Goal: Task Accomplishment & Management: Use online tool/utility

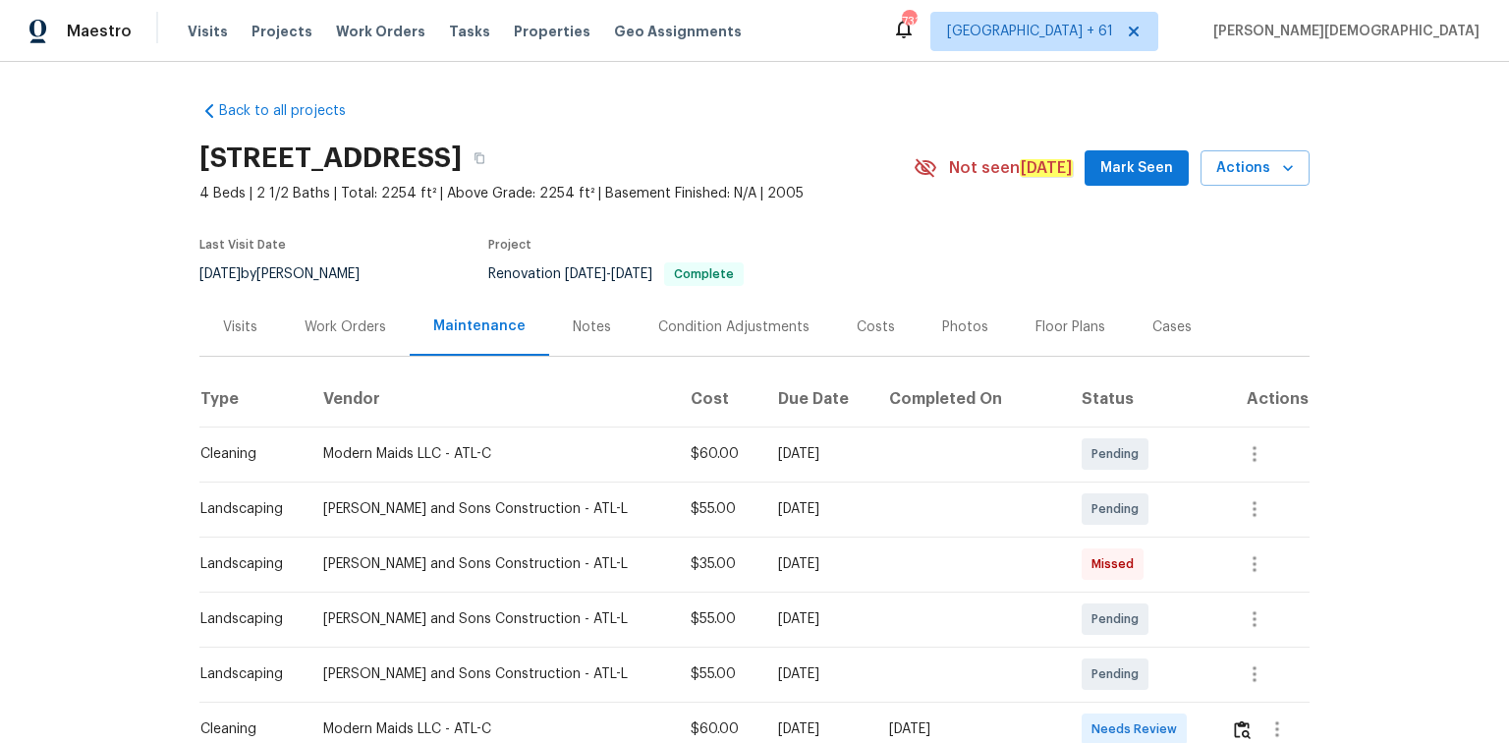
scroll to position [314, 0]
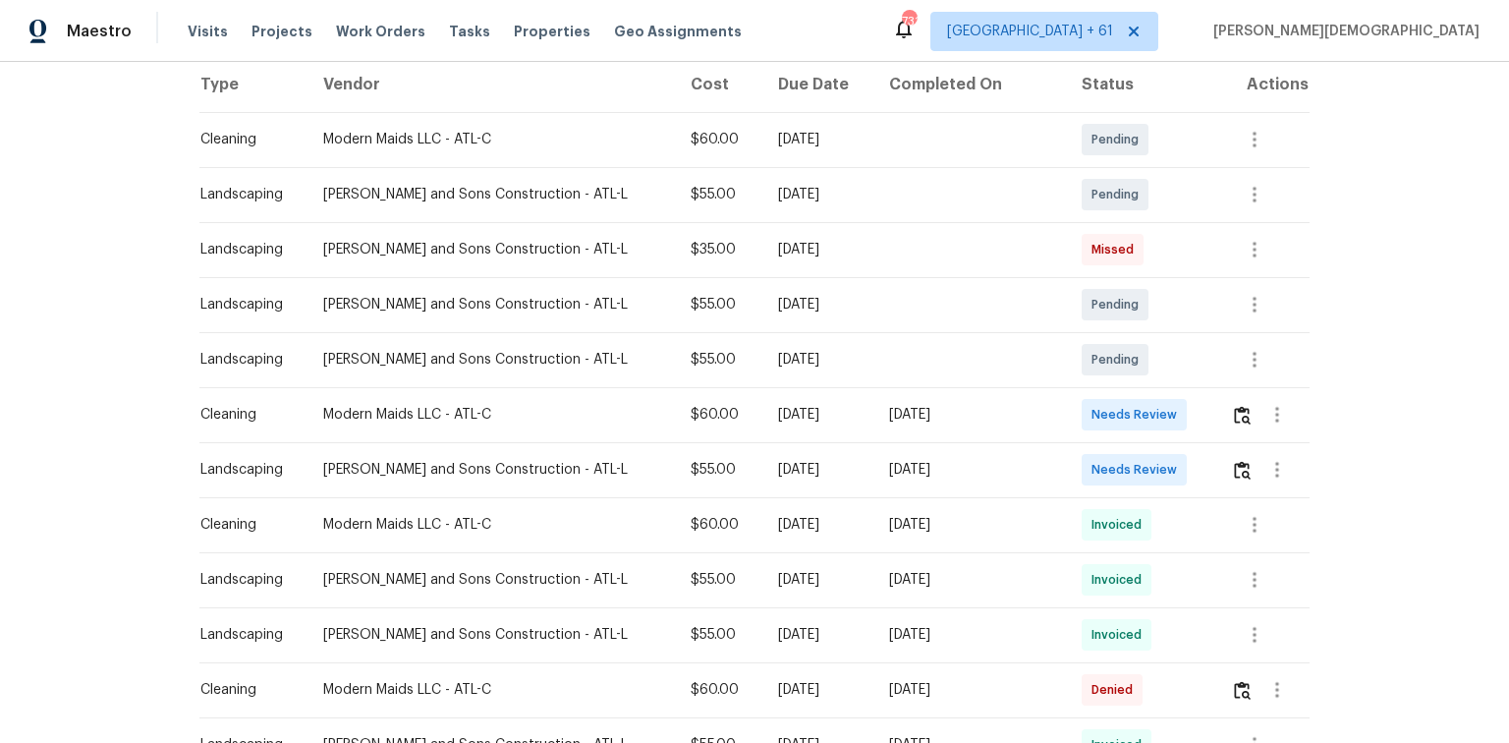
click at [1234, 406] on img "button" at bounding box center [1242, 415] width 17 height 19
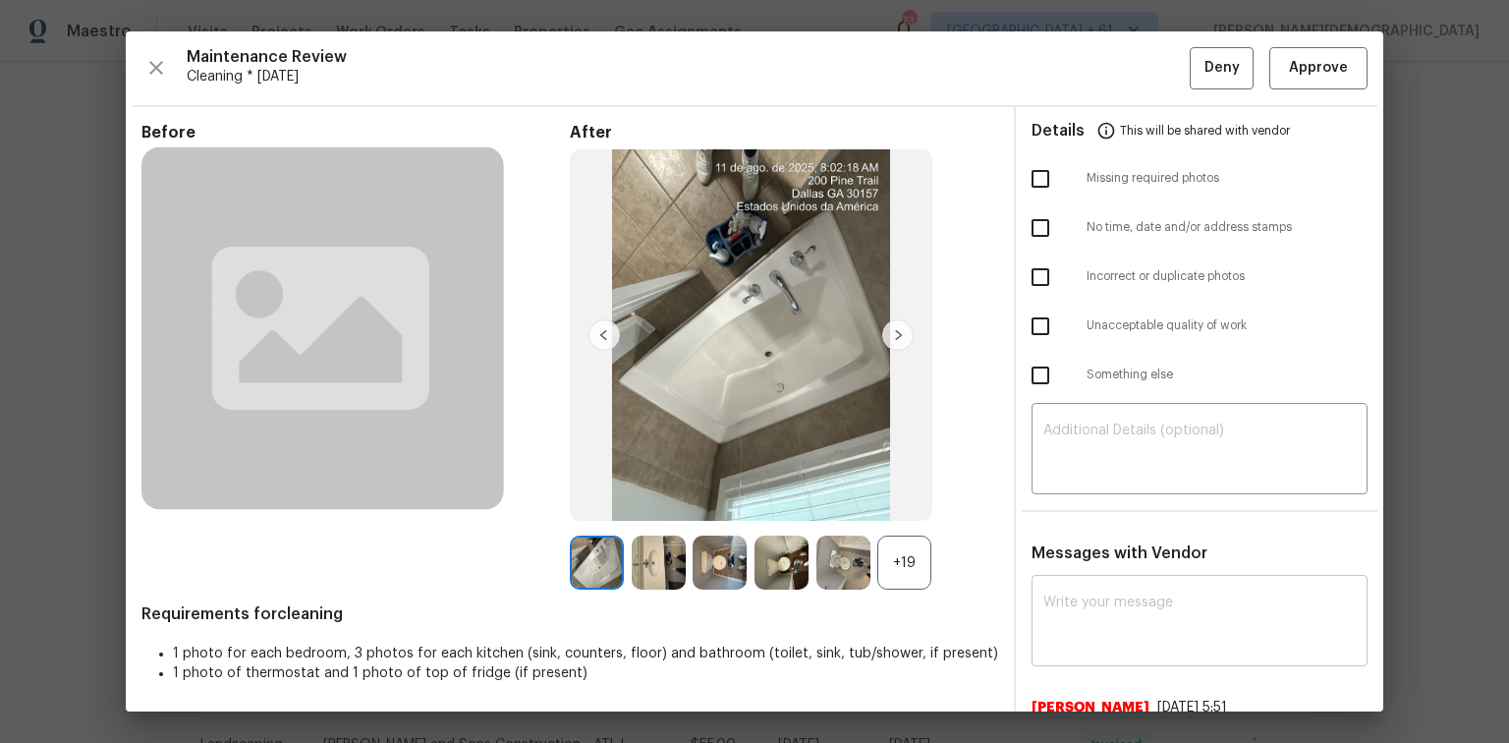
click at [1149, 614] on textarea at bounding box center [1199, 622] width 312 height 55
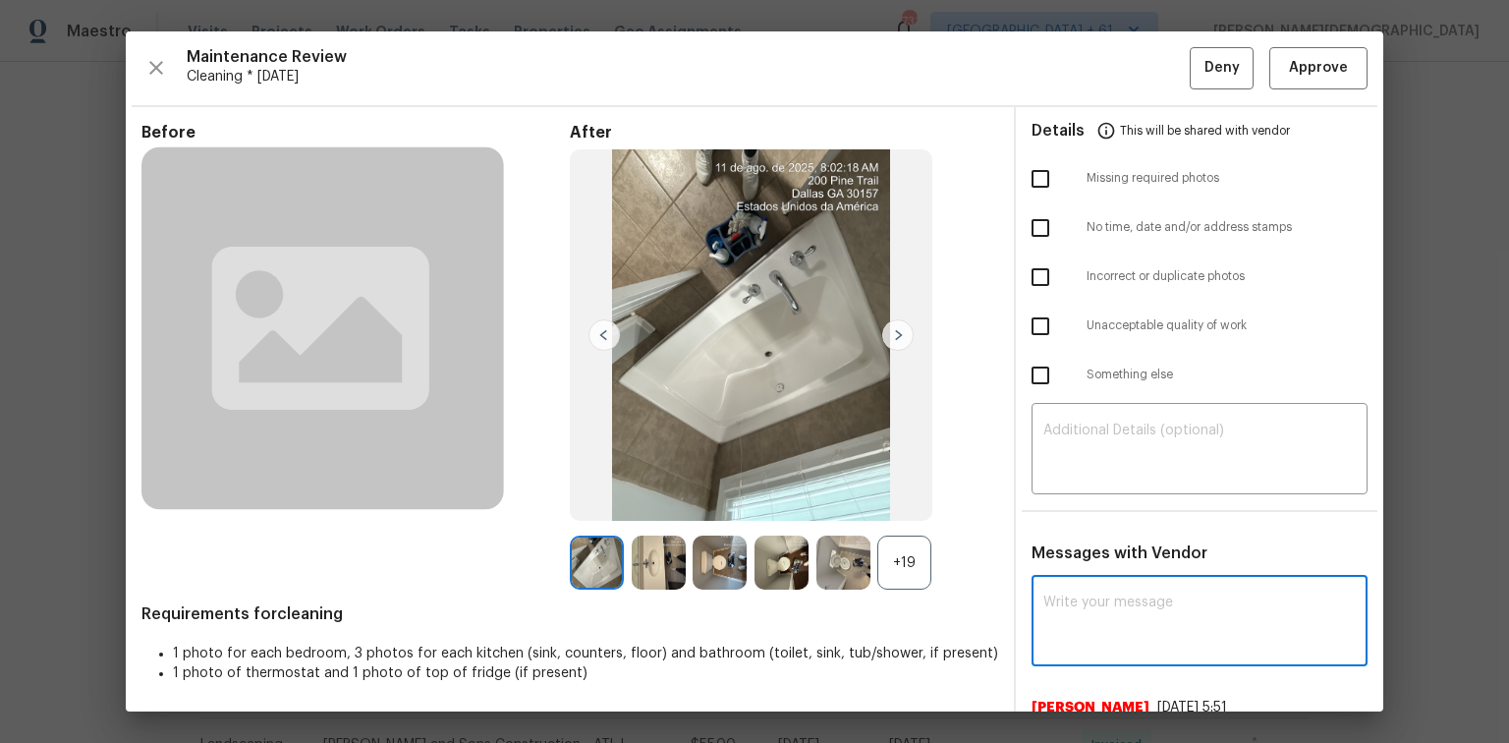
paste textarea "Maintenance Audit Team: Hello! Unfortunately, this cleaning visit completed on …"
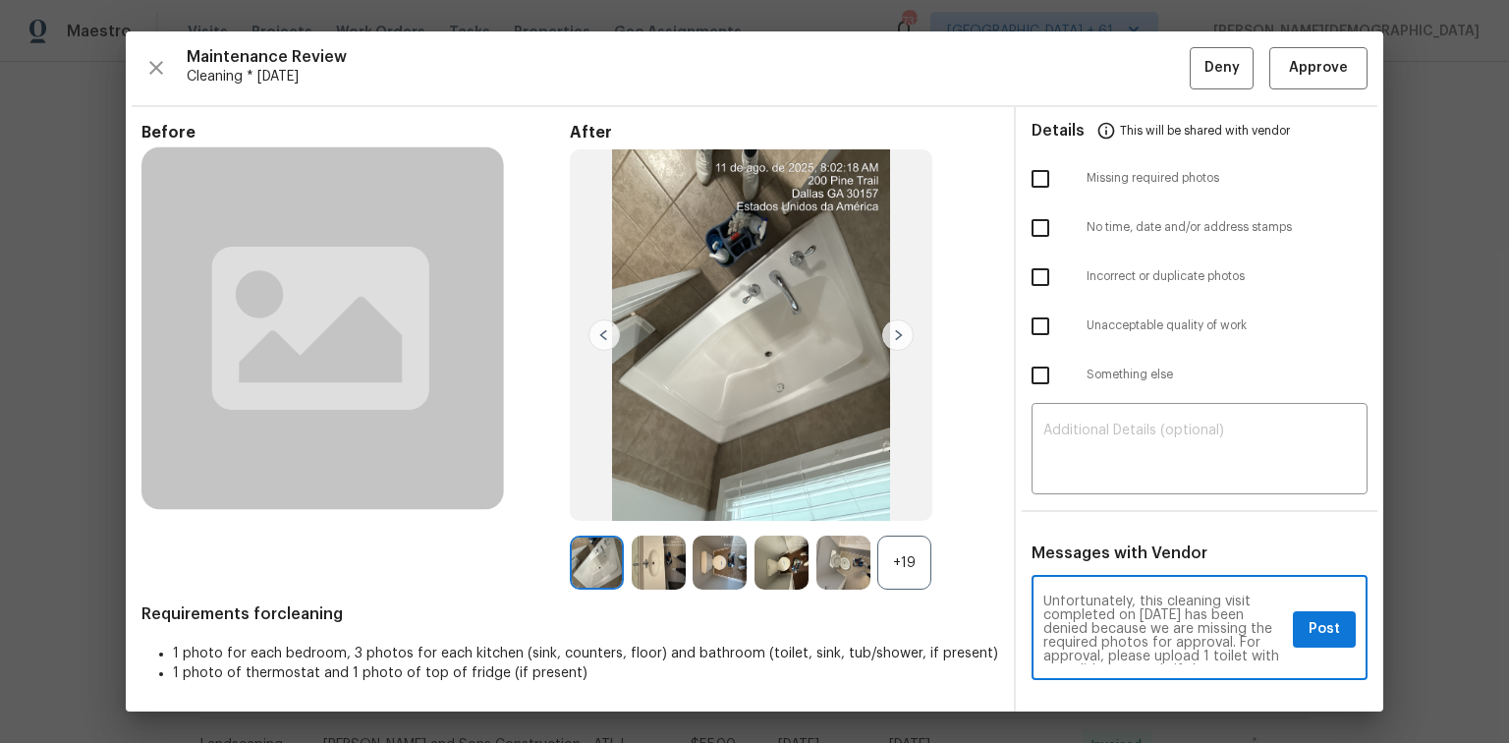
scroll to position [0, 0]
type textarea "Maintenance Audit Team: Hello! Unfortunately, this cleaning visit completed on …"
click at [1127, 437] on textarea at bounding box center [1199, 450] width 312 height 55
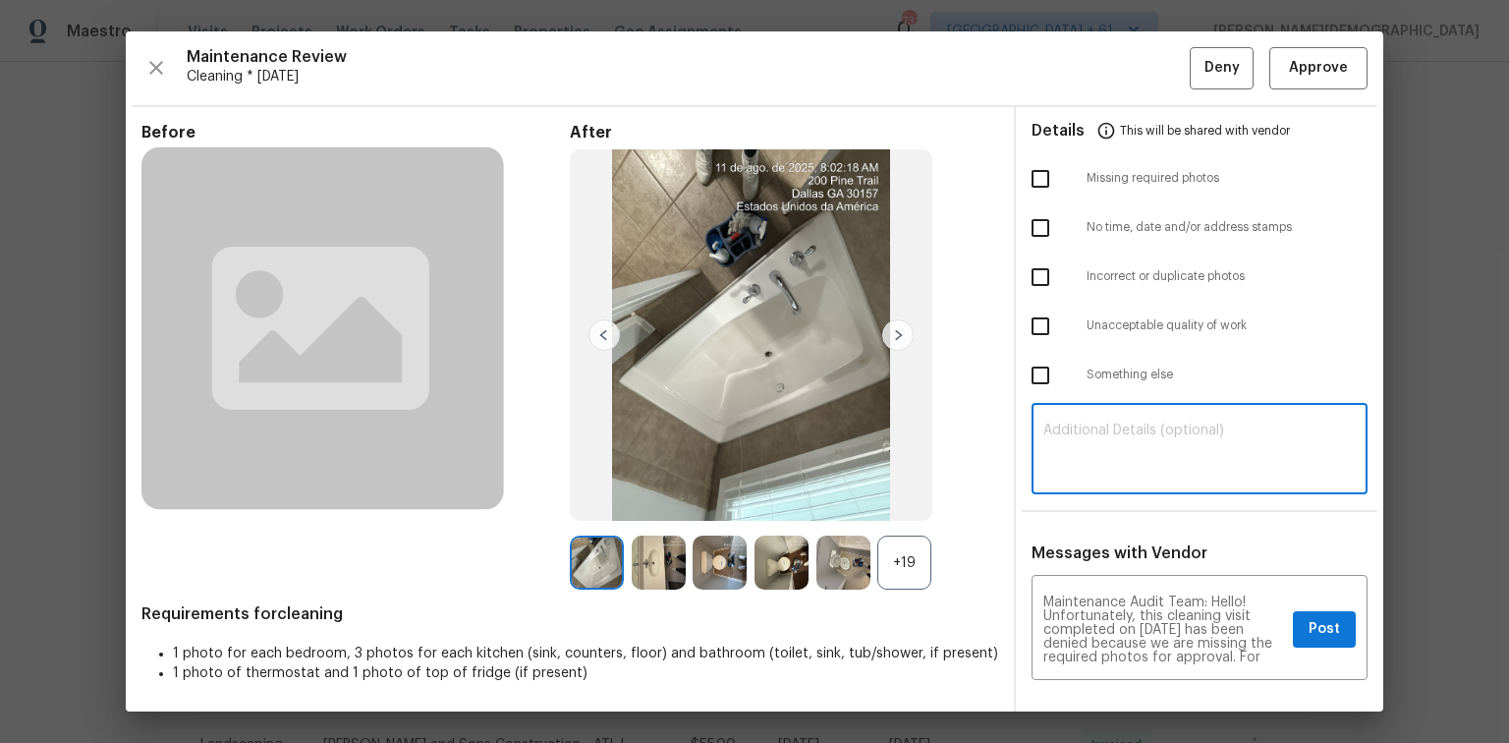
paste textarea "Maintenance Audit Team: Hello! Unfortunately, this cleaning visit completed on …"
type textarea "Maintenance Audit Team: Hello! Unfortunately, this cleaning visit completed on …"
click at [1033, 171] on input "checkbox" at bounding box center [1040, 178] width 41 height 41
checkbox input "true"
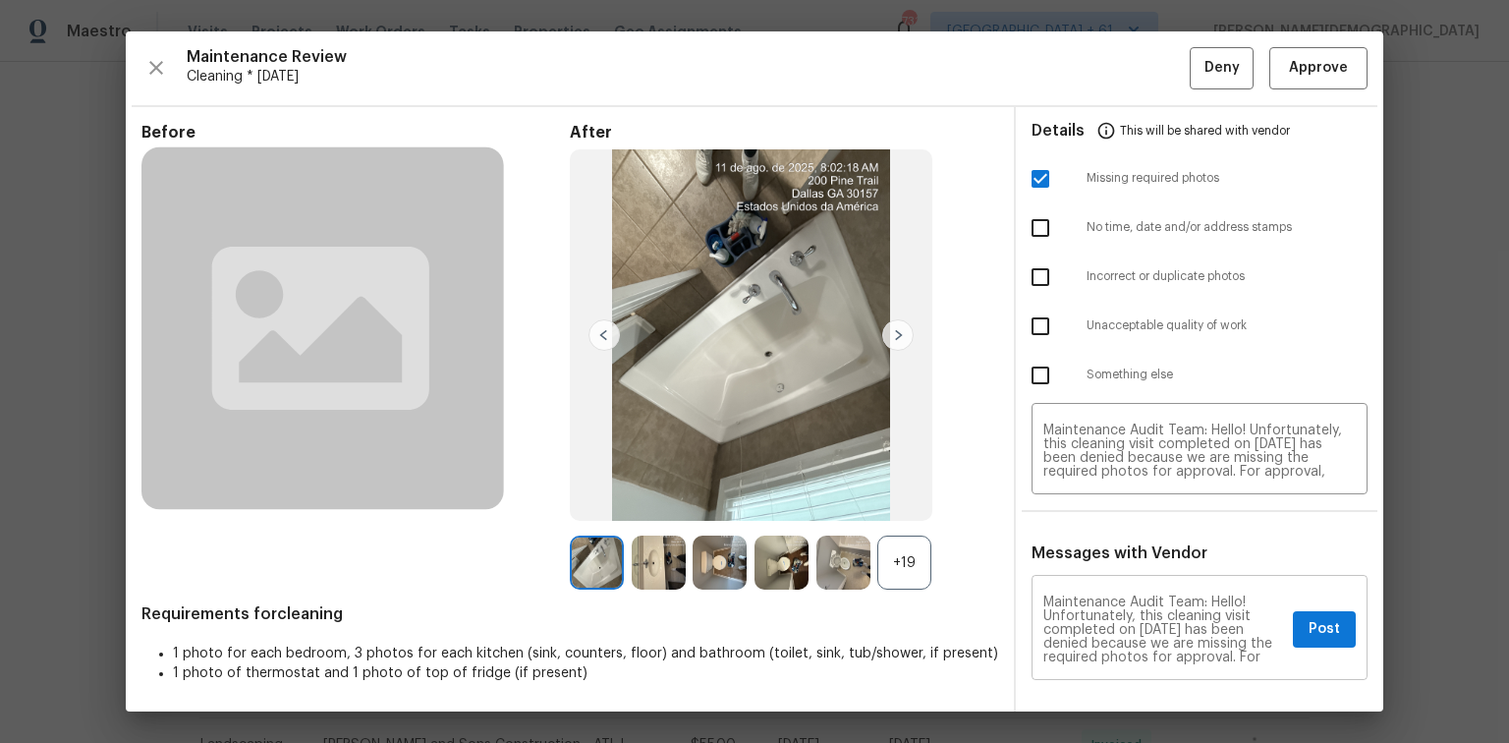
scroll to position [151, 0]
click at [1322, 617] on span "Post" at bounding box center [1323, 629] width 31 height 25
click at [1212, 75] on span "Deny" at bounding box center [1221, 68] width 35 height 25
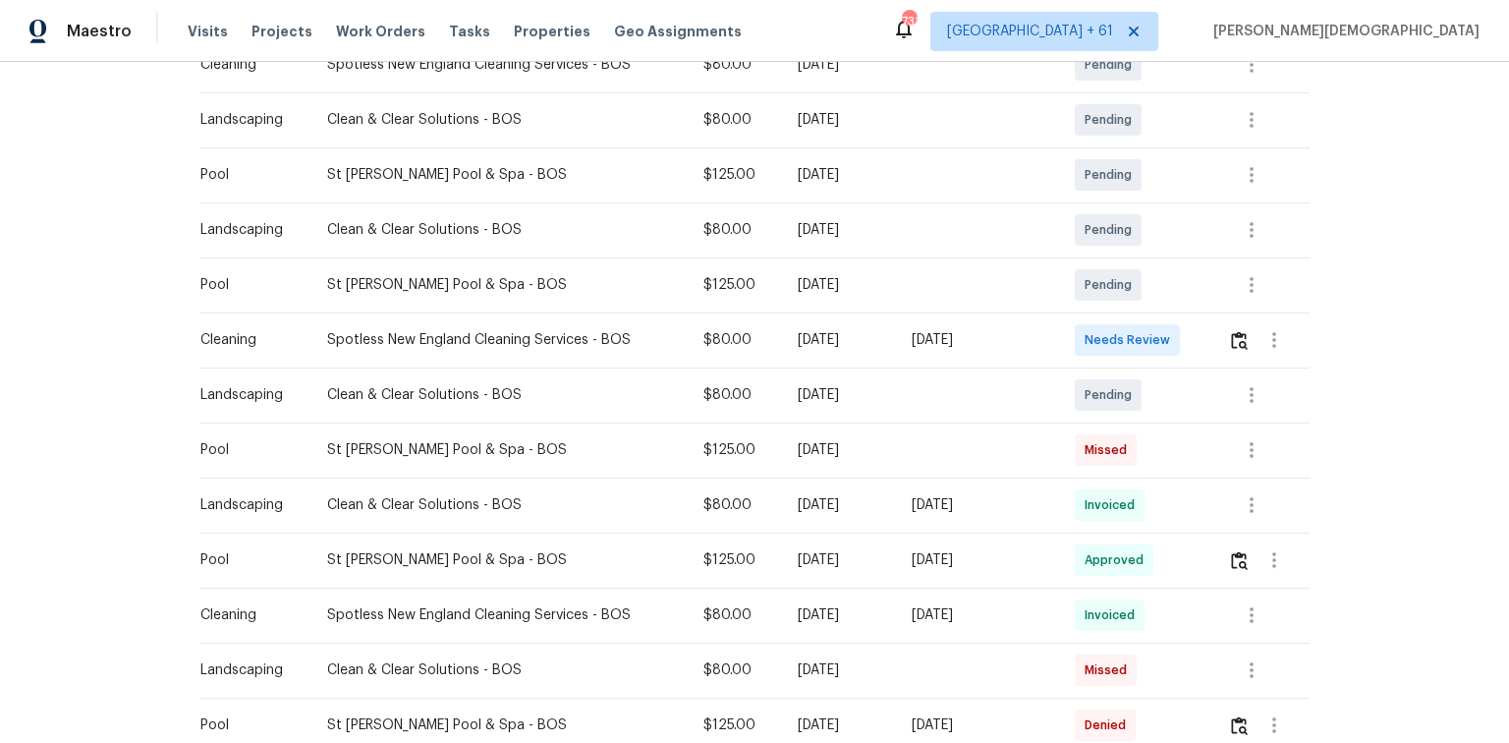
scroll to position [393, 0]
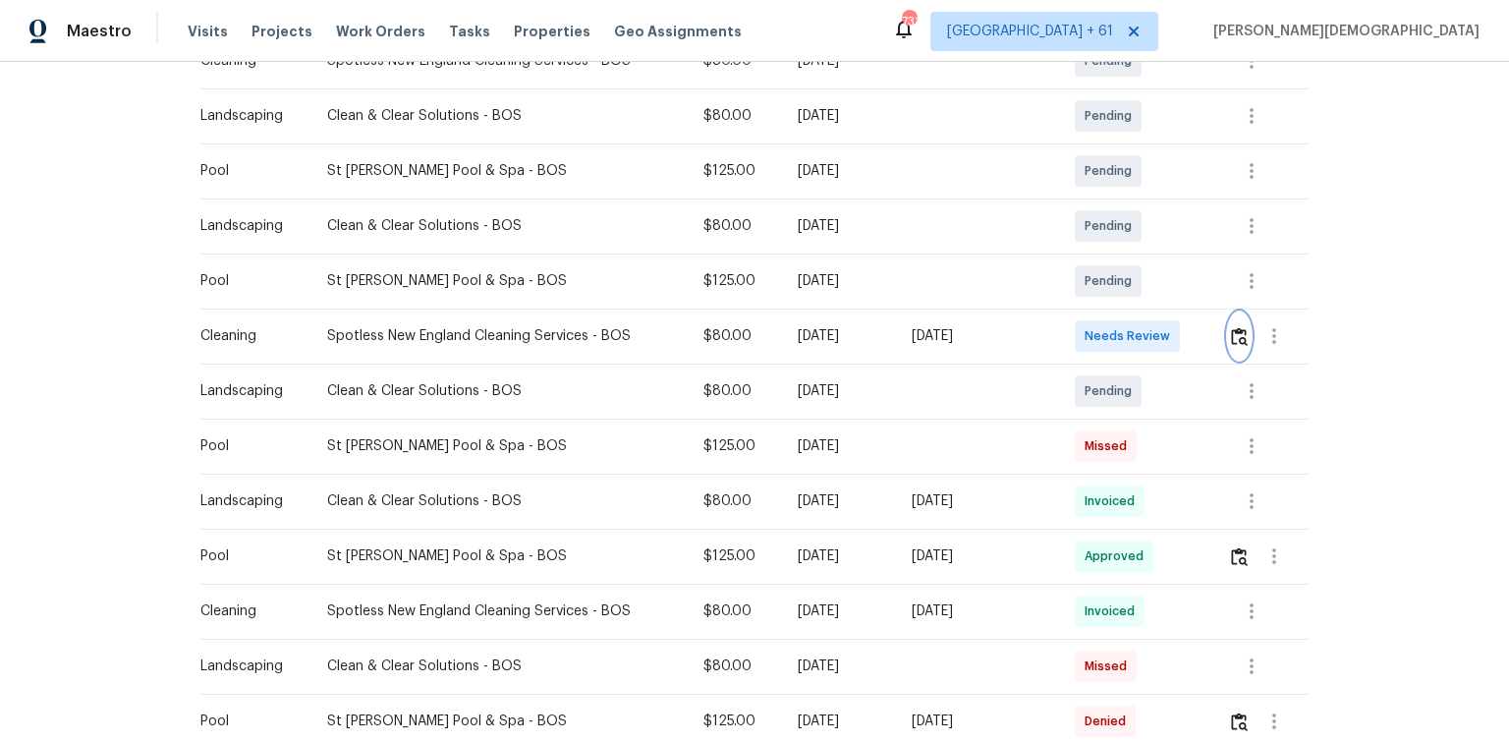
click at [1238, 328] on img "button" at bounding box center [1239, 336] width 17 height 19
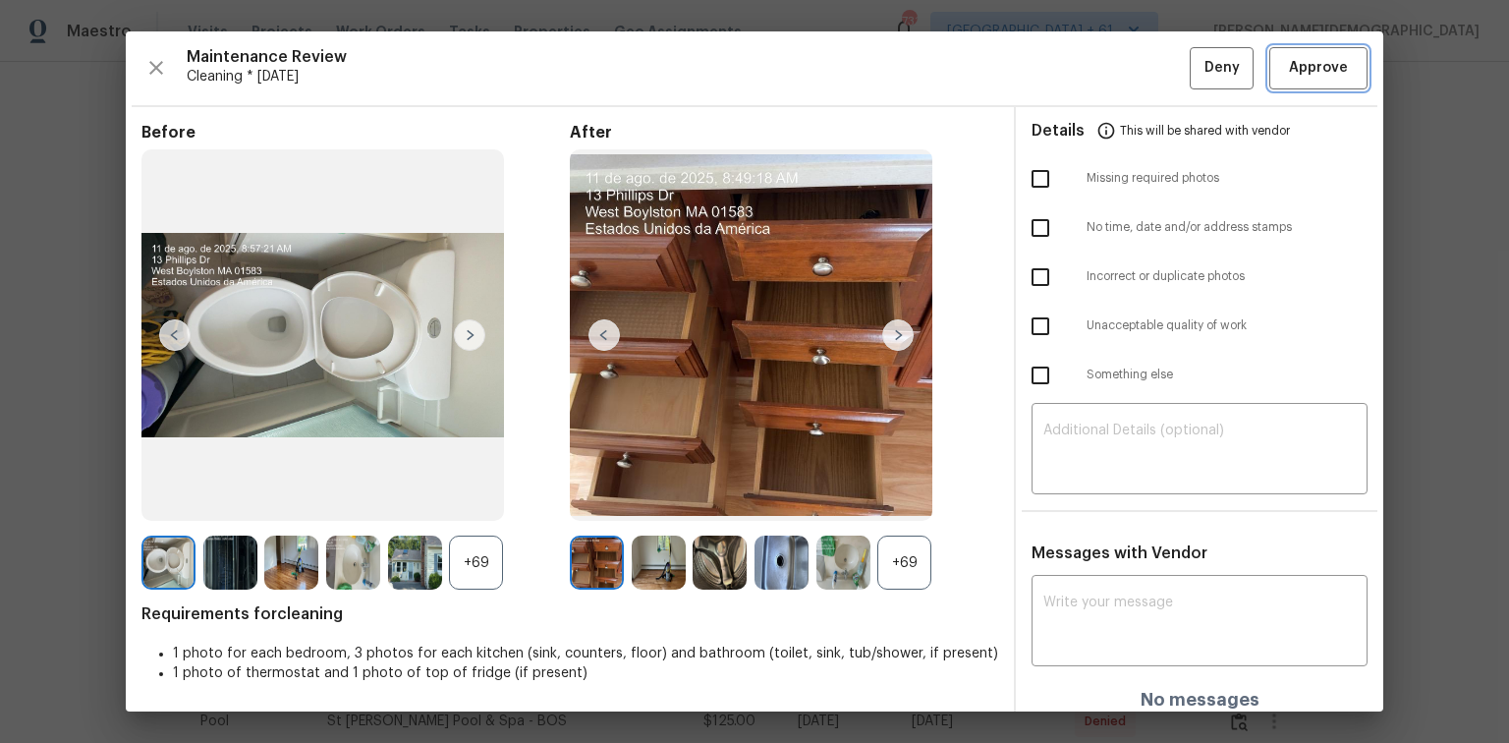
click at [1317, 63] on span "Approve" at bounding box center [1318, 68] width 59 height 25
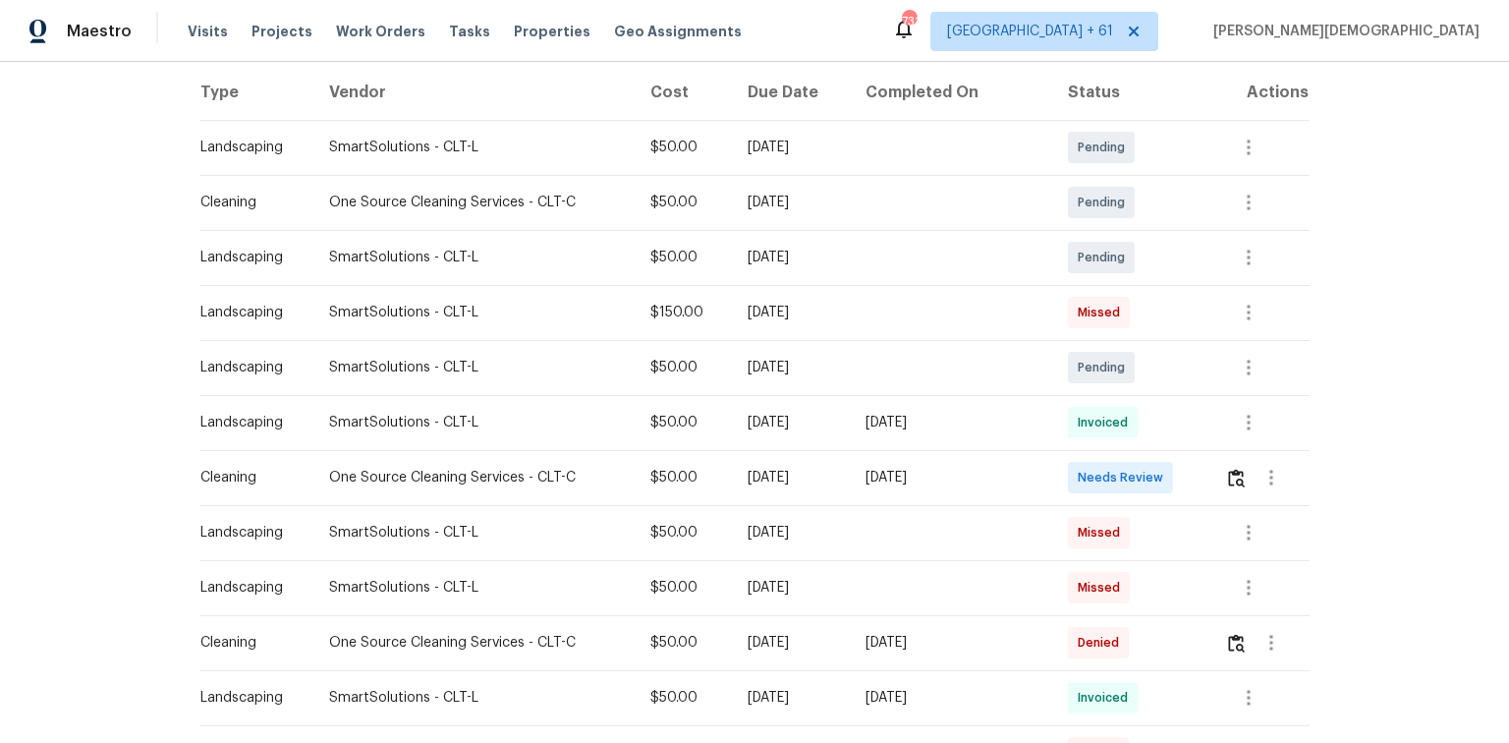
scroll to position [550, 0]
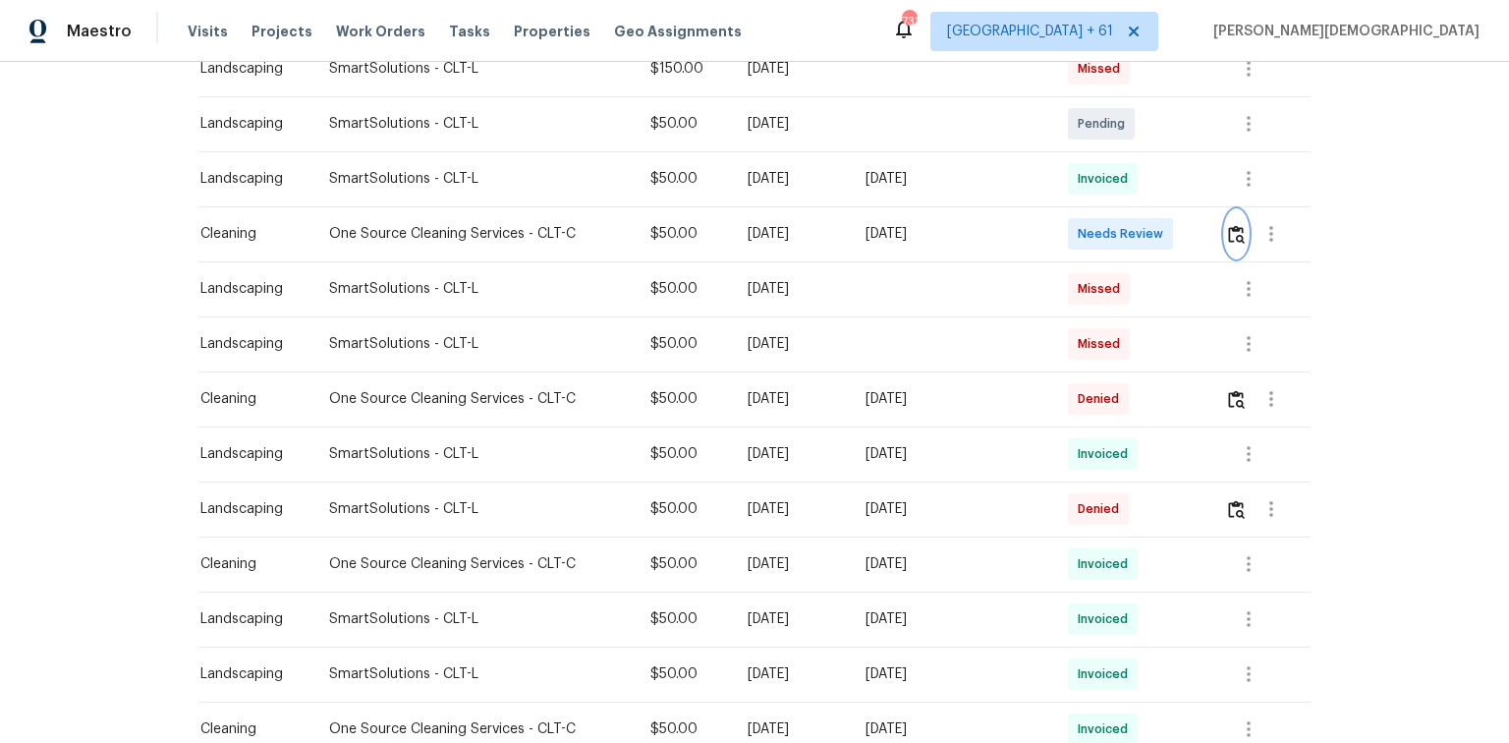
click at [1228, 235] on button "button" at bounding box center [1236, 233] width 23 height 47
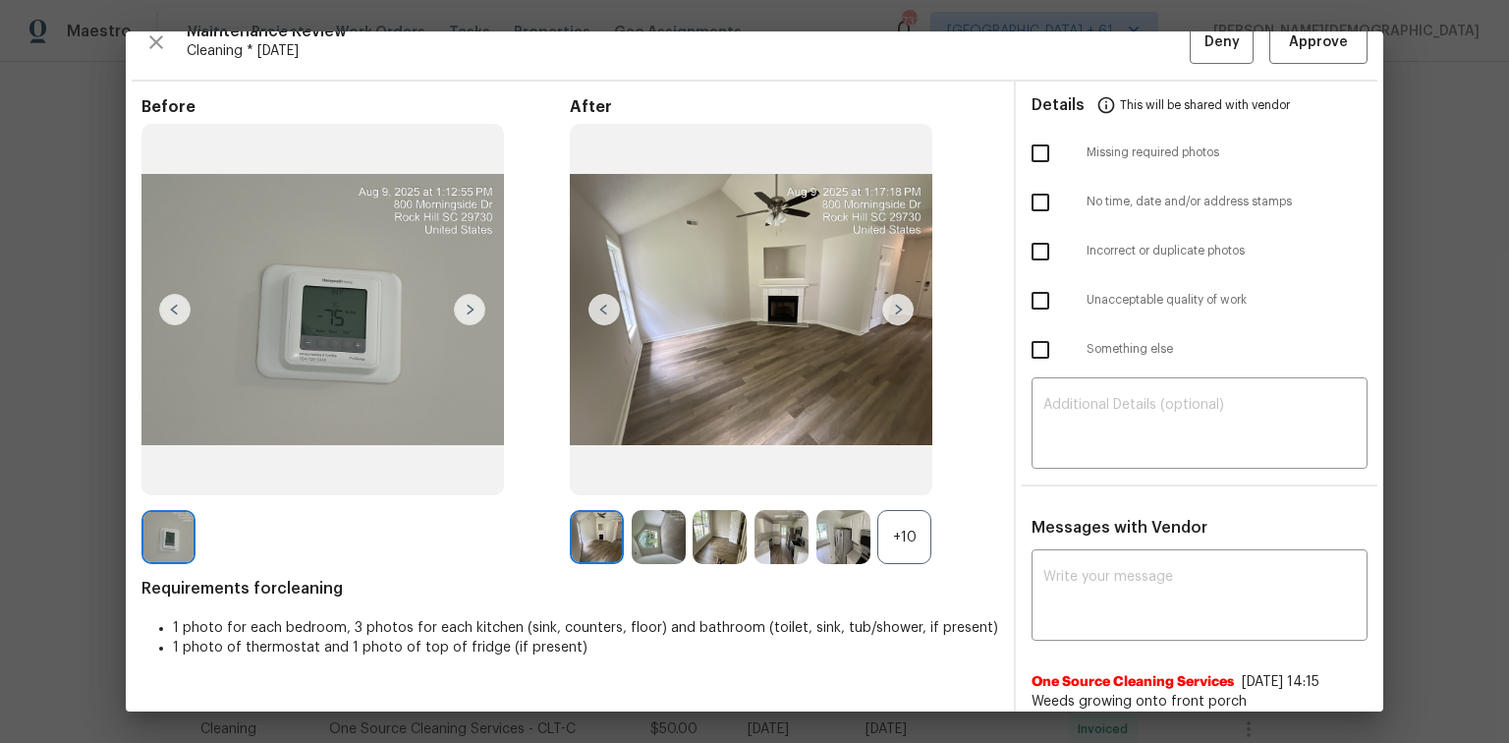
scroll to position [0, 0]
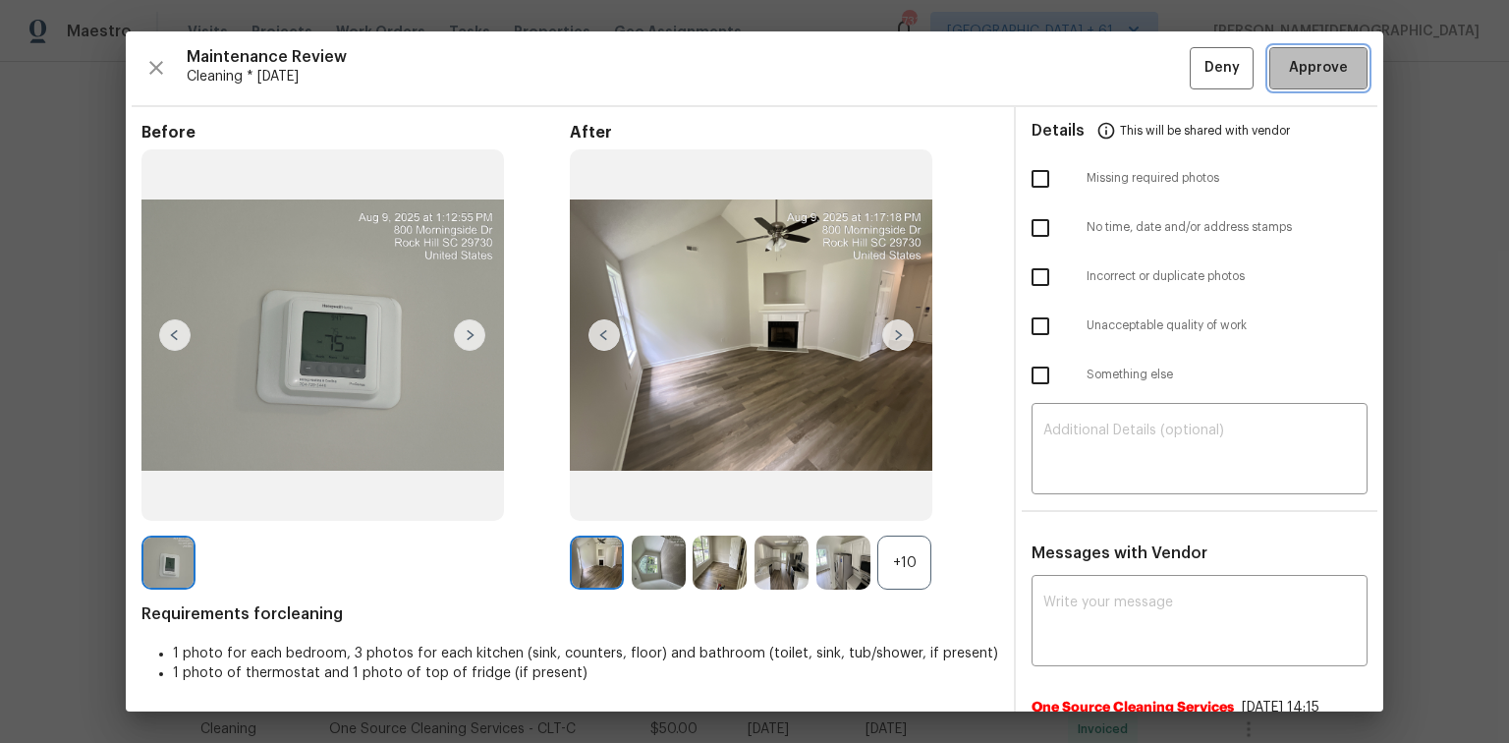
click at [1289, 72] on span "Approve" at bounding box center [1318, 68] width 59 height 25
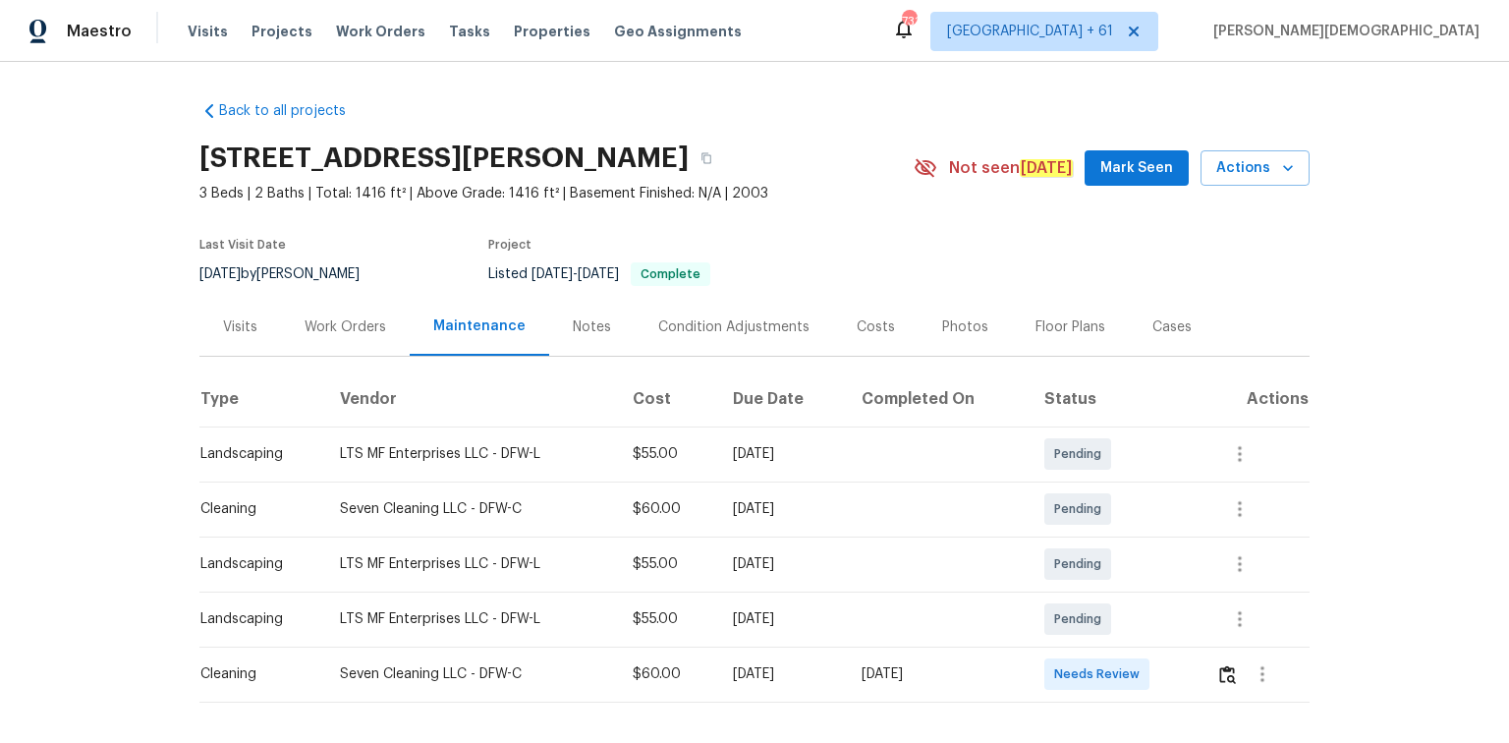
scroll to position [79, 0]
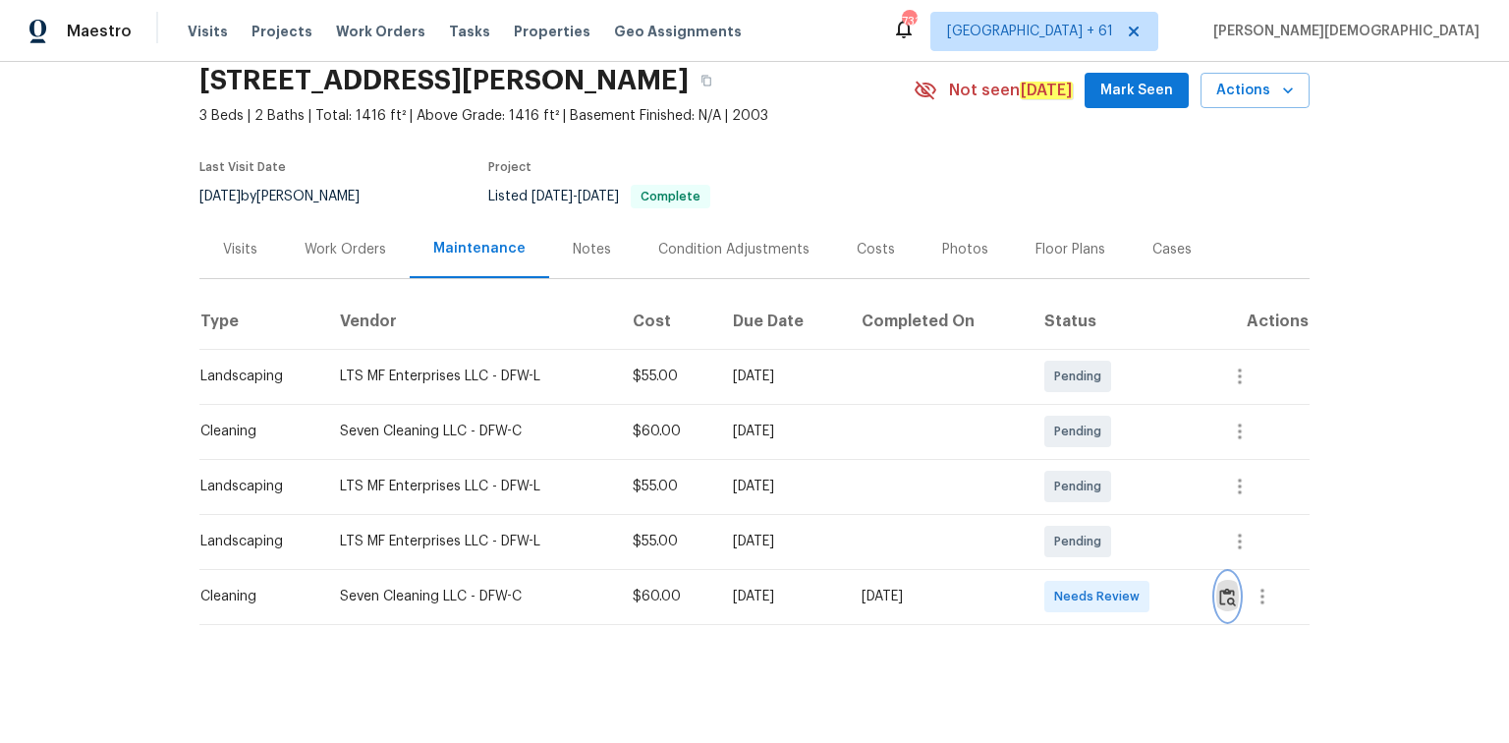
click at [1222, 573] on button "button" at bounding box center [1227, 596] width 23 height 47
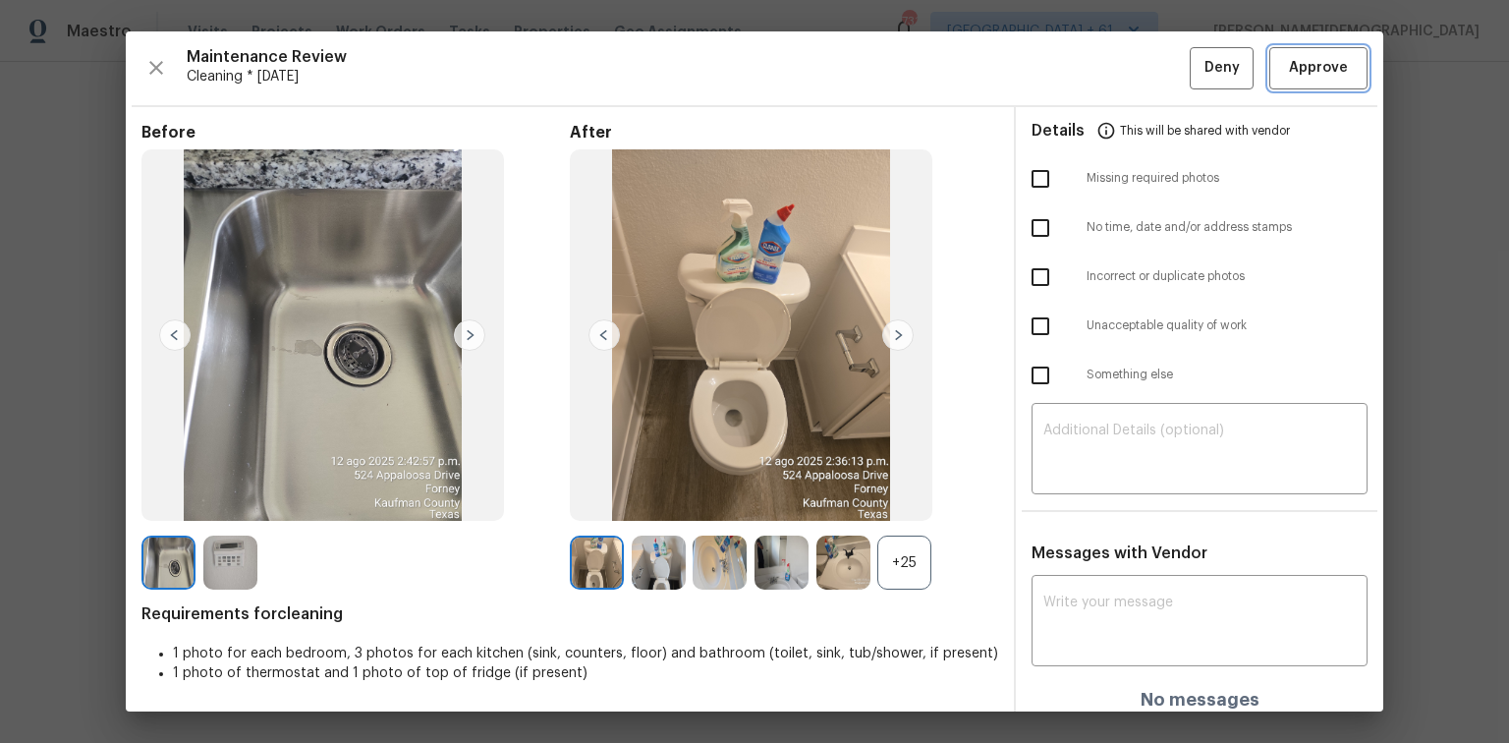
click at [1295, 82] on button "Approve" at bounding box center [1318, 68] width 98 height 42
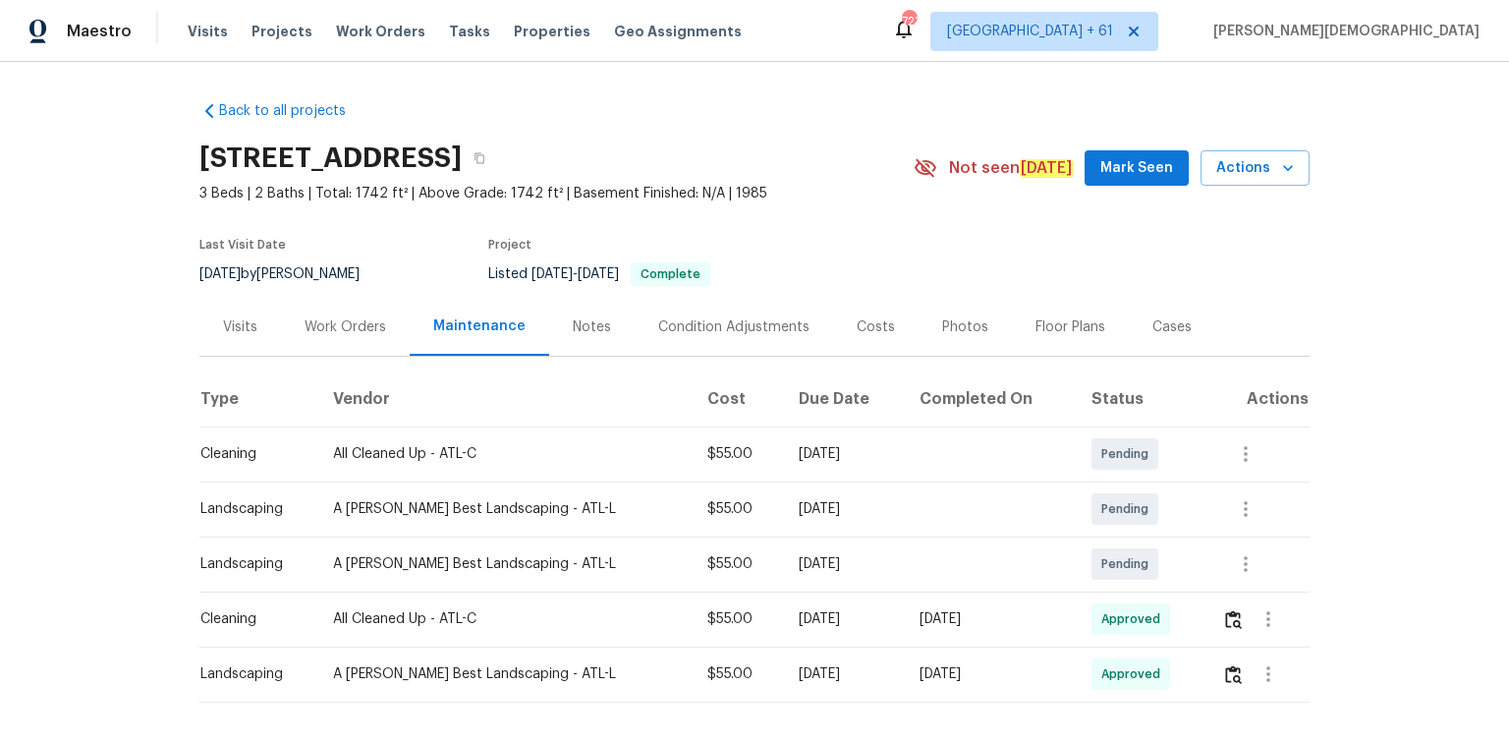
scroll to position [79, 0]
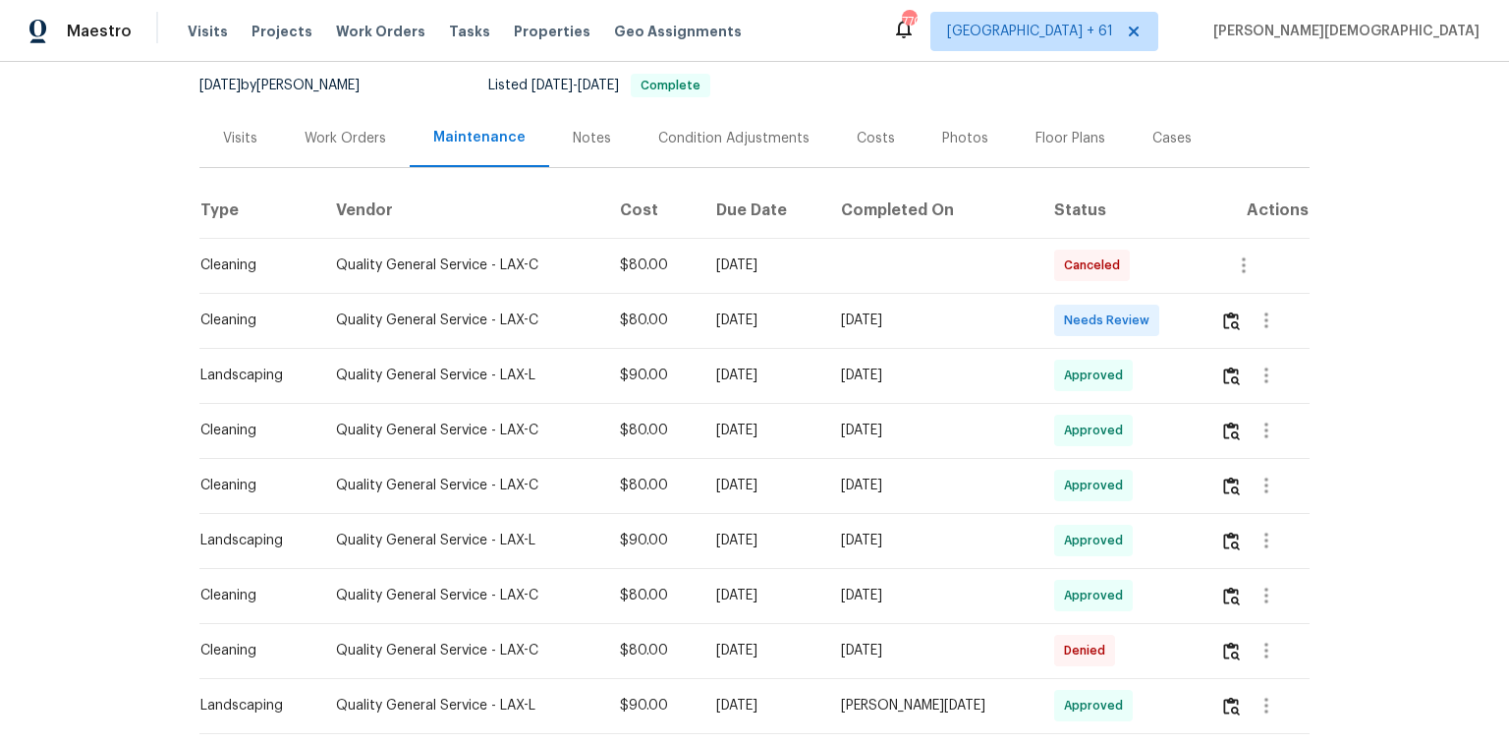
scroll to position [79, 0]
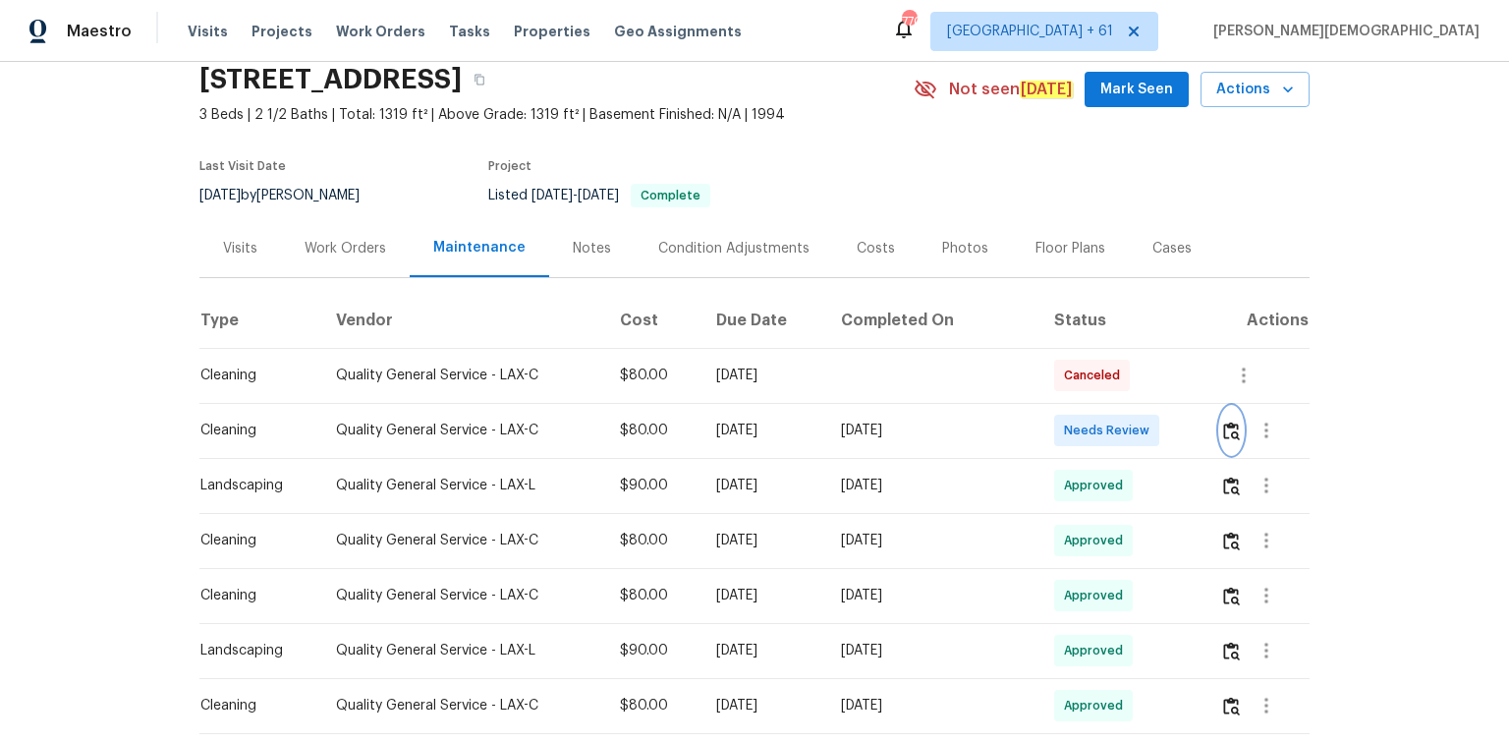
click at [1073, 429] on img "button" at bounding box center [1231, 430] width 17 height 19
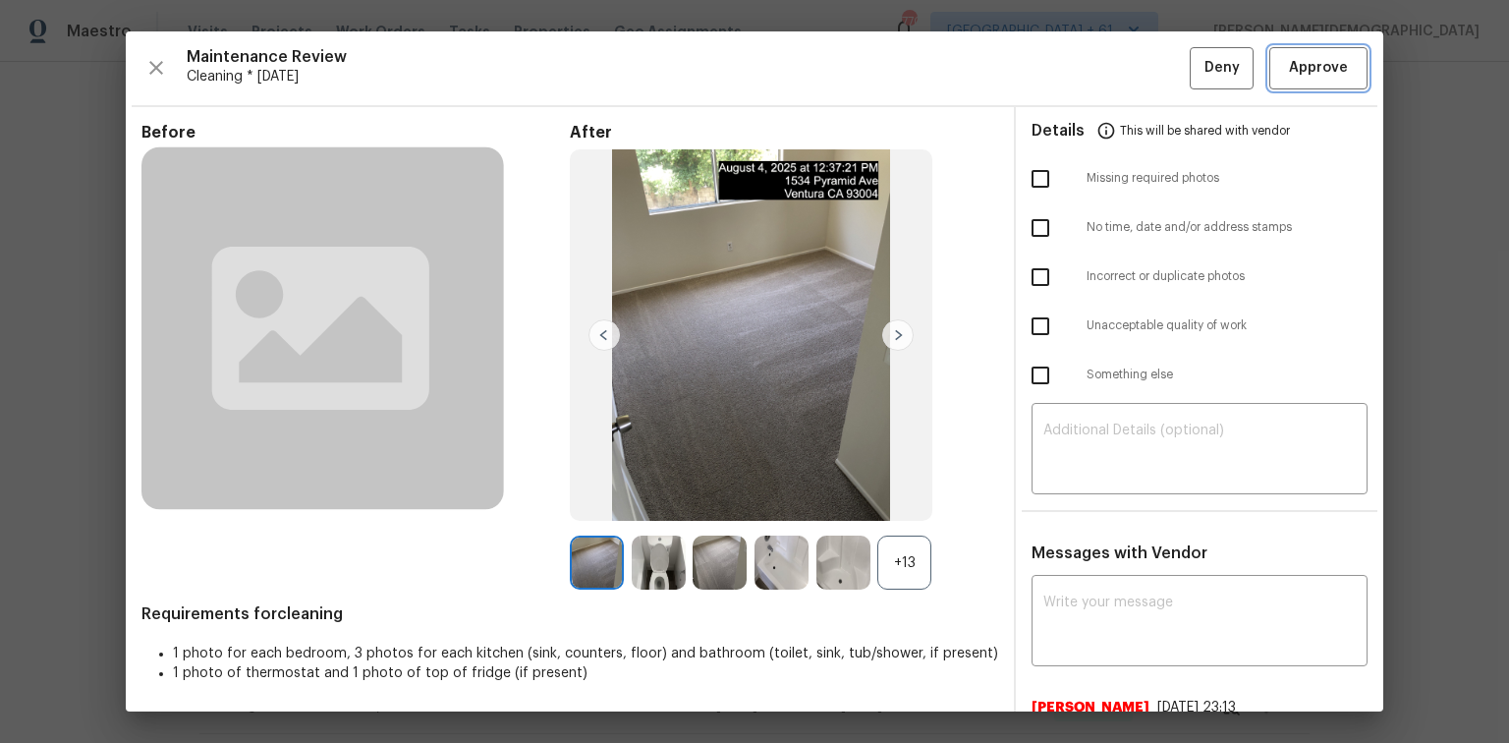
click at [1073, 71] on span "Approve" at bounding box center [1318, 68] width 59 height 25
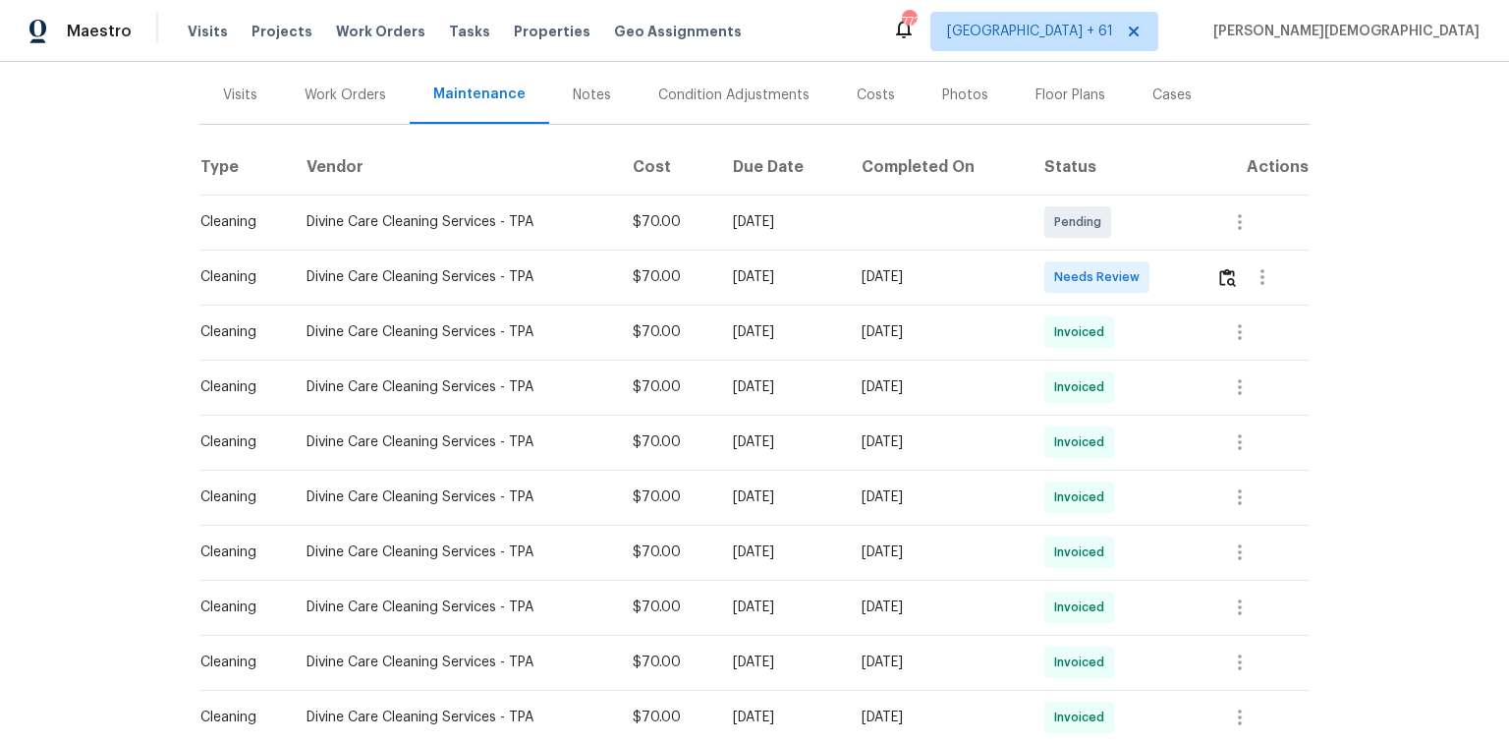
scroll to position [314, 0]
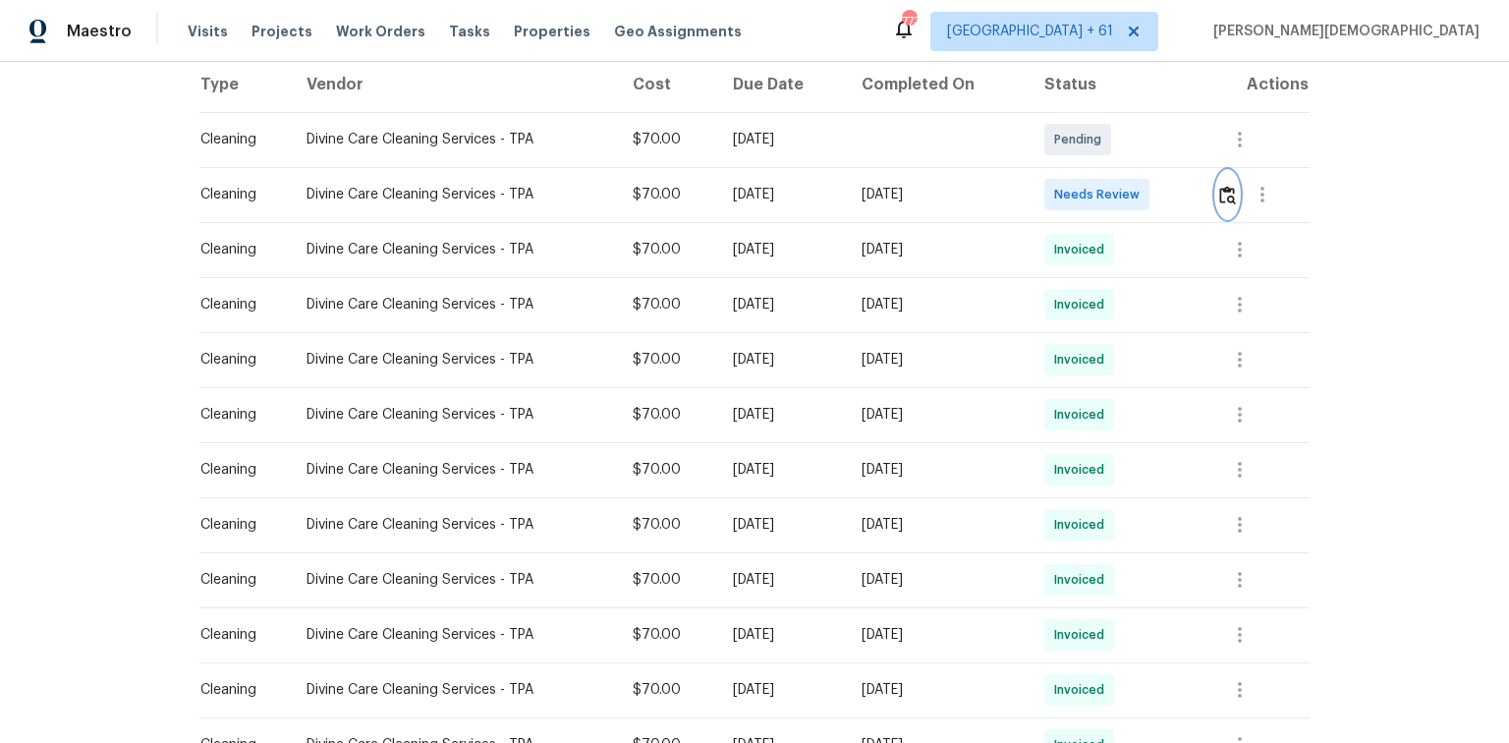
click at [1073, 188] on img "button" at bounding box center [1227, 195] width 17 height 19
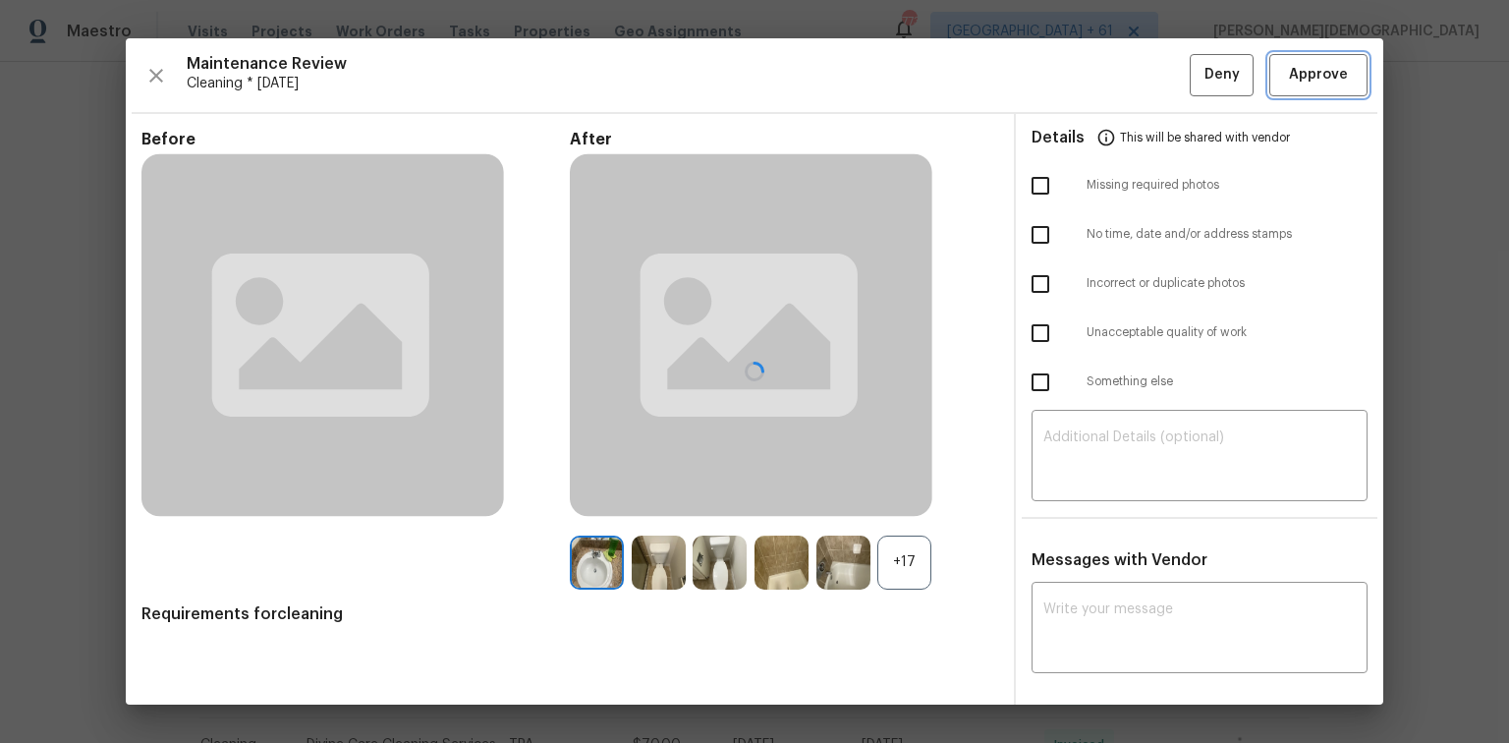
click at [1073, 79] on button "Approve" at bounding box center [1318, 75] width 98 height 42
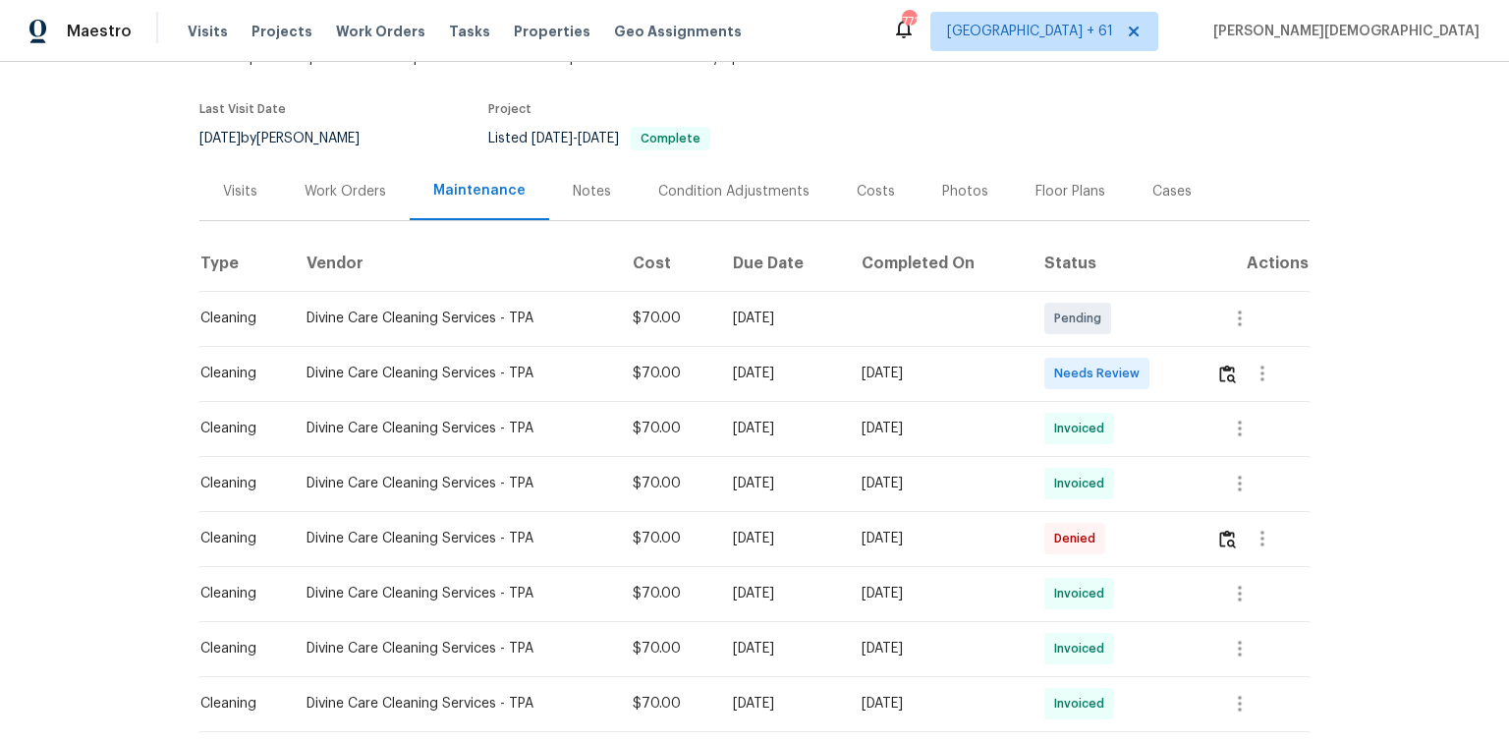
scroll to position [244, 0]
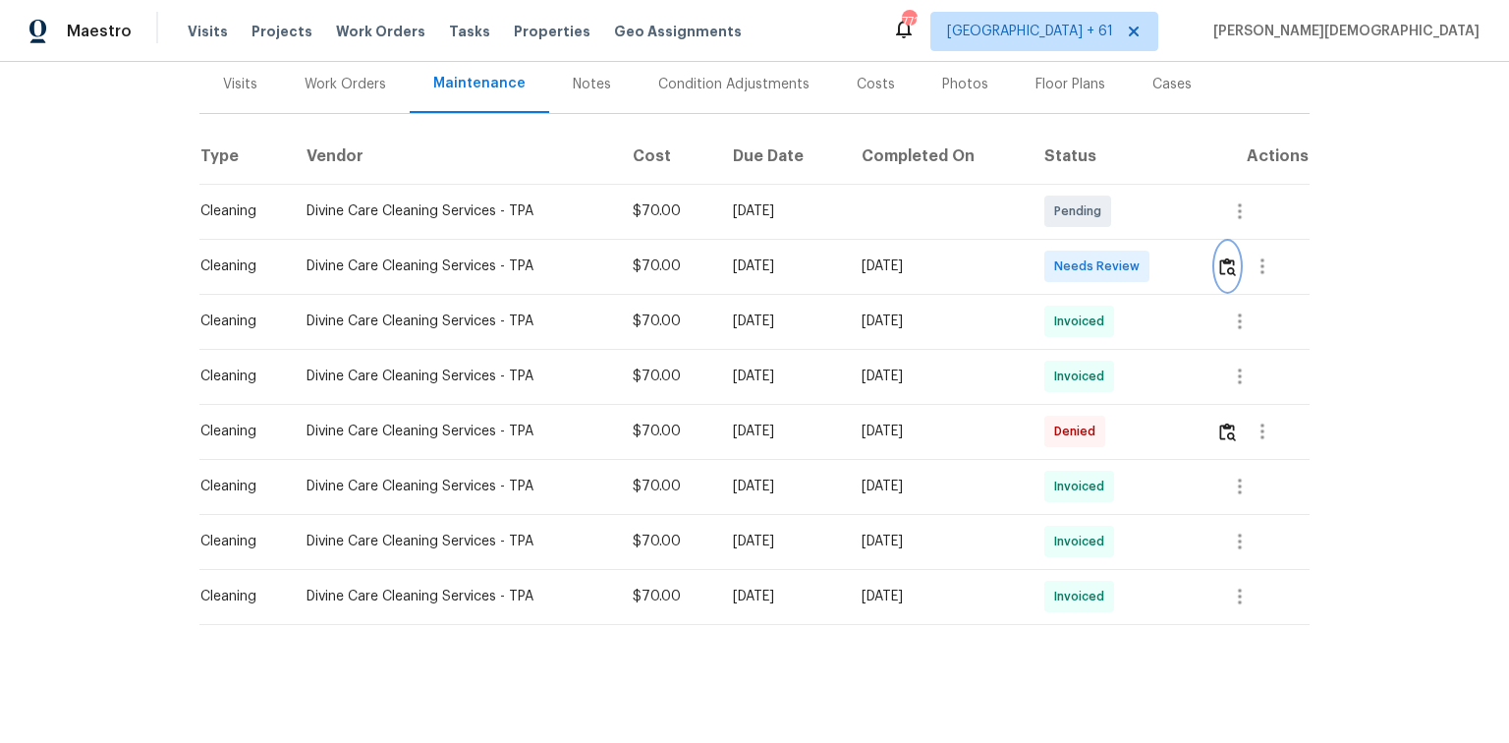
click at [1073, 243] on button "button" at bounding box center [1227, 266] width 23 height 47
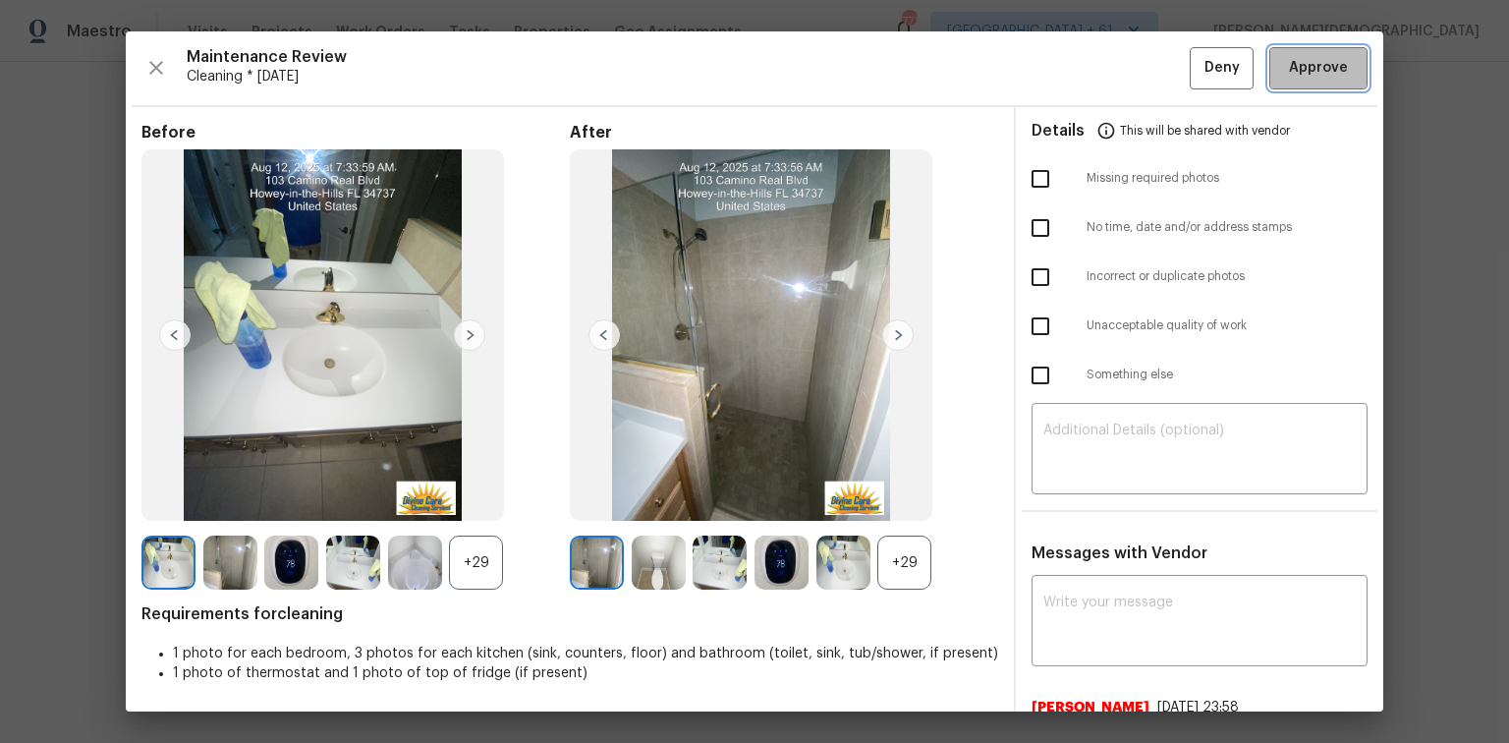
click at [1073, 72] on span "Approve" at bounding box center [1318, 68] width 59 height 25
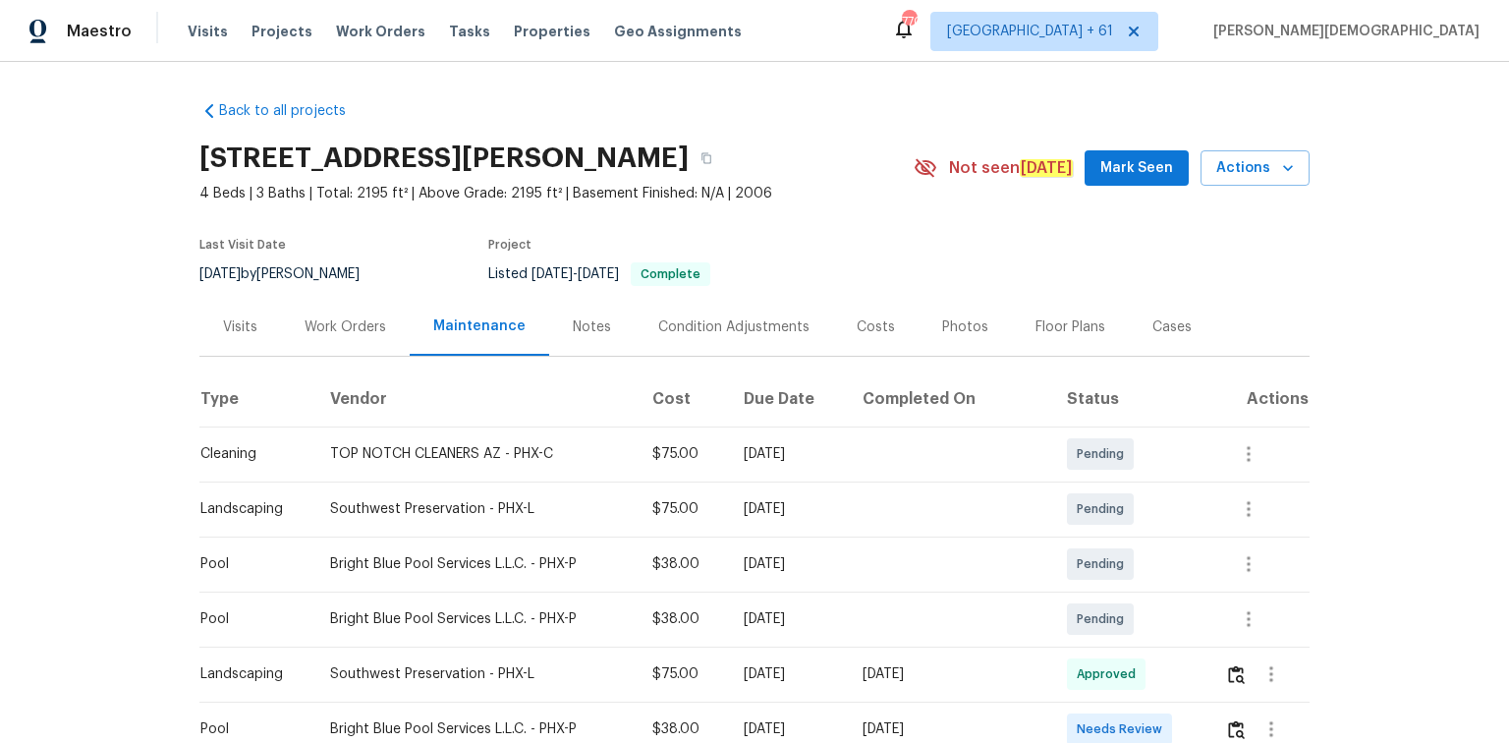
scroll to position [314, 0]
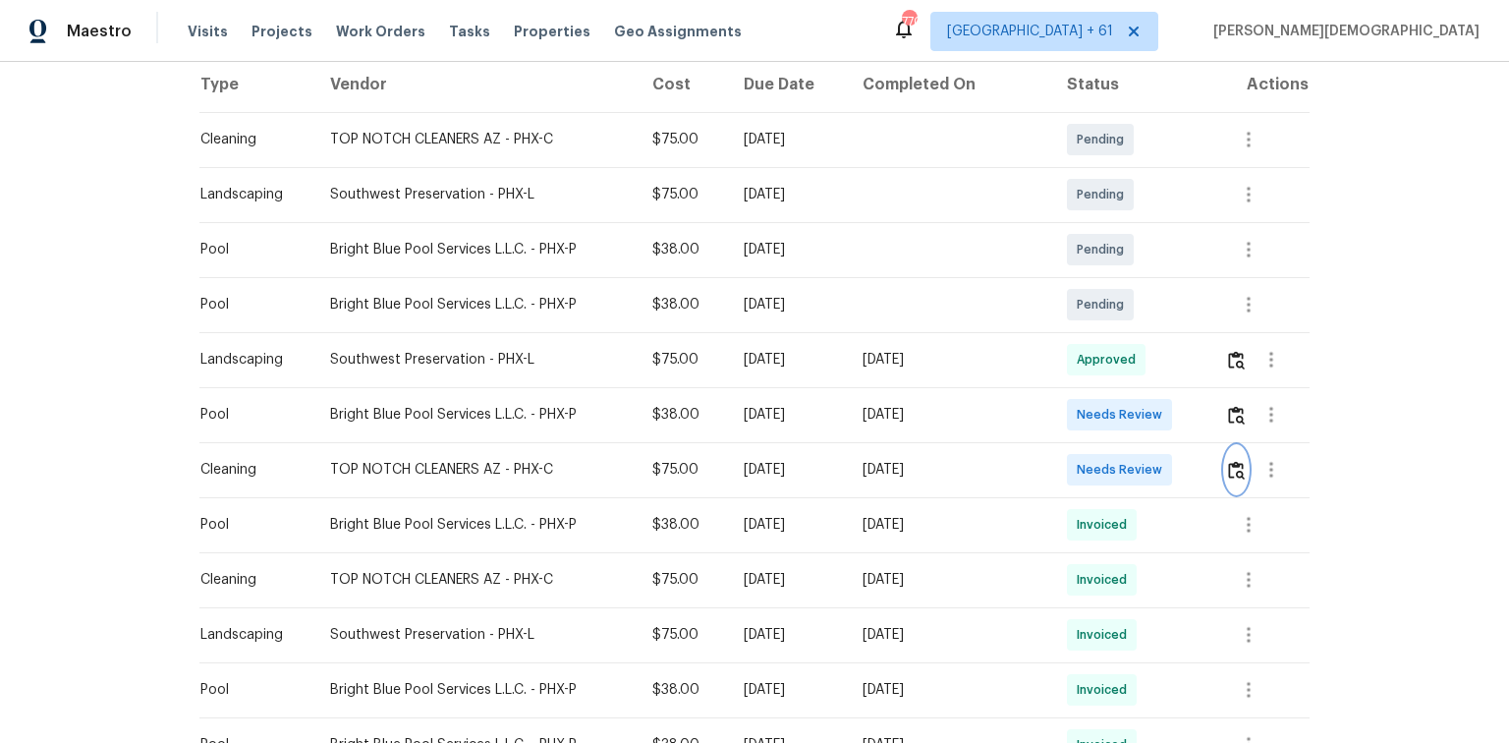
click at [1073, 461] on img "button" at bounding box center [1236, 470] width 17 height 19
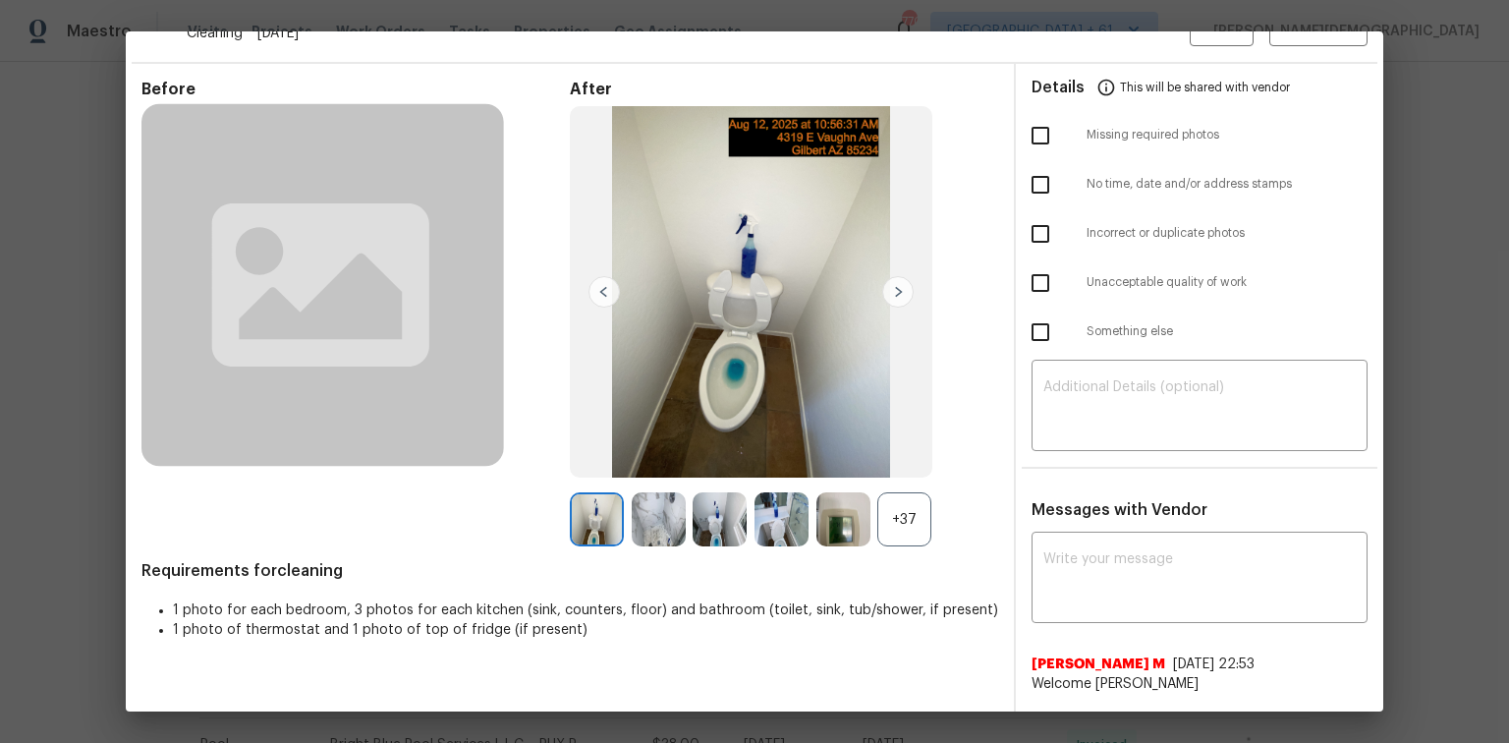
scroll to position [0, 0]
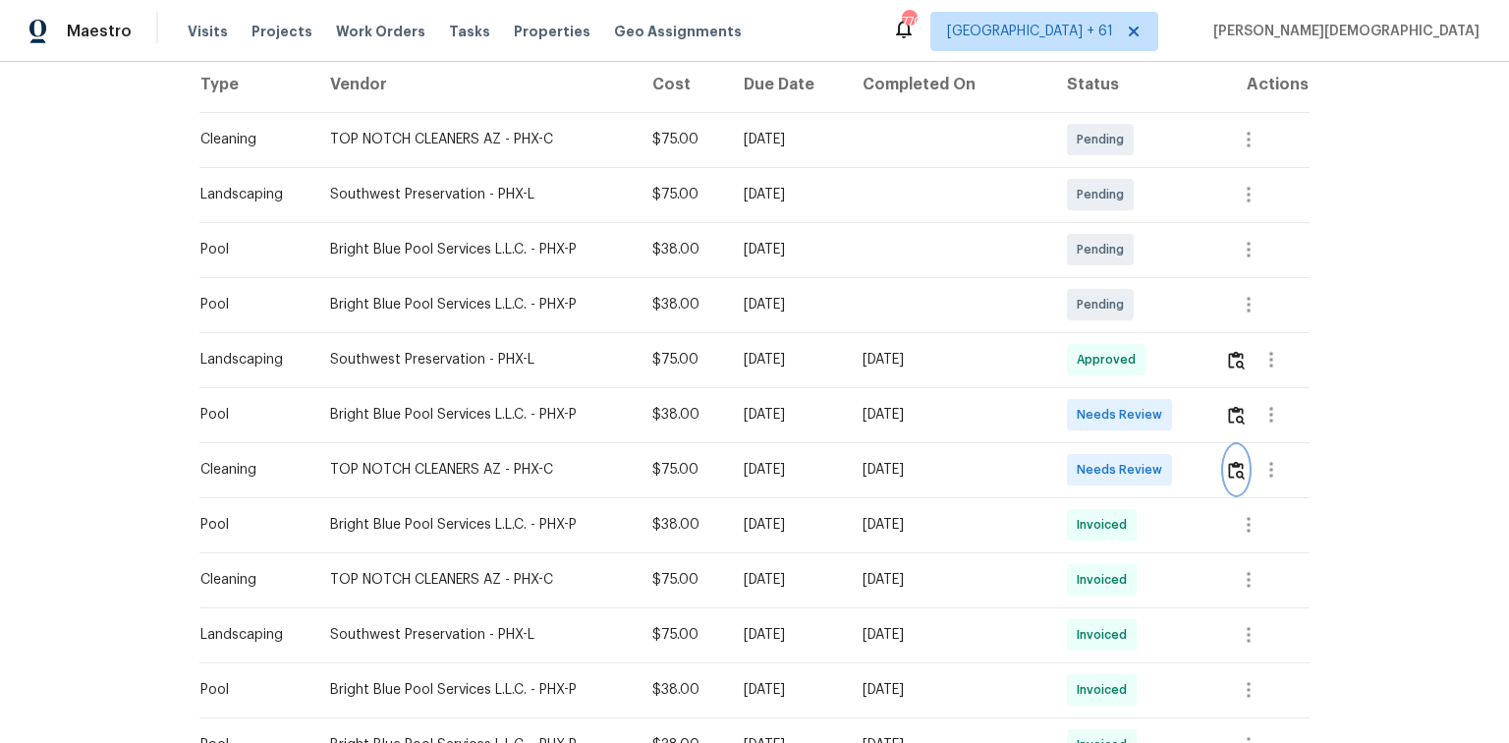
click at [1073, 479] on button "button" at bounding box center [1236, 469] width 23 height 47
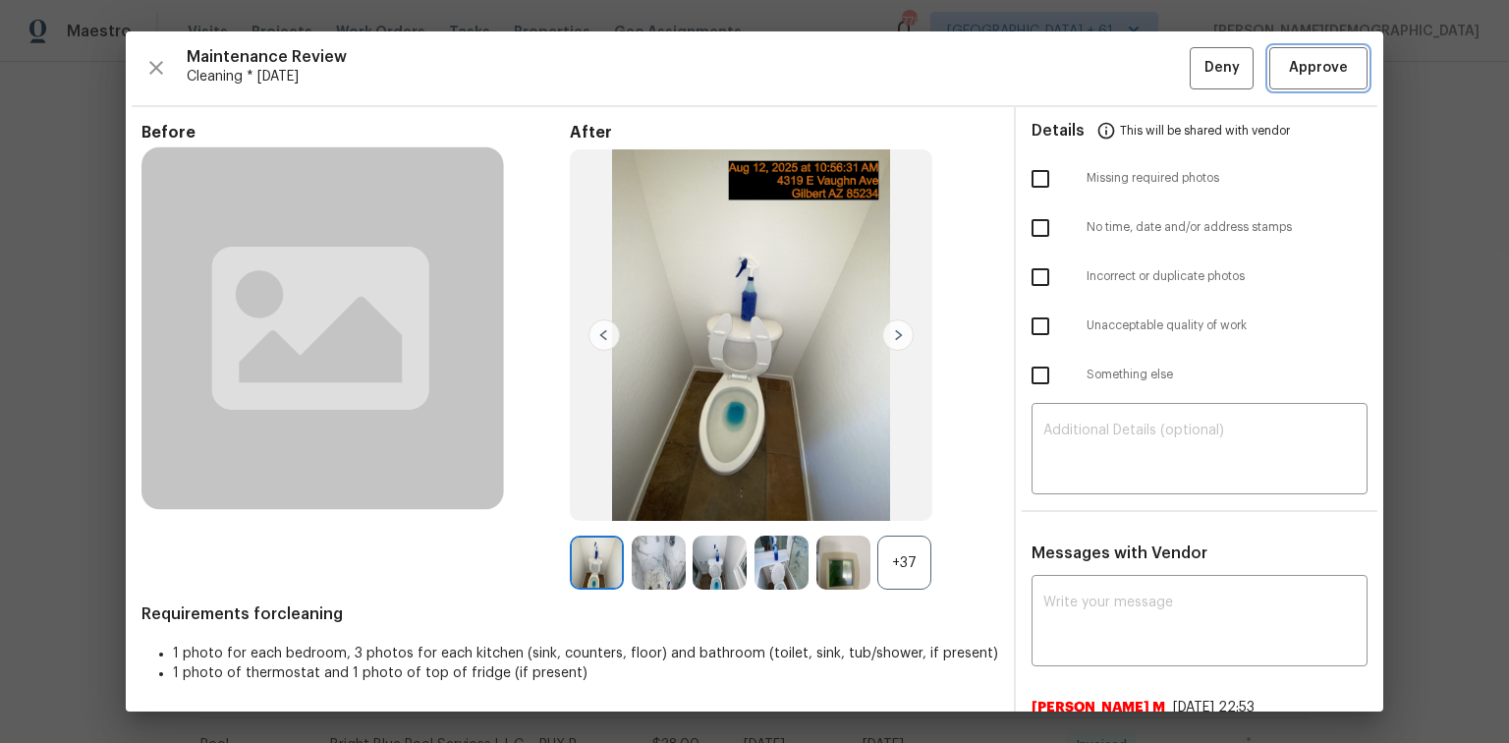
click at [1073, 51] on button "Approve" at bounding box center [1318, 68] width 98 height 42
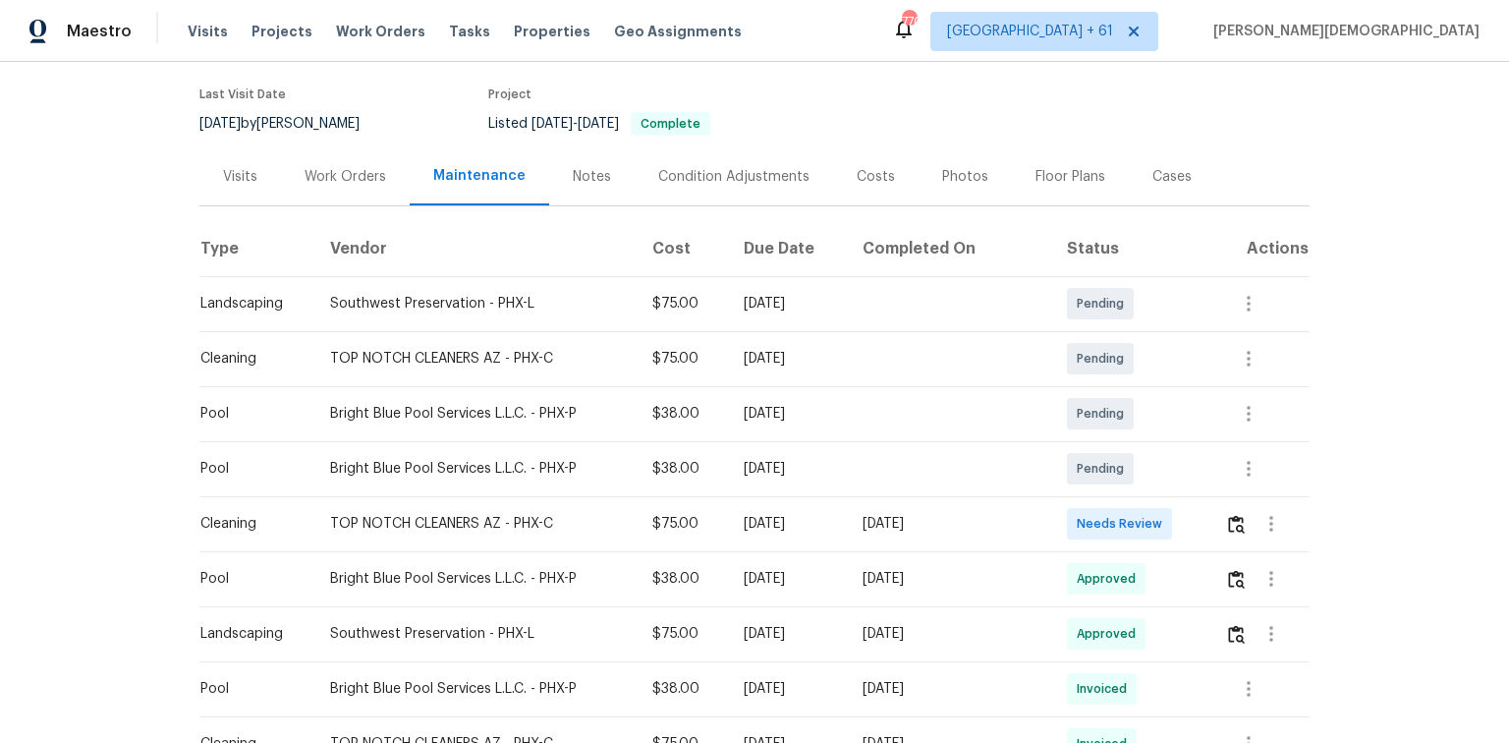
scroll to position [314, 0]
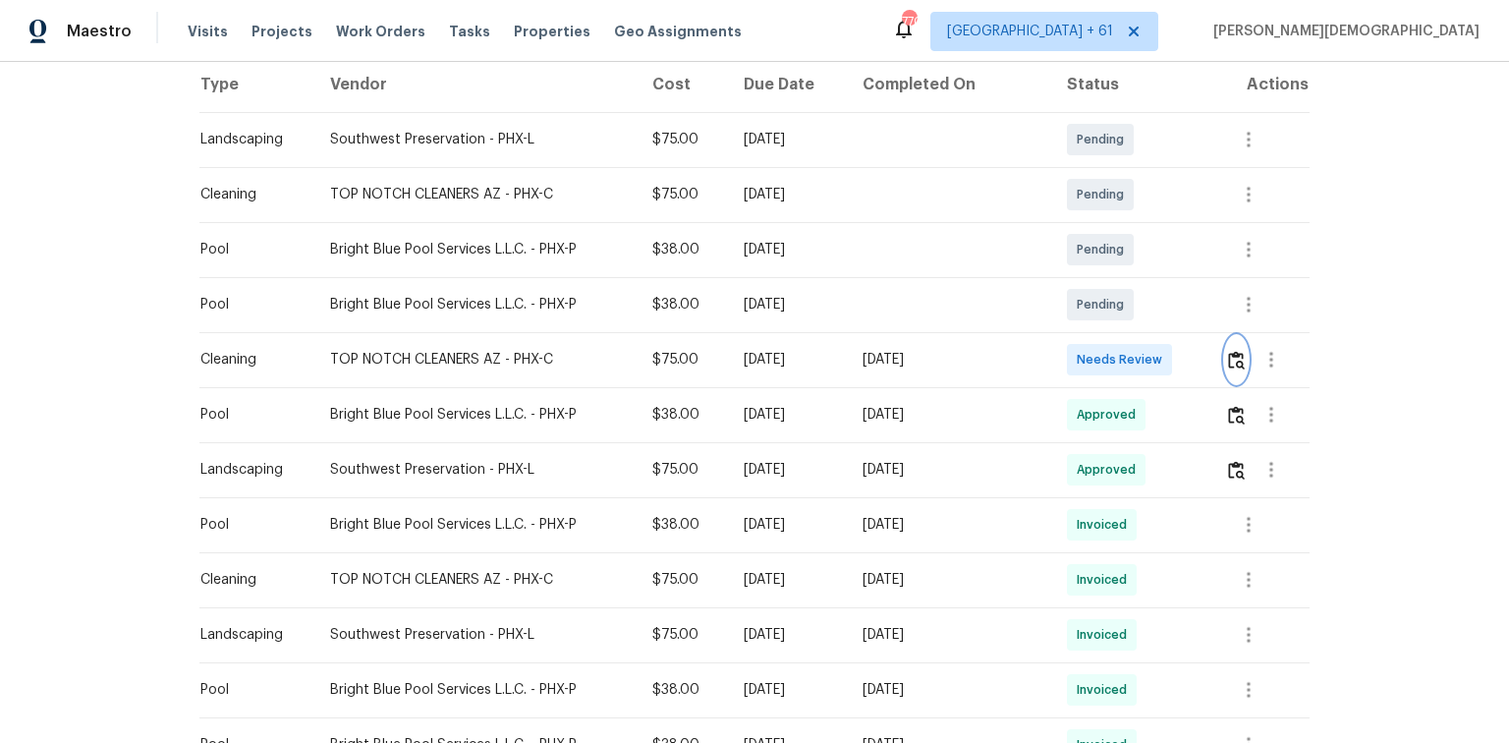
click at [1073, 351] on img "button" at bounding box center [1236, 360] width 17 height 19
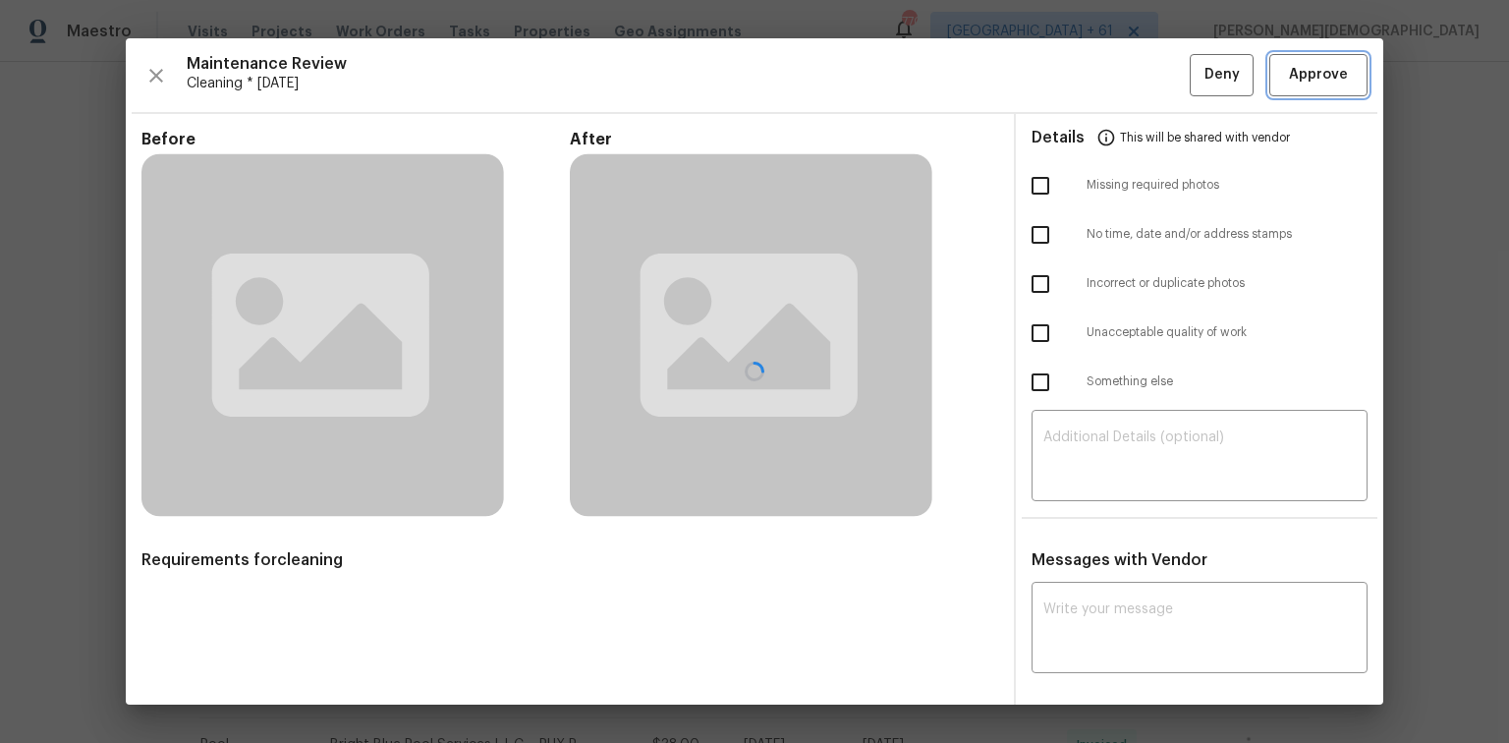
click at [1073, 79] on button "Approve" at bounding box center [1318, 75] width 98 height 42
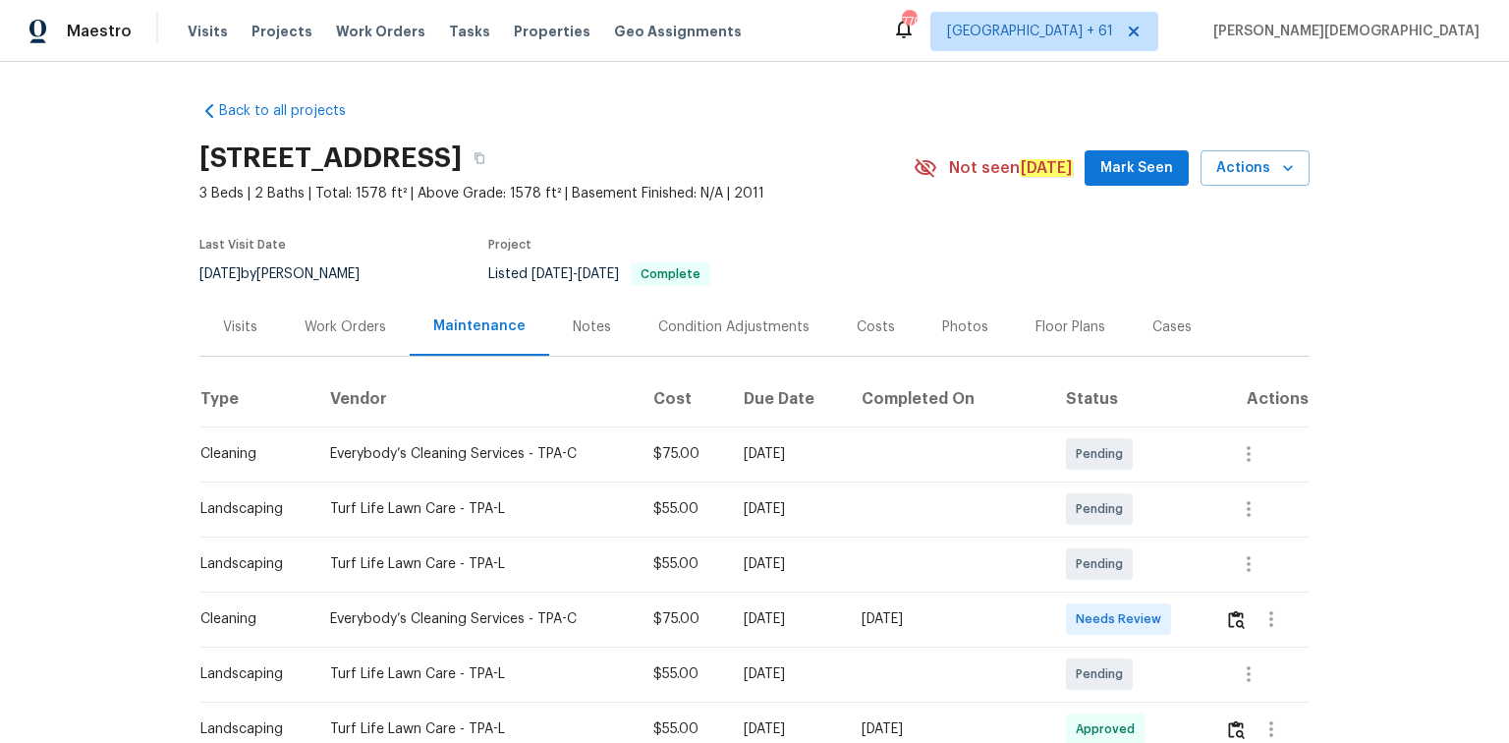
scroll to position [236, 0]
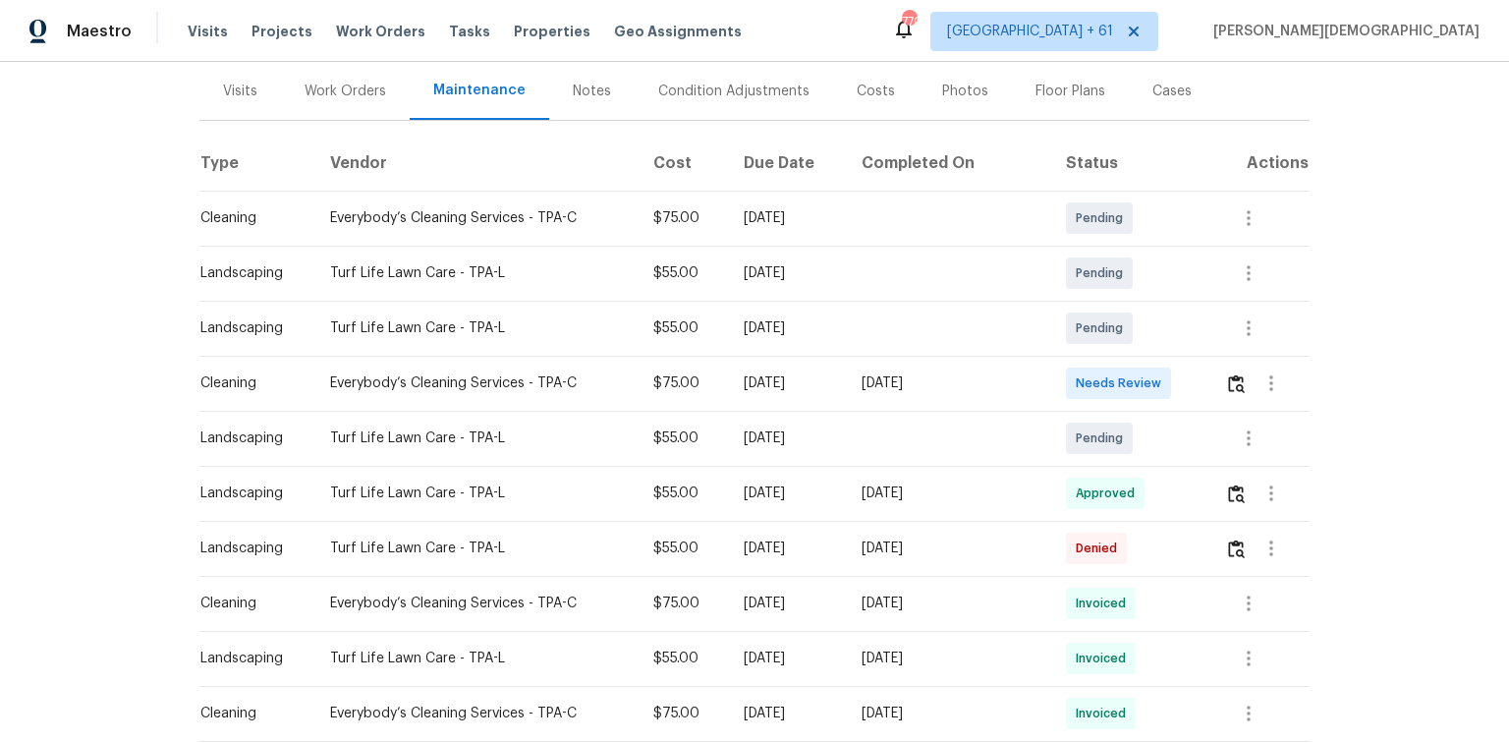
click at [1218, 373] on td at bounding box center [1259, 383] width 100 height 55
click at [1225, 373] on button "button" at bounding box center [1236, 383] width 23 height 47
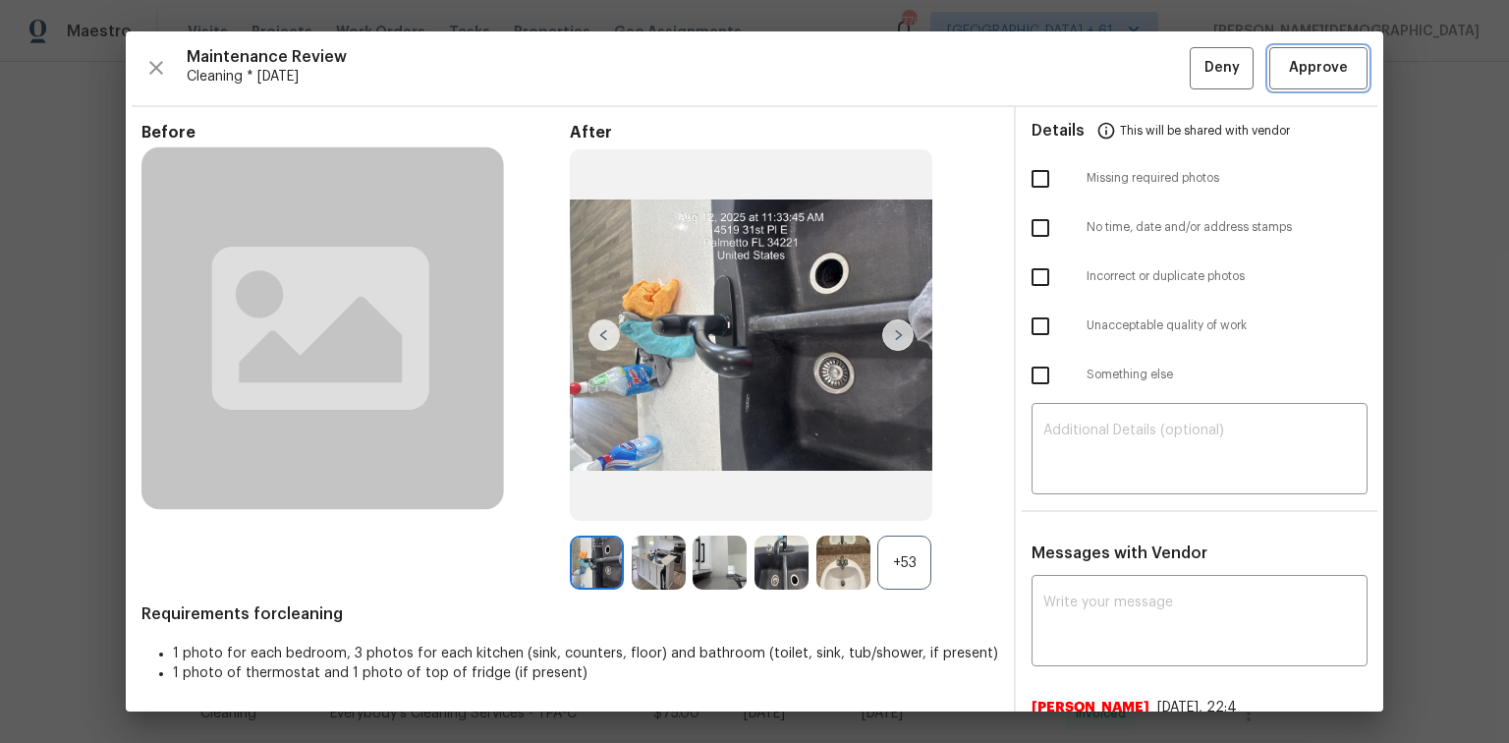
click at [1290, 71] on span "Approve" at bounding box center [1318, 68] width 59 height 25
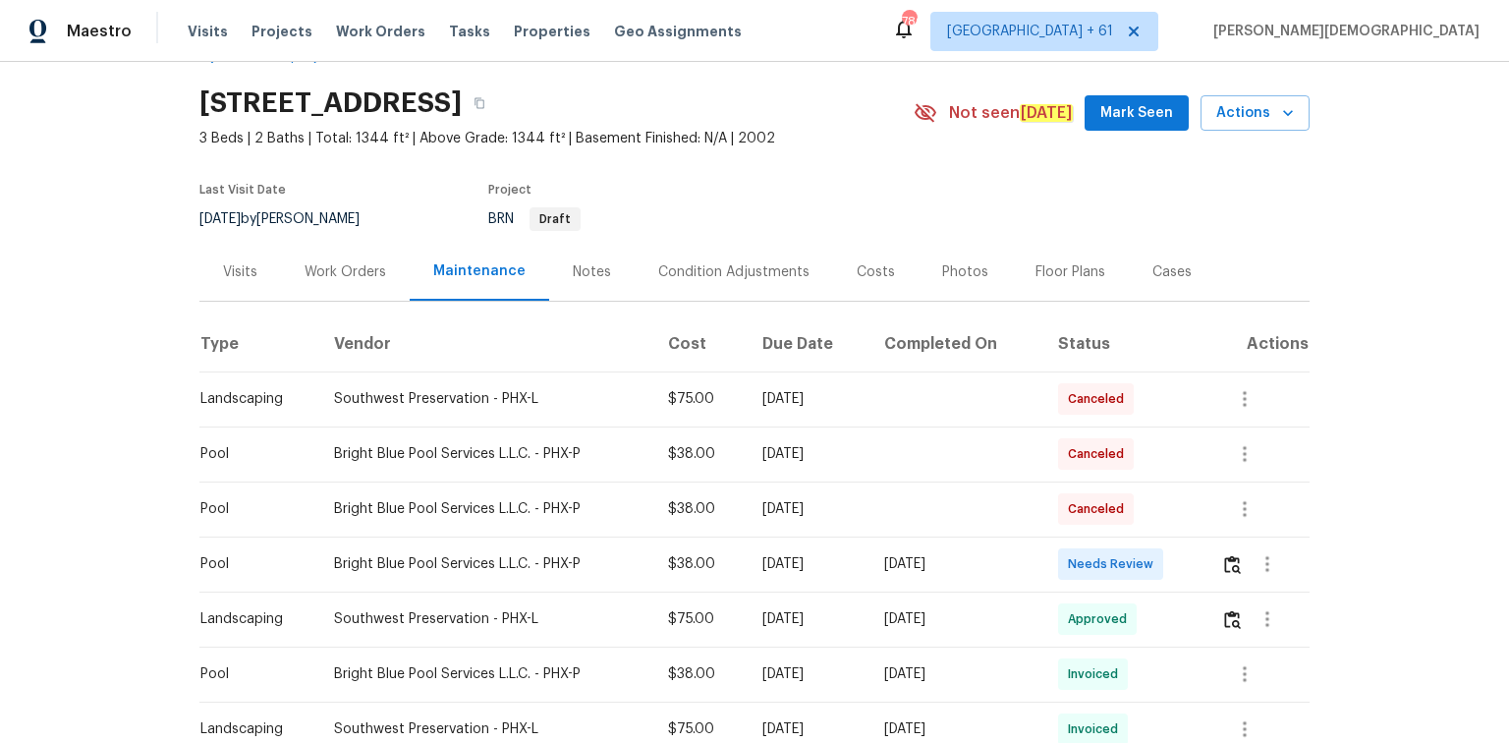
scroll to position [79, 0]
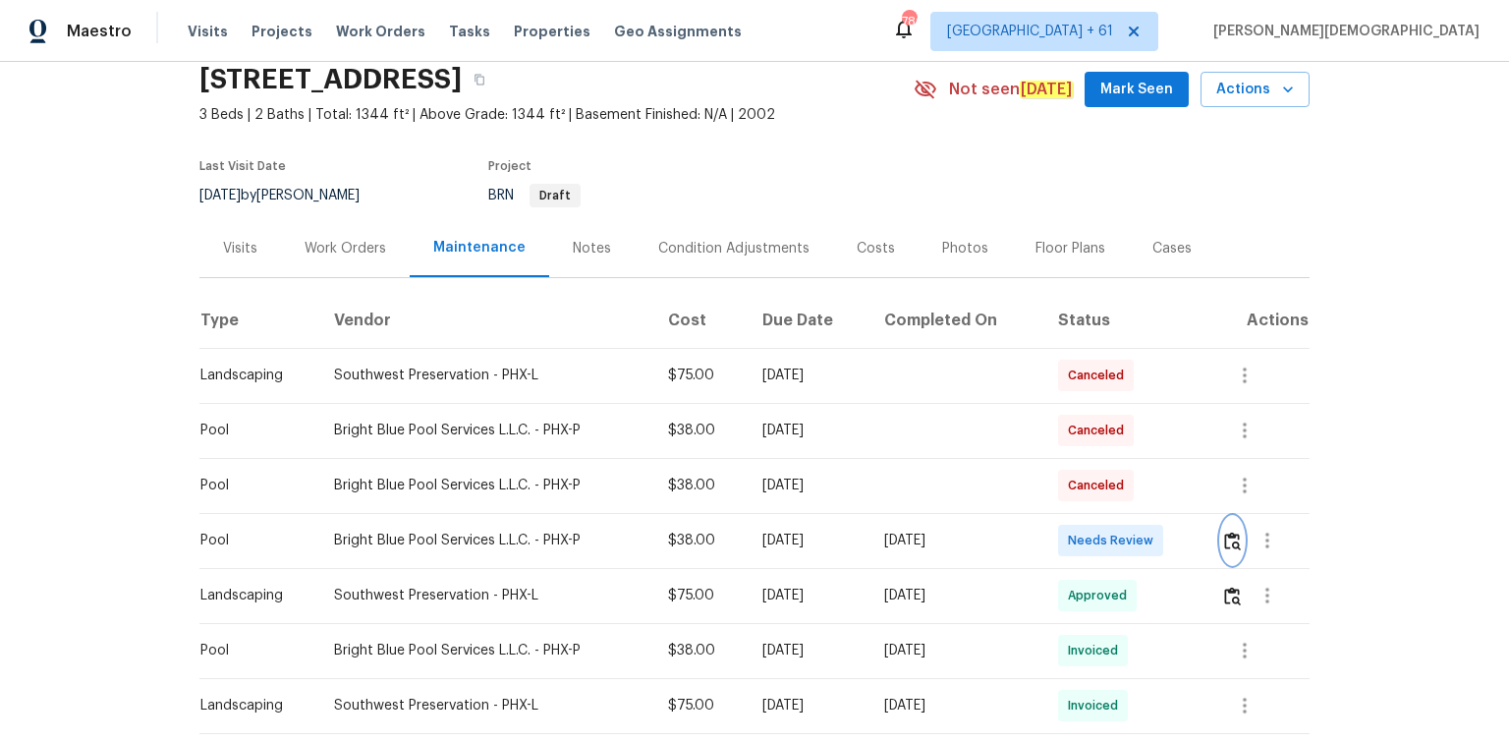
click at [811, 336] on img "button" at bounding box center [1232, 540] width 17 height 19
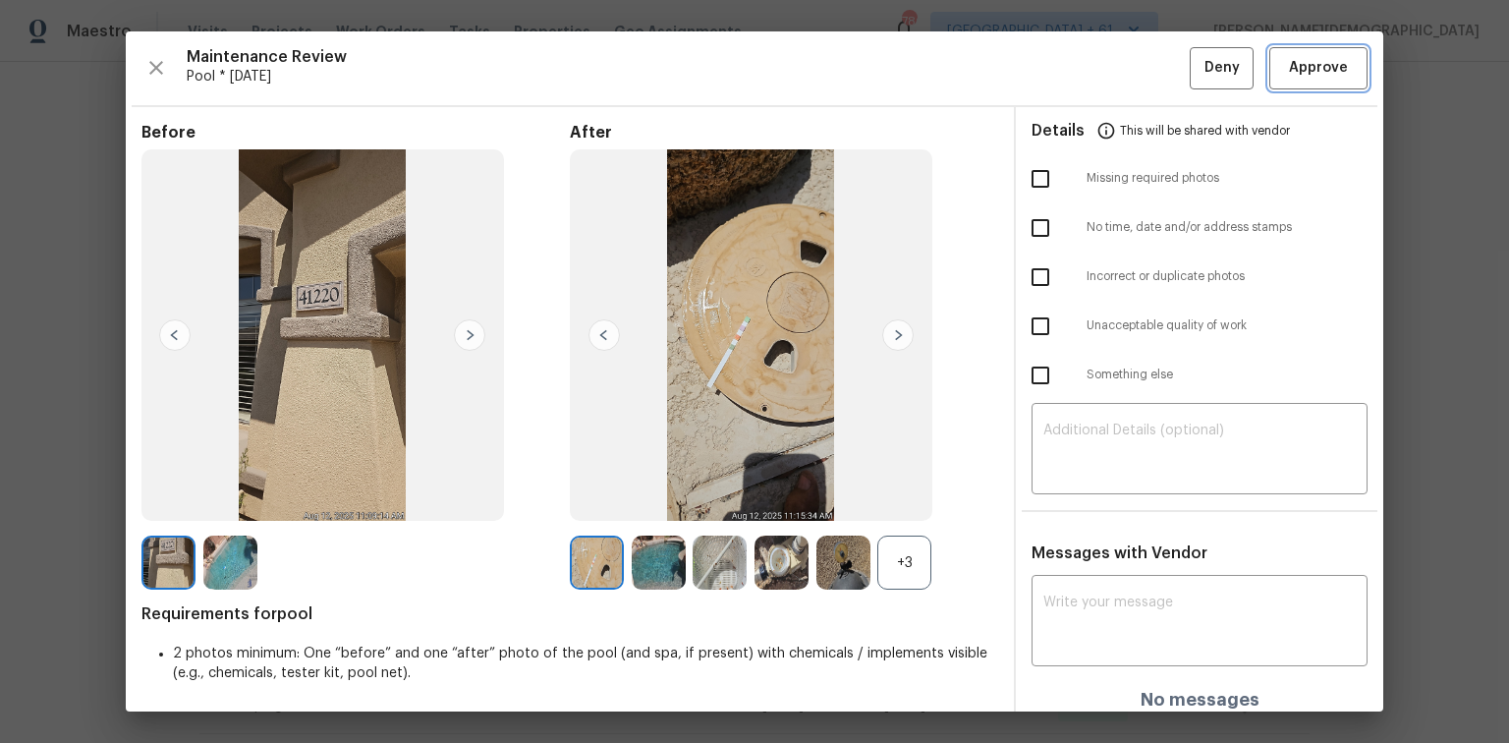
click at [811, 51] on button "Approve" at bounding box center [1318, 68] width 98 height 42
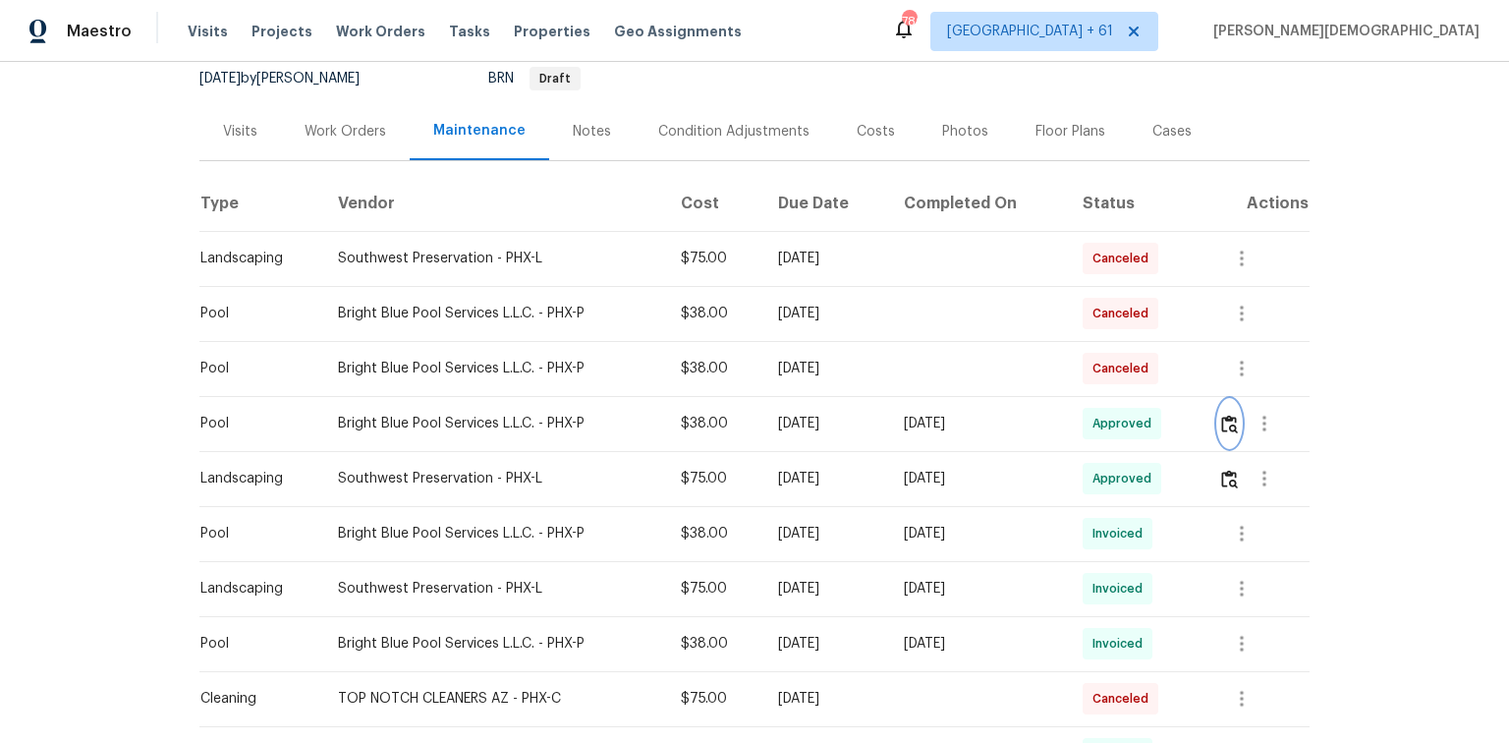
scroll to position [314, 0]
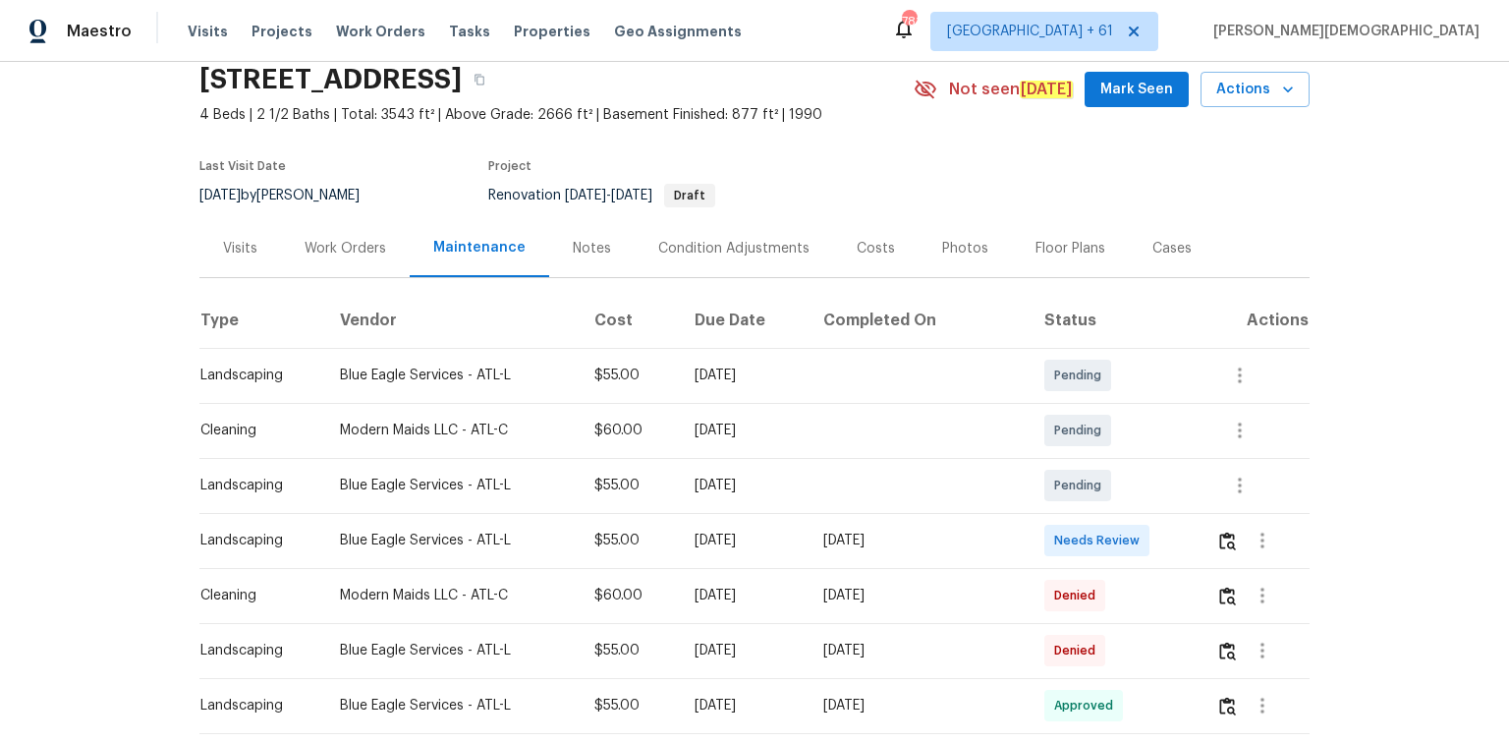
scroll to position [236, 0]
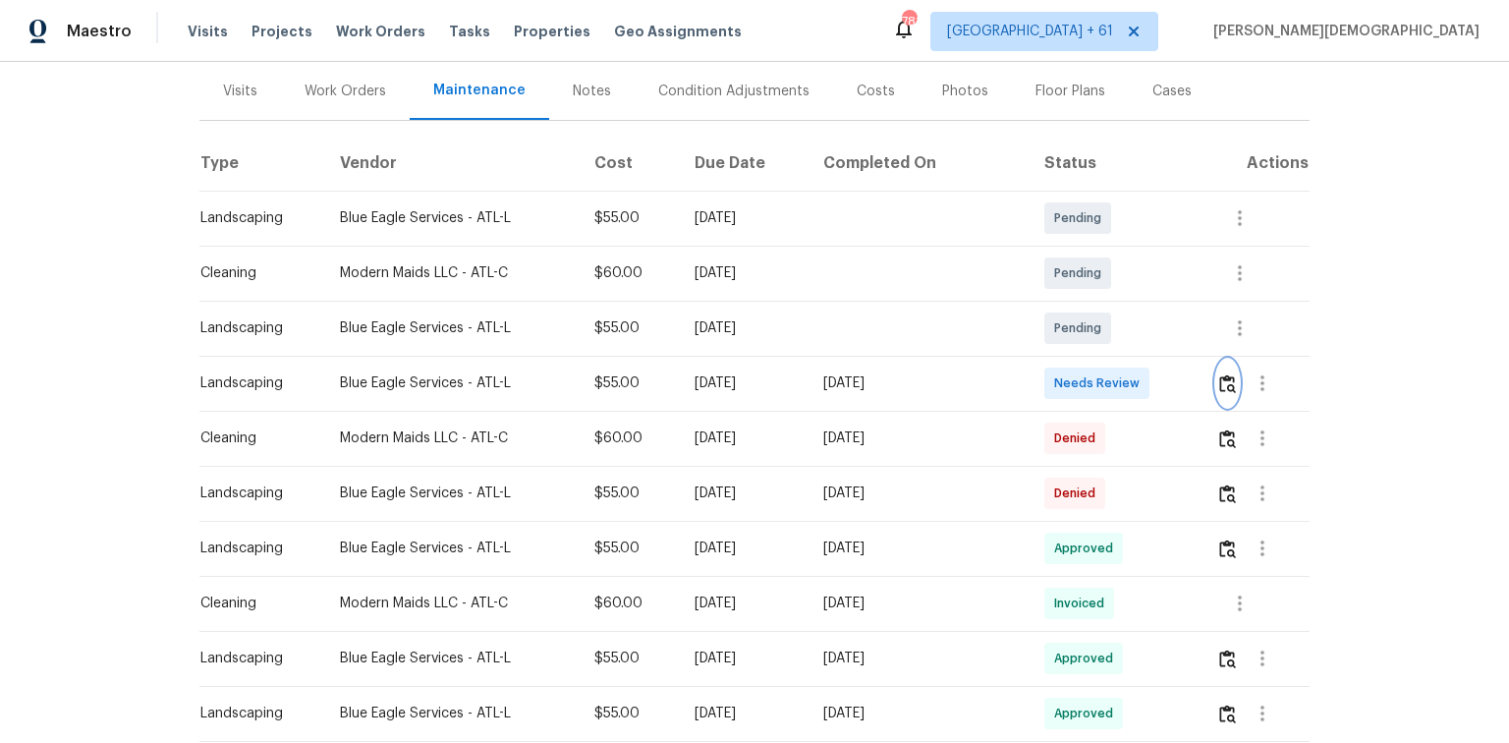
click at [1073, 381] on button "button" at bounding box center [1227, 383] width 23 height 47
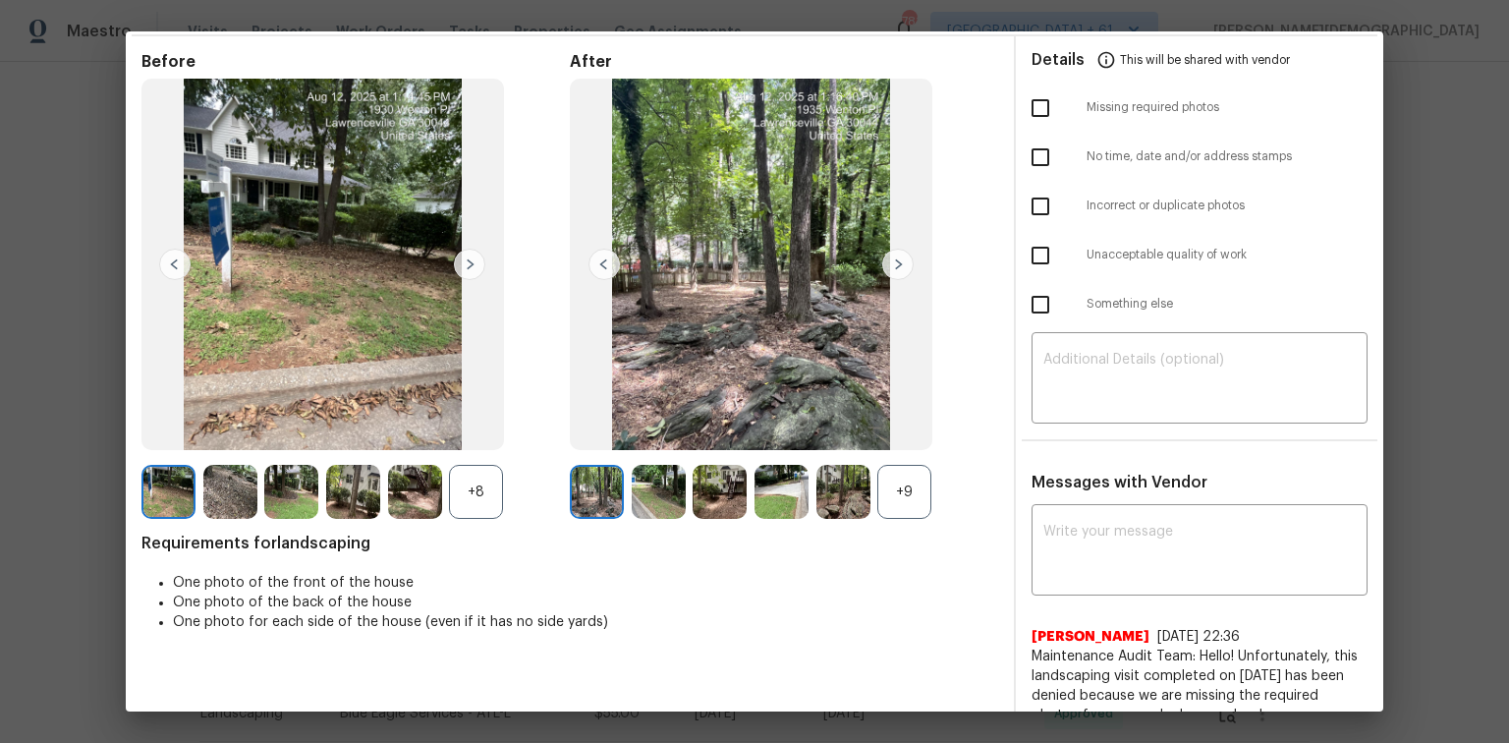
scroll to position [0, 0]
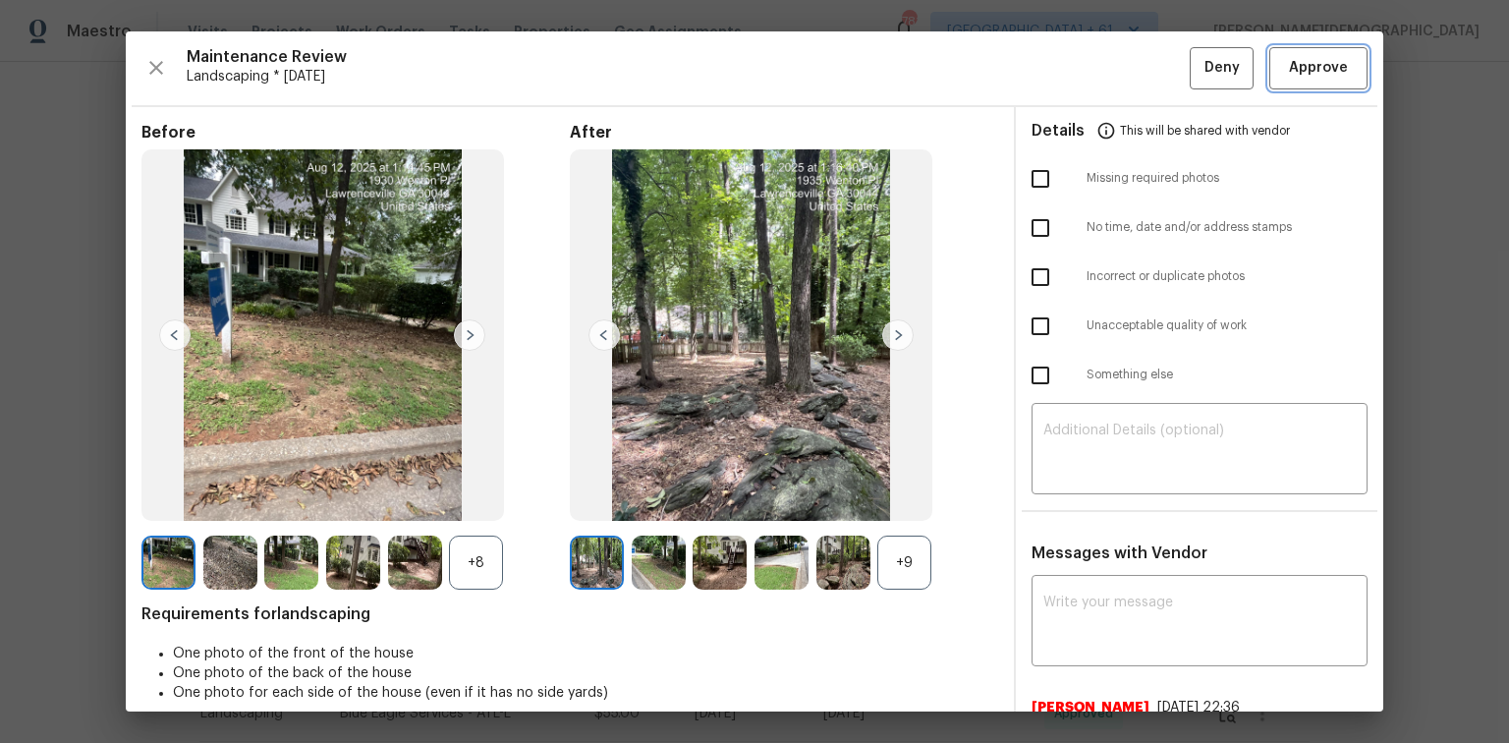
click at [1073, 49] on button "Approve" at bounding box center [1318, 68] width 98 height 42
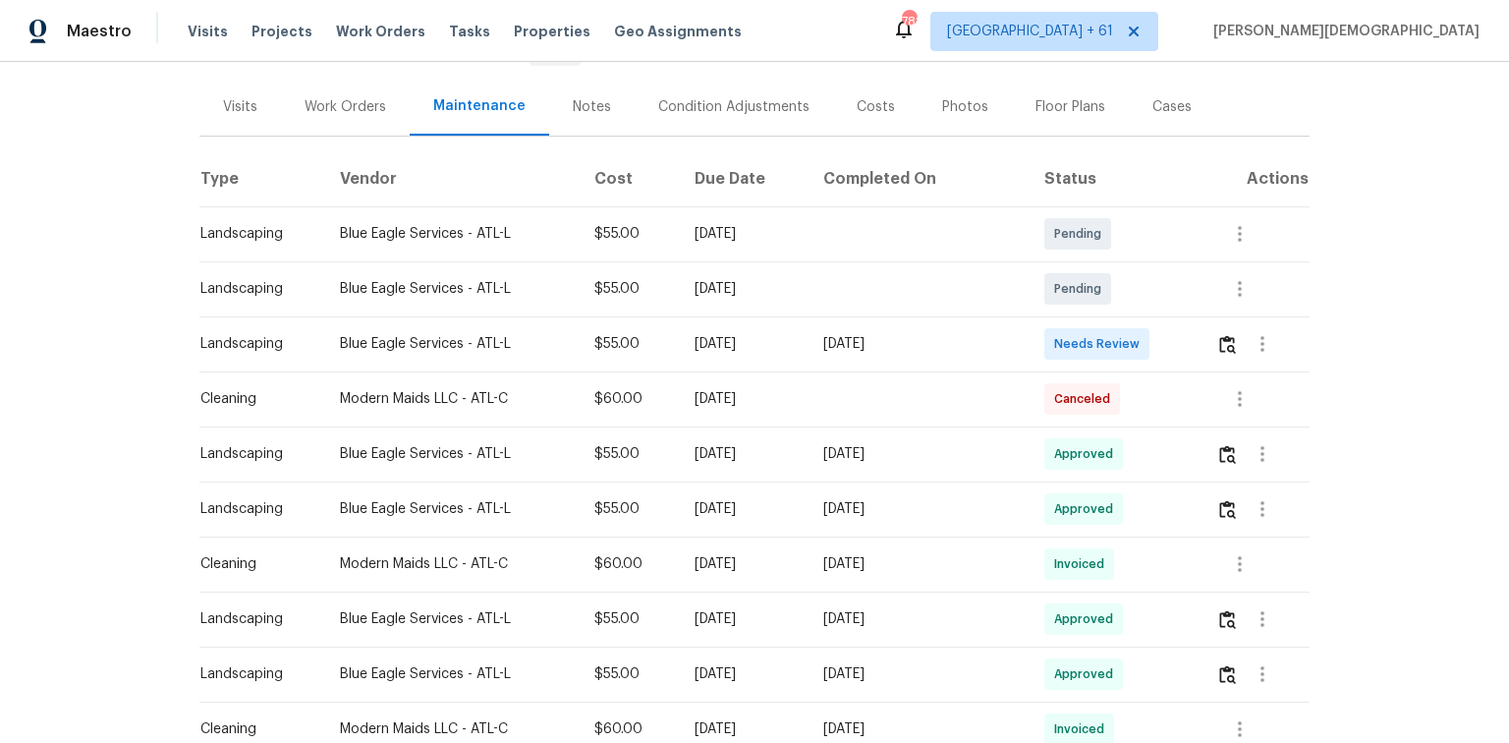
scroll to position [314, 0]
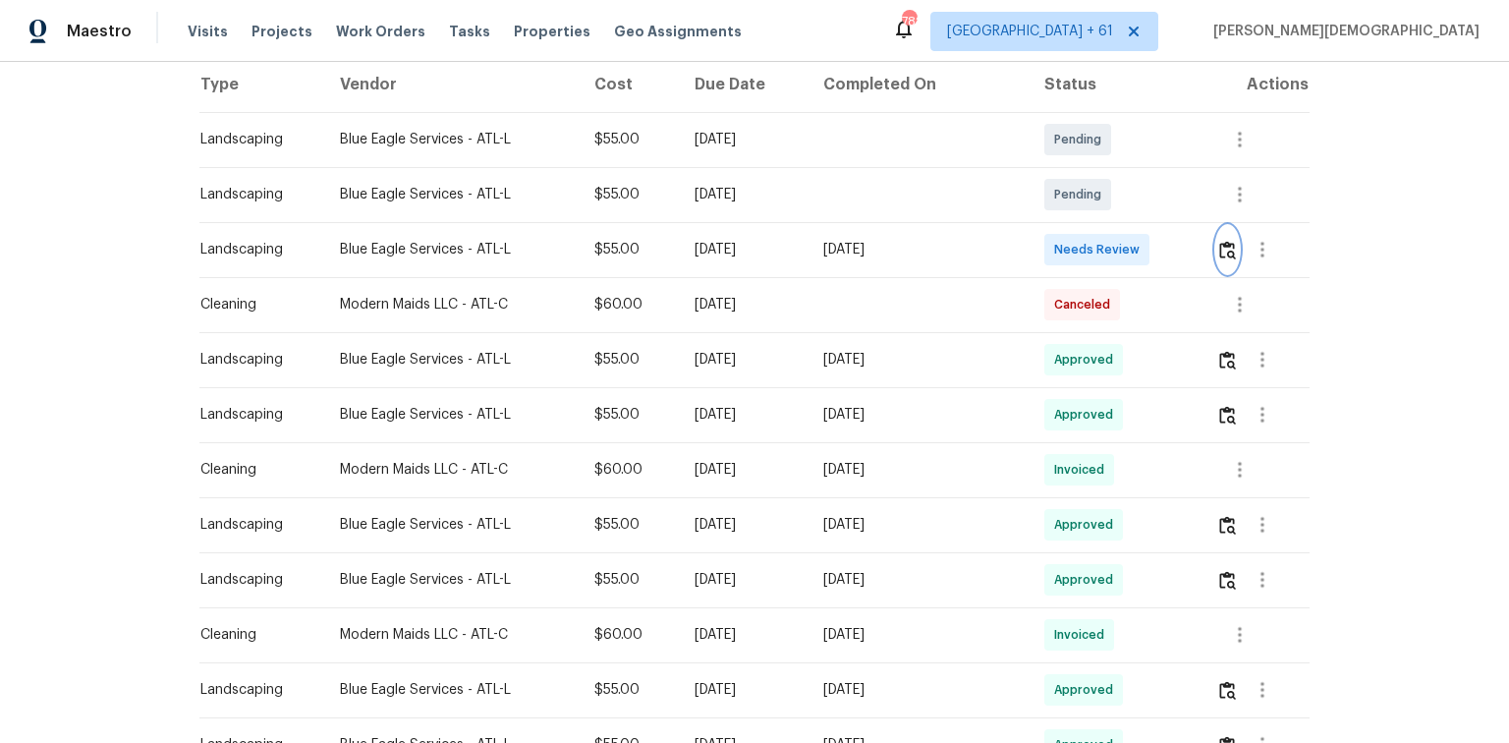
click at [1073, 252] on button "button" at bounding box center [1227, 249] width 23 height 47
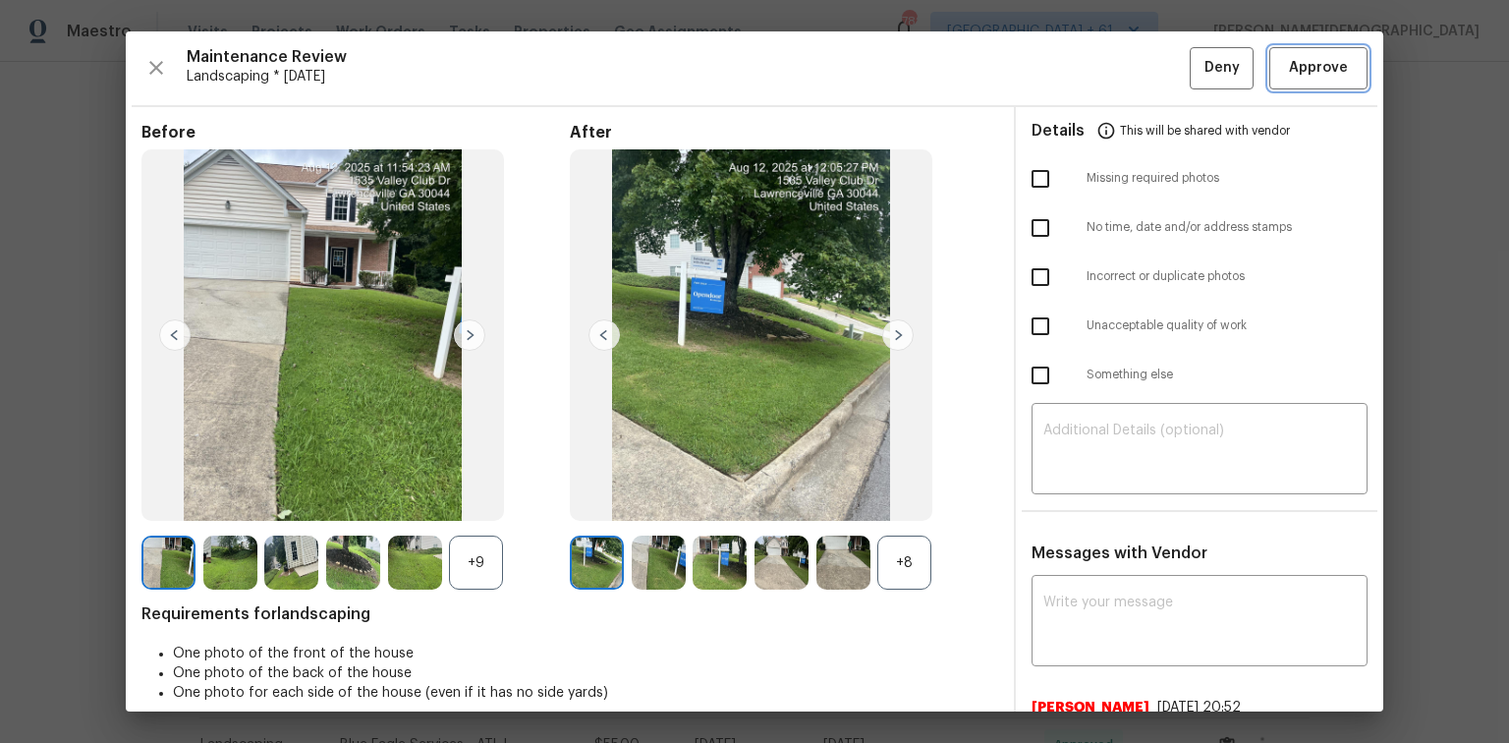
click at [1073, 63] on span "Approve" at bounding box center [1318, 68] width 59 height 25
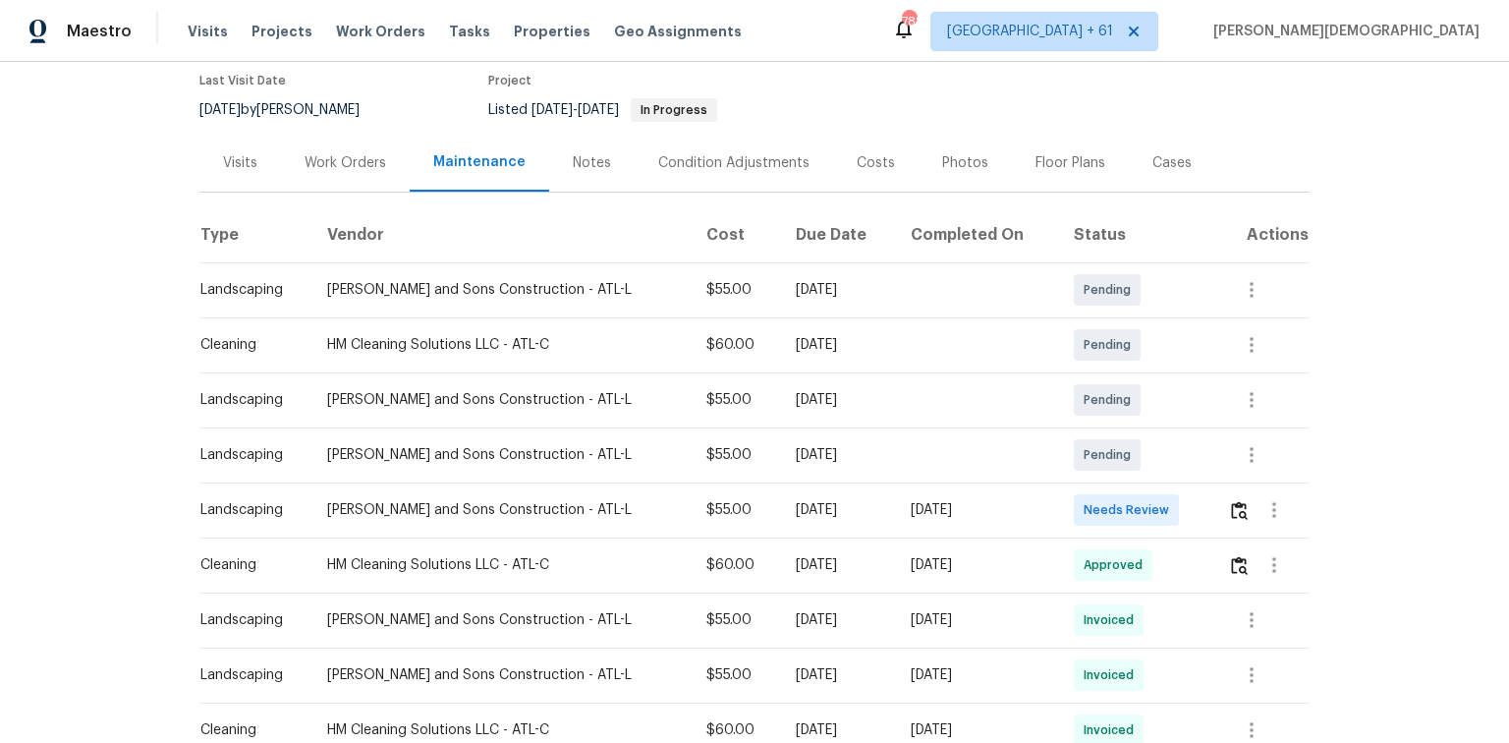
scroll to position [314, 0]
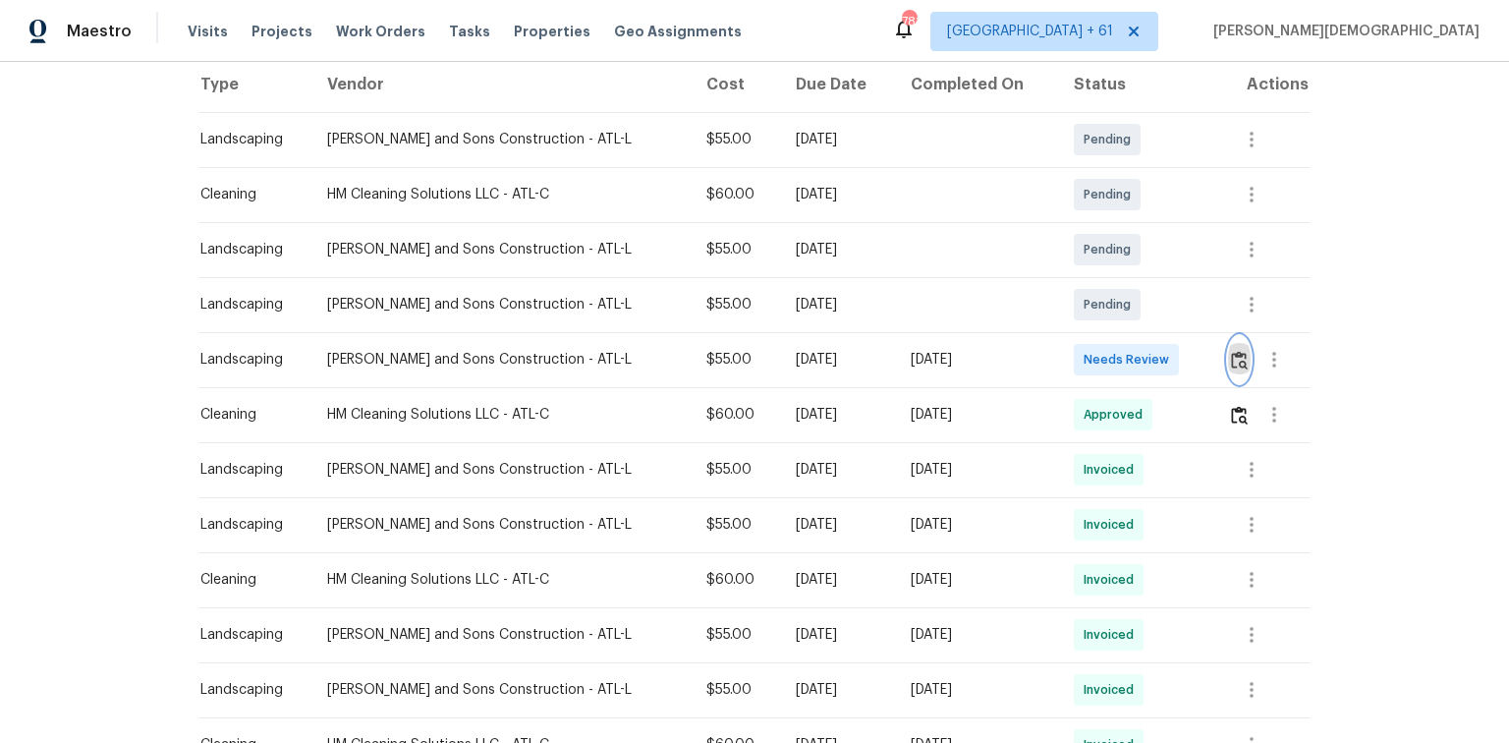
click at [1073, 351] on img "button" at bounding box center [1239, 360] width 17 height 19
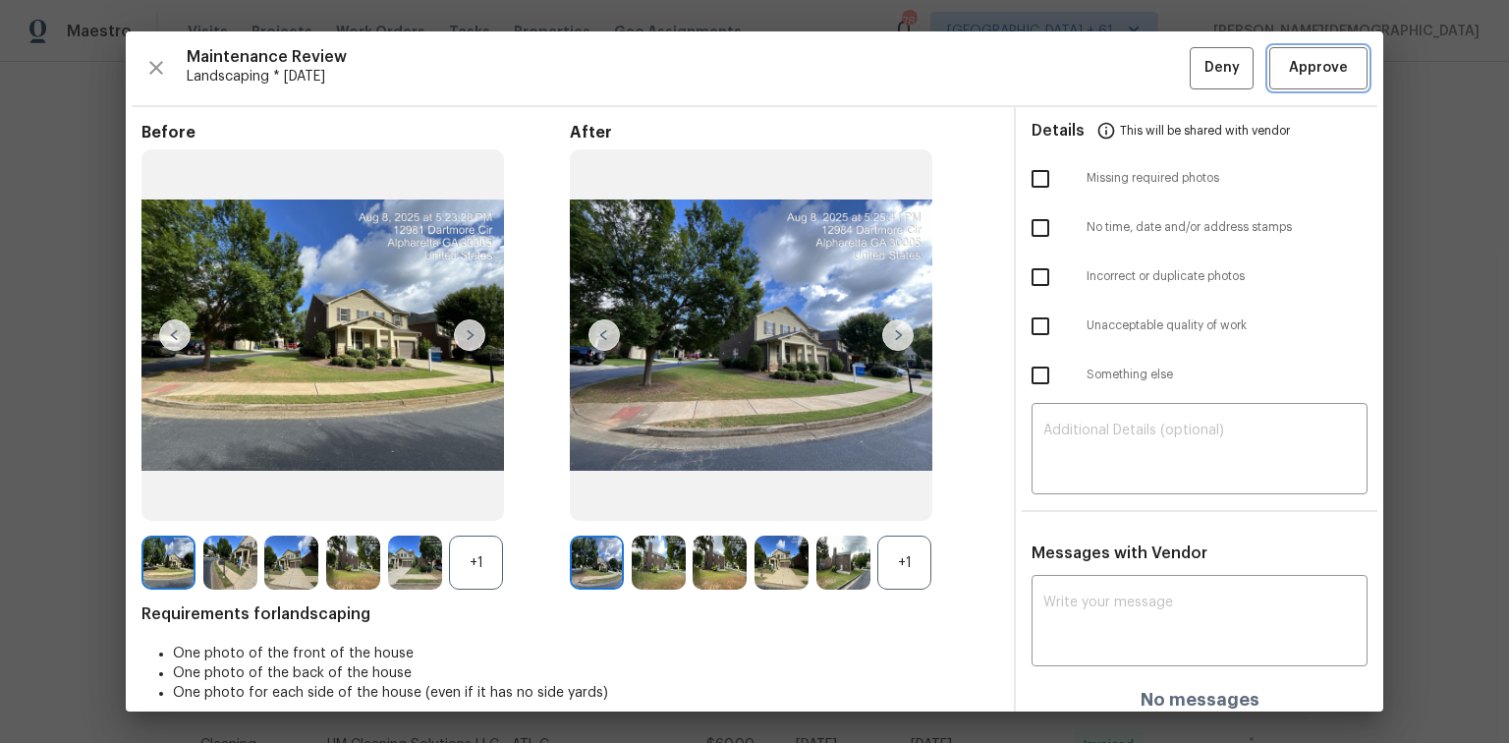
click at [1073, 81] on button "Approve" at bounding box center [1318, 68] width 98 height 42
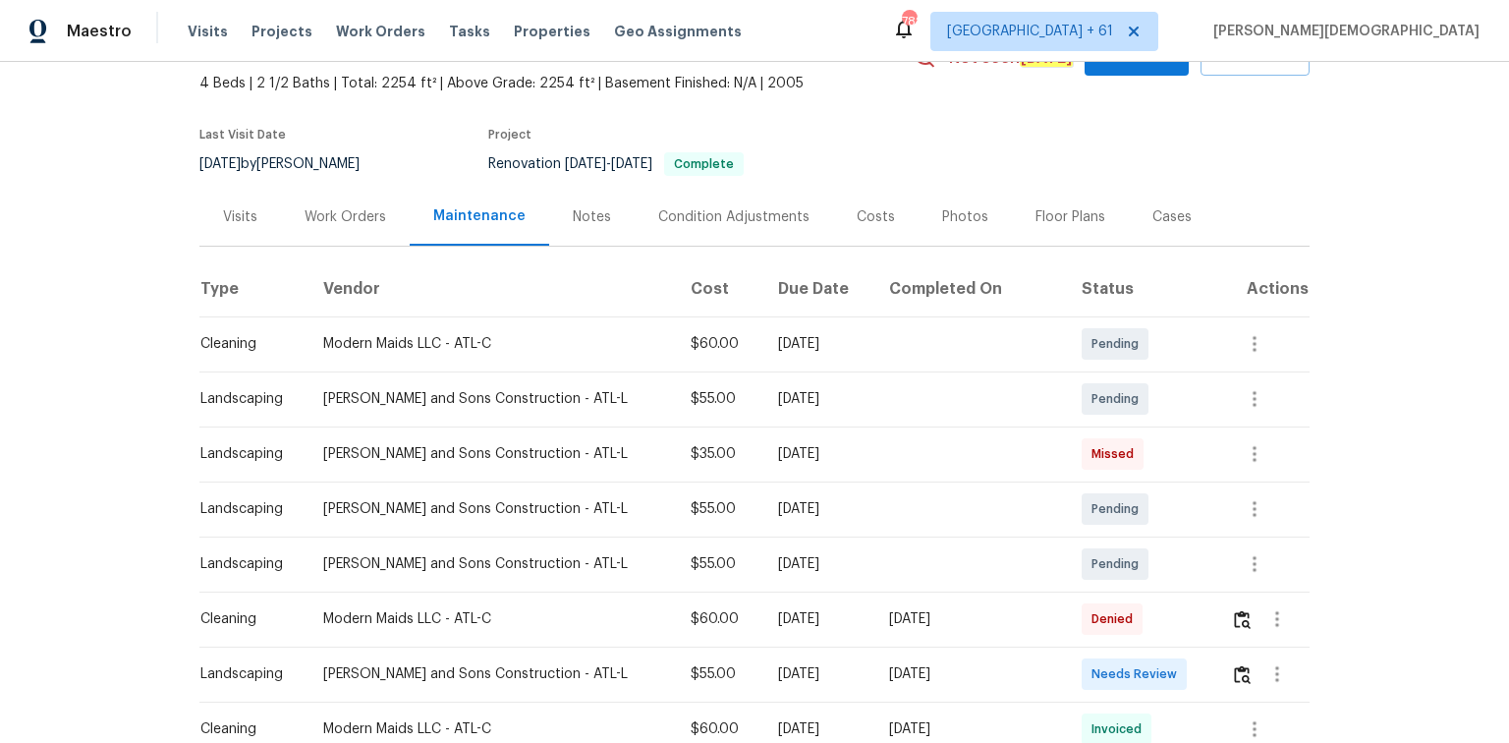
scroll to position [314, 0]
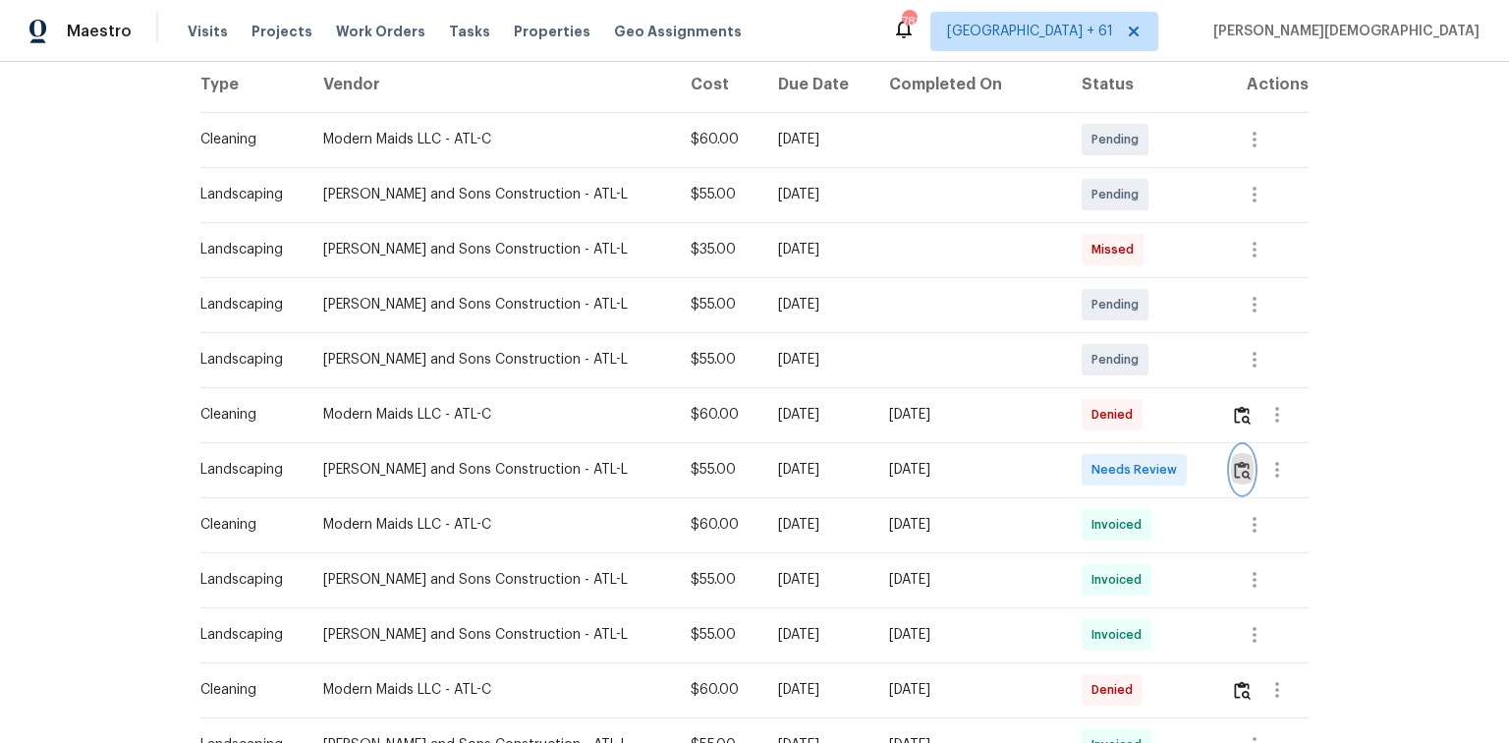
click at [1073, 461] on img "button" at bounding box center [1242, 470] width 17 height 19
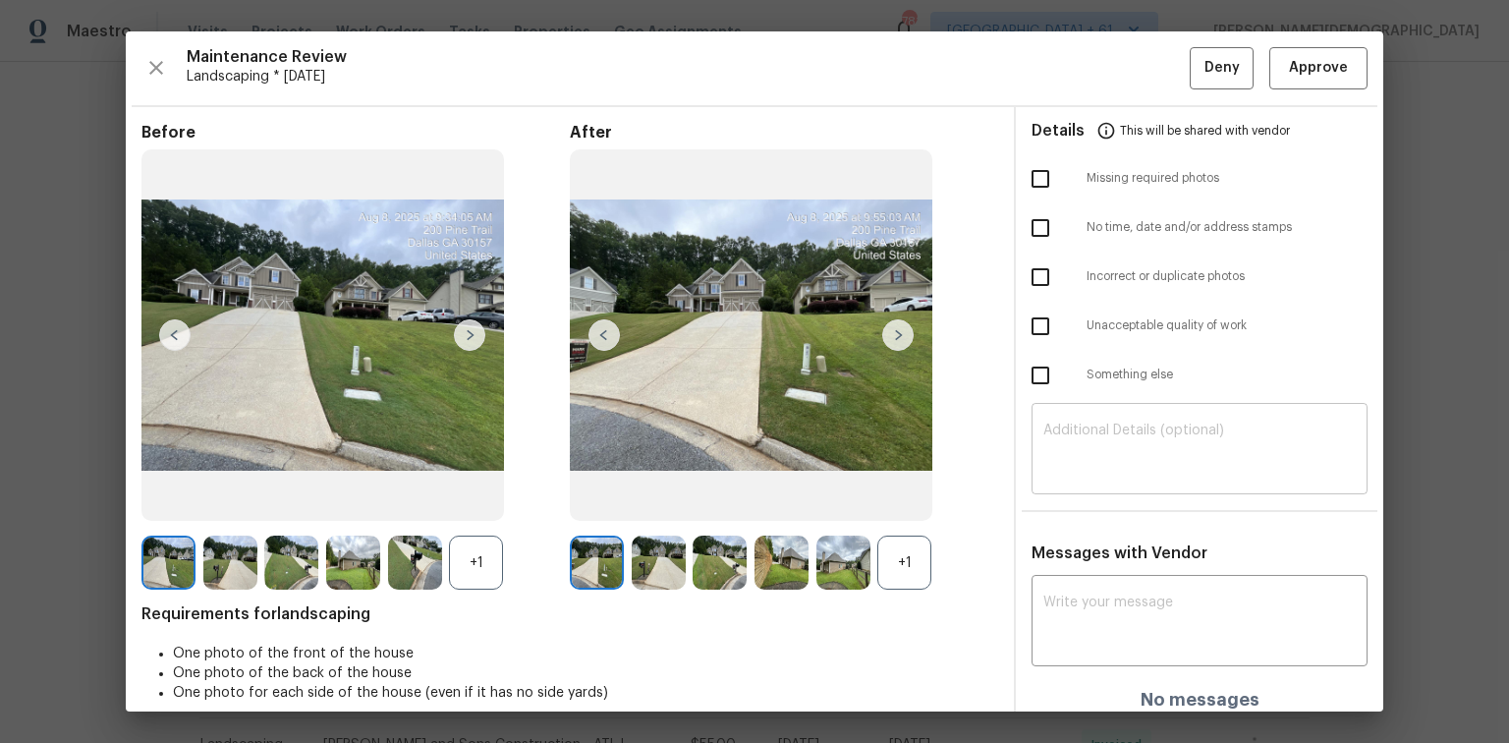
scroll to position [16, 0]
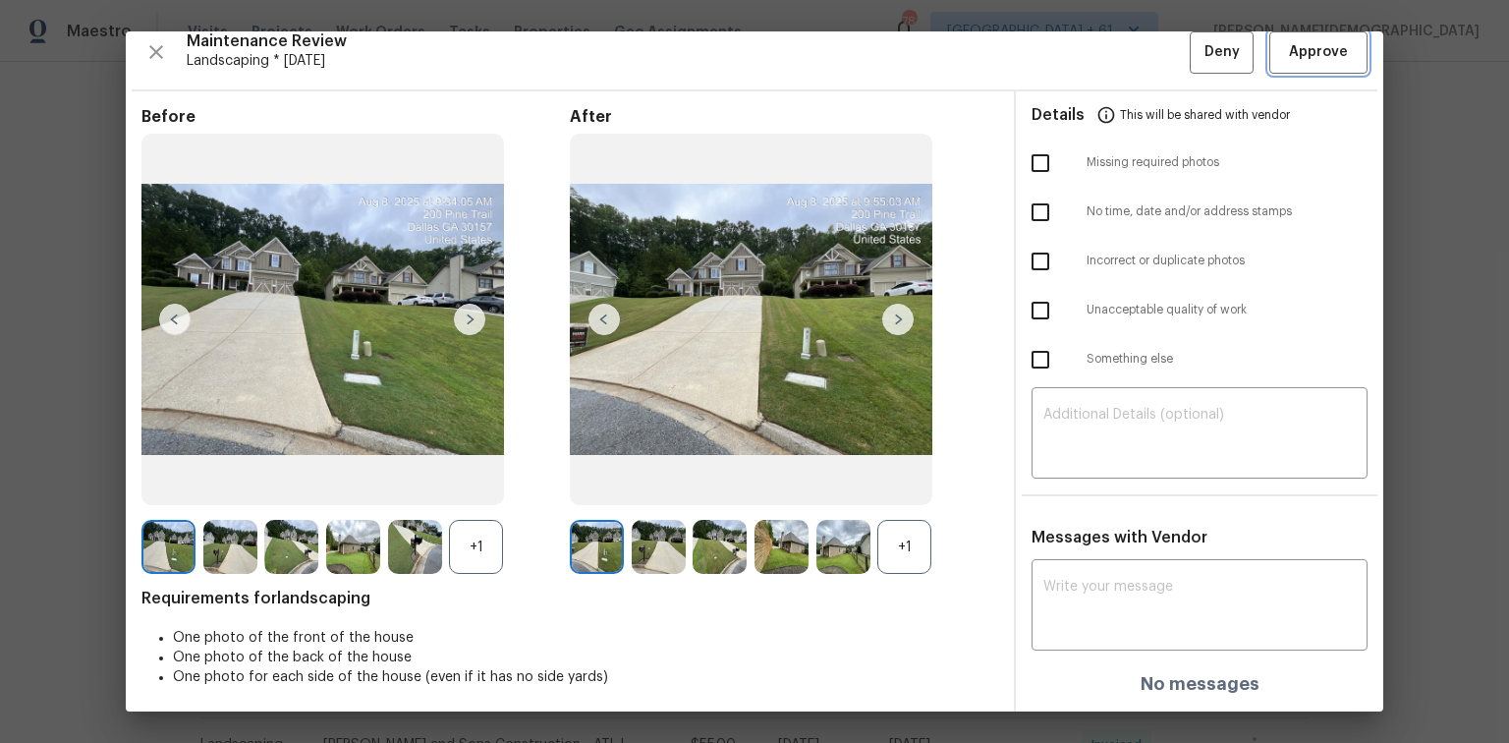
click at [1073, 45] on span "Approve" at bounding box center [1318, 52] width 59 height 25
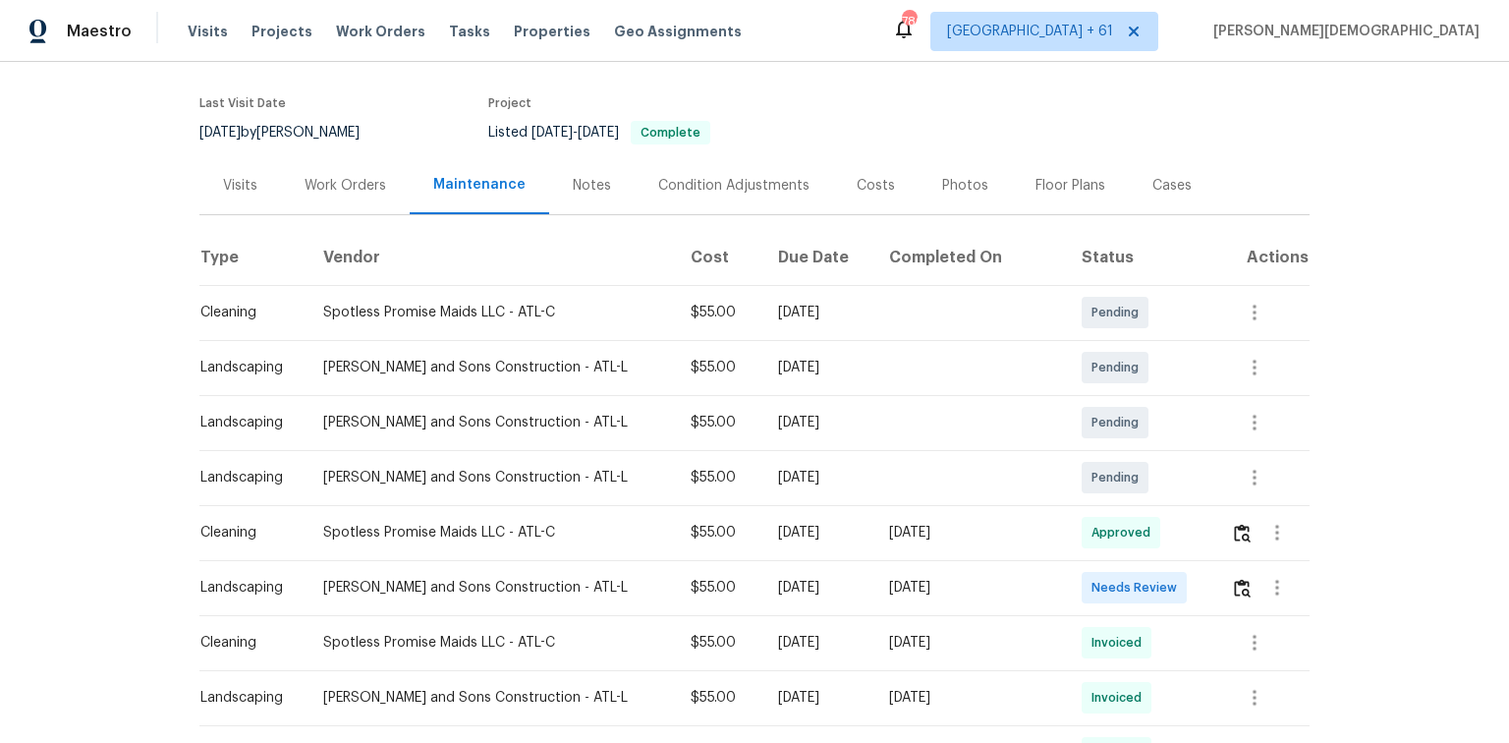
scroll to position [314, 0]
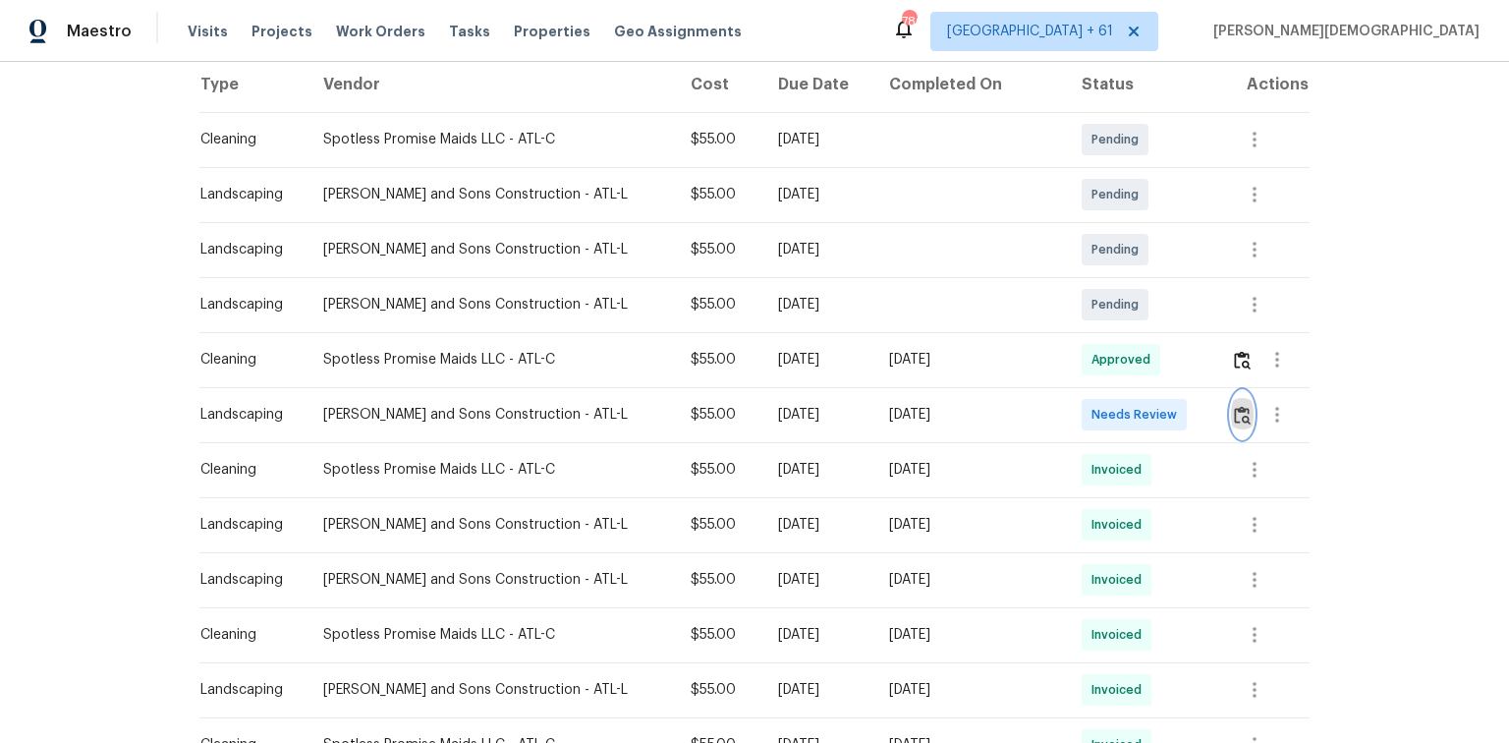
click at [1073, 406] on img "button" at bounding box center [1242, 415] width 17 height 19
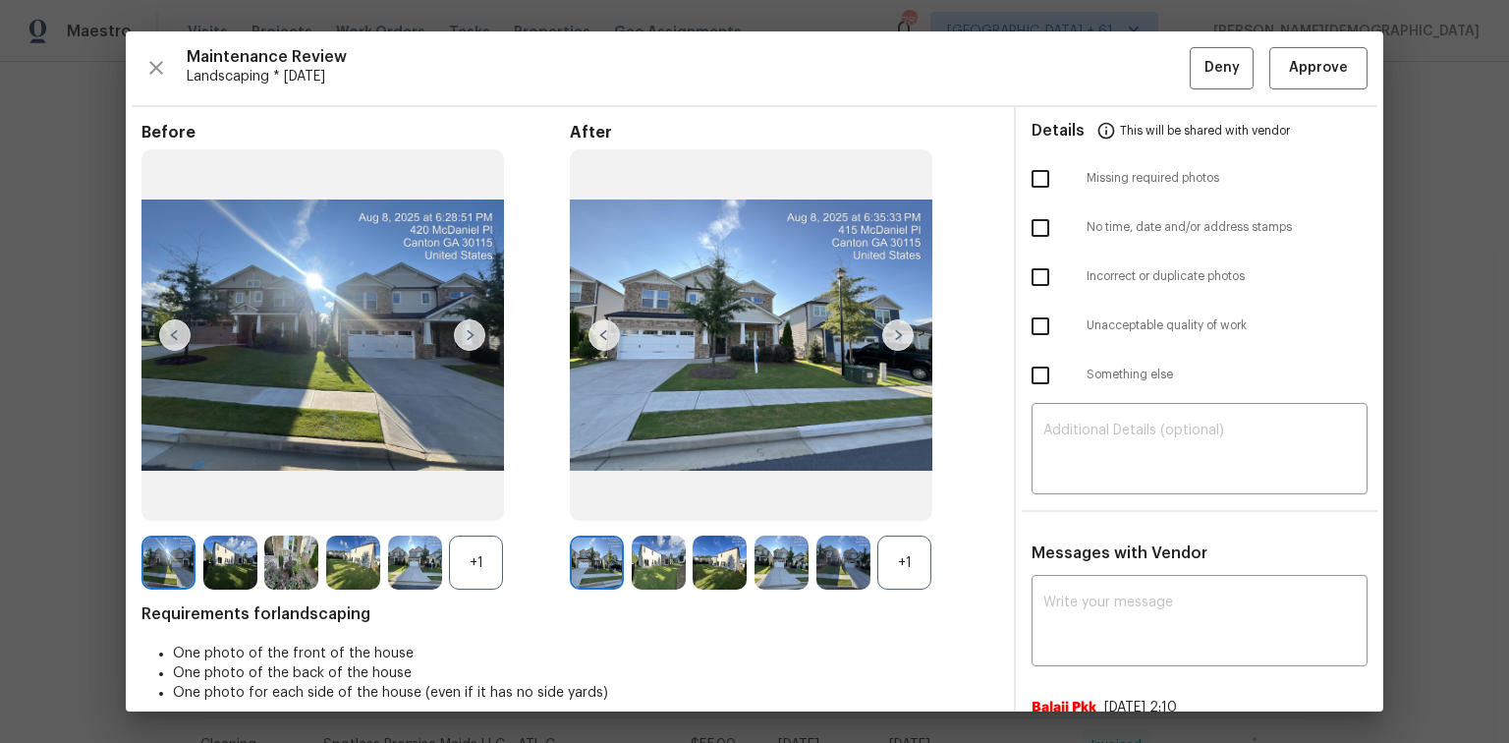
click at [1073, 105] on hr at bounding box center [755, 106] width 1246 height 2
click at [1073, 75] on span "Approve" at bounding box center [1318, 68] width 59 height 25
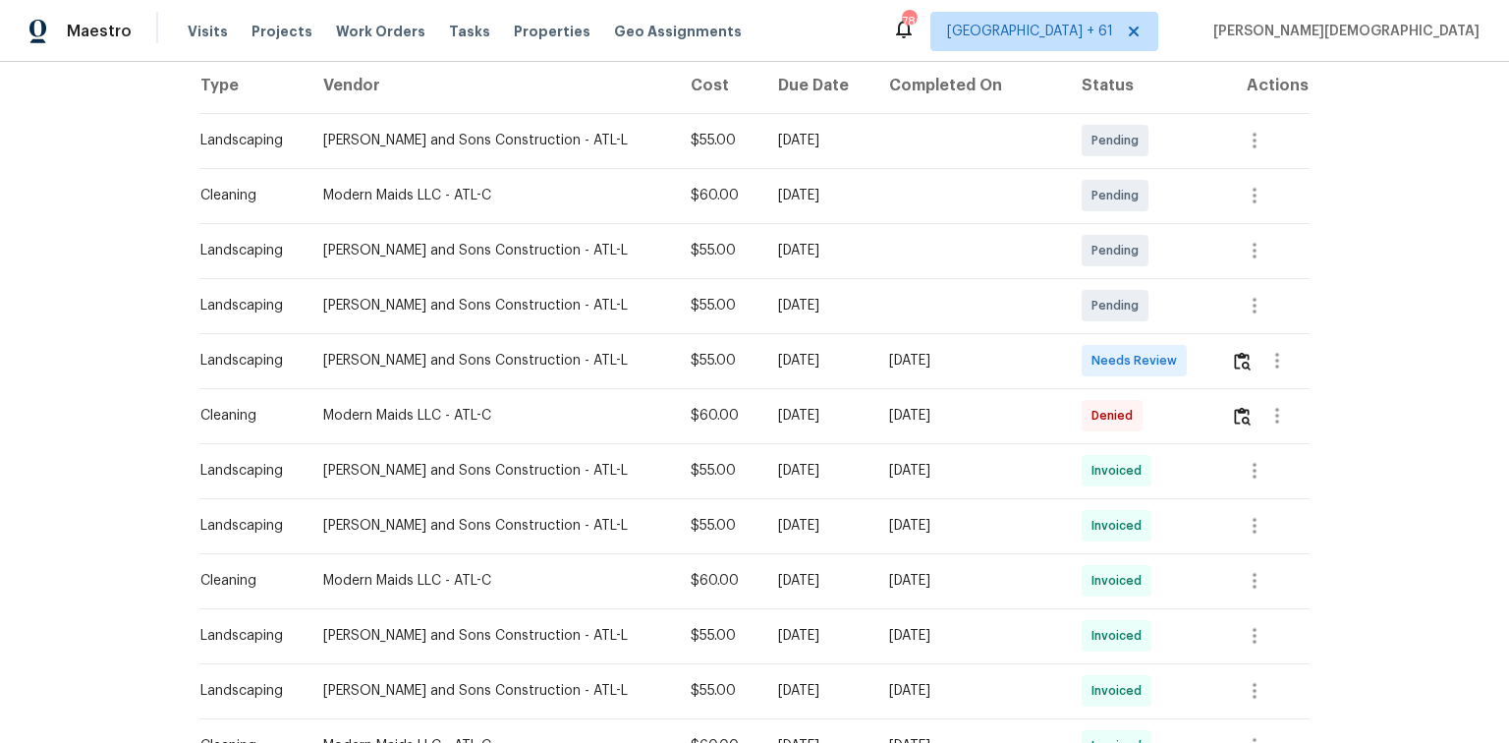
scroll to position [314, 0]
click at [1073, 351] on img "button" at bounding box center [1242, 360] width 17 height 19
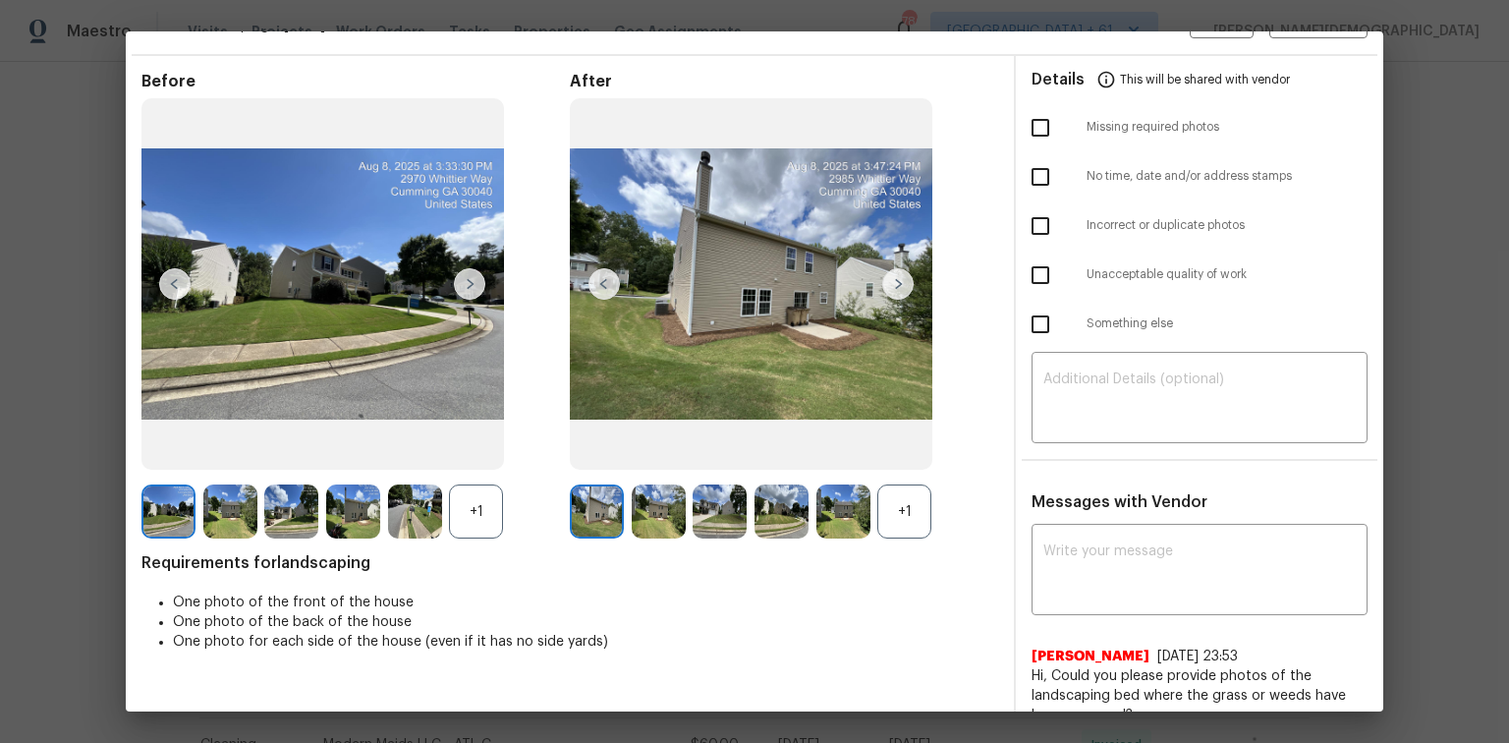
scroll to position [0, 0]
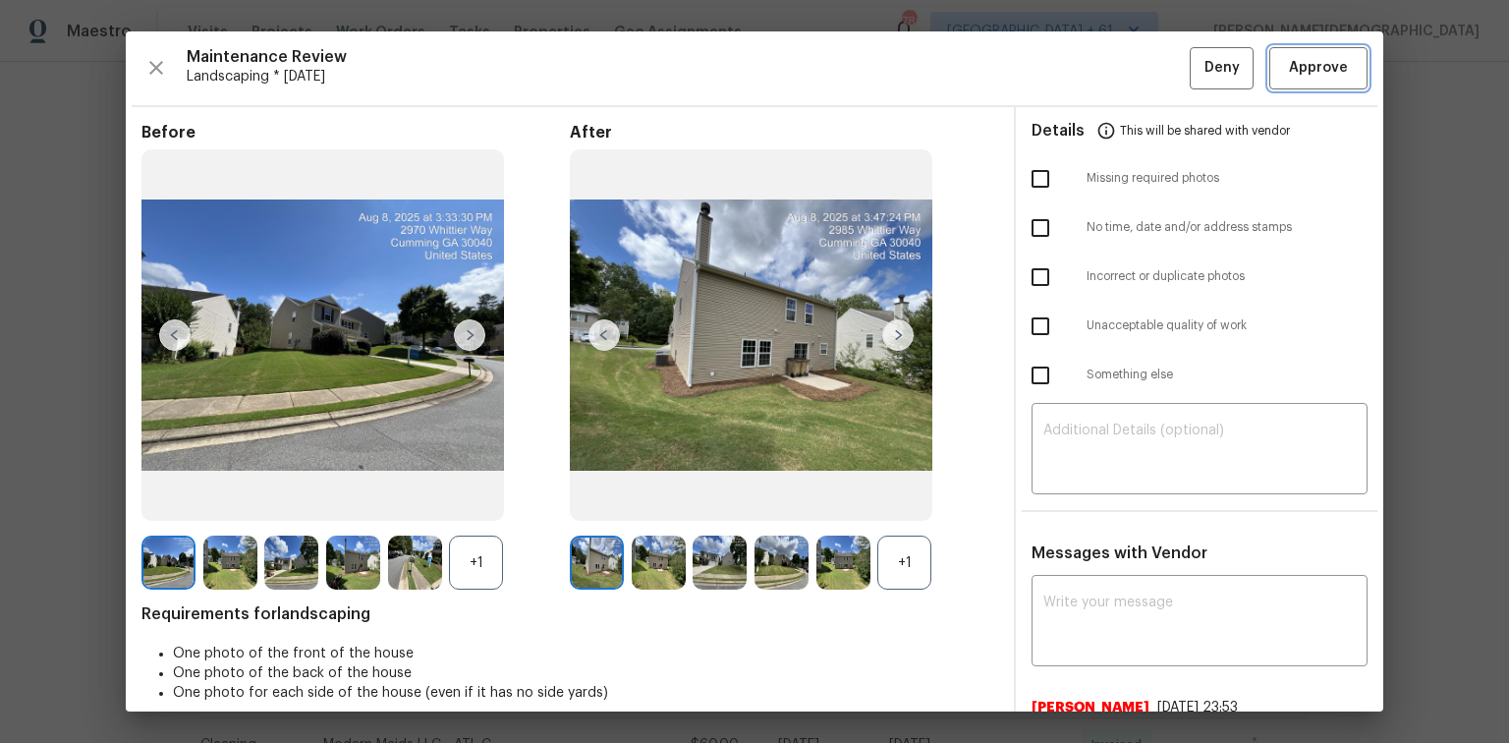
click at [1073, 71] on span "Approve" at bounding box center [1318, 68] width 59 height 25
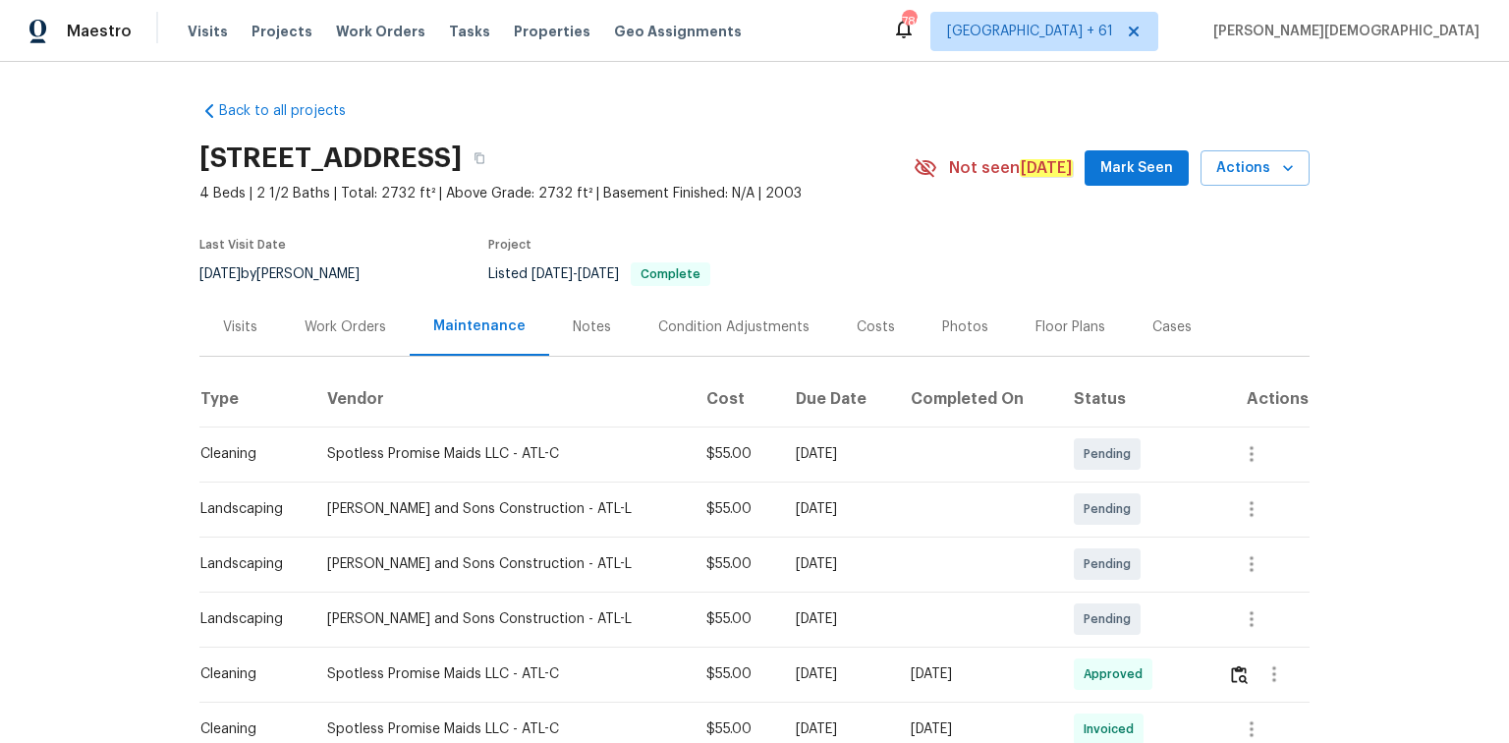
scroll to position [157, 0]
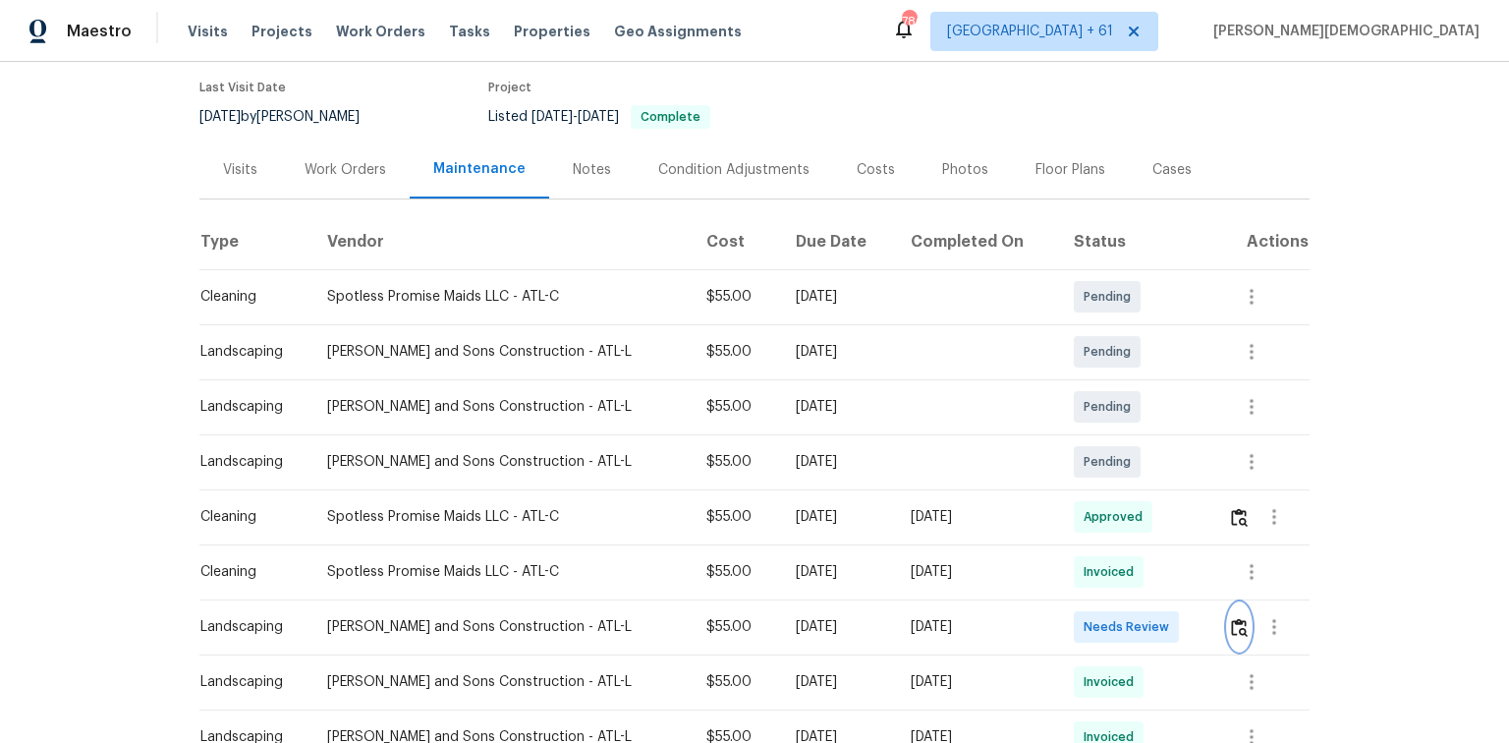
click at [1073, 496] on button "button" at bounding box center [1239, 626] width 23 height 47
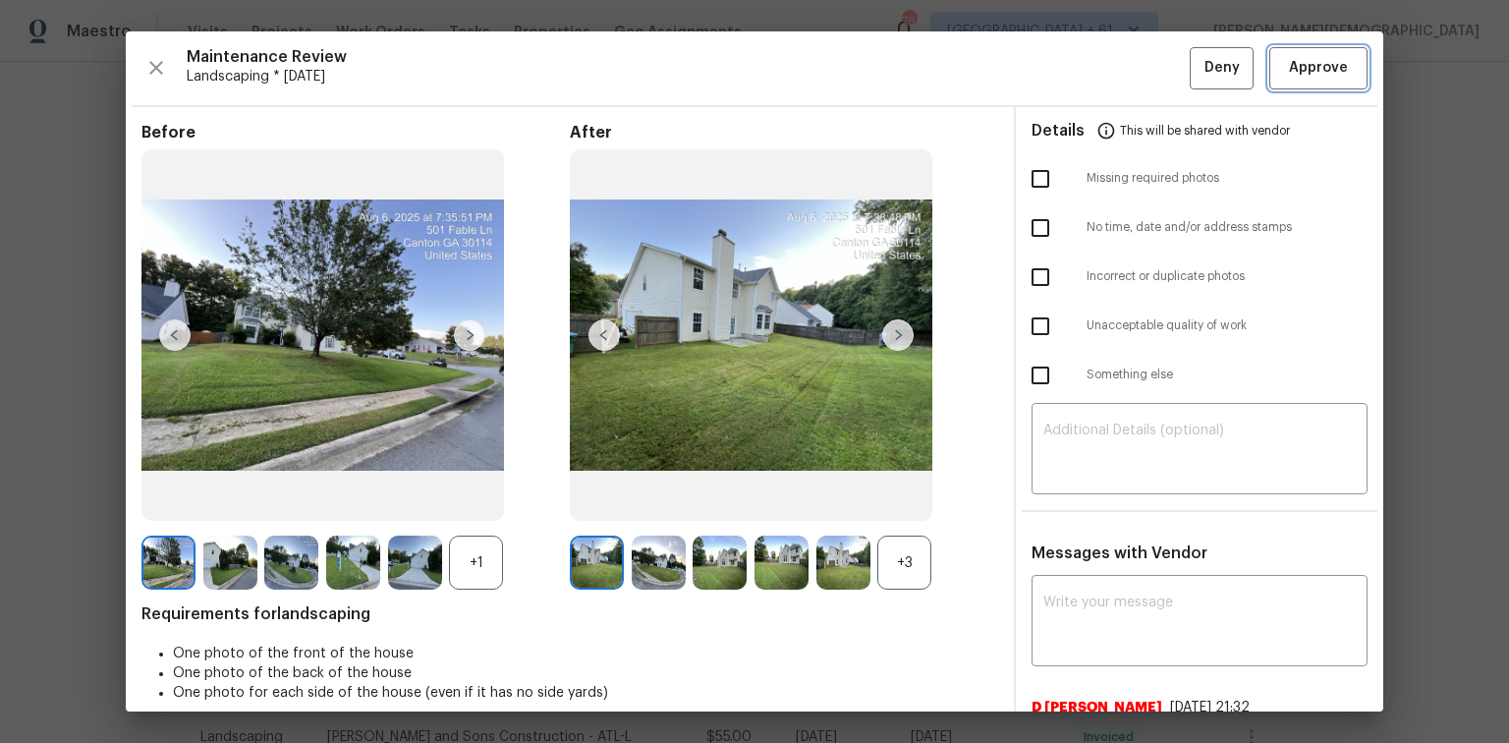
click at [1073, 70] on span "Approve" at bounding box center [1318, 68] width 59 height 25
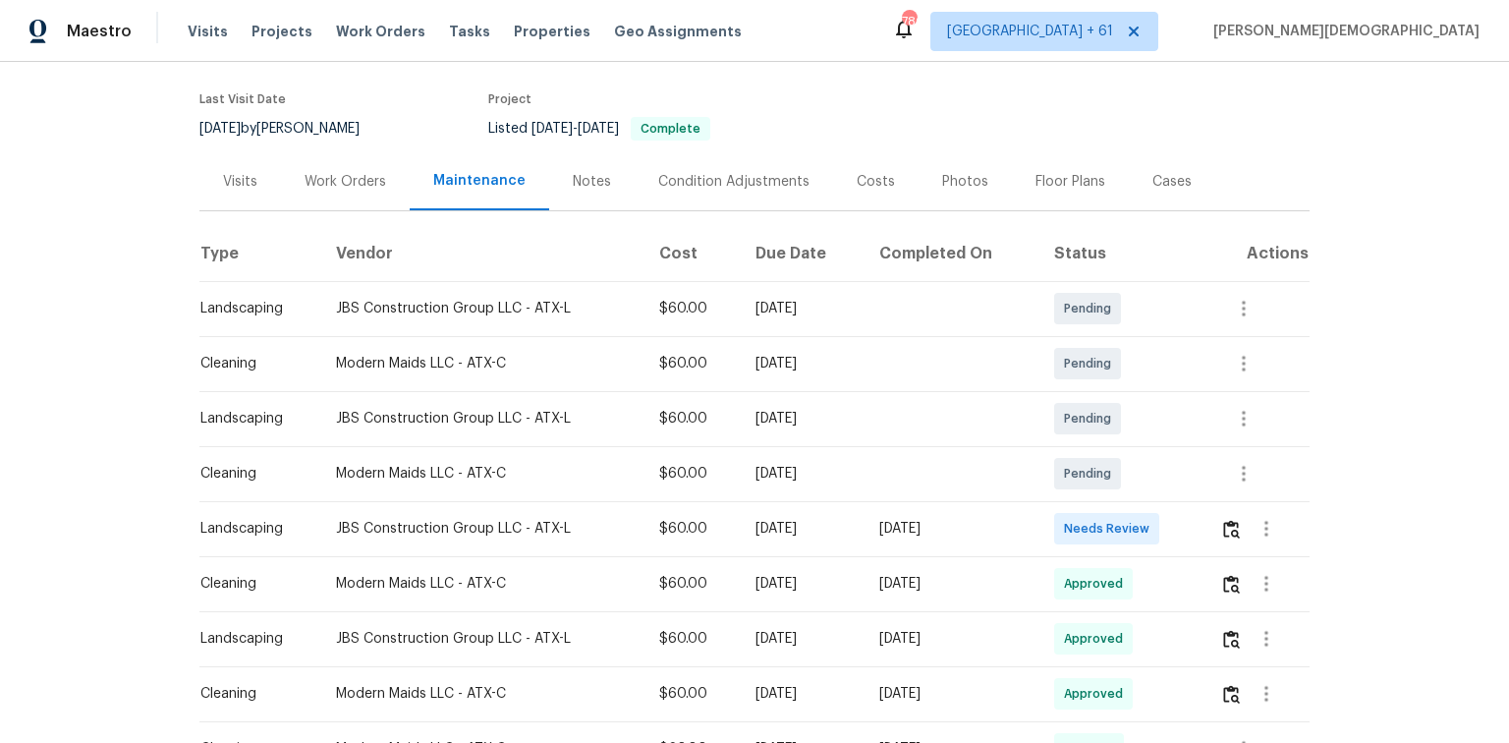
scroll to position [314, 0]
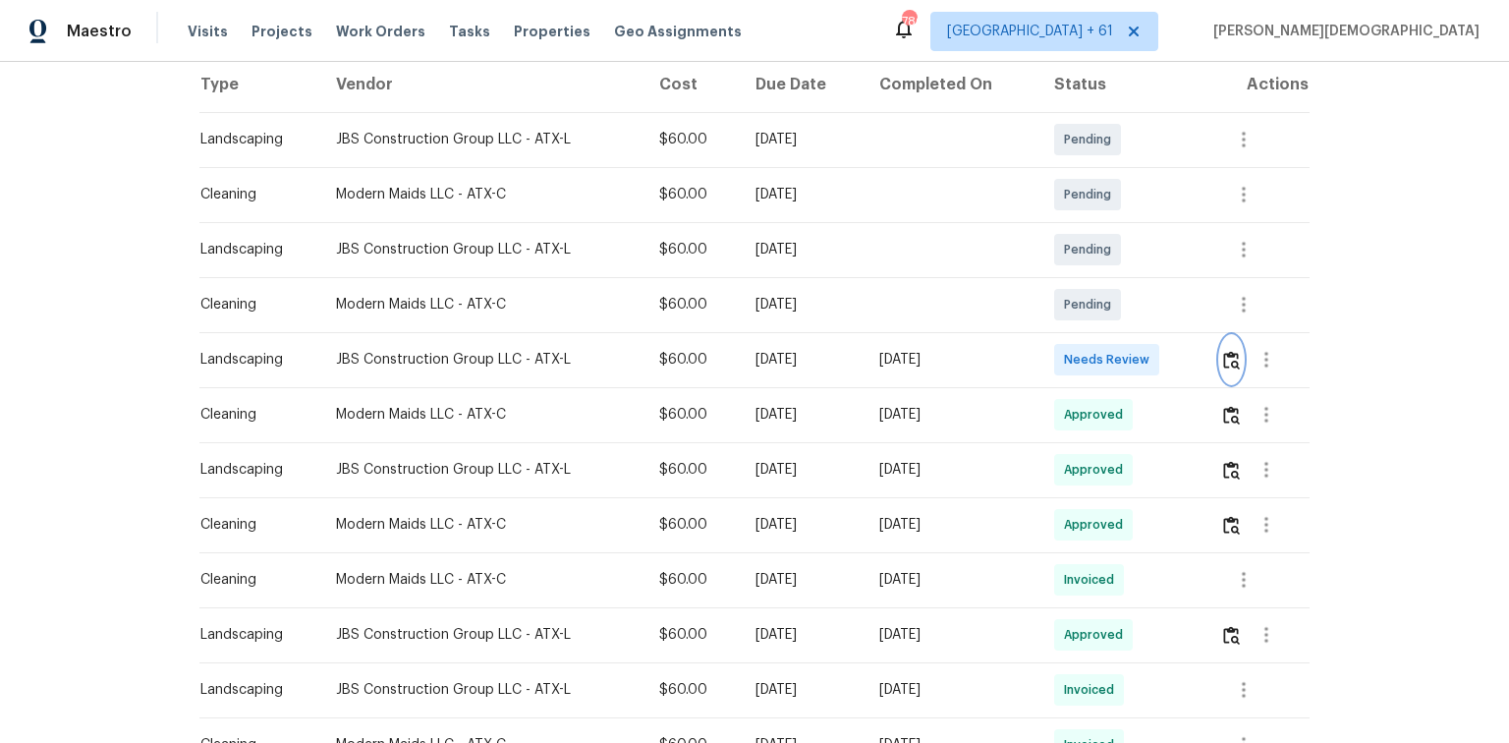
click at [1073, 353] on img "button" at bounding box center [1231, 360] width 17 height 19
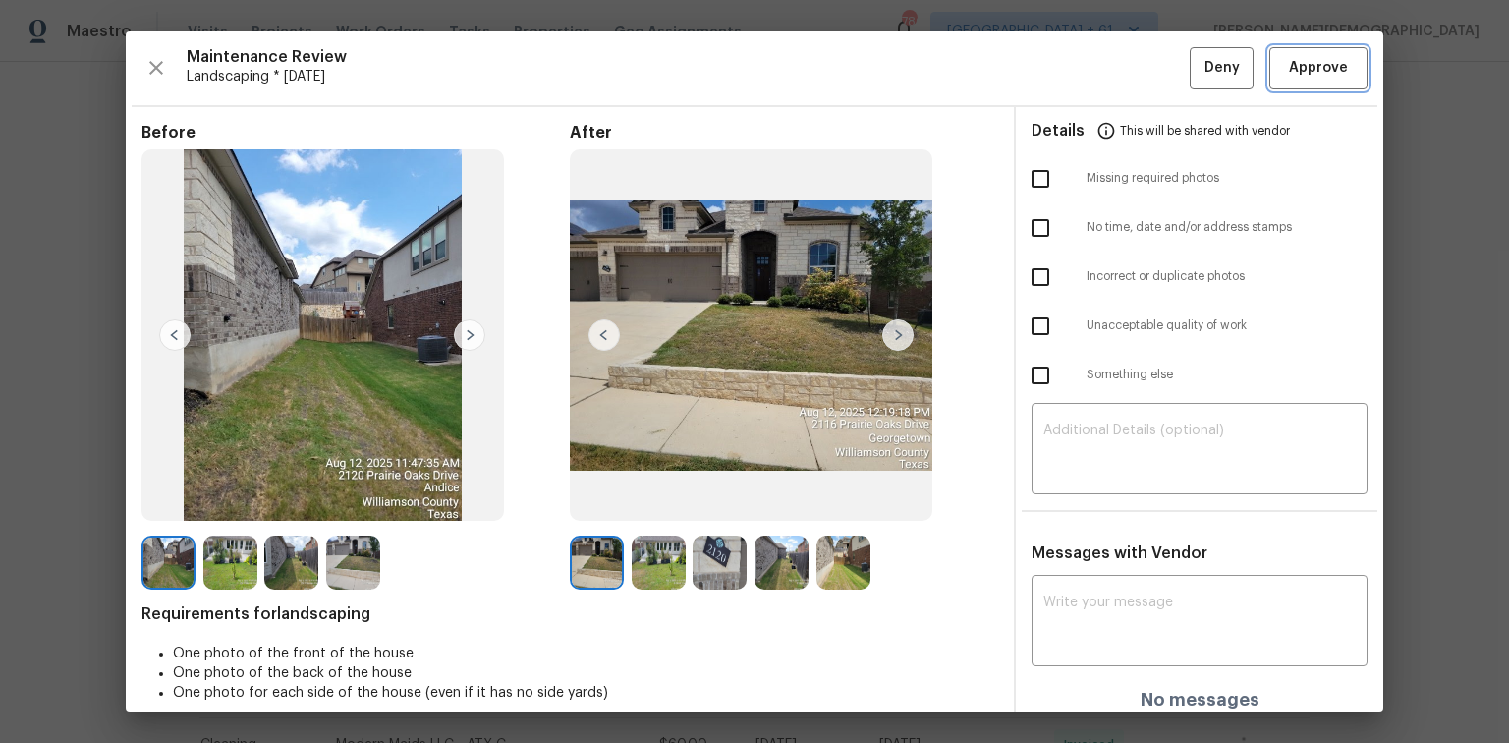
click at [1073, 85] on button "Approve" at bounding box center [1318, 68] width 98 height 42
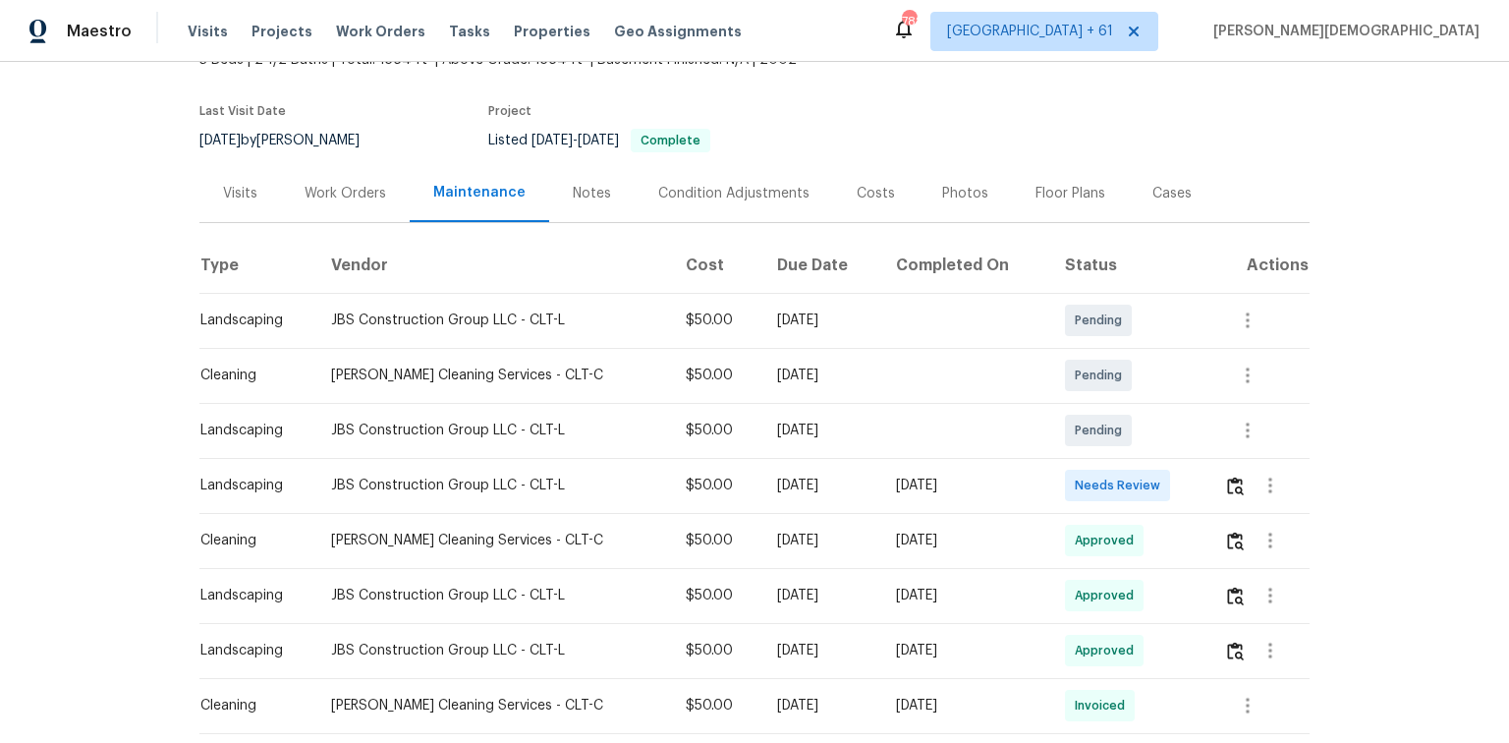
scroll to position [236, 0]
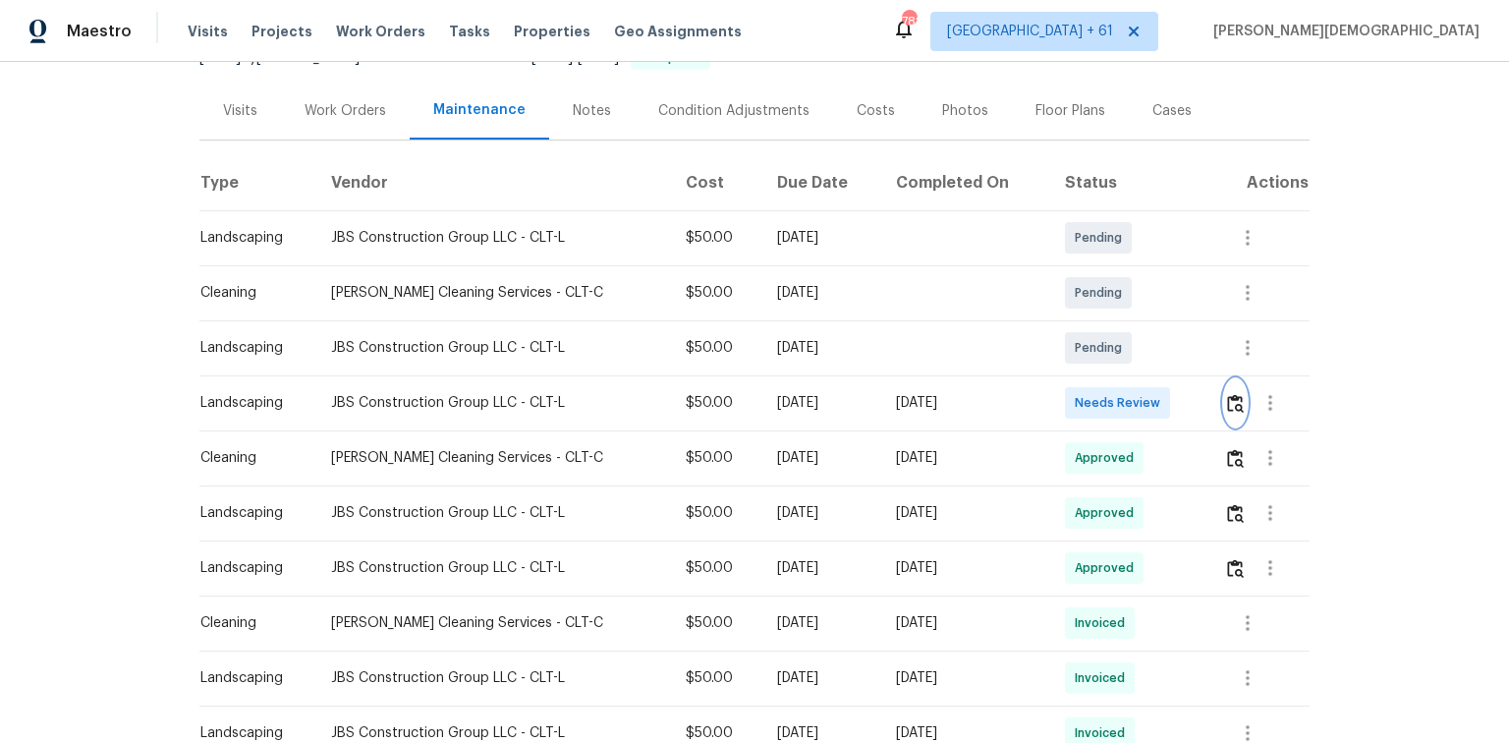
click at [1073, 394] on img "button" at bounding box center [1235, 403] width 17 height 19
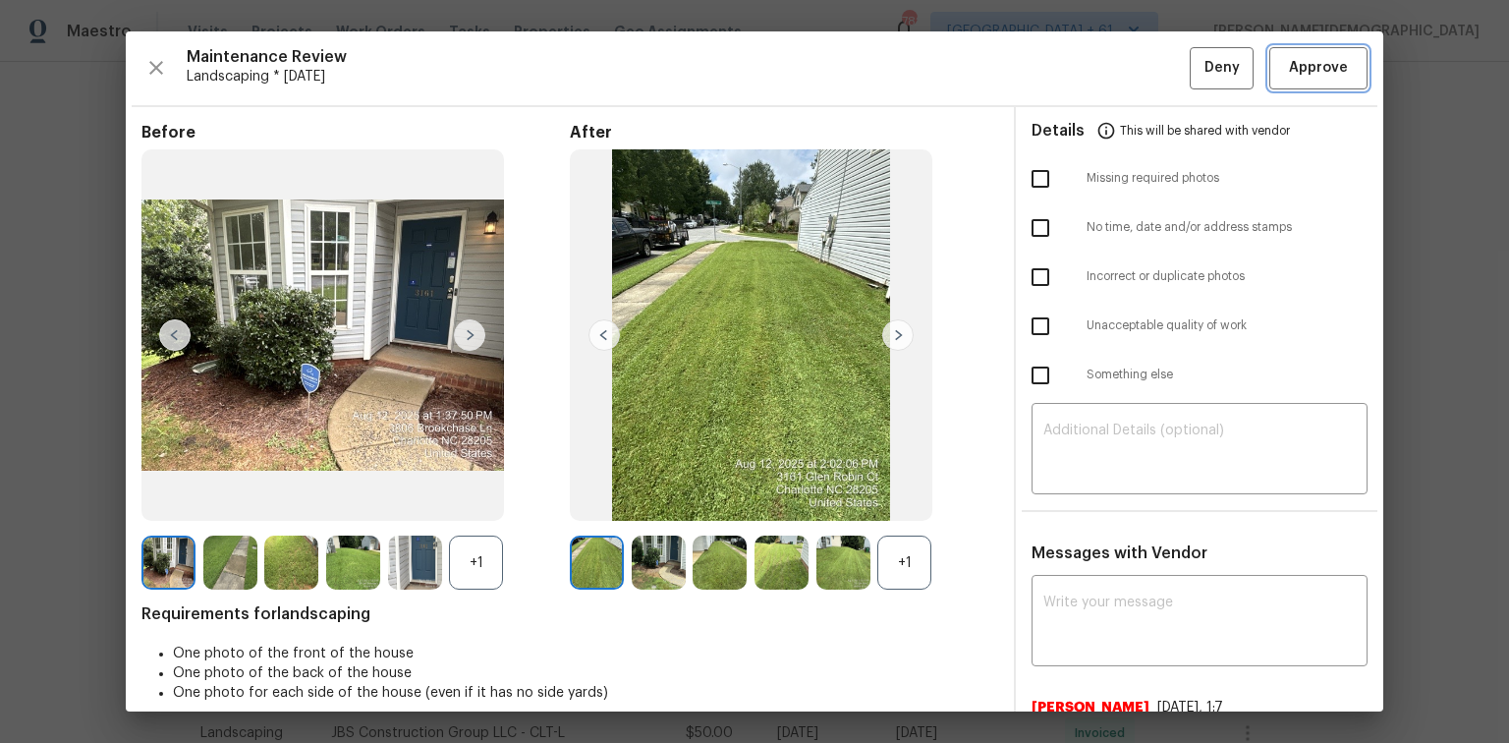
click at [1073, 65] on span "Approve" at bounding box center [1318, 68] width 59 height 25
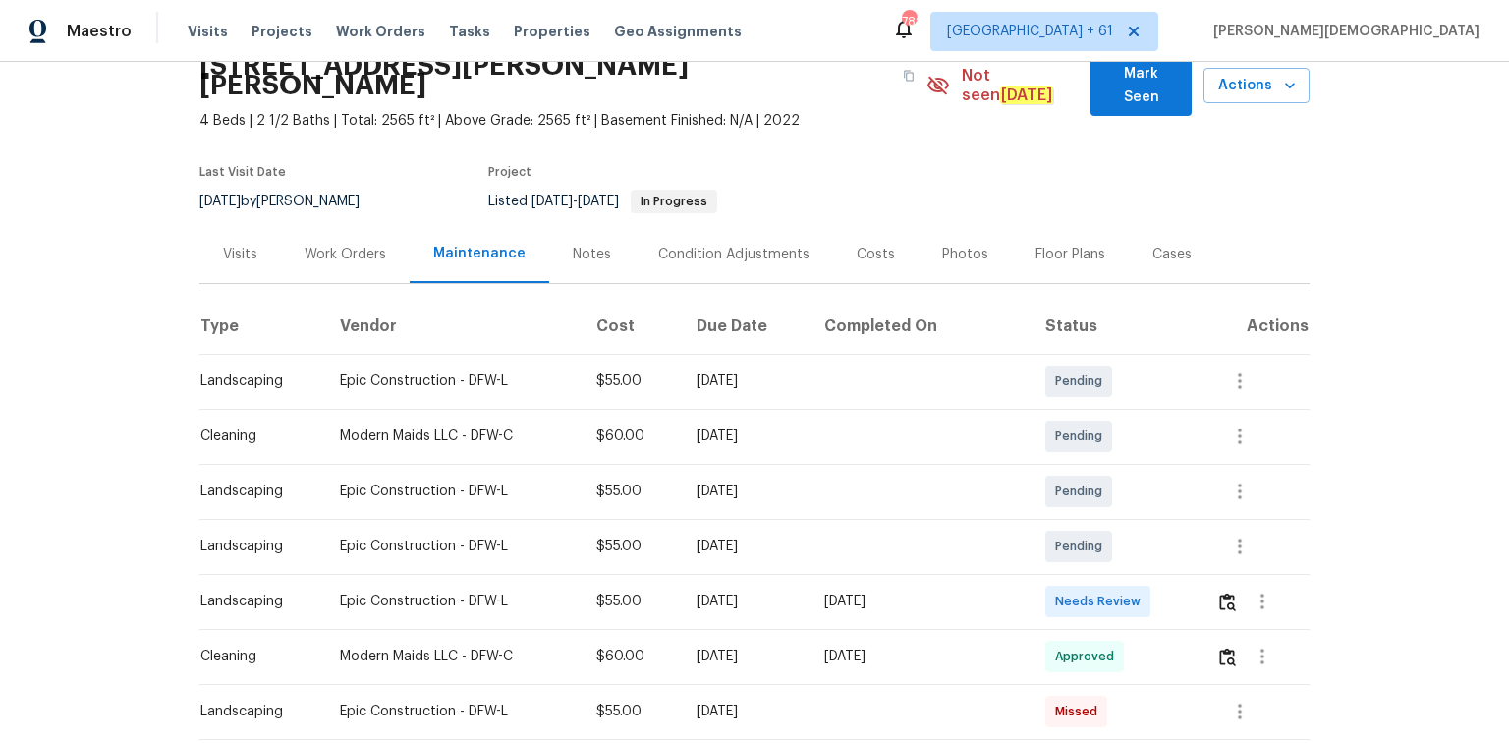
scroll to position [236, 0]
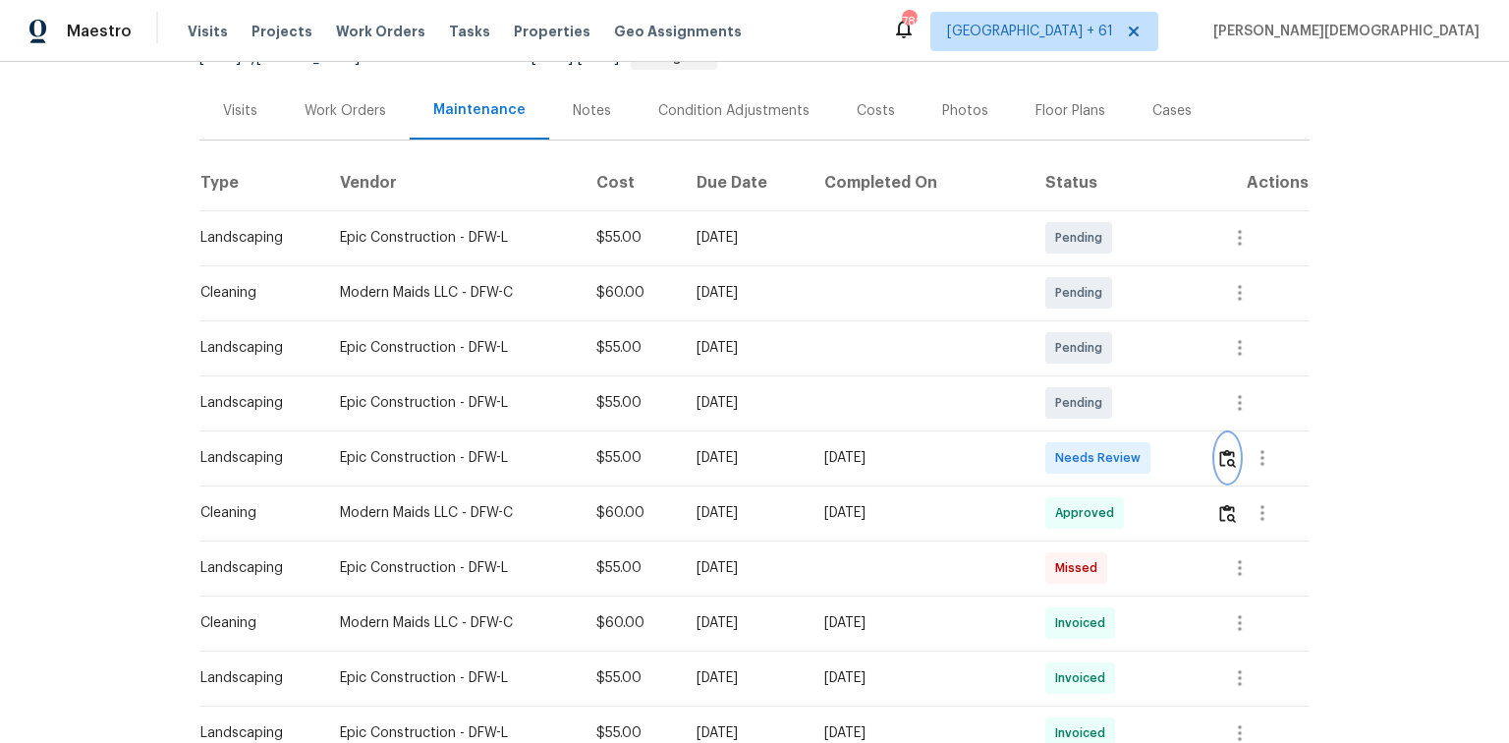
click at [1220, 449] on img "button" at bounding box center [1227, 458] width 17 height 19
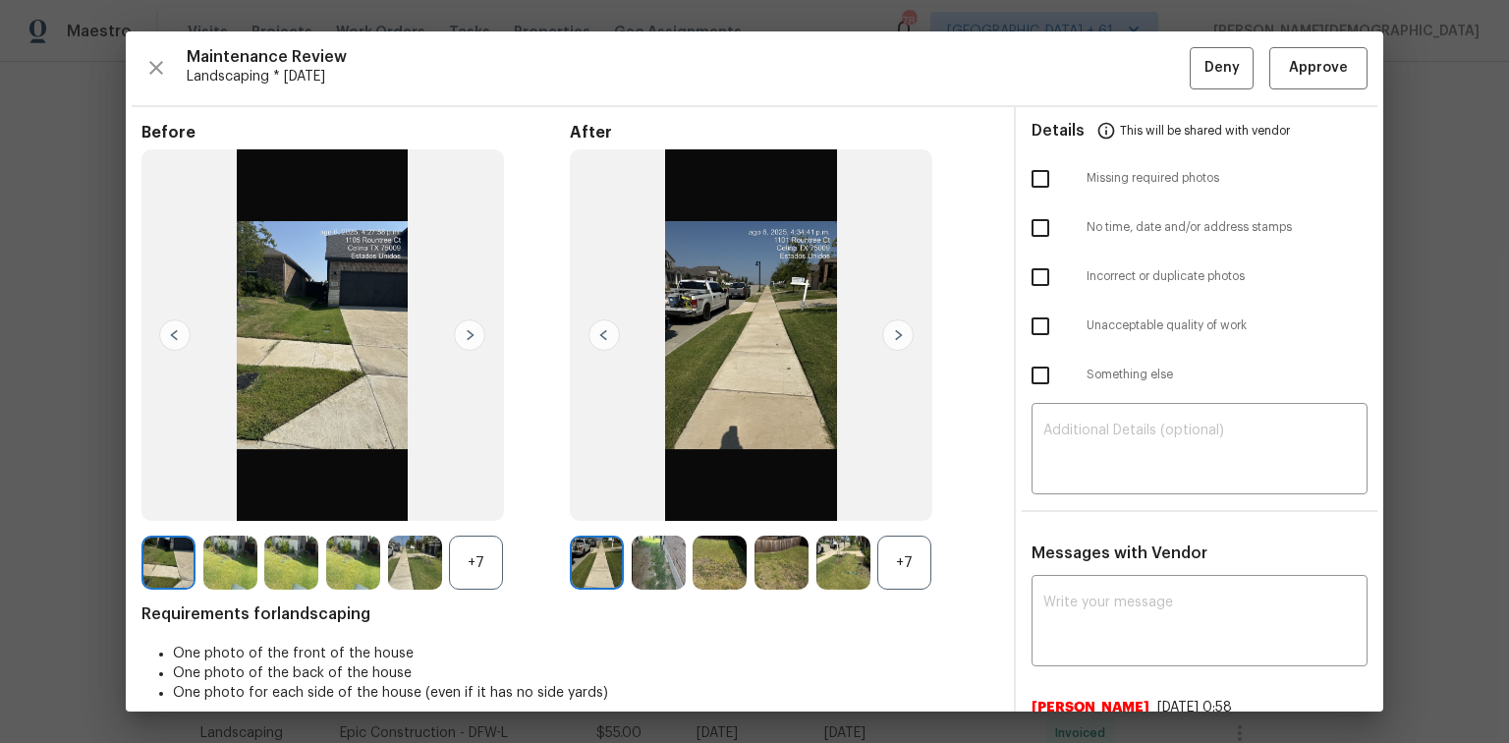
scroll to position [0, 0]
click at [1309, 59] on span "Approve" at bounding box center [1318, 68] width 59 height 25
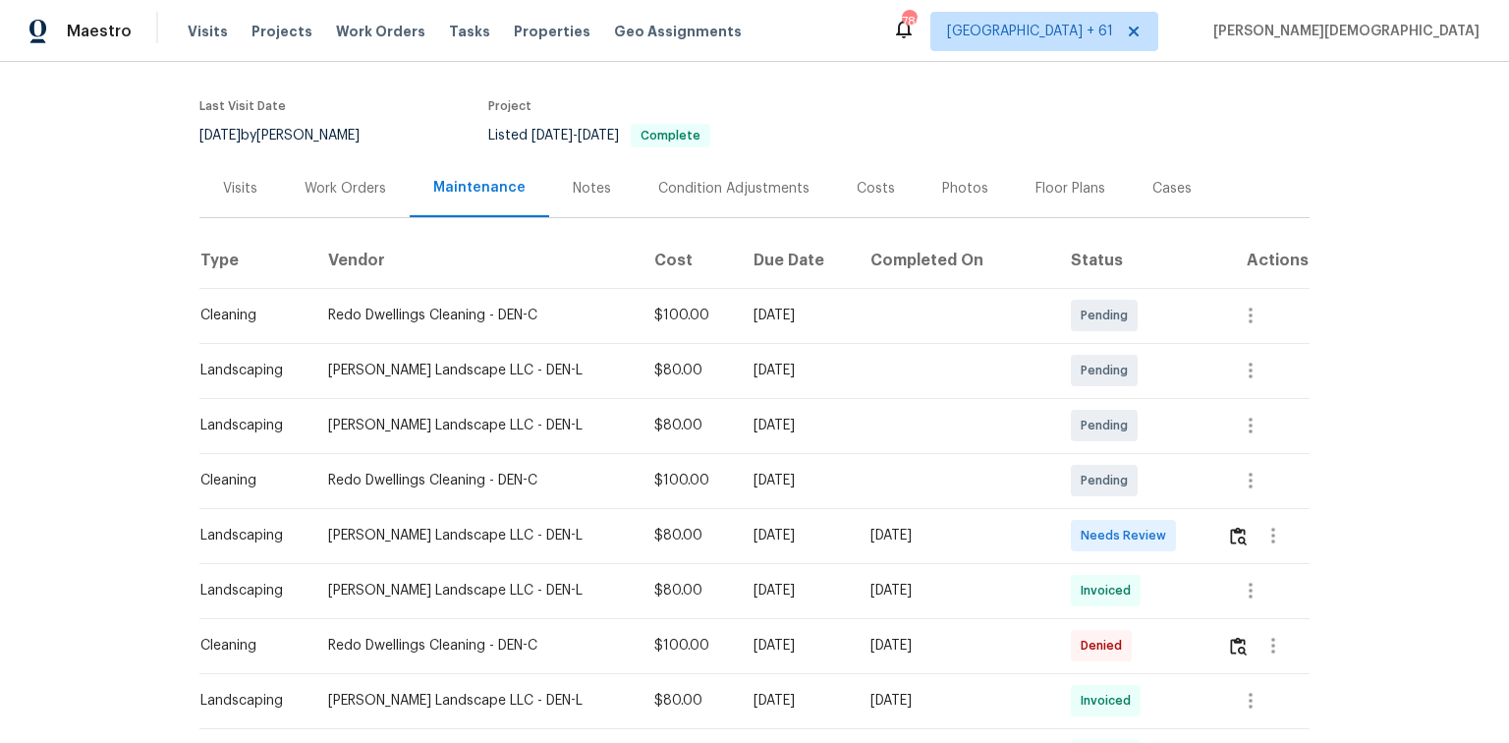
scroll to position [236, 0]
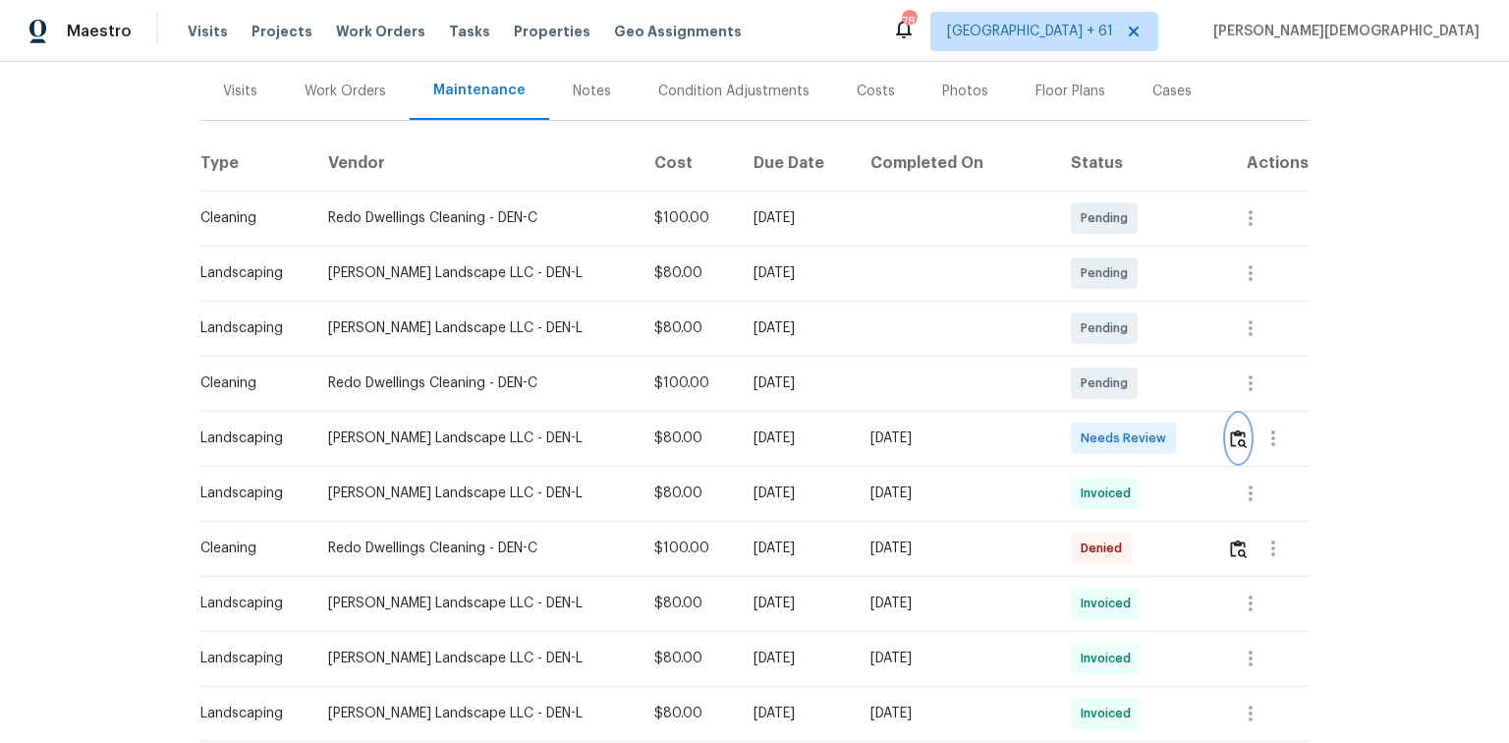
click at [1073, 439] on button "button" at bounding box center [1238, 438] width 23 height 47
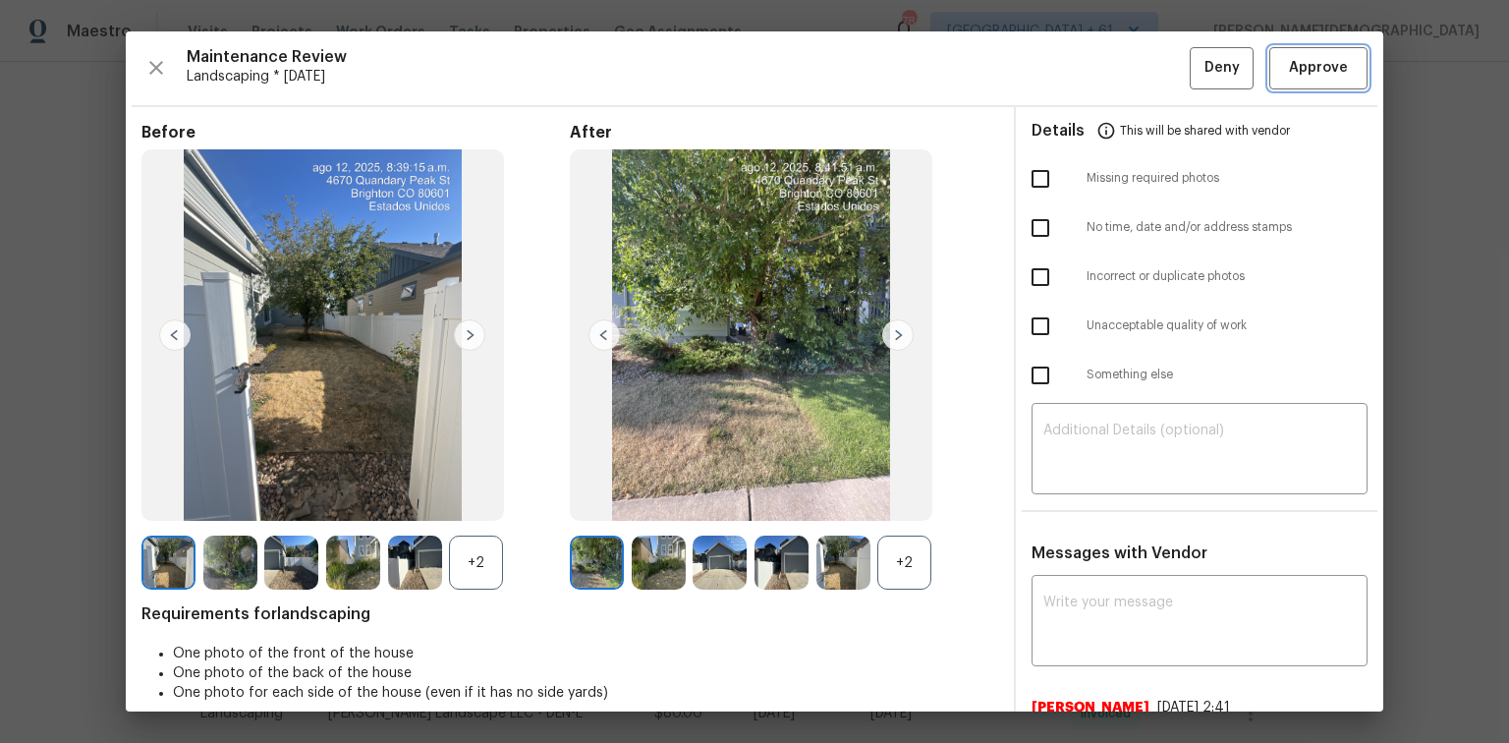
click at [1073, 82] on button "Approve" at bounding box center [1318, 68] width 98 height 42
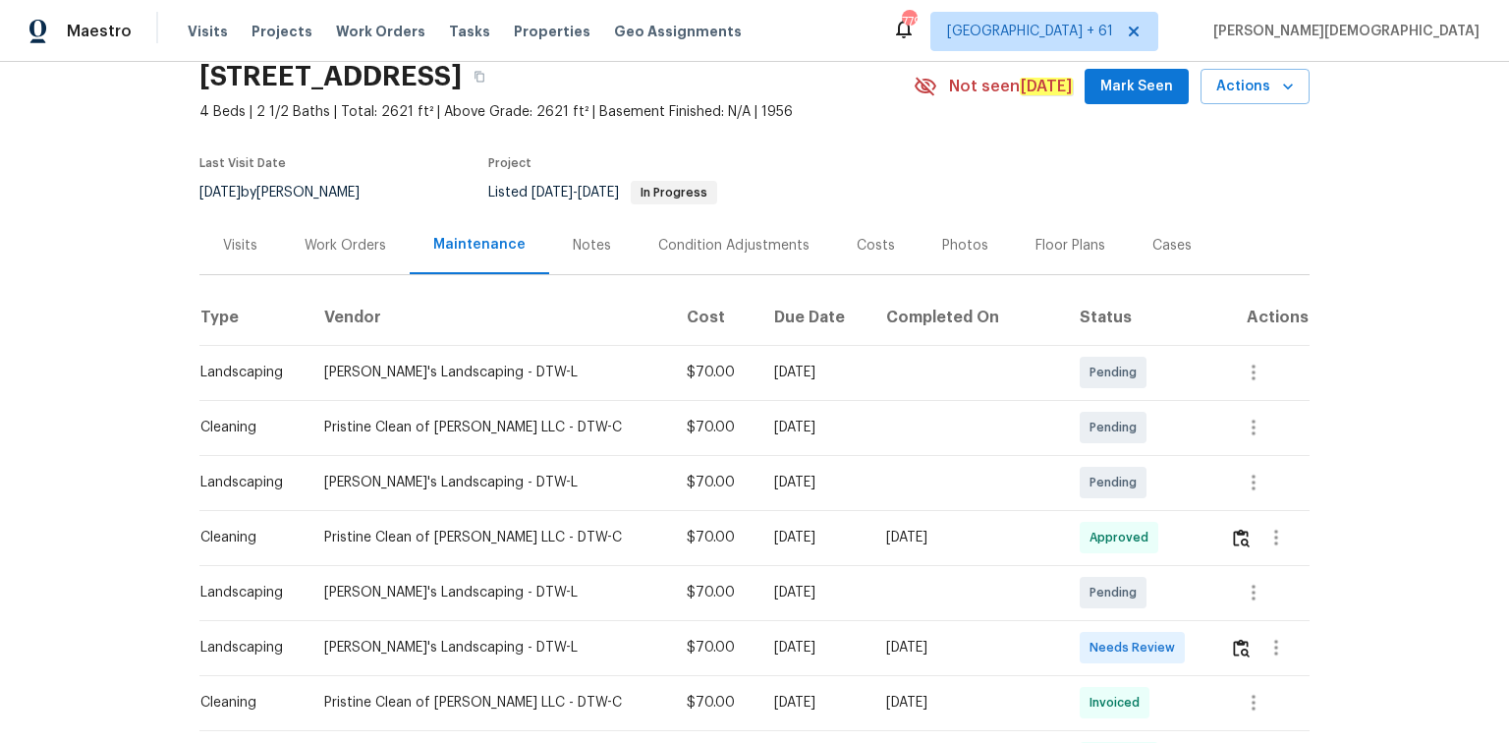
scroll to position [157, 0]
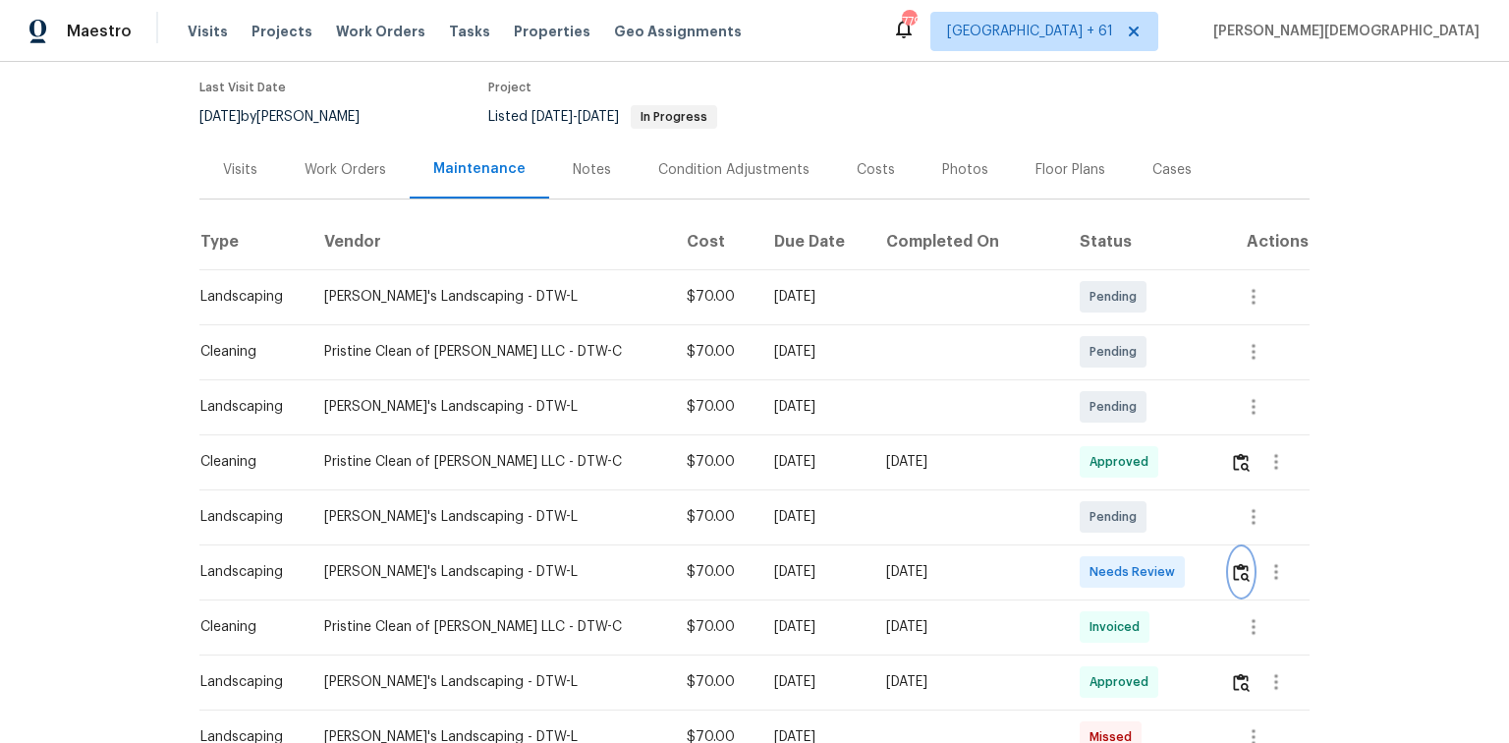
click at [1073, 496] on img "button" at bounding box center [1241, 572] width 17 height 19
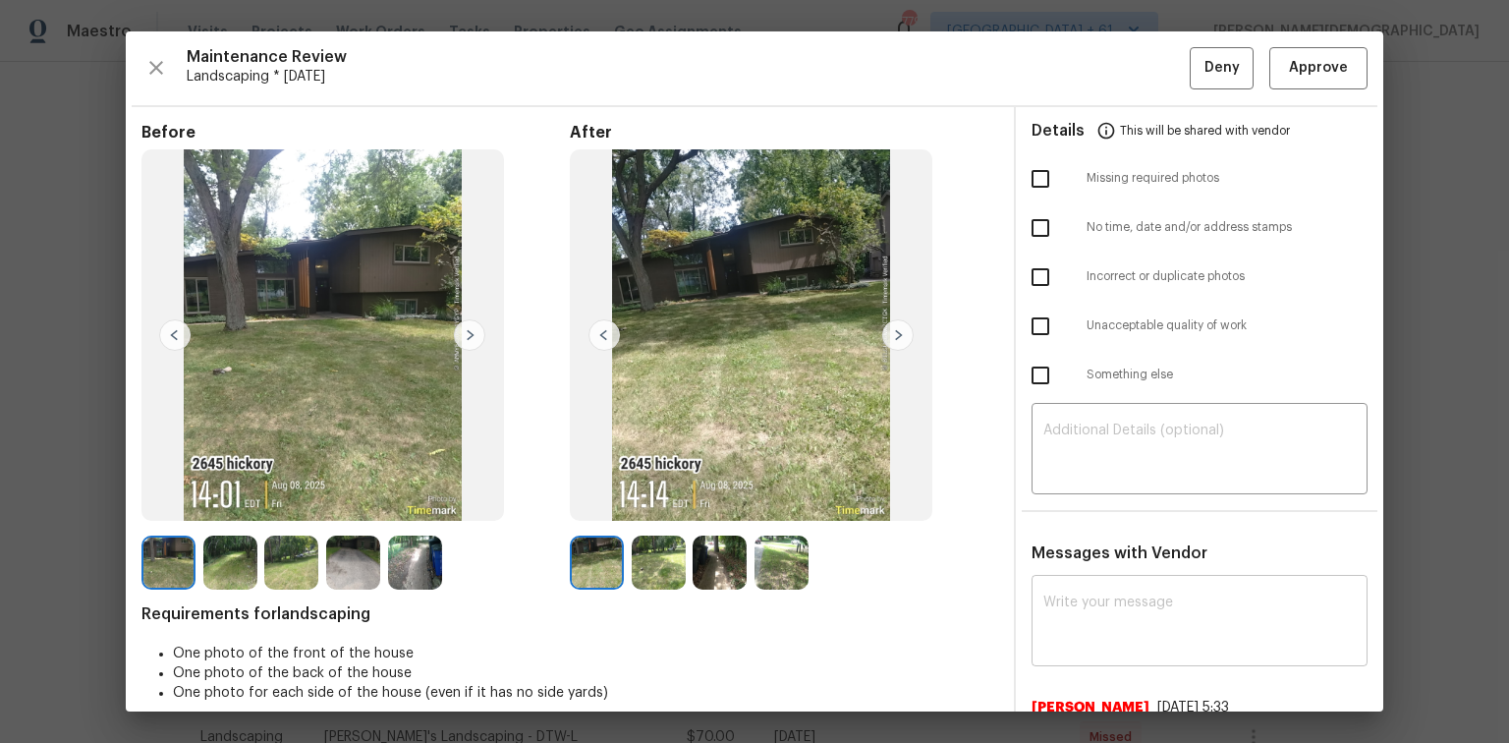
click at [1062, 496] on textarea at bounding box center [1199, 622] width 312 height 55
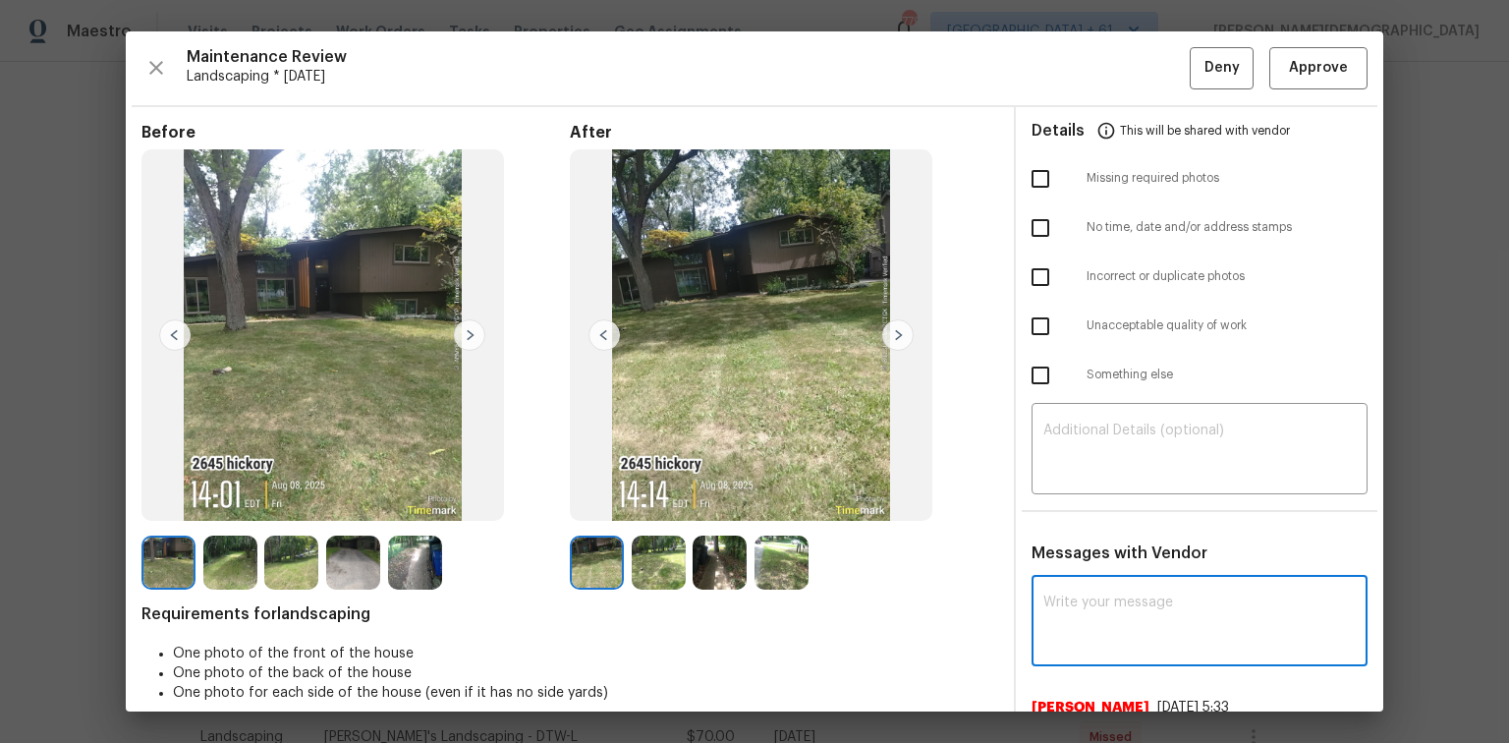
paste textarea "Maintenance Audit Team: Hello! Unfortunately, this Landscaping visit completed …"
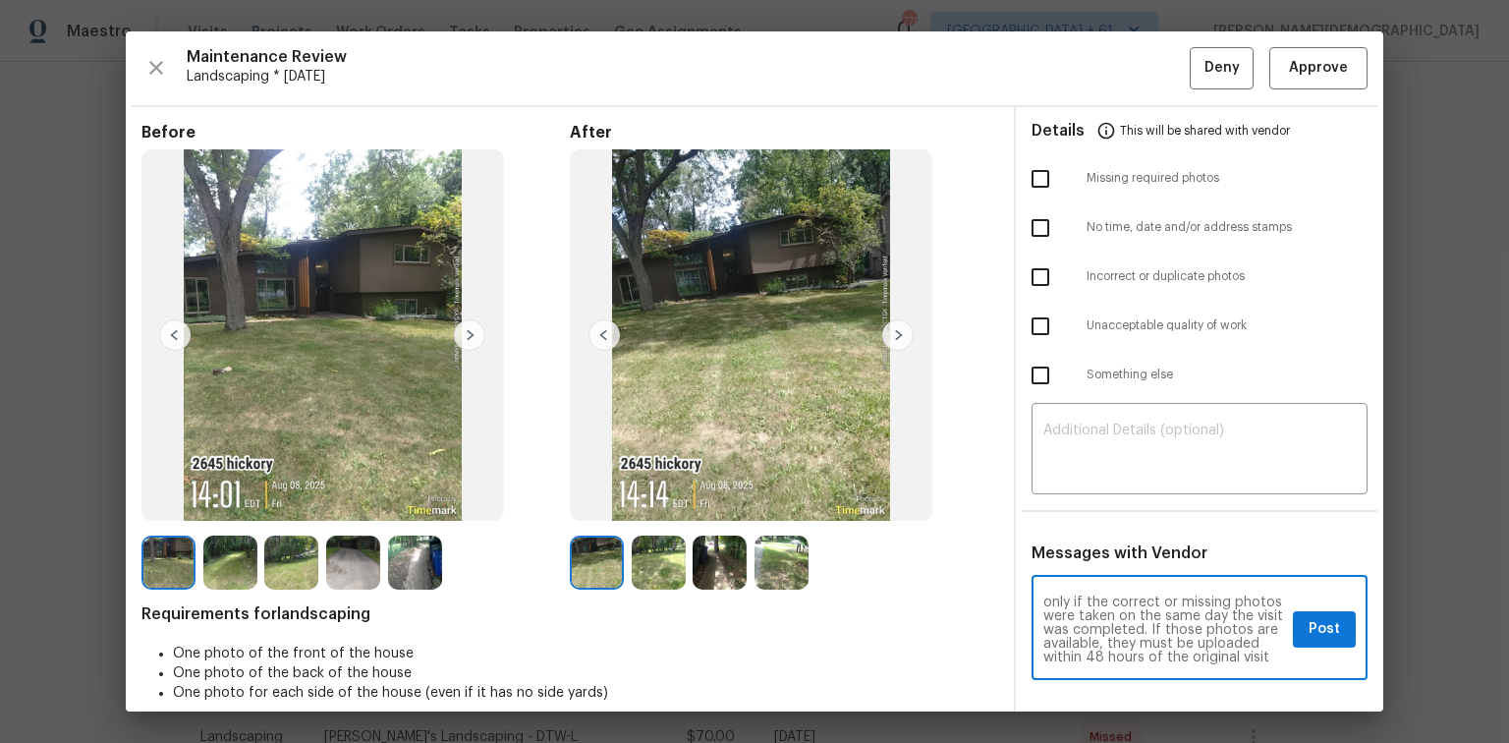
scroll to position [0, 0]
type textarea "Maintenance Audit Team: Hello! Unfortunately, this Landscaping visit completed …"
click at [1073, 475] on div "​" at bounding box center [1199, 451] width 336 height 86
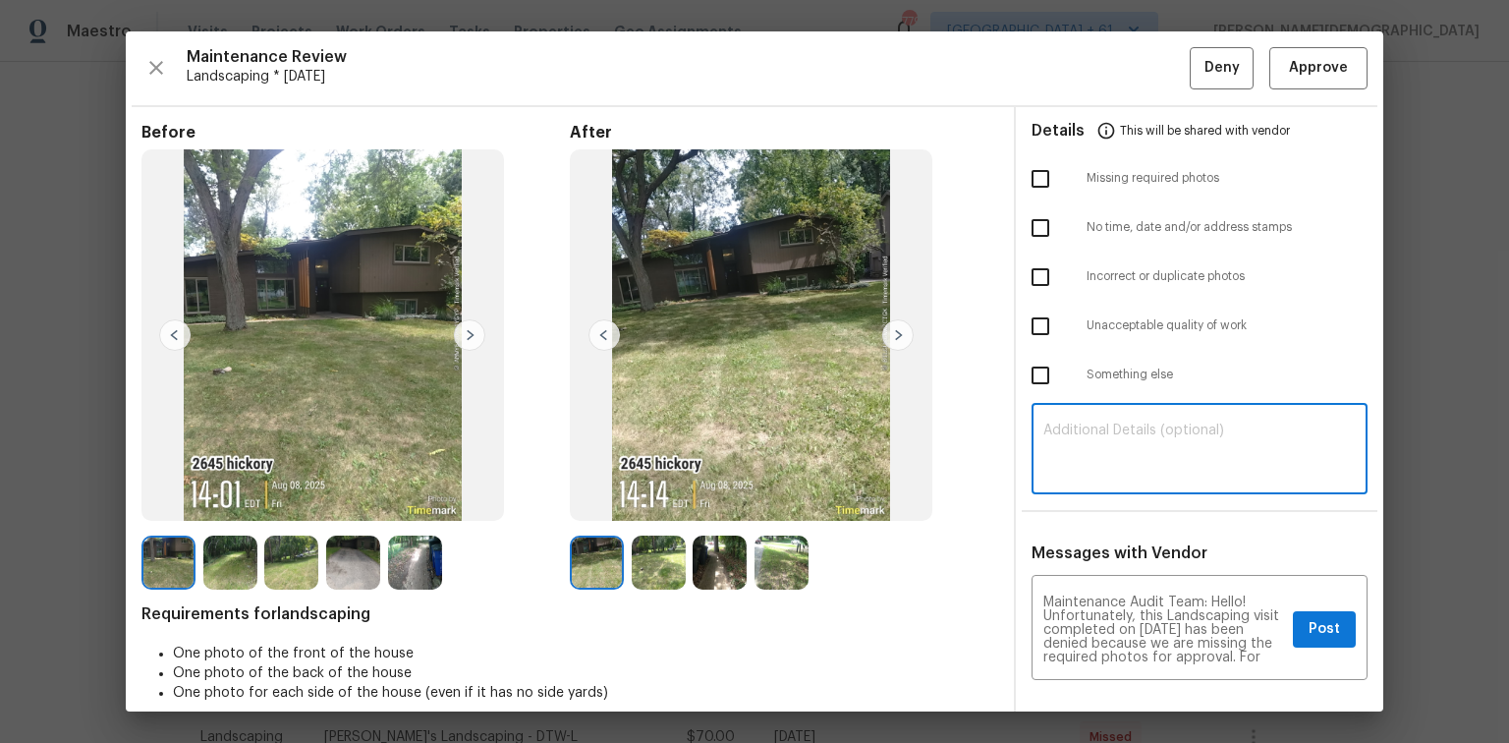
paste textarea "Maintenance Audit Team: Hello! Unfortunately, this Landscaping visit completed …"
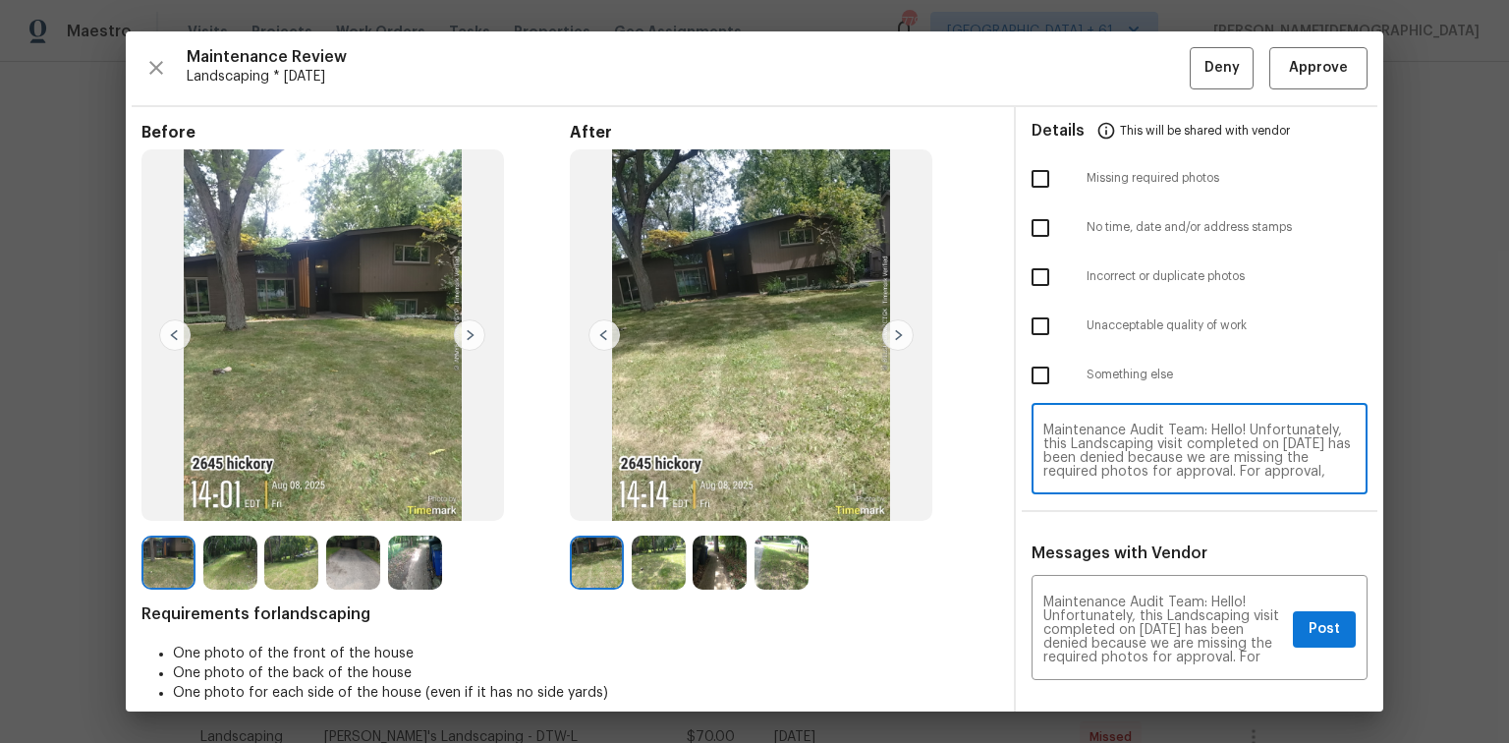
scroll to position [179, 0]
type textarea "Maintenance Audit Team: Hello! Unfortunately, this Landscaping visit completed …"
click at [1073, 496] on span "Post" at bounding box center [1323, 629] width 31 height 25
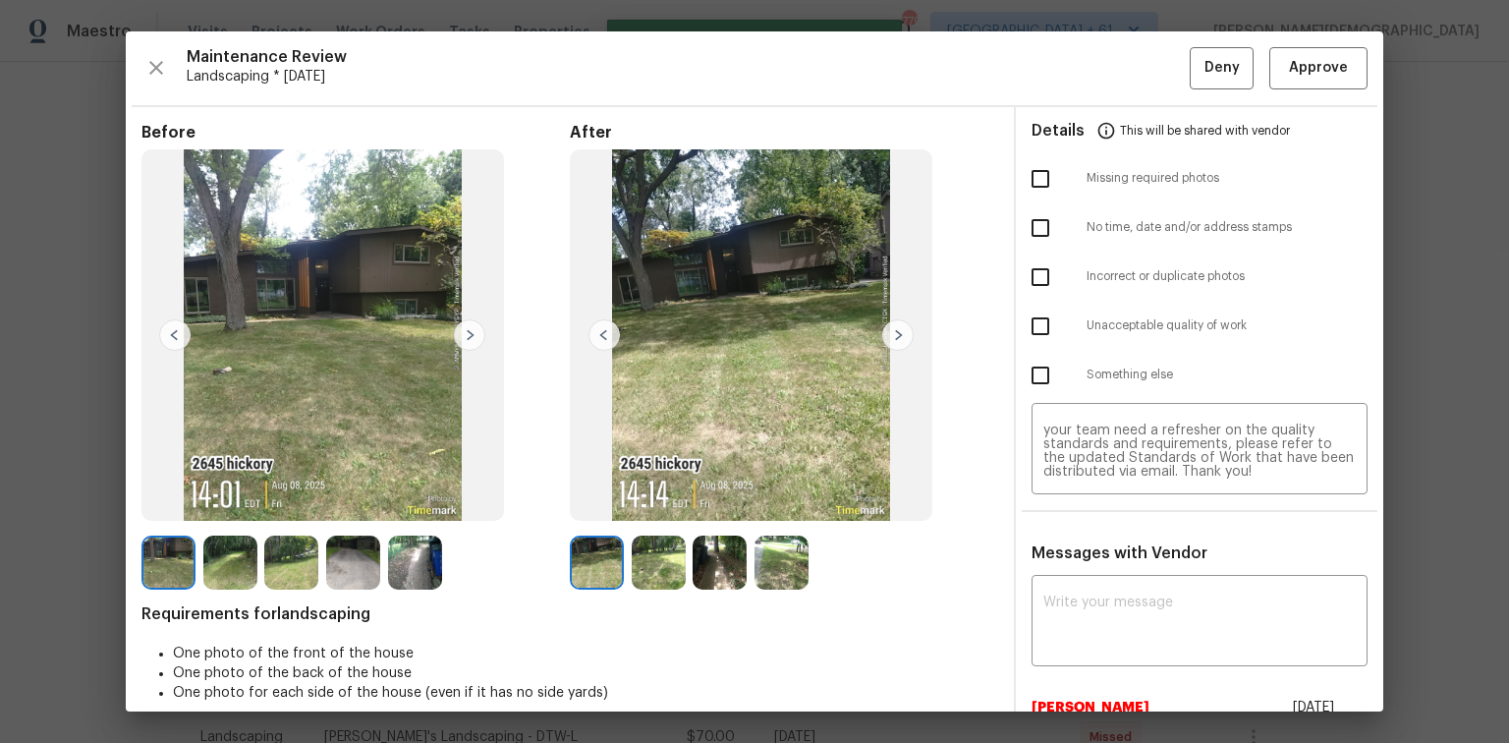
click at [1036, 174] on input "checkbox" at bounding box center [1040, 178] width 41 height 41
checkbox input "true"
click at [1073, 79] on button "Deny" at bounding box center [1222, 68] width 64 height 42
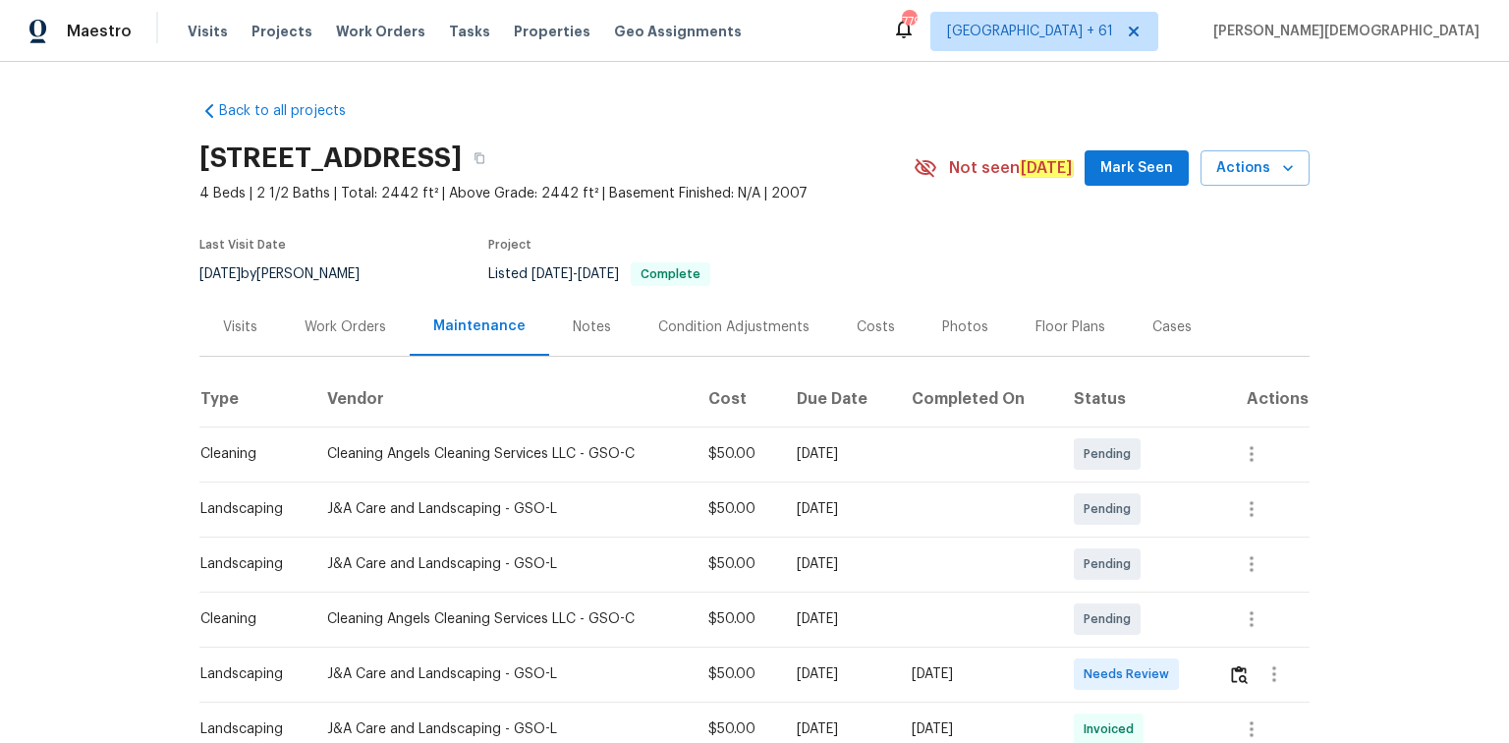
scroll to position [314, 0]
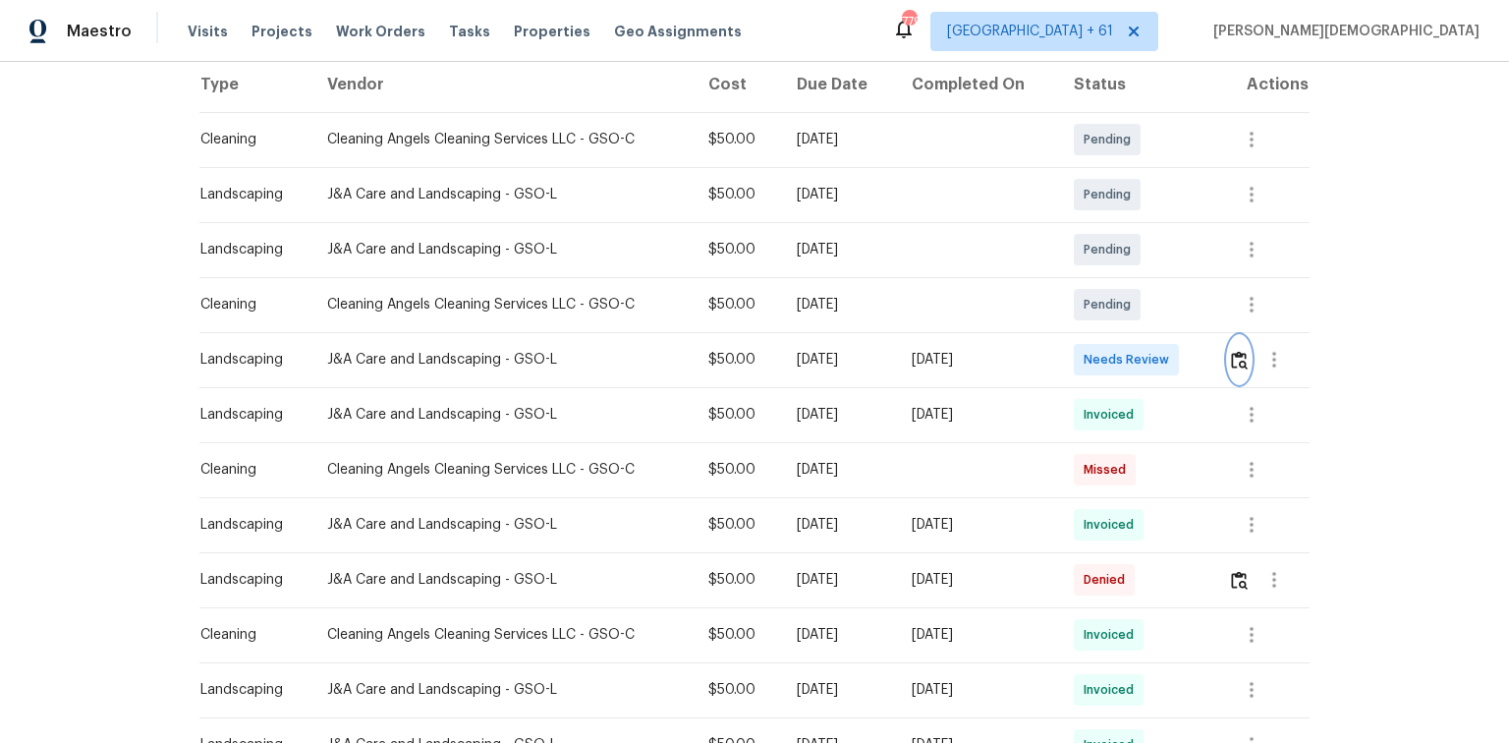
click at [1073, 355] on img "button" at bounding box center [1239, 360] width 17 height 19
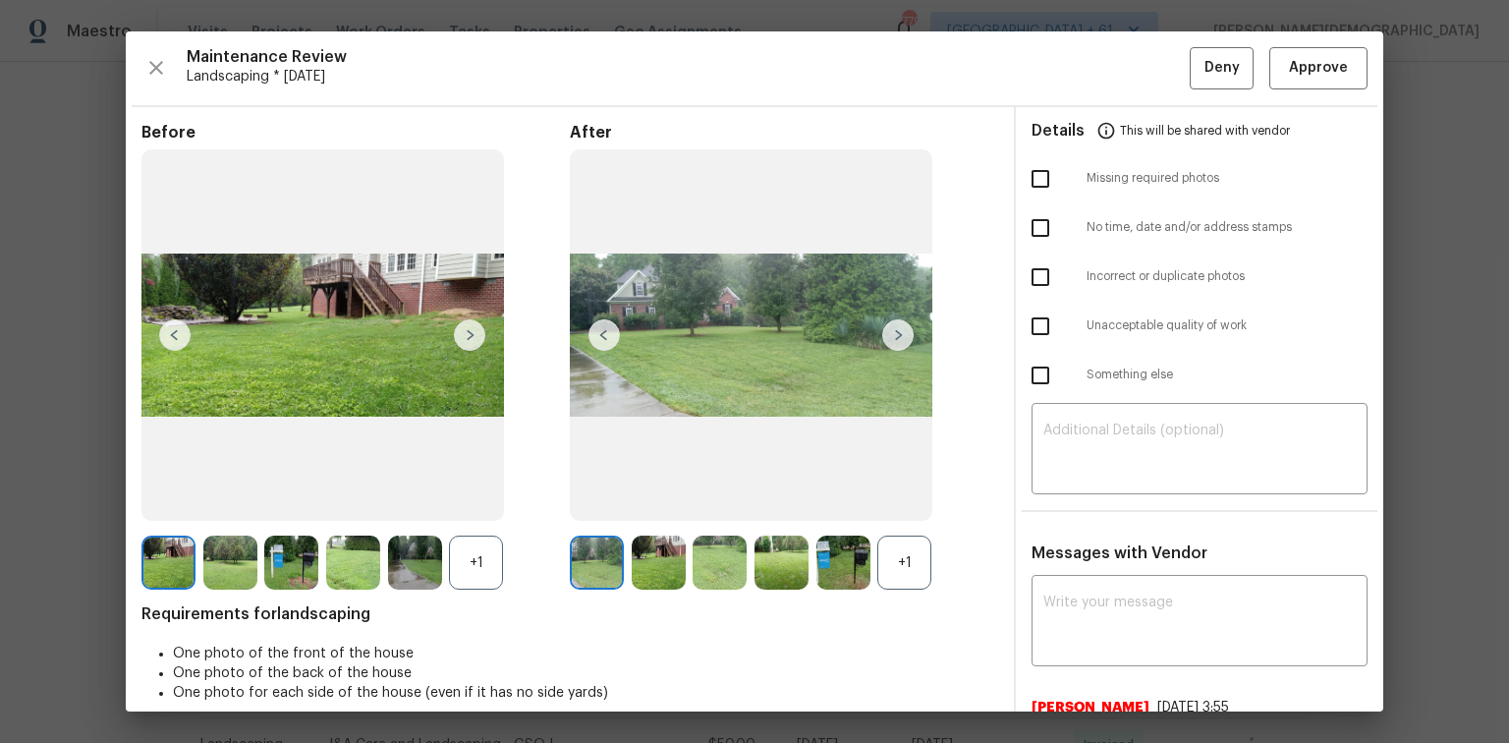
scroll to position [0, 0]
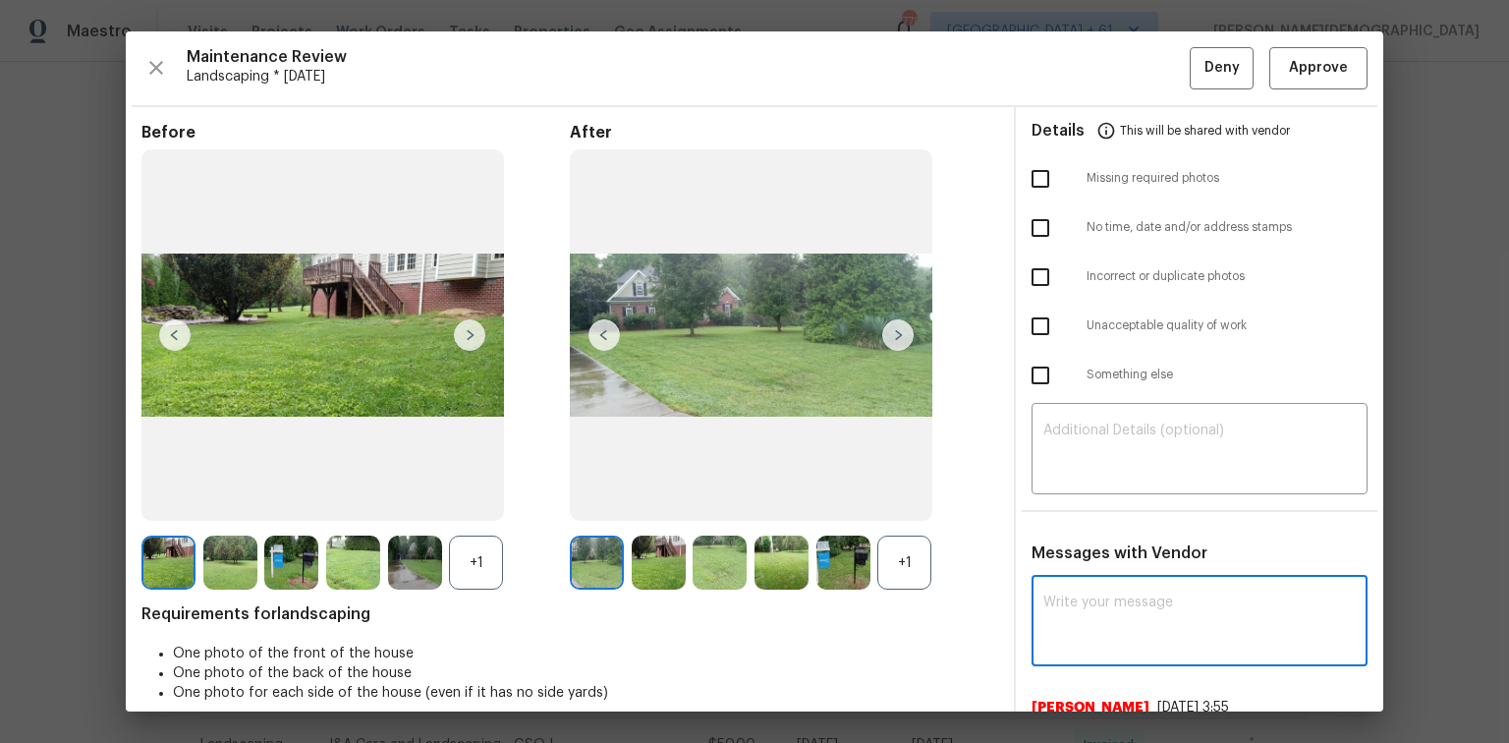
click at [1053, 496] on textarea at bounding box center [1199, 622] width 312 height 55
paste textarea "Maintenance Audit Team: Hello! Unfortunately this landscaping visit completed o…"
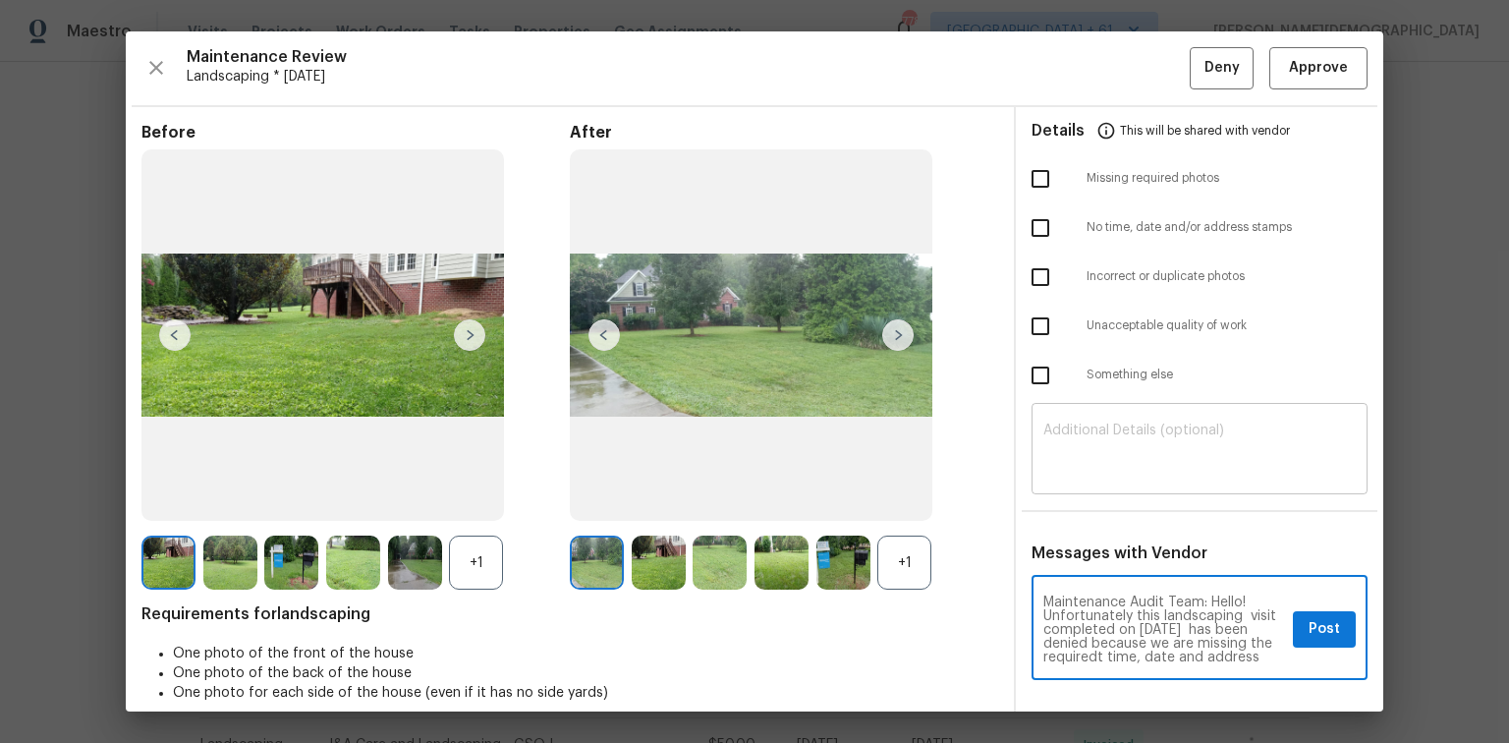
type textarea "Maintenance Audit Team: Hello! Unfortunately this landscaping visit completed o…"
click at [1073, 435] on textarea at bounding box center [1199, 450] width 312 height 55
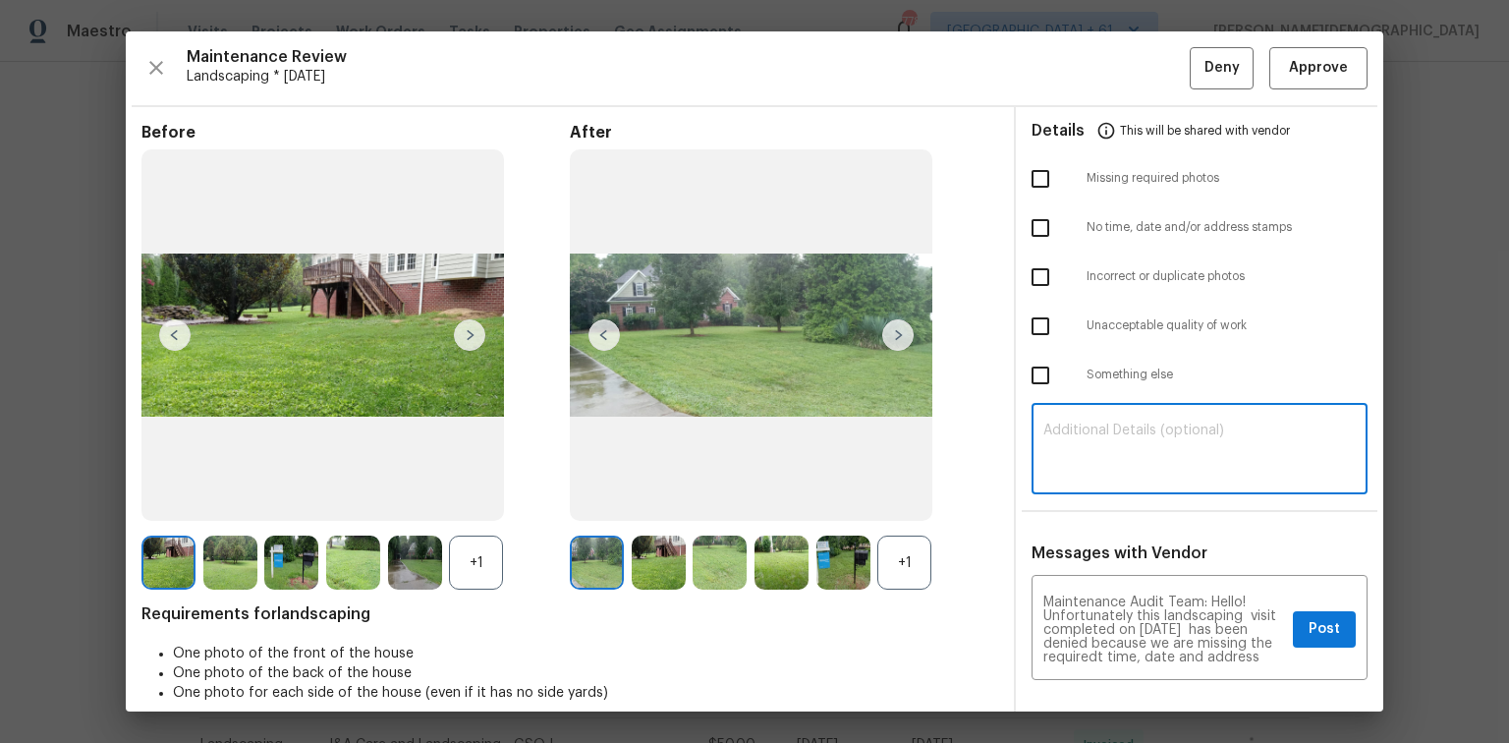
paste textarea "Maintenance Audit Team: Hello! Unfortunately this landscaping visit completed o…"
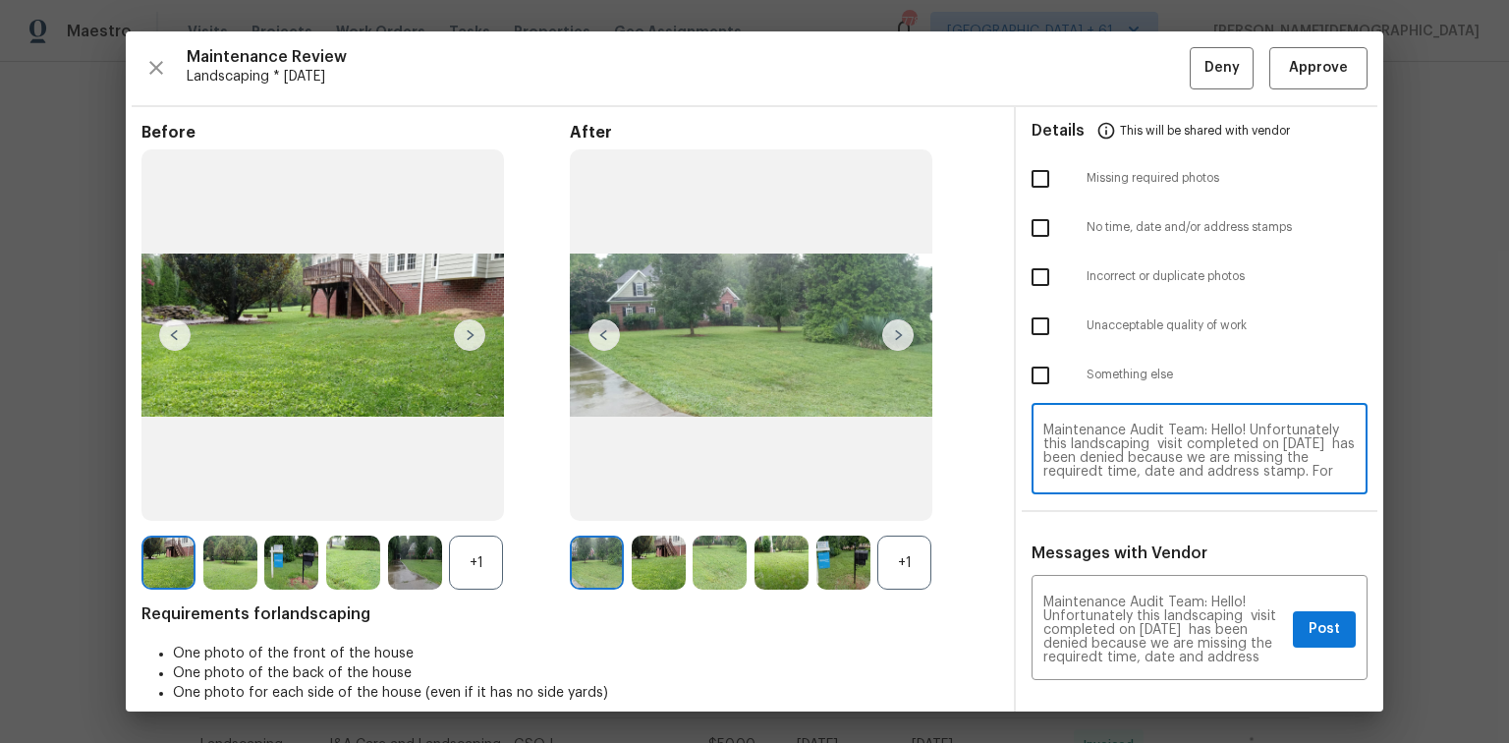
type textarea "Maintenance Audit Team: Hello! Unfortunately this landscaping visit completed o…"
click at [1073, 496] on textarea "Maintenance Audit Team: Hello! Unfortunately this landscaping visit completed o…" at bounding box center [1164, 629] width 242 height 69
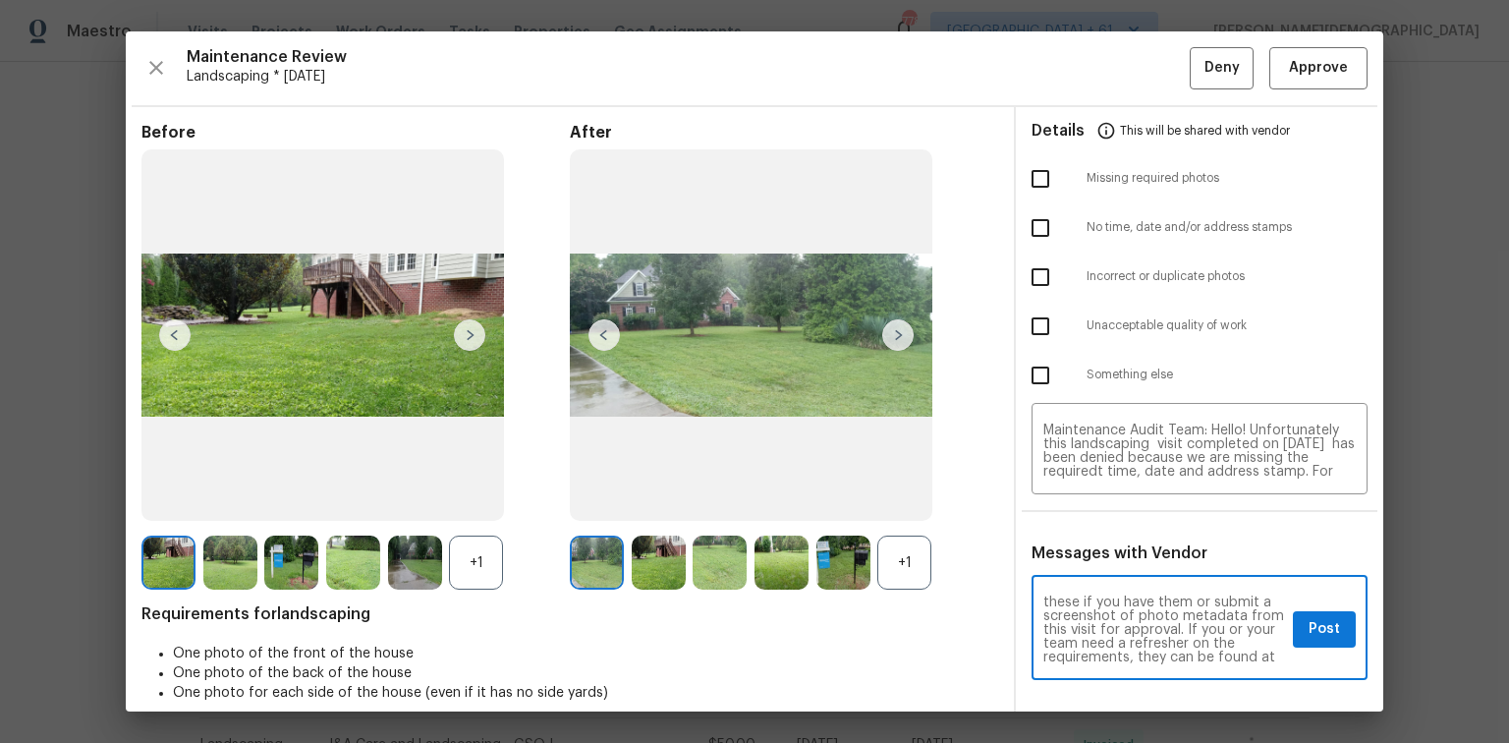
scroll to position [95, 0]
click at [1073, 496] on span "Post" at bounding box center [1323, 629] width 31 height 25
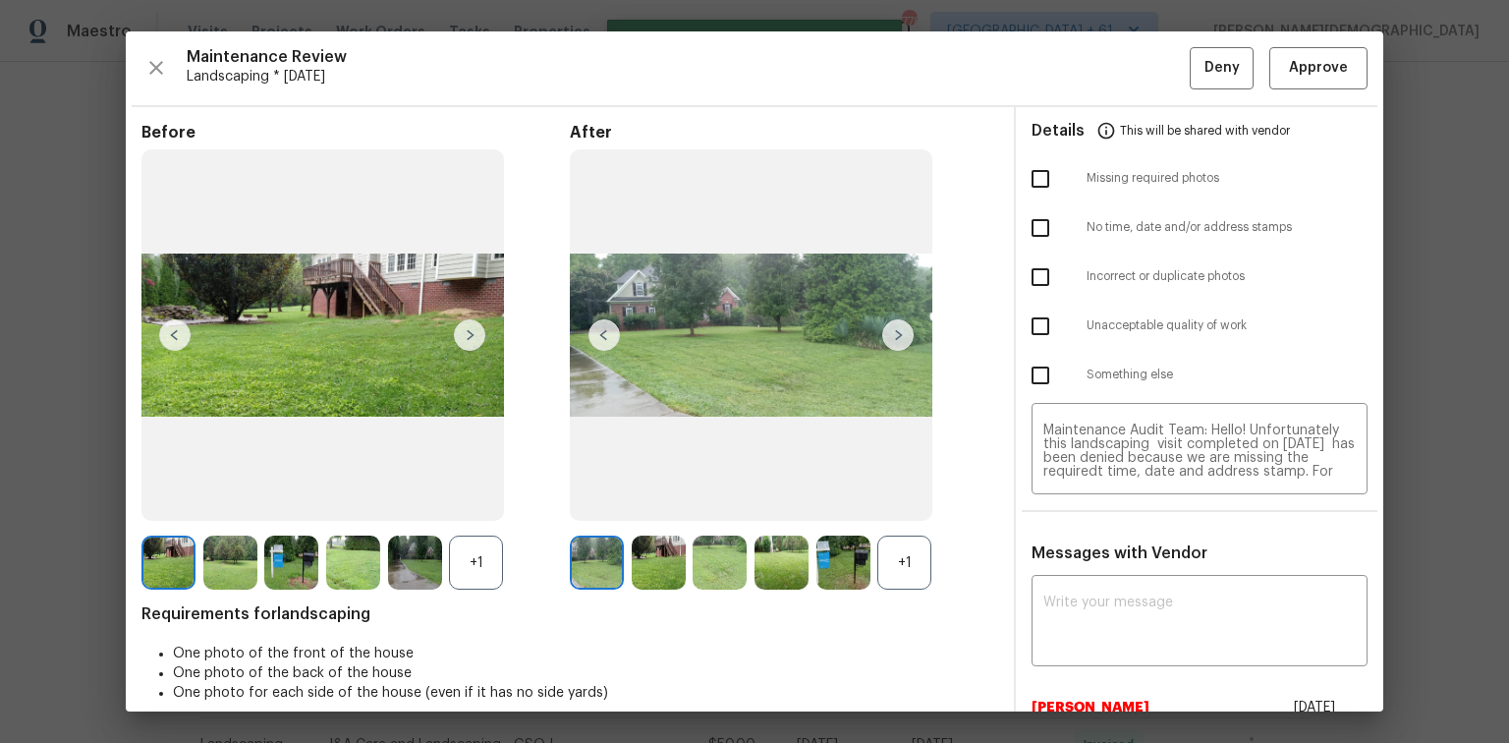
scroll to position [0, 0]
click at [1037, 171] on input "checkbox" at bounding box center [1040, 178] width 41 height 41
click at [1040, 175] on input "checkbox" at bounding box center [1040, 178] width 41 height 41
checkbox input "false"
click at [1043, 234] on input "checkbox" at bounding box center [1040, 227] width 41 height 41
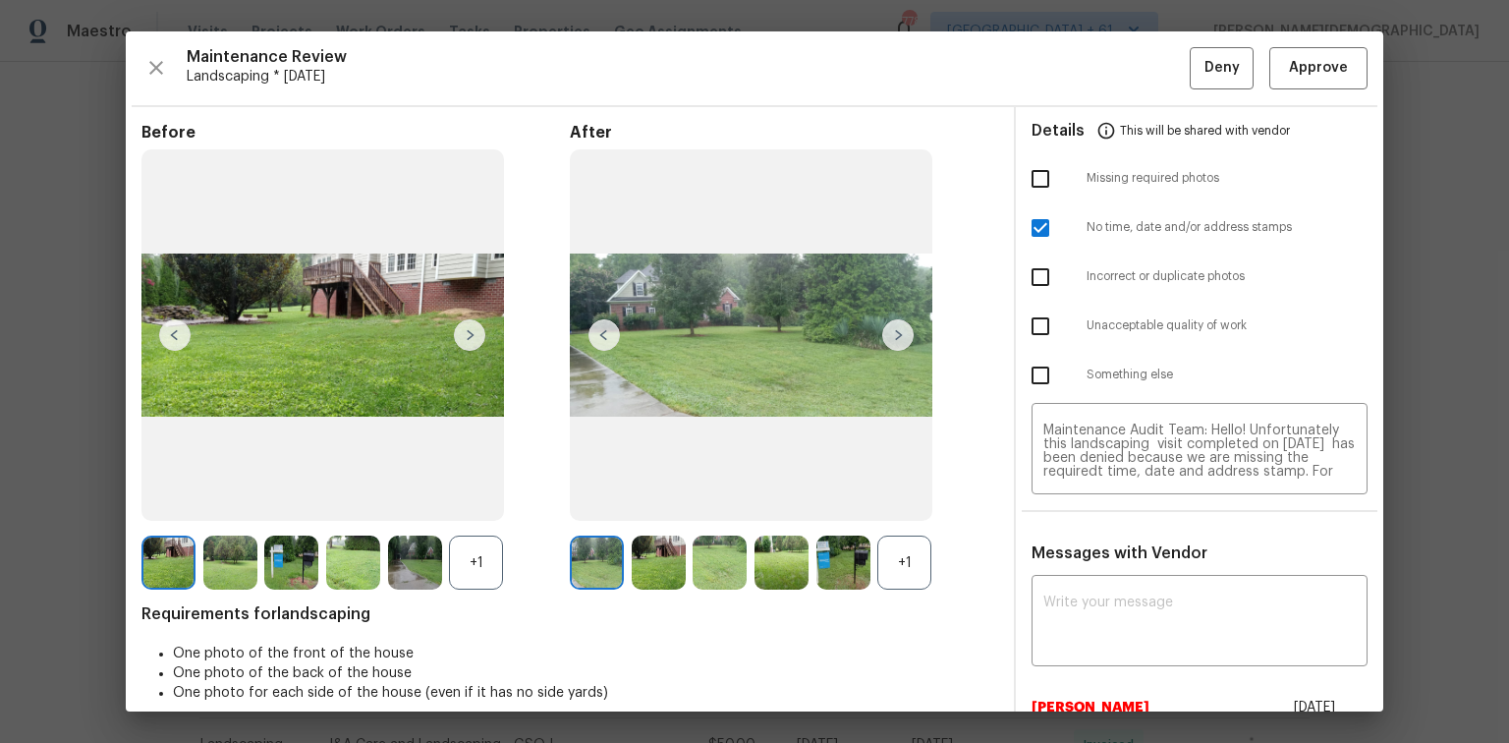
click at [1033, 224] on input "checkbox" at bounding box center [1040, 227] width 41 height 41
click at [1023, 222] on input "checkbox" at bounding box center [1040, 227] width 41 height 41
checkbox input "true"
click at [1073, 79] on button "Deny" at bounding box center [1222, 68] width 64 height 42
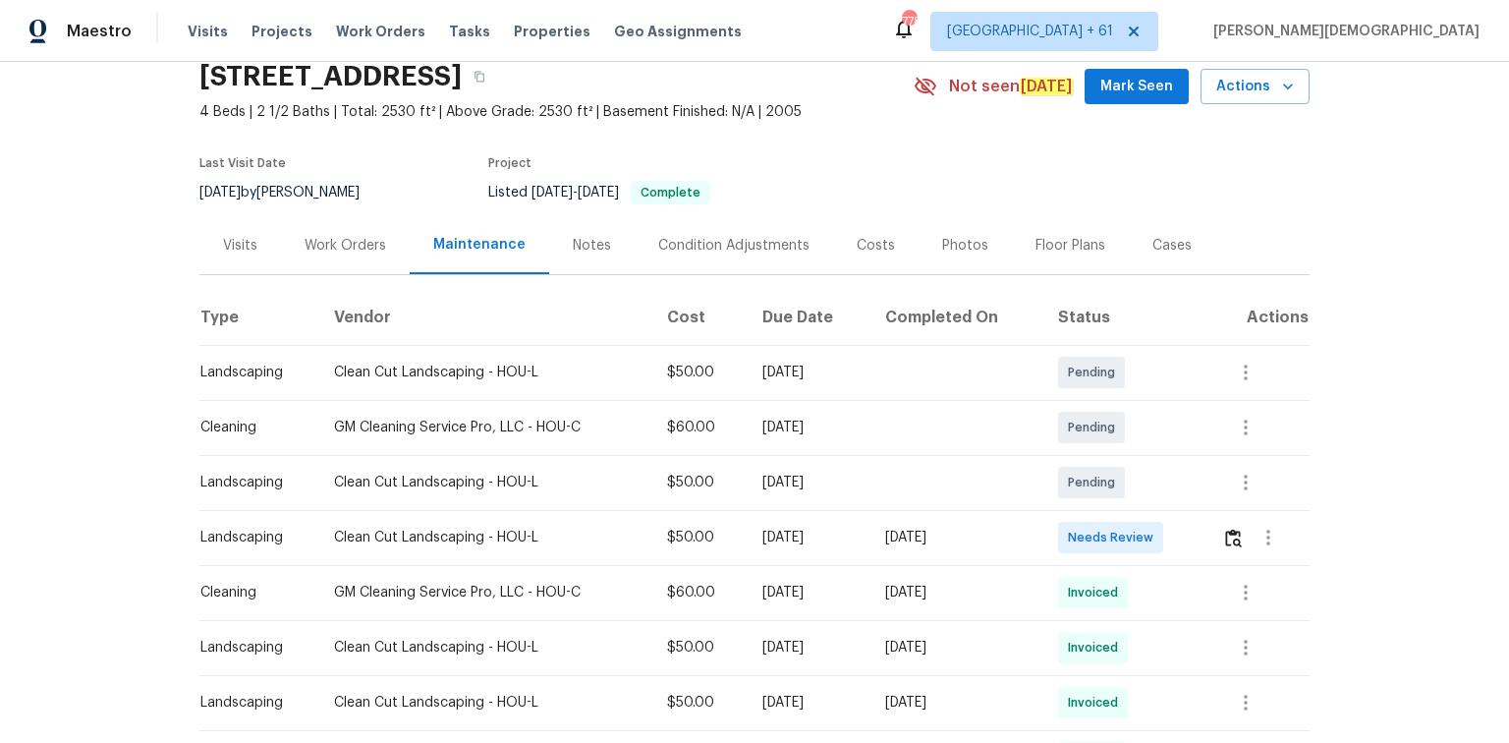
scroll to position [157, 0]
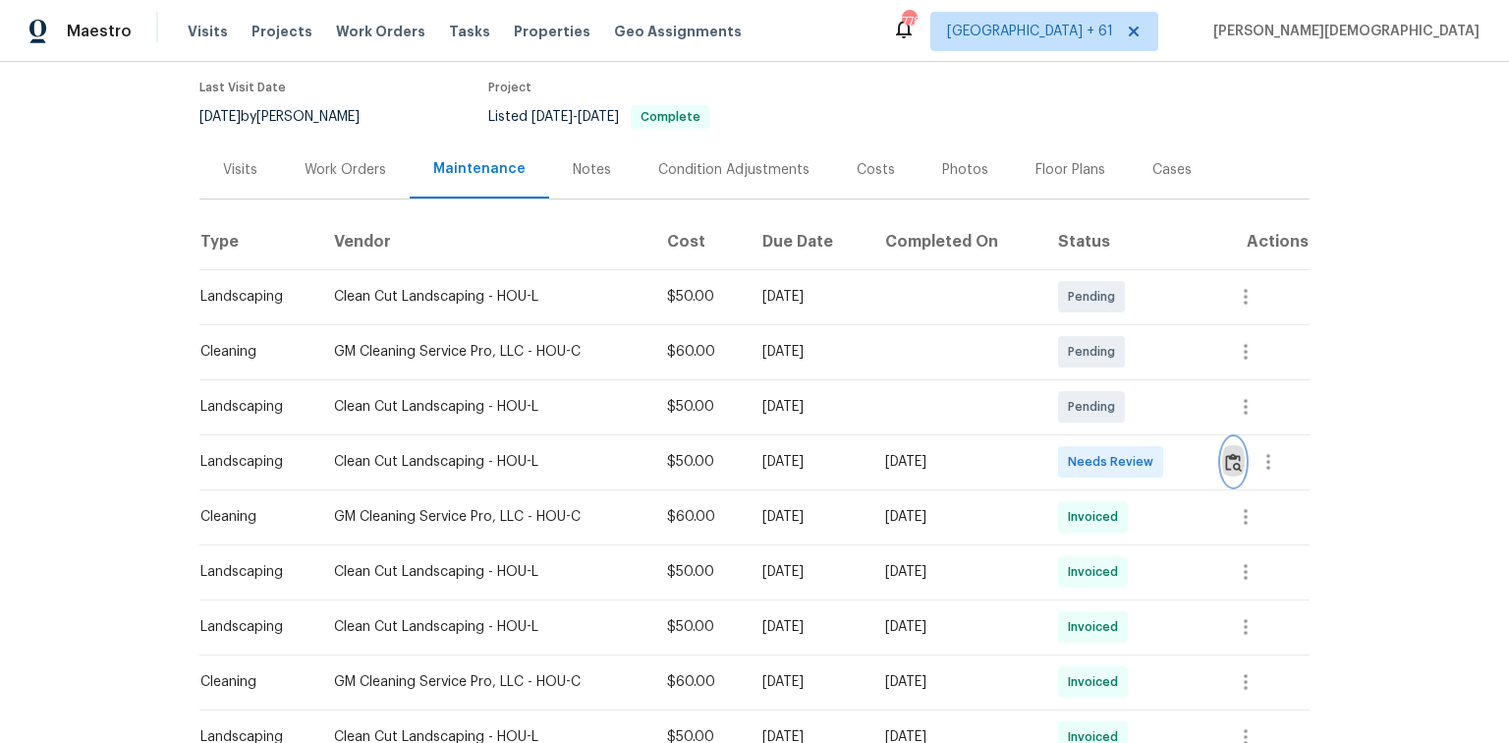
click at [1073, 468] on button "button" at bounding box center [1233, 461] width 23 height 47
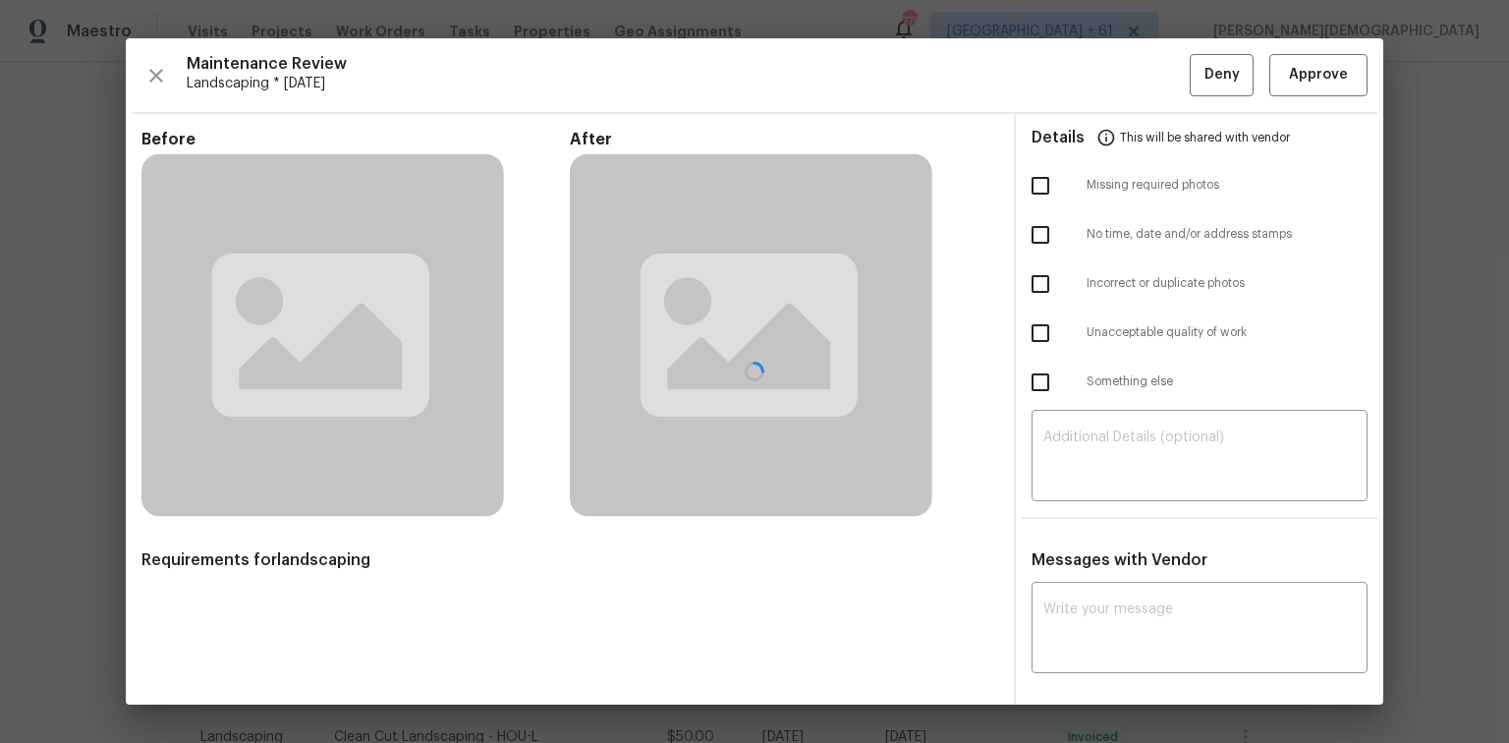
click at [1073, 114] on div "Details This will be shared with vendor" at bounding box center [1199, 137] width 336 height 47
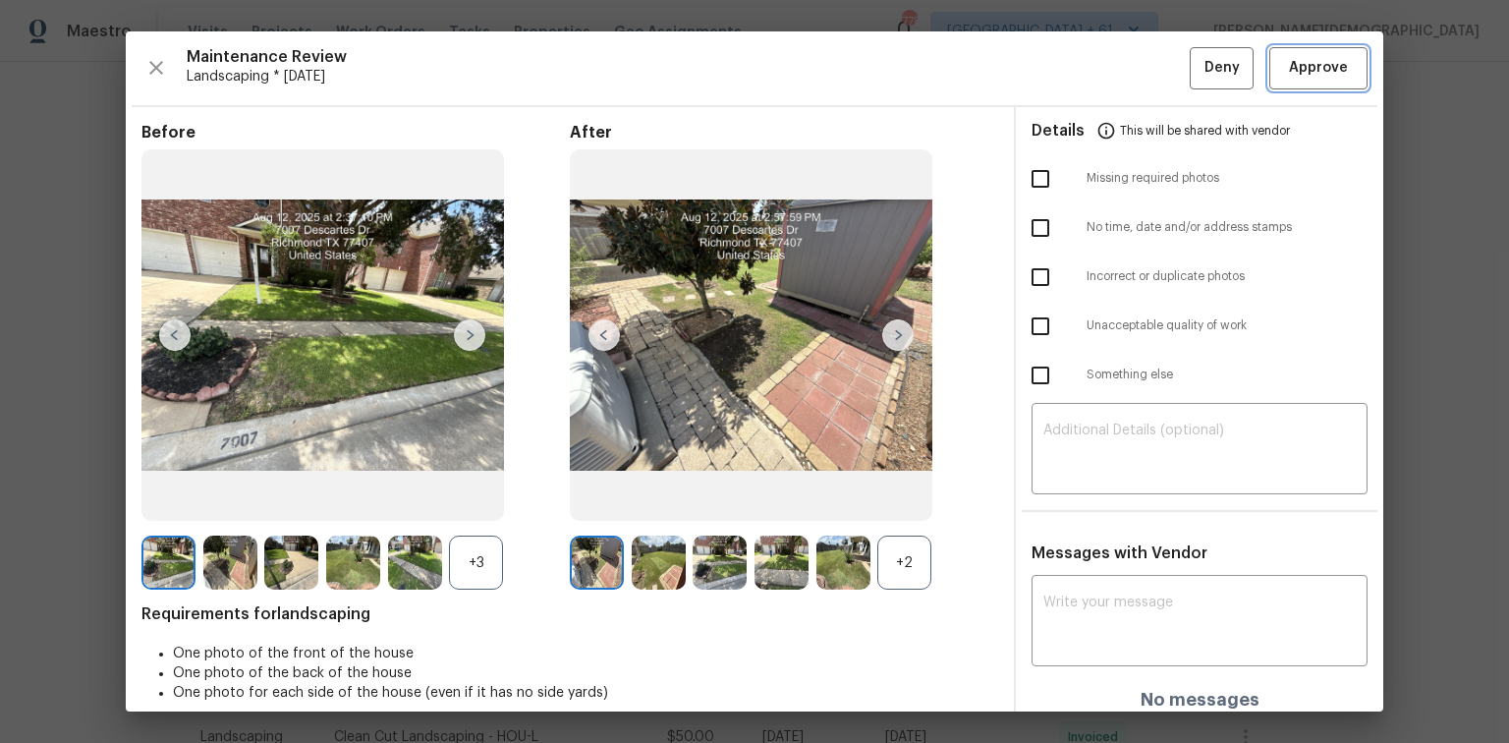
click at [1073, 78] on span "Approve" at bounding box center [1318, 68] width 59 height 25
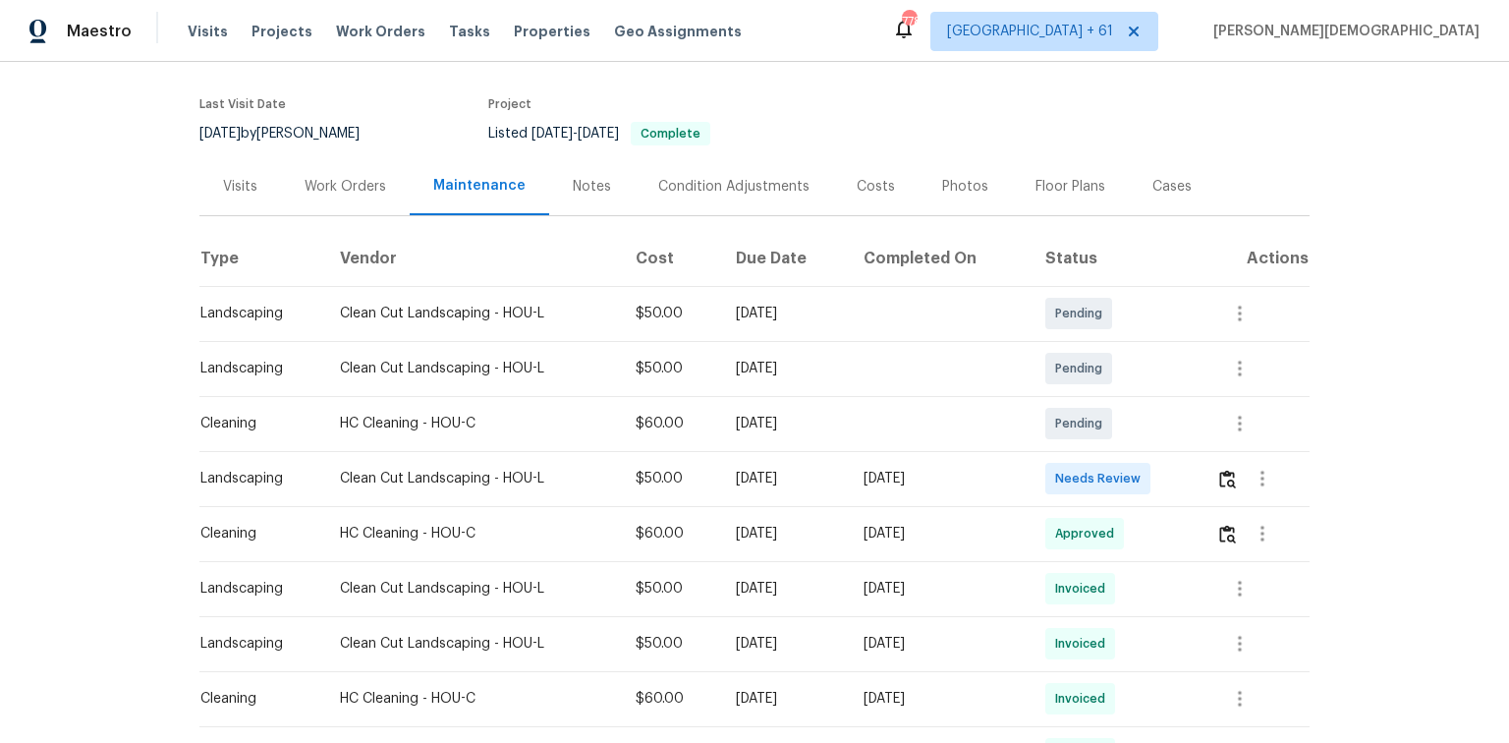
scroll to position [236, 0]
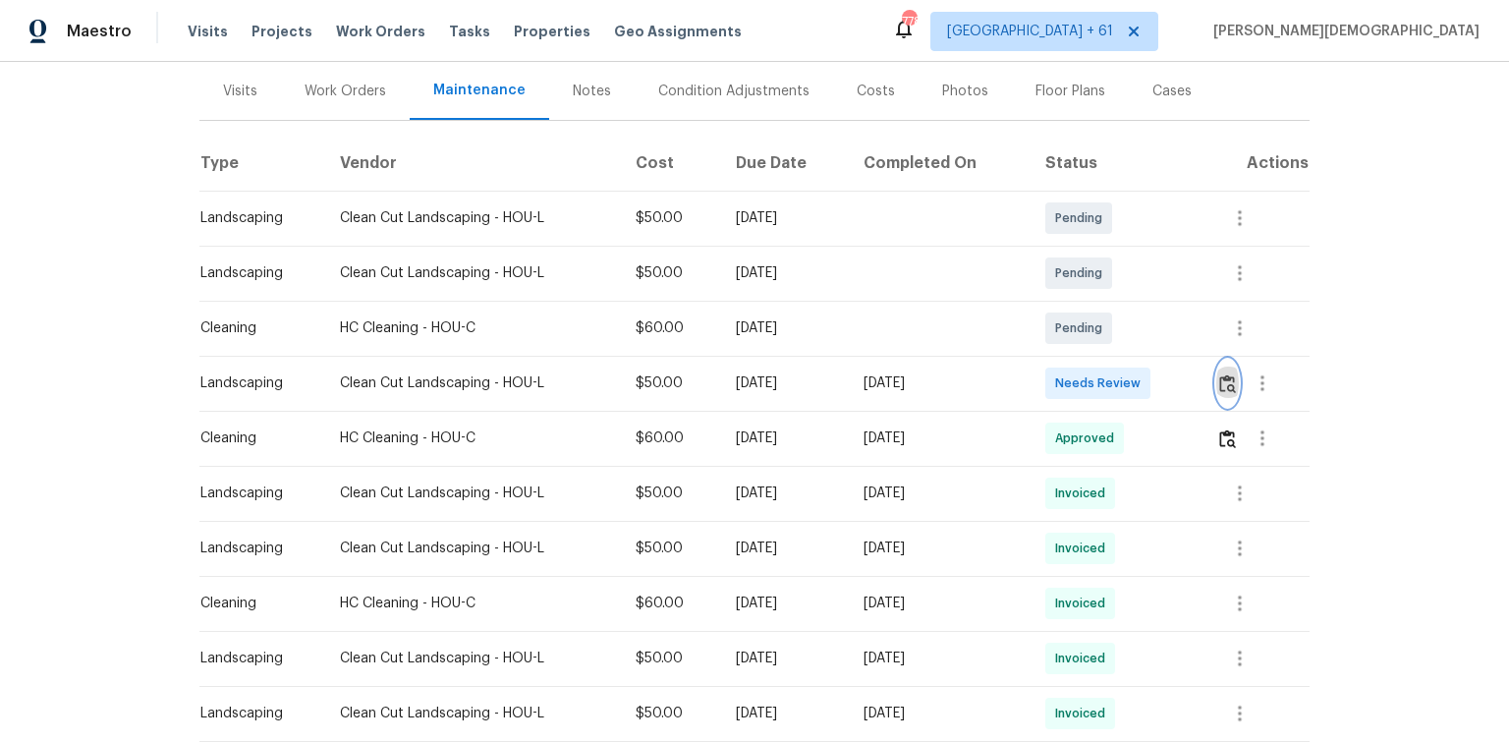
click at [1073, 373] on button "button" at bounding box center [1227, 383] width 23 height 47
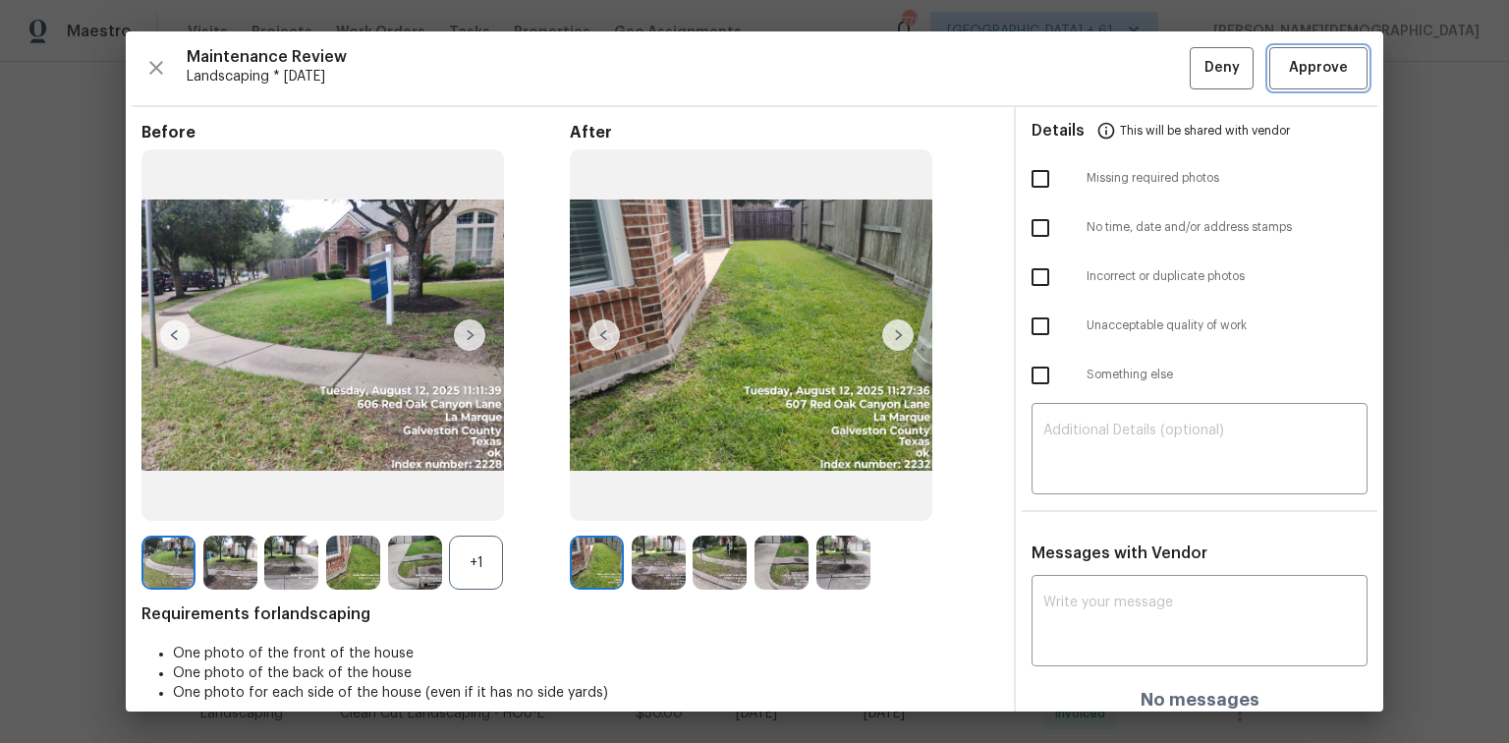
click at [1073, 58] on span "Approve" at bounding box center [1318, 68] width 59 height 25
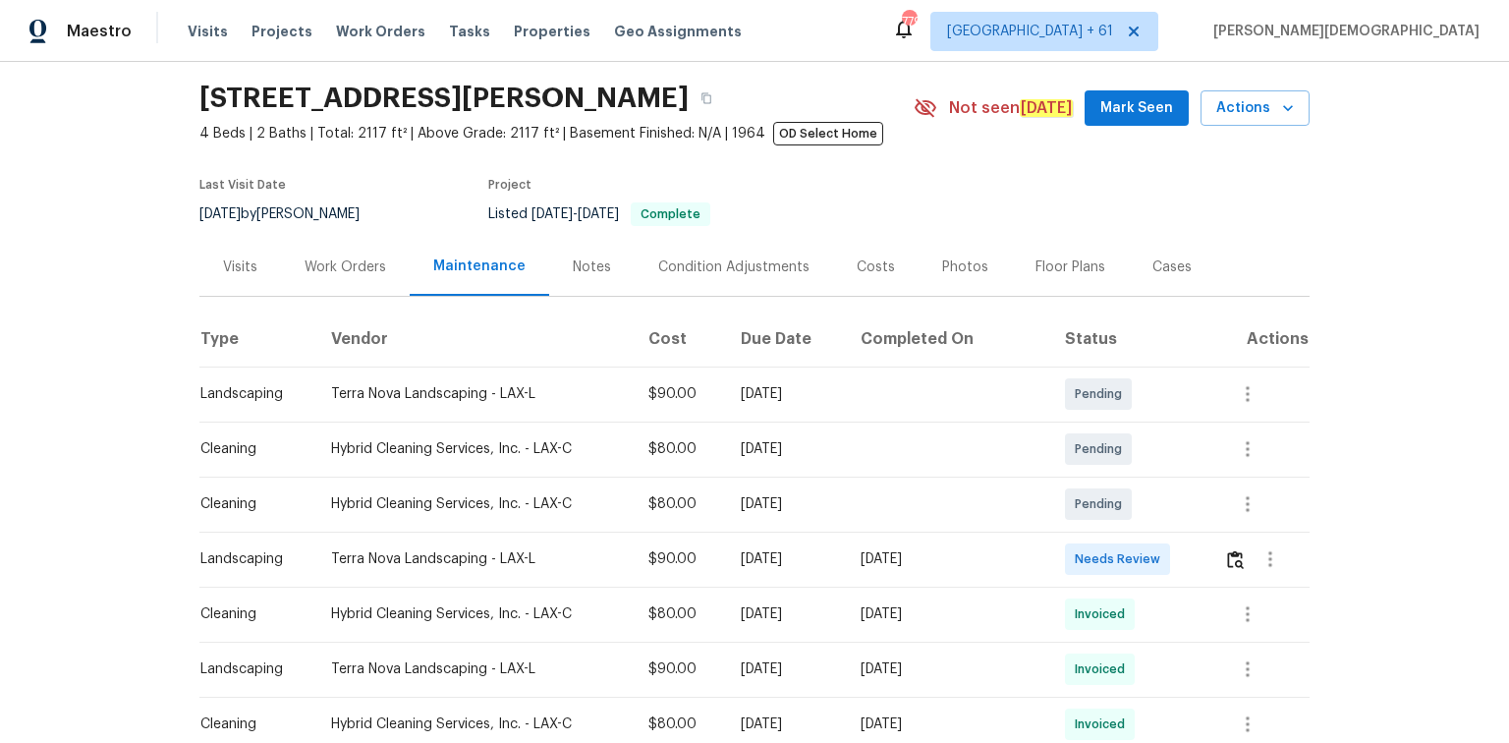
scroll to position [79, 0]
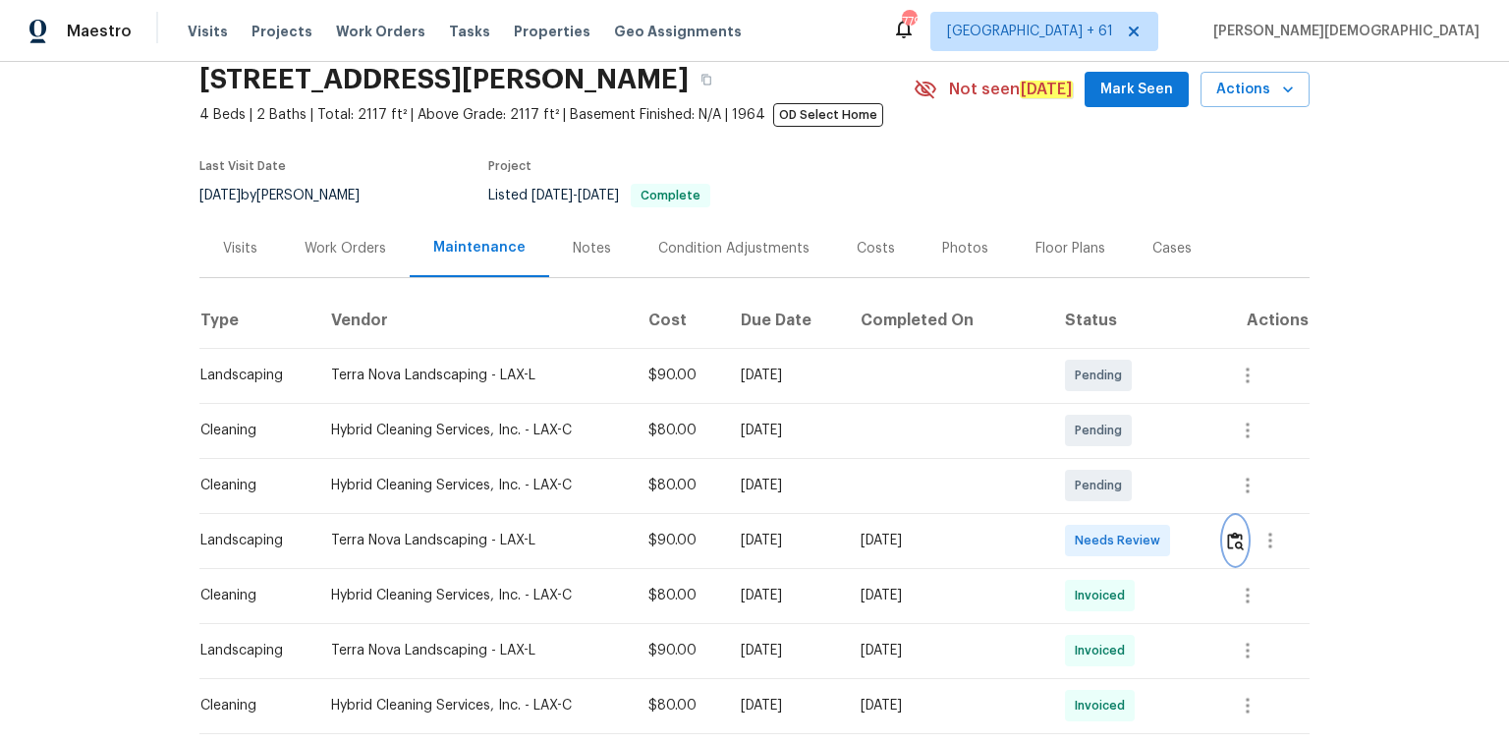
click at [1073, 496] on img "button" at bounding box center [1235, 540] width 17 height 19
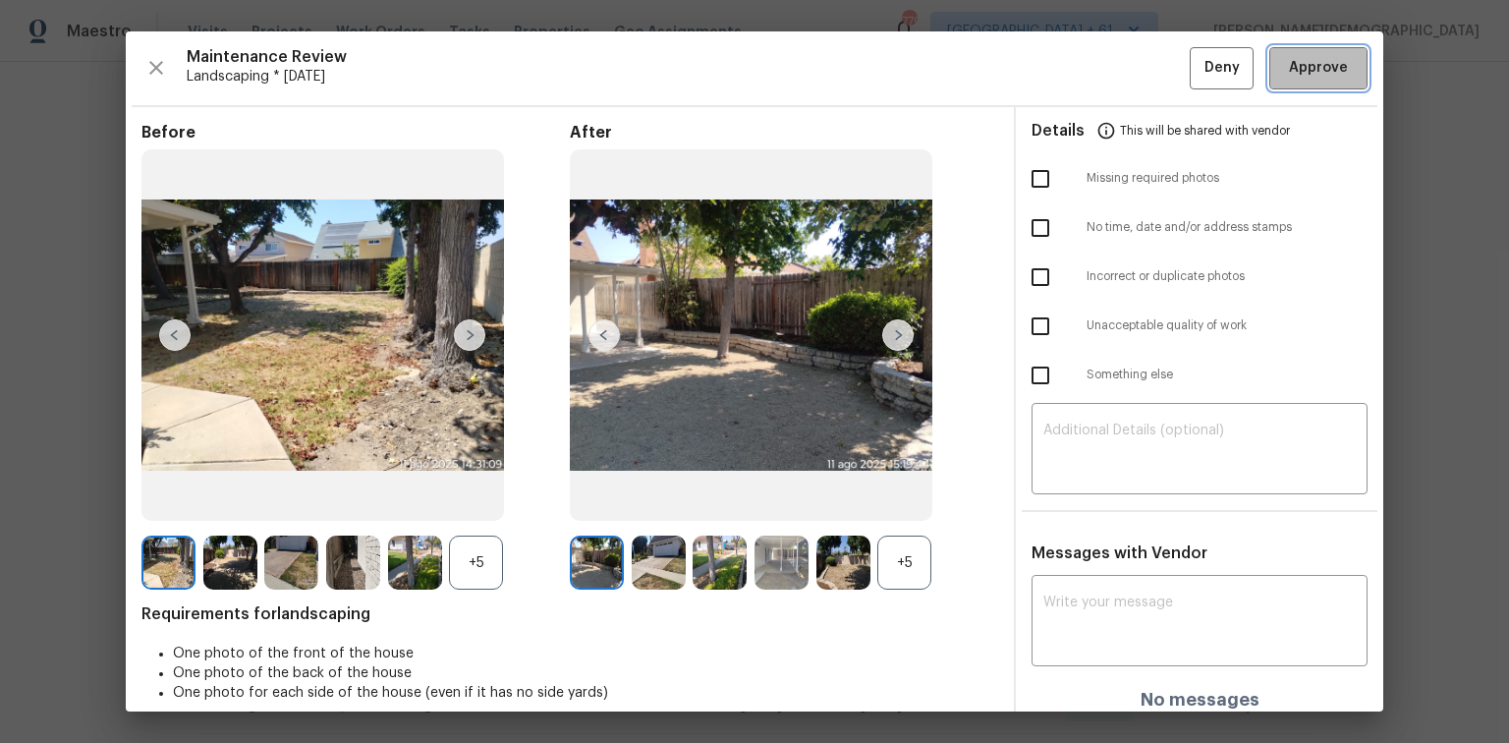
click at [1073, 59] on span "Approve" at bounding box center [1318, 68] width 59 height 25
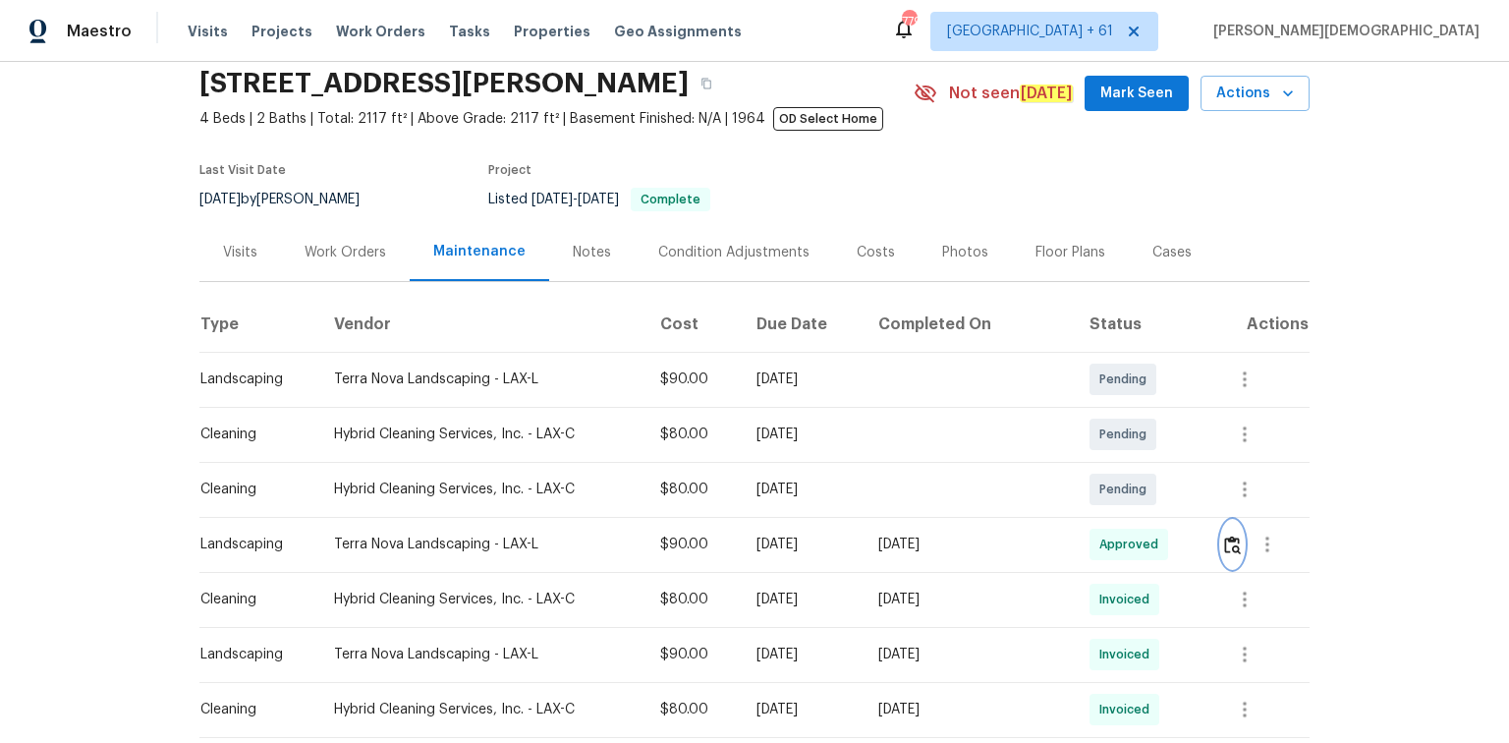
scroll to position [0, 0]
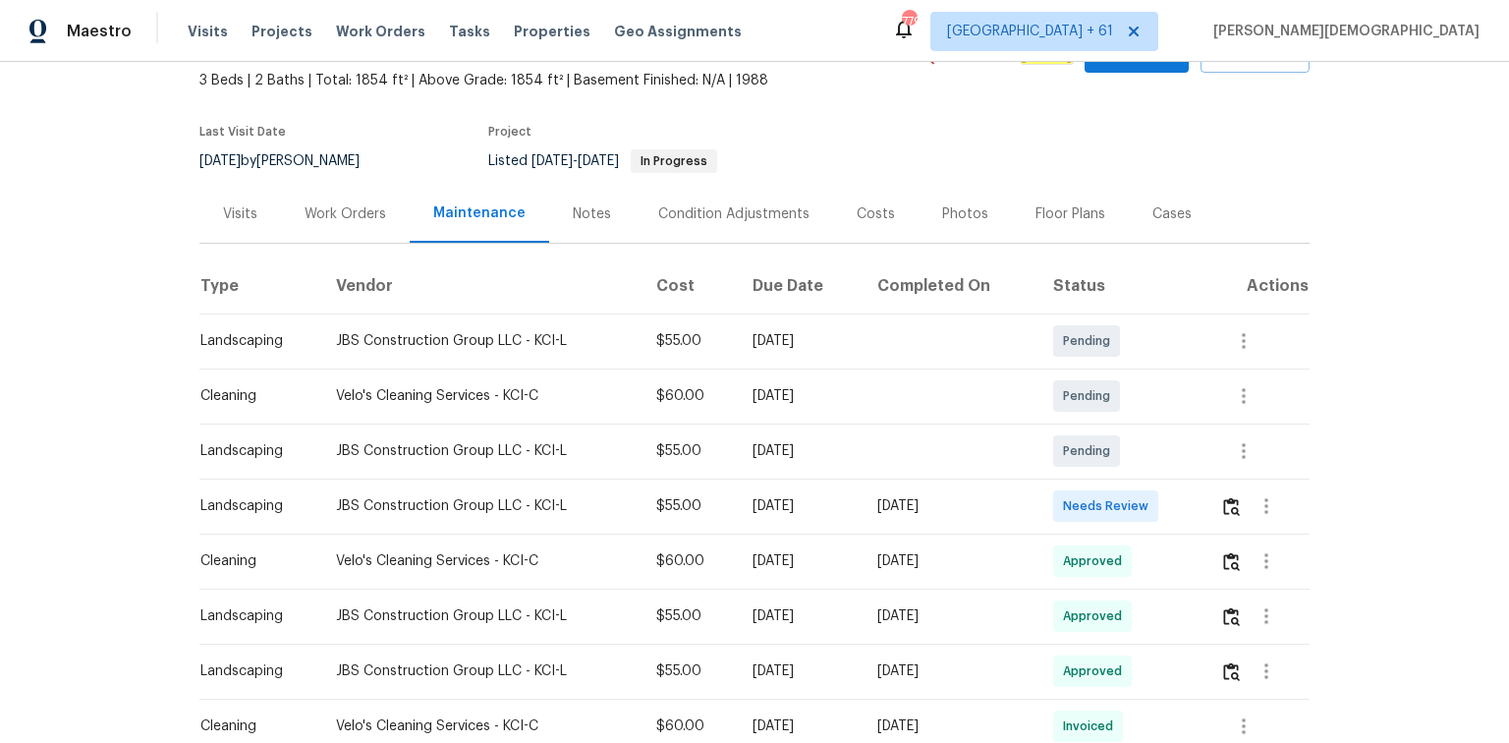
scroll to position [299, 0]
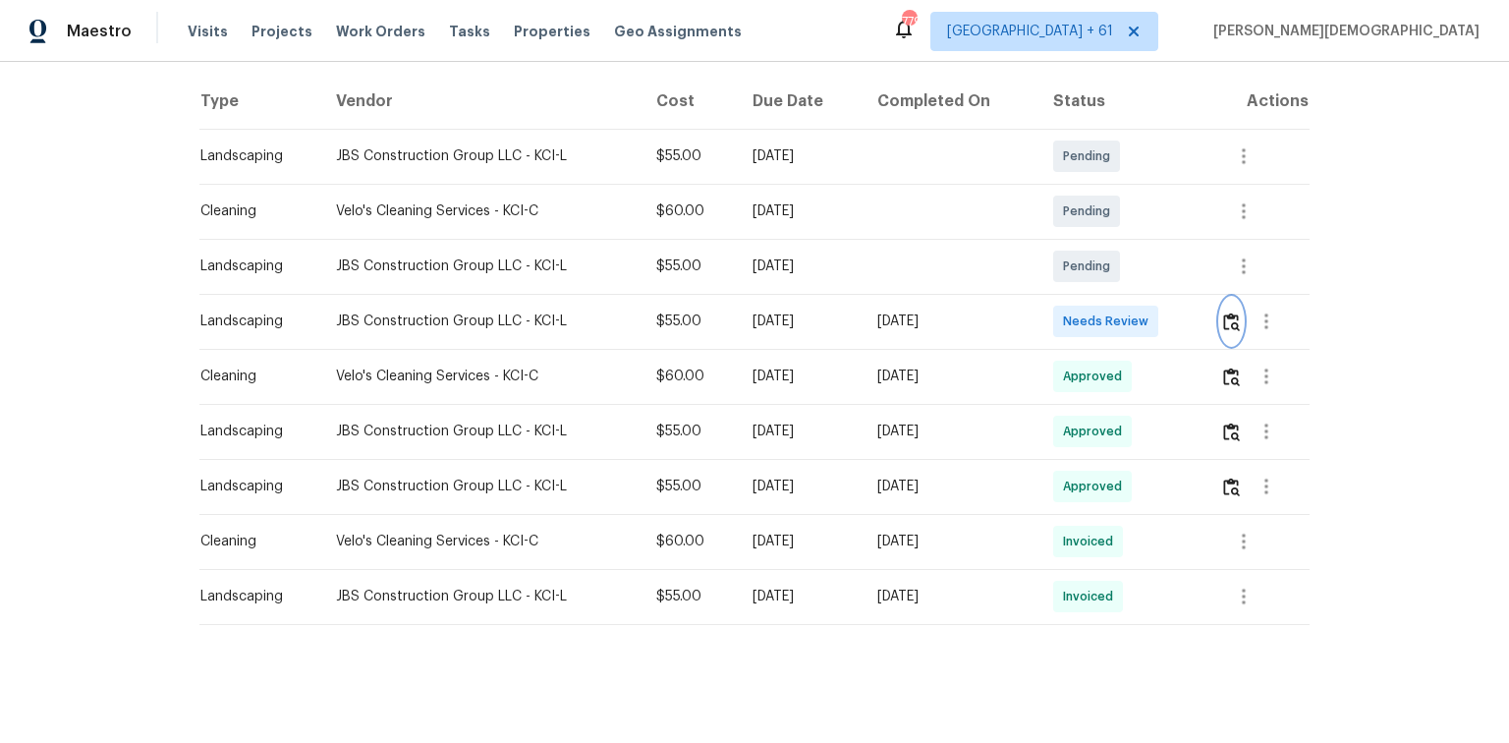
click at [1232, 312] on img "button" at bounding box center [1231, 321] width 17 height 19
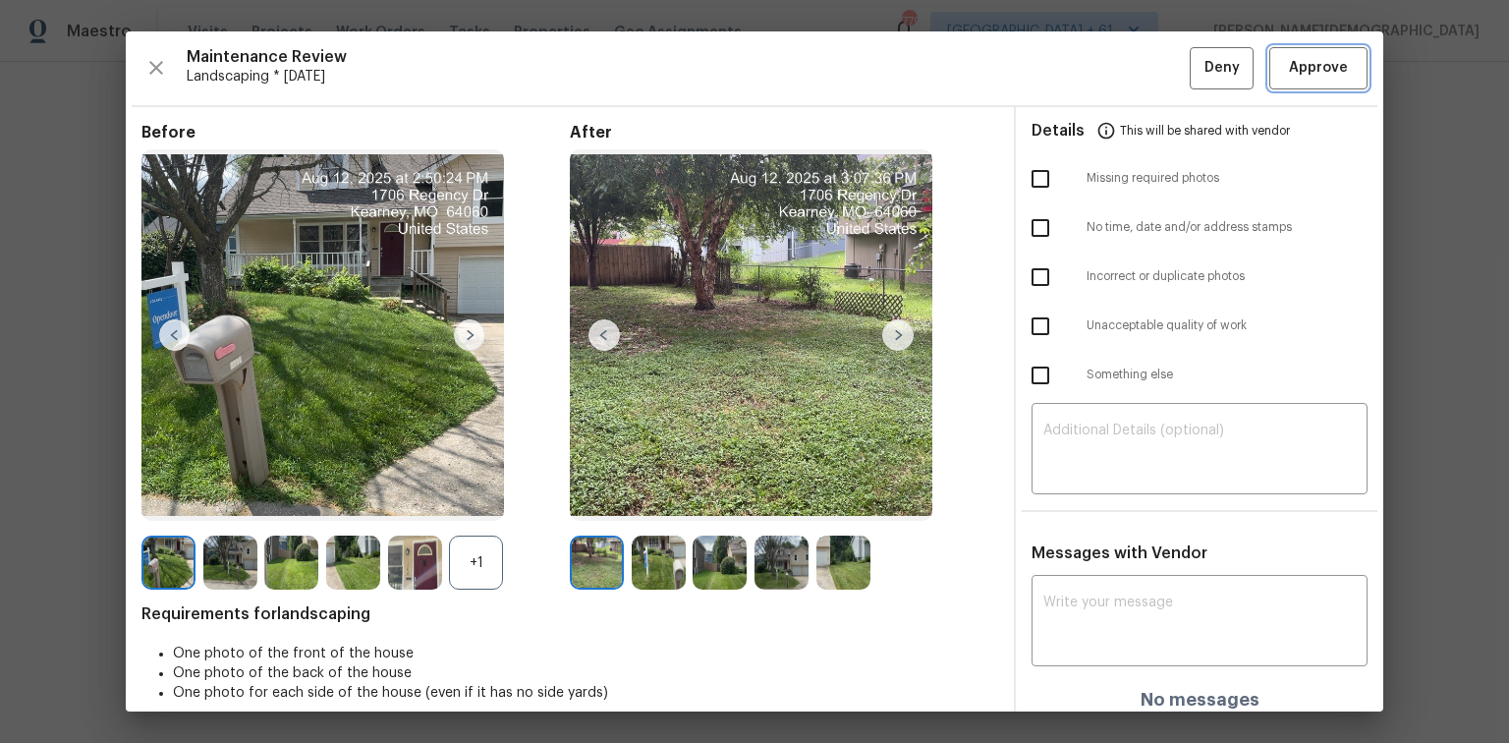
click at [1297, 80] on button "Approve" at bounding box center [1318, 68] width 98 height 42
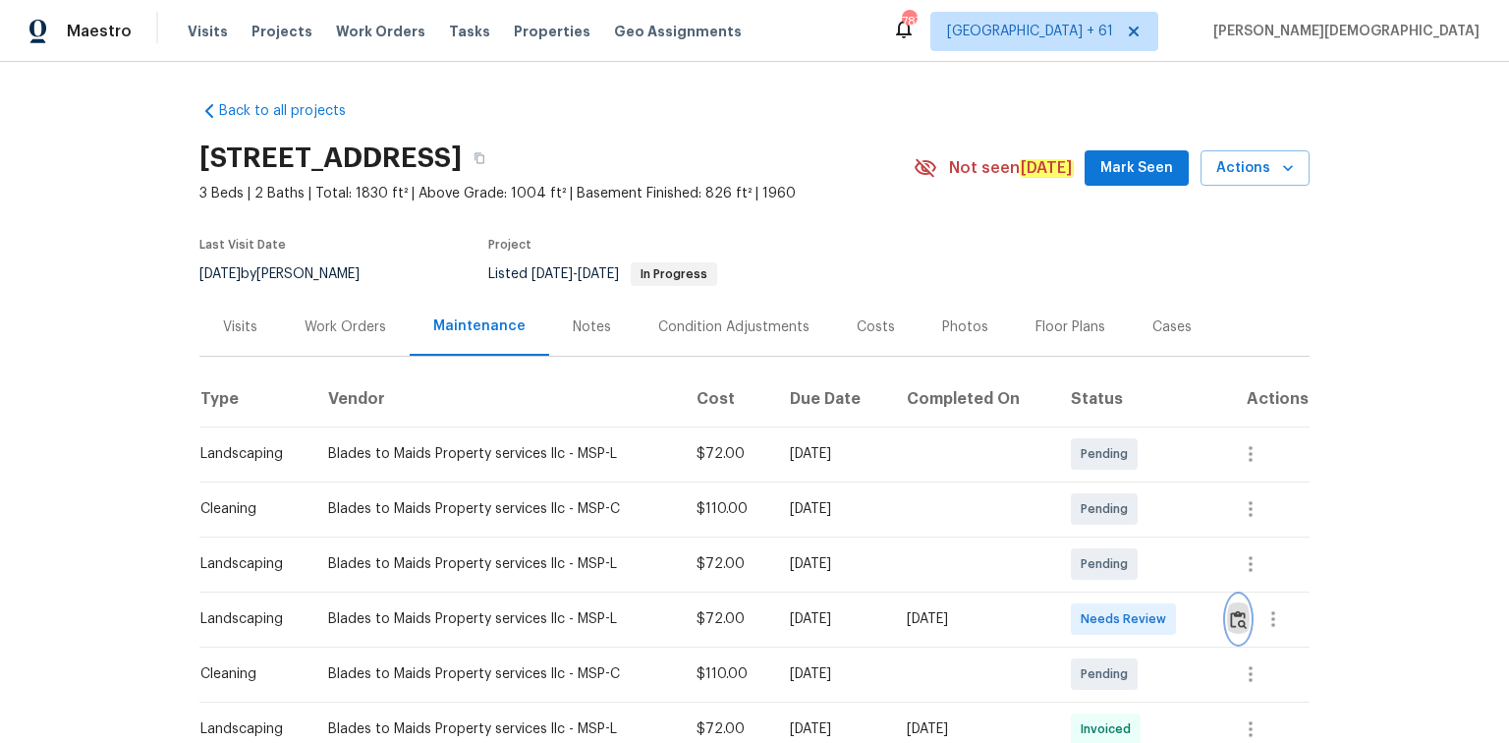
click at [1073, 496] on button "button" at bounding box center [1238, 618] width 23 height 47
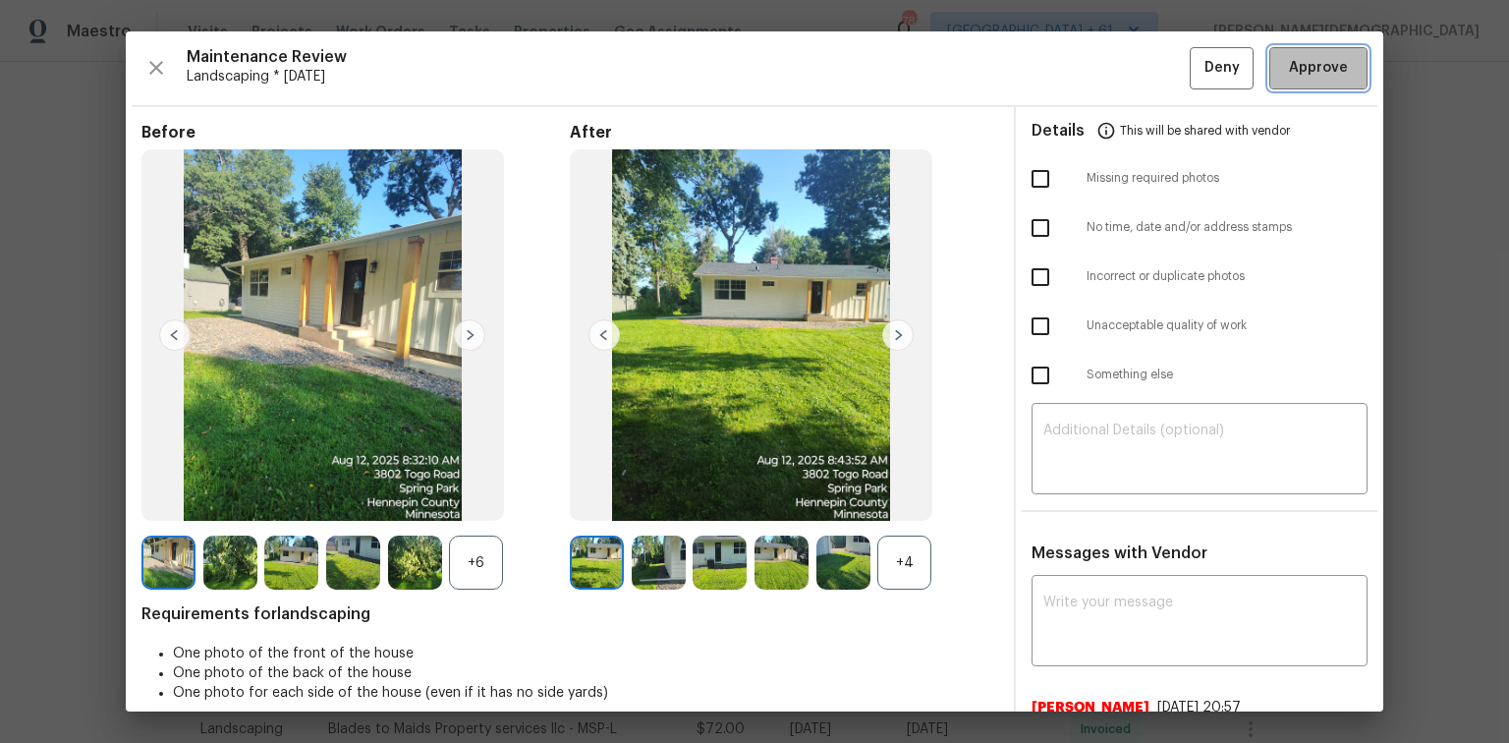
click at [1073, 65] on span "Approve" at bounding box center [1318, 68] width 59 height 25
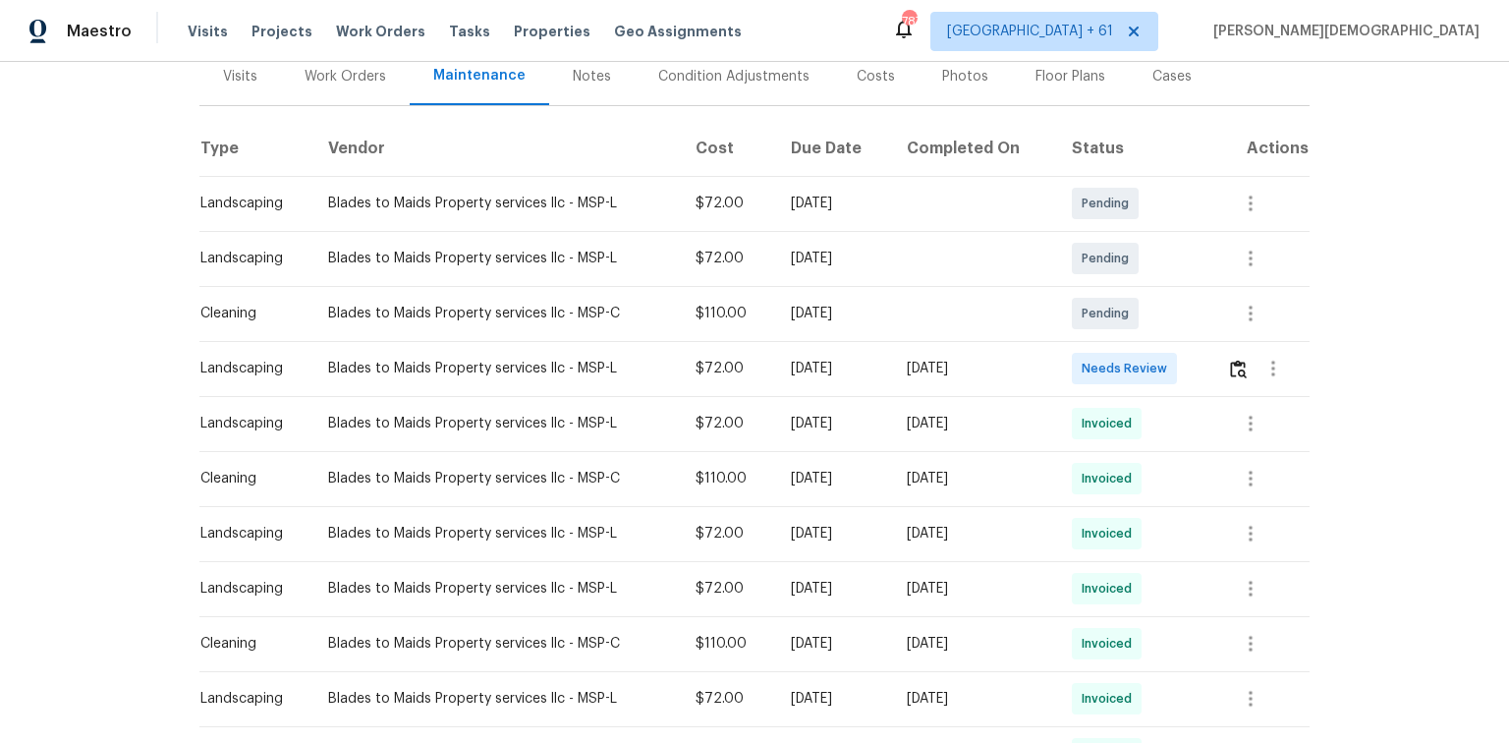
scroll to position [314, 0]
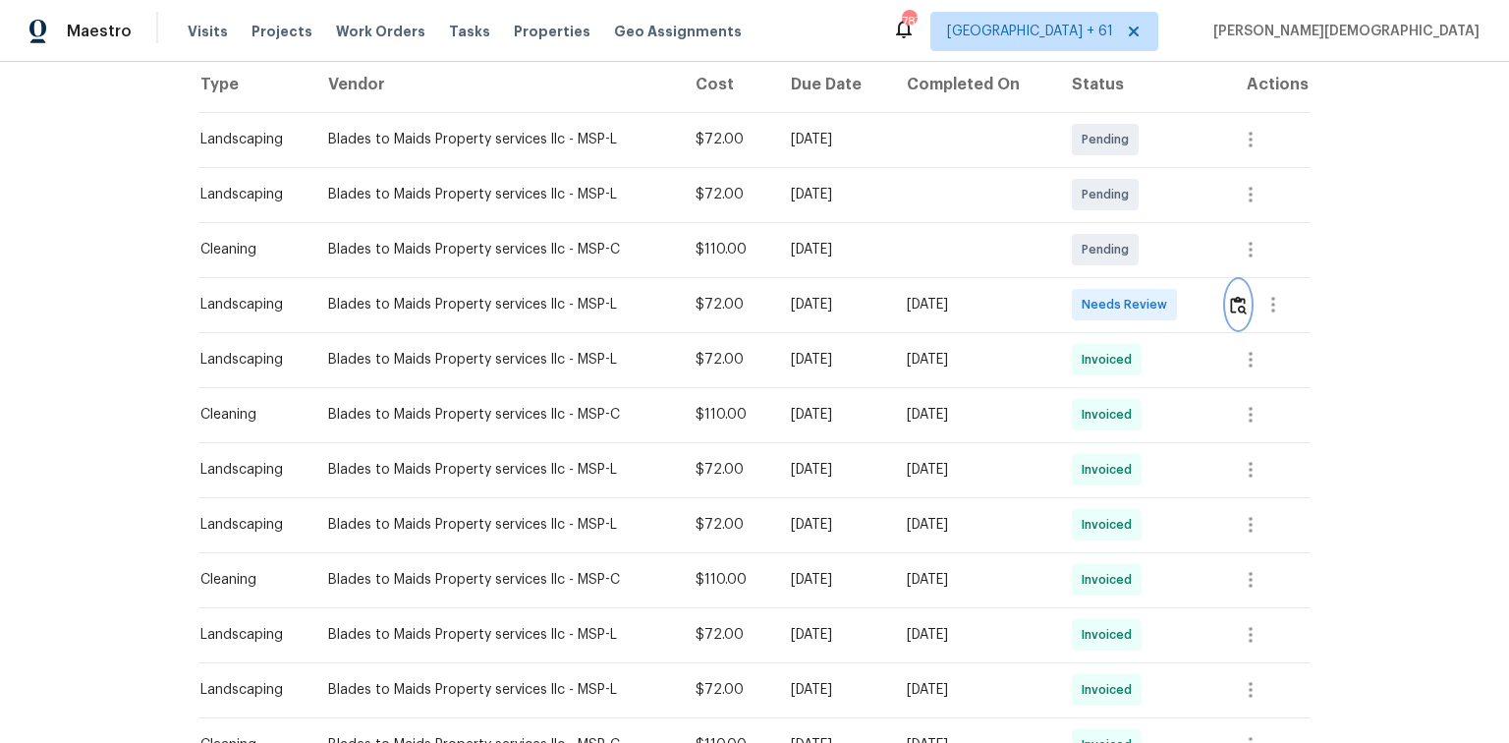
click at [1073, 306] on button "button" at bounding box center [1238, 304] width 23 height 47
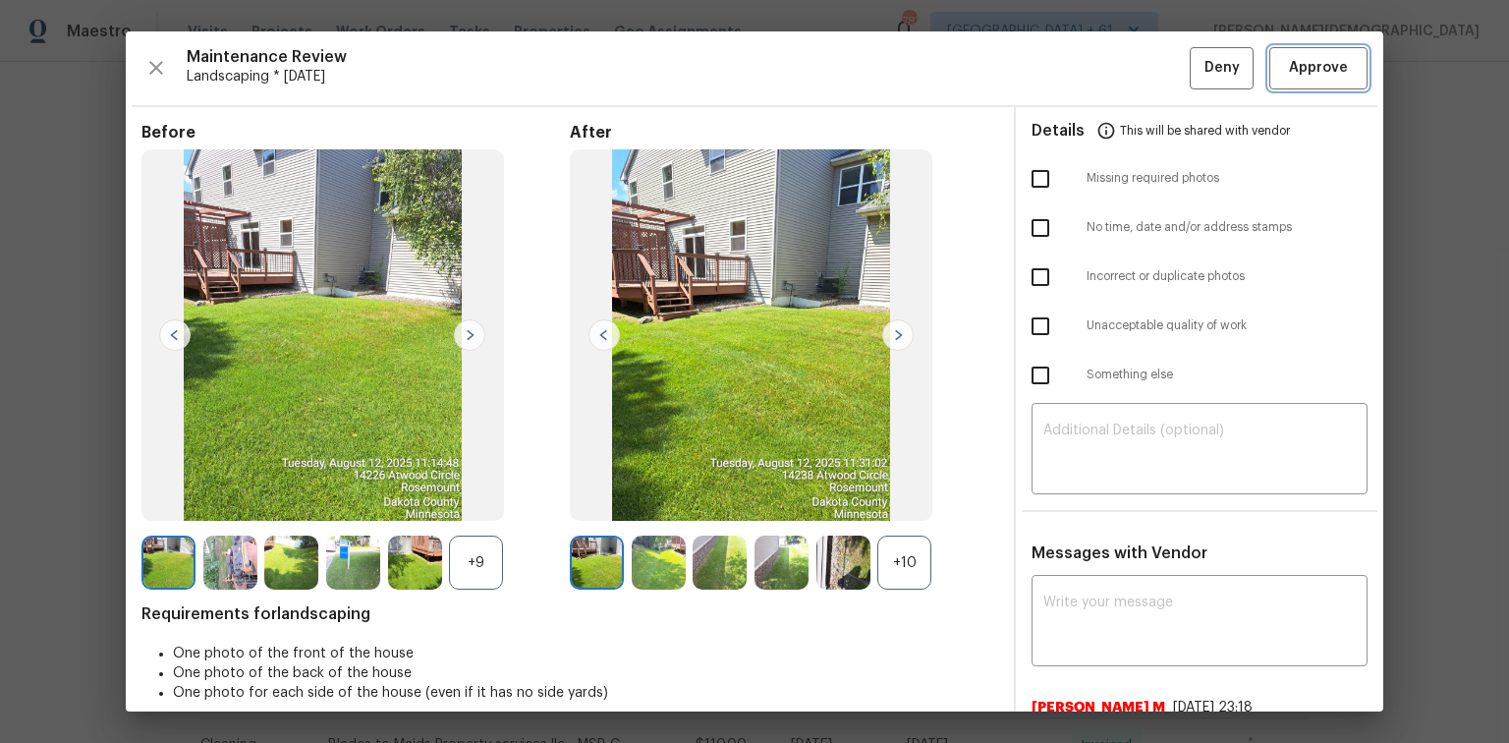
click at [1073, 72] on span "Approve" at bounding box center [1318, 68] width 59 height 25
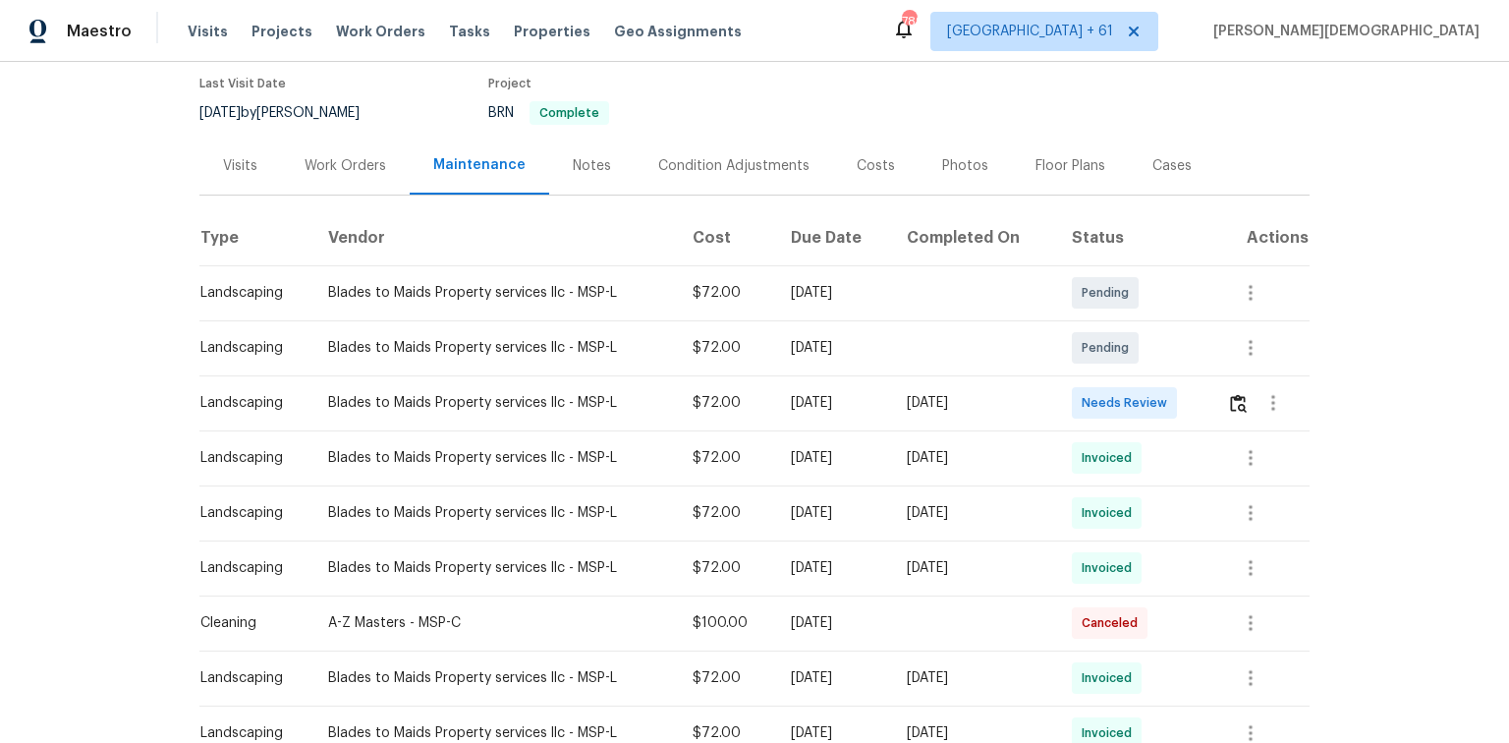
scroll to position [314, 0]
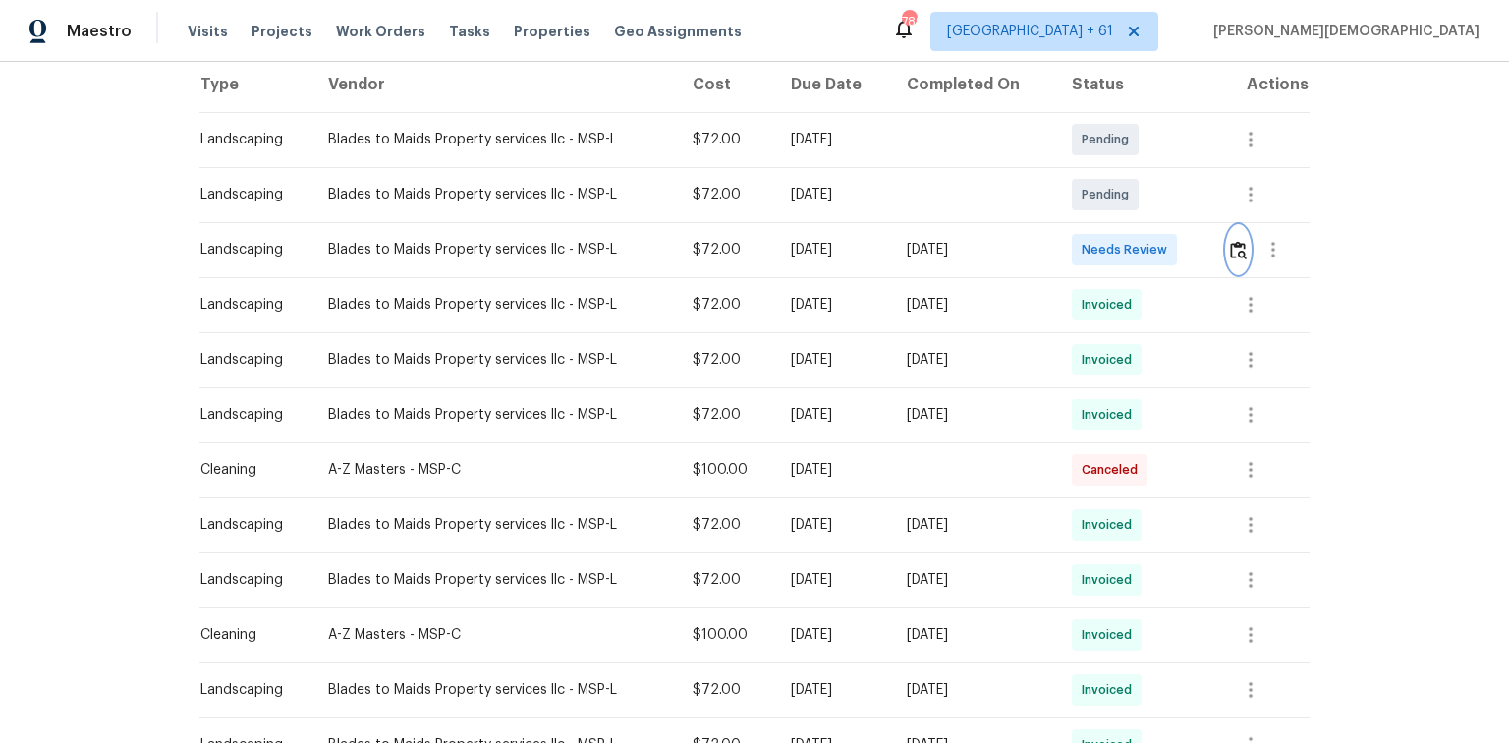
click at [1073, 241] on img "button" at bounding box center [1238, 250] width 17 height 19
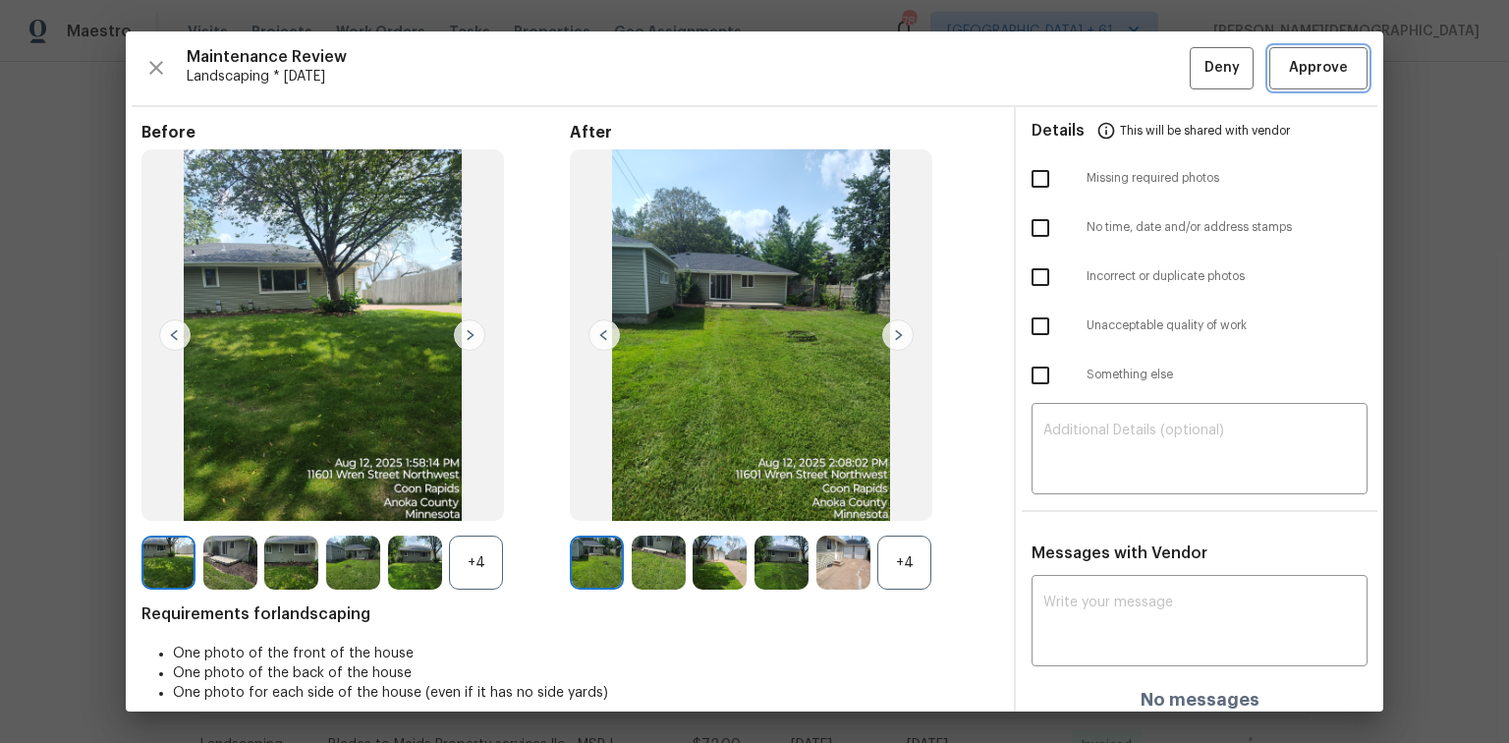
click at [1073, 60] on span "Approve" at bounding box center [1318, 68] width 59 height 25
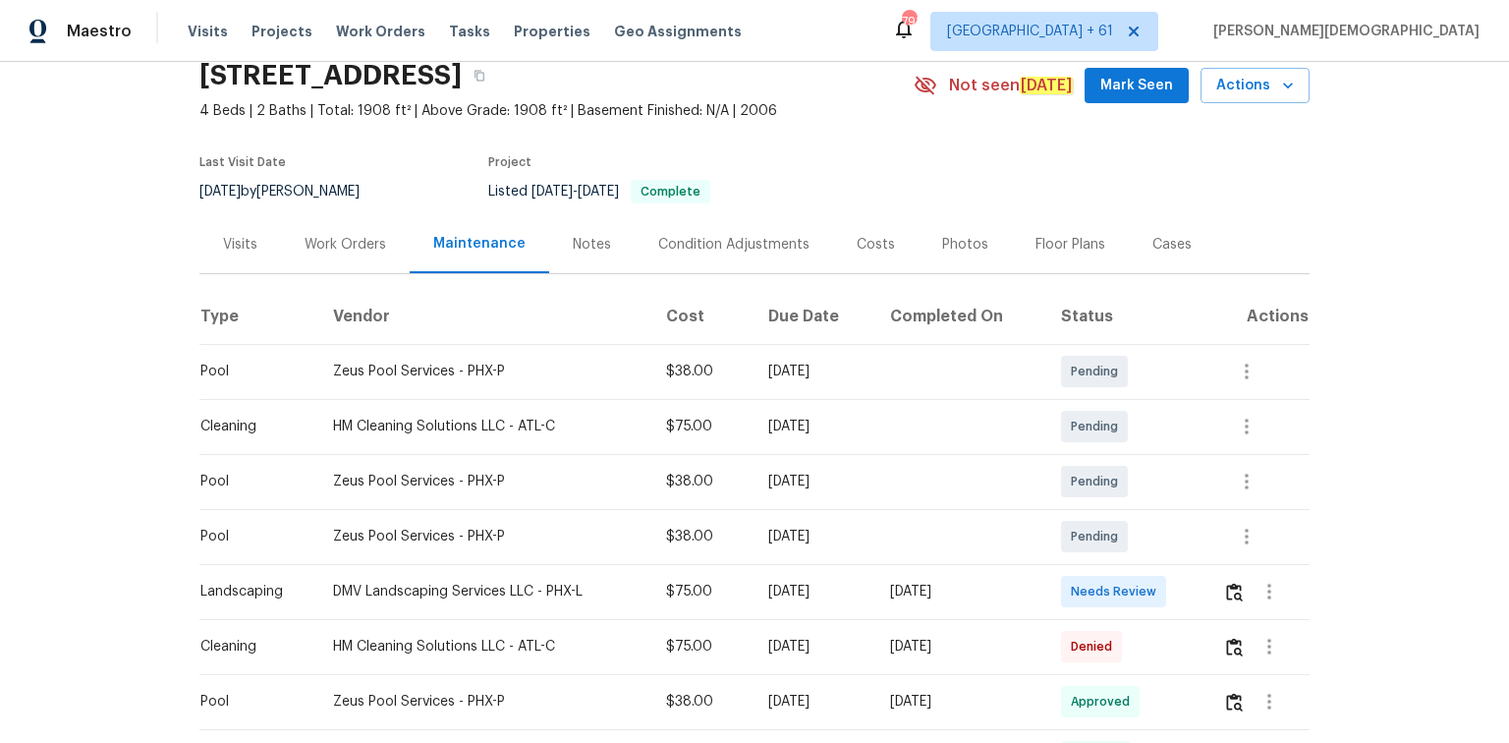
scroll to position [157, 0]
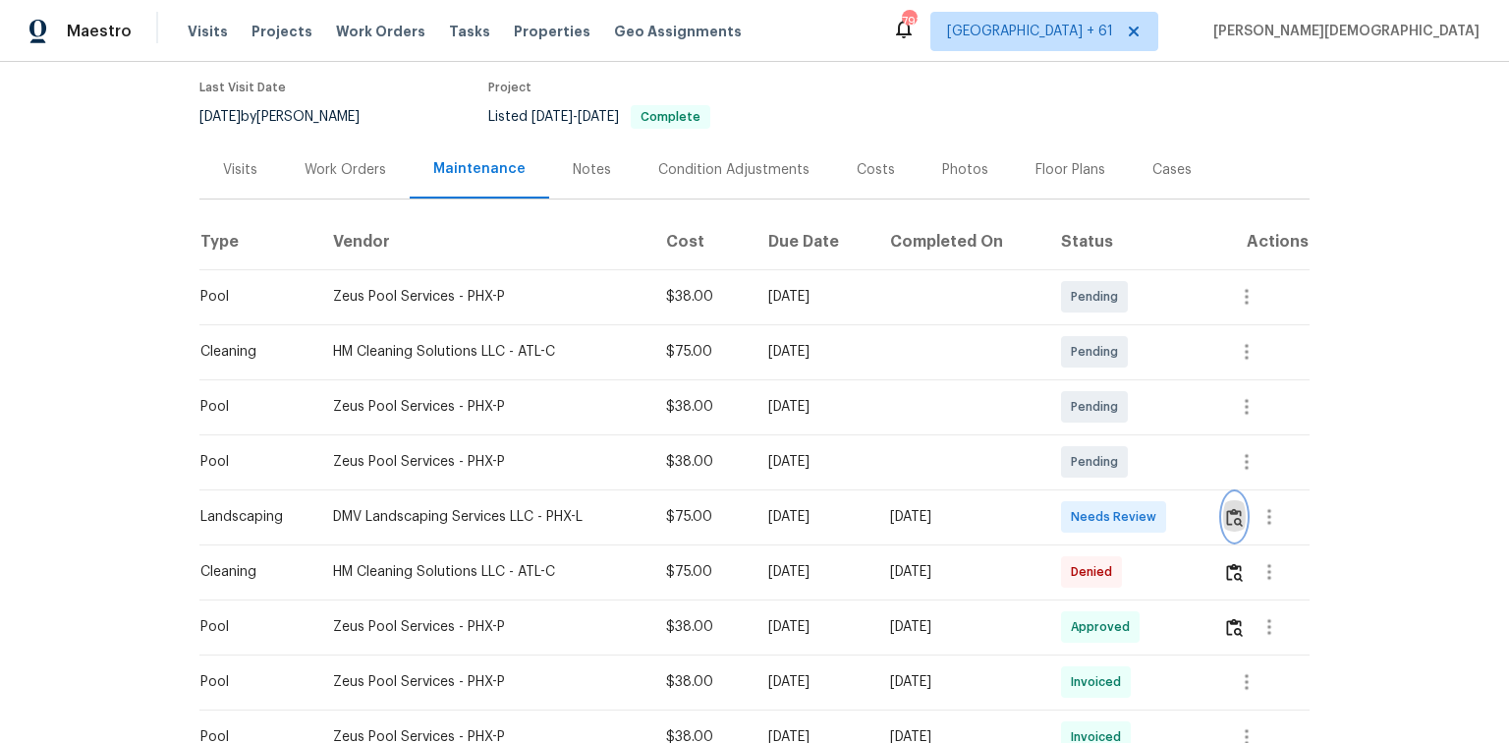
click at [1234, 527] on button "button" at bounding box center [1234, 516] width 23 height 47
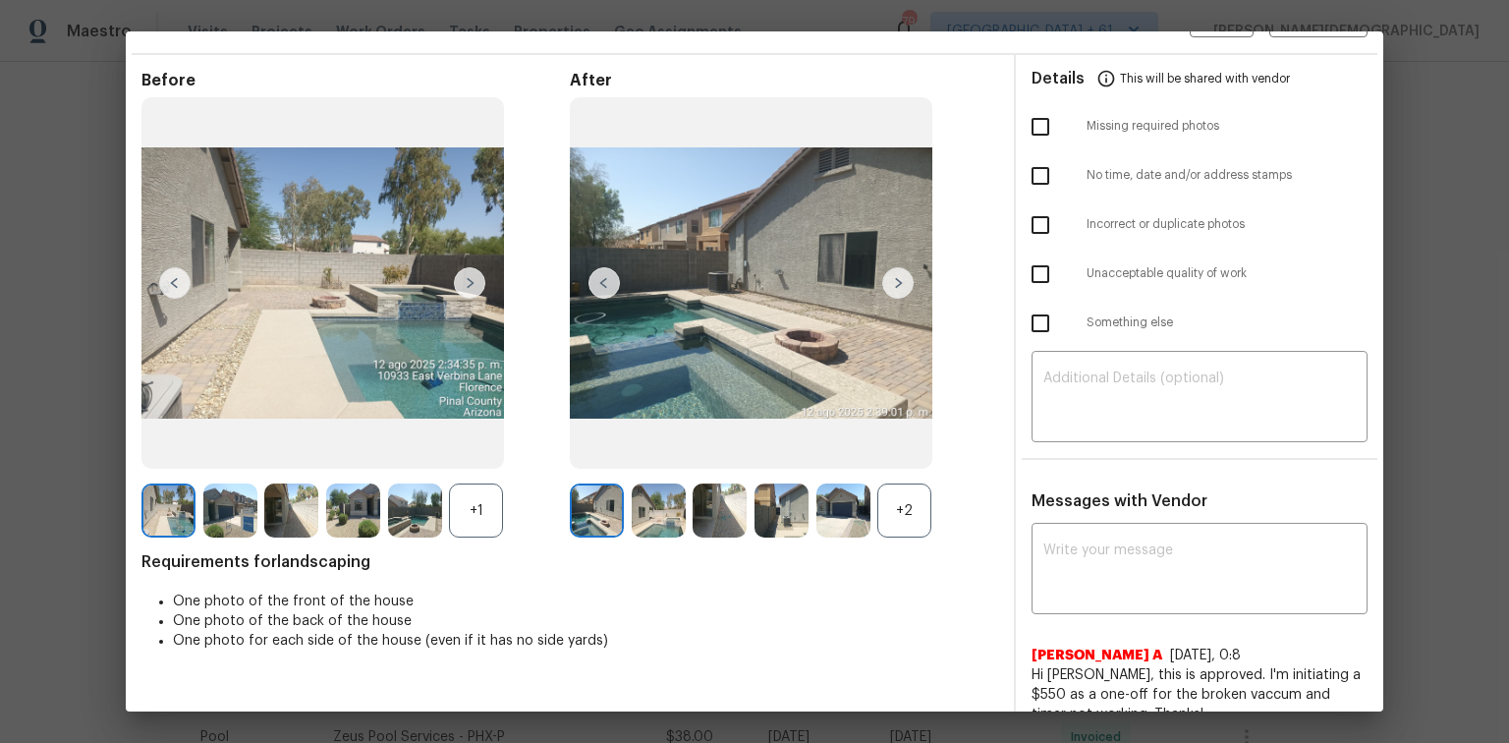
scroll to position [0, 0]
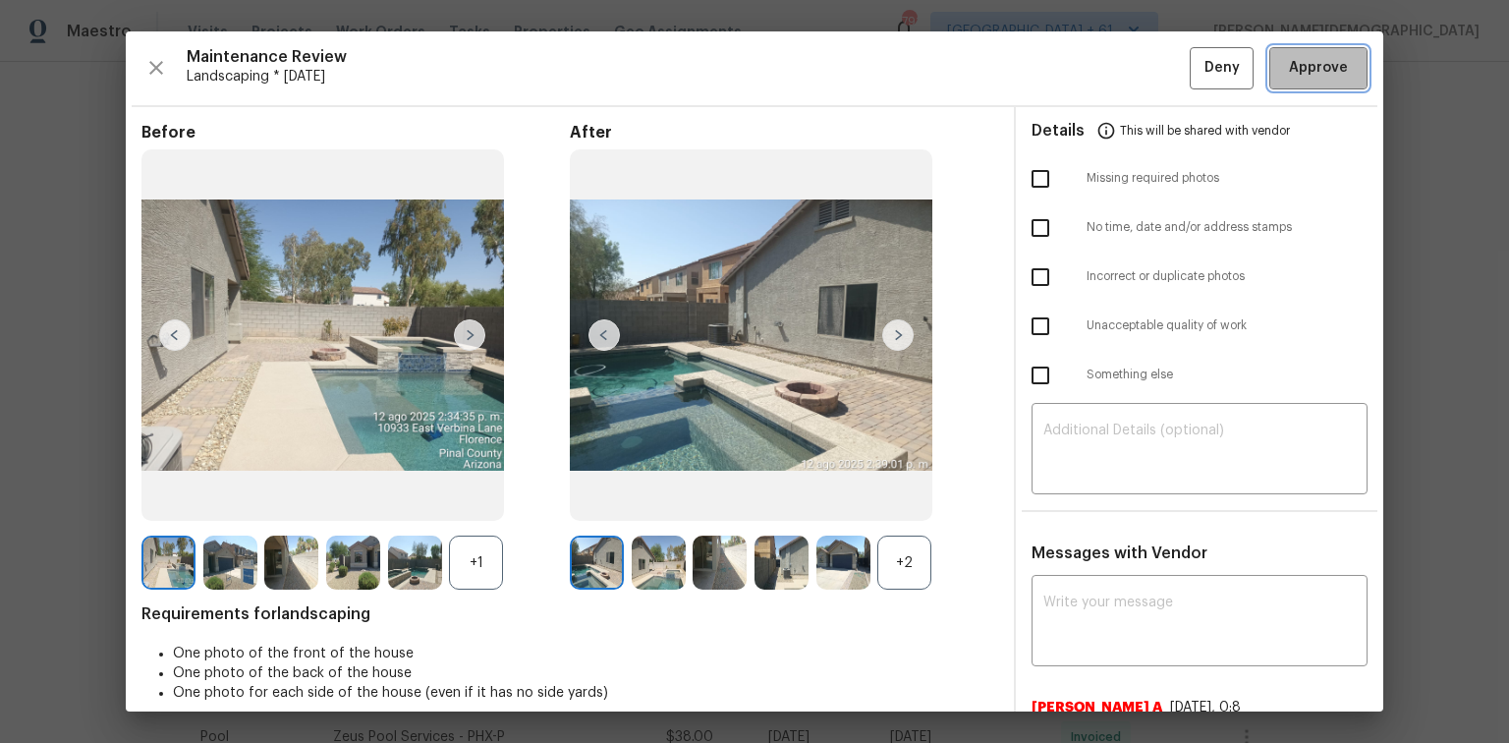
click at [1270, 55] on button "Approve" at bounding box center [1318, 68] width 98 height 42
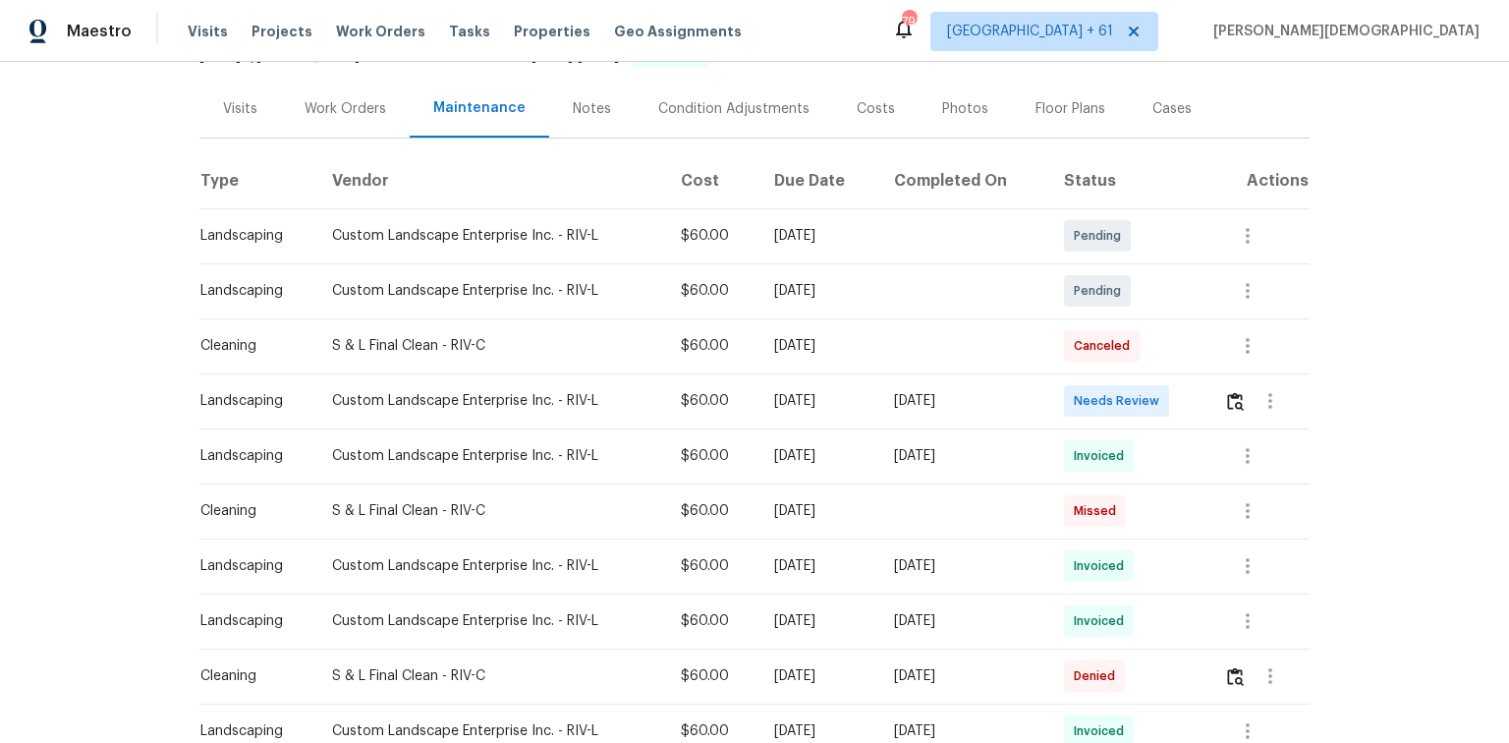
scroll to position [314, 0]
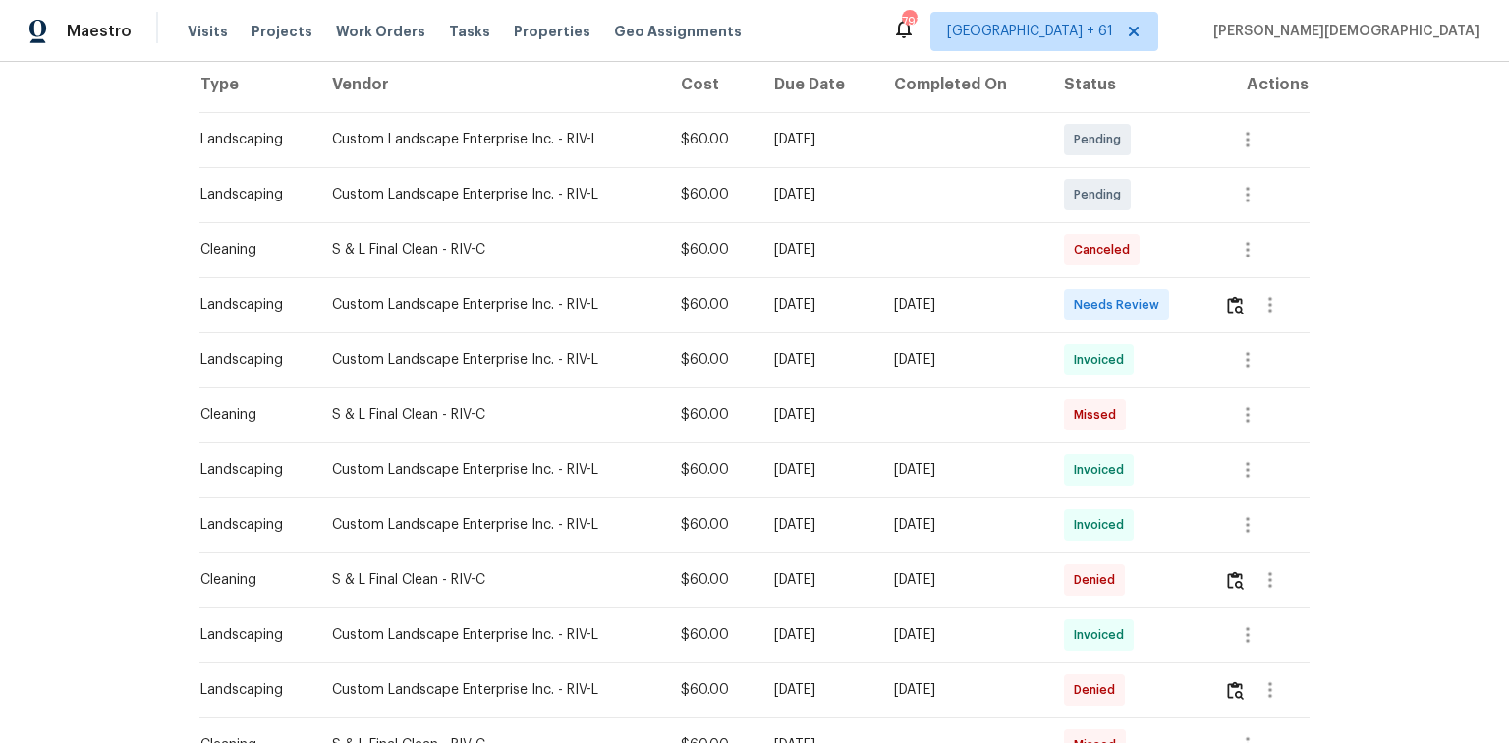
click at [1073, 301] on td at bounding box center [1258, 304] width 101 height 55
click at [1073, 297] on img "button" at bounding box center [1235, 305] width 17 height 19
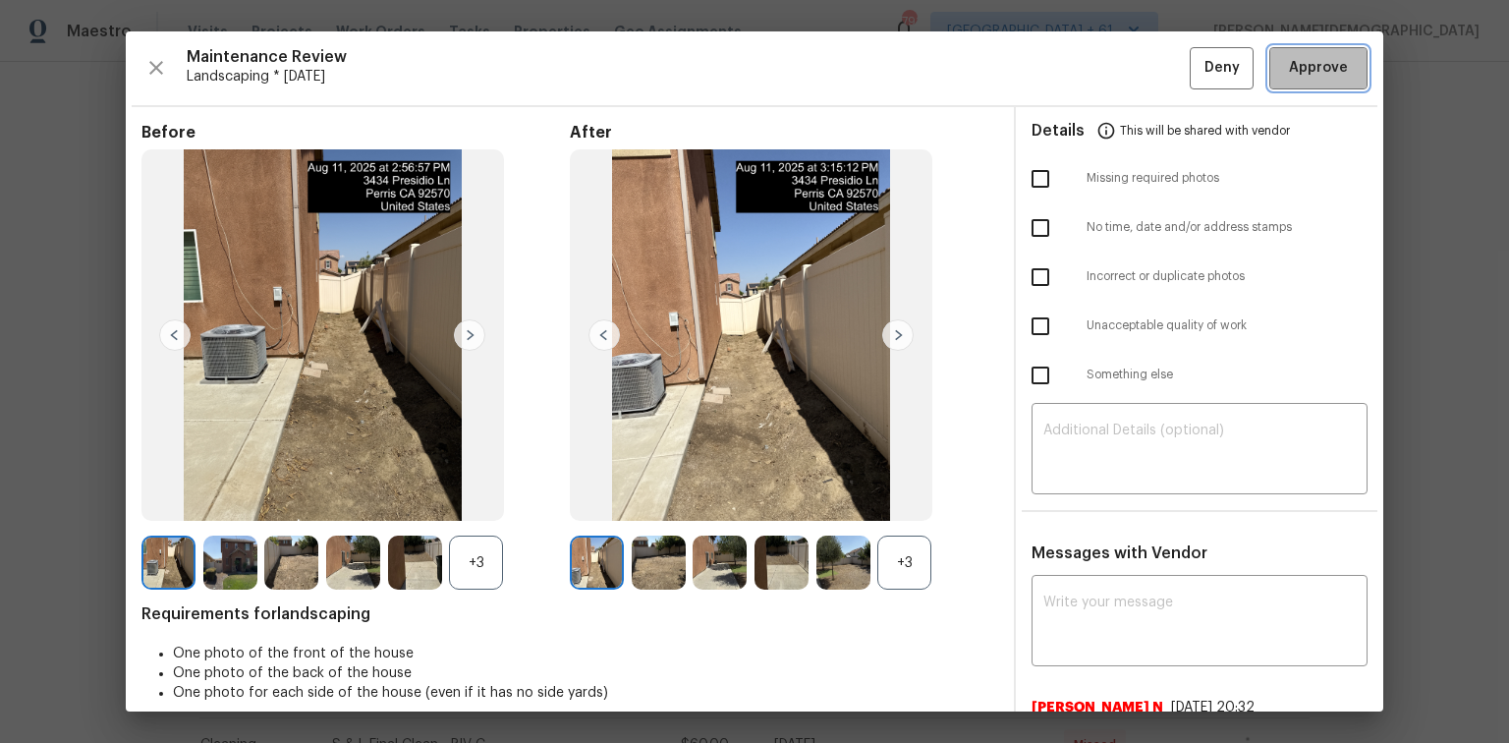
click at [1073, 54] on button "Approve" at bounding box center [1318, 68] width 98 height 42
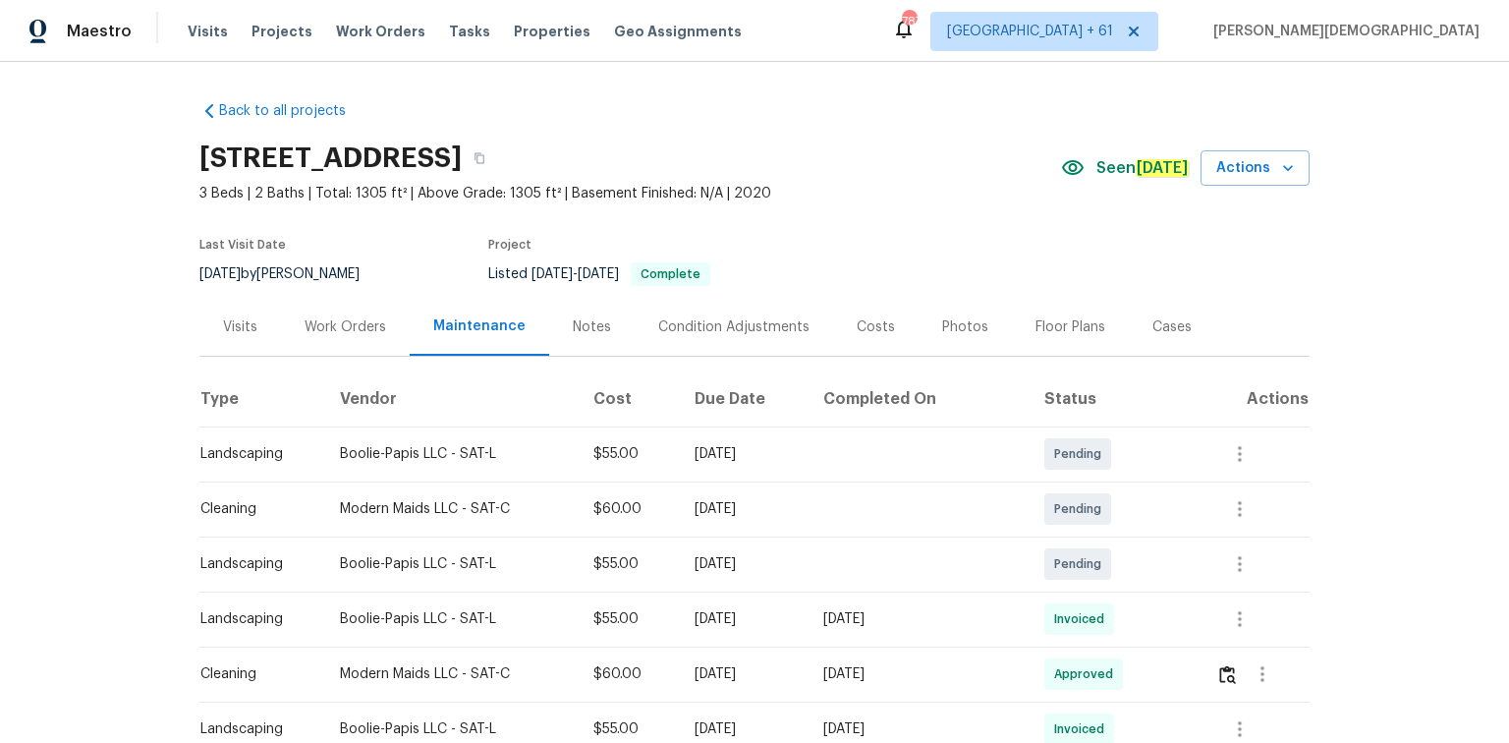
scroll to position [314, 0]
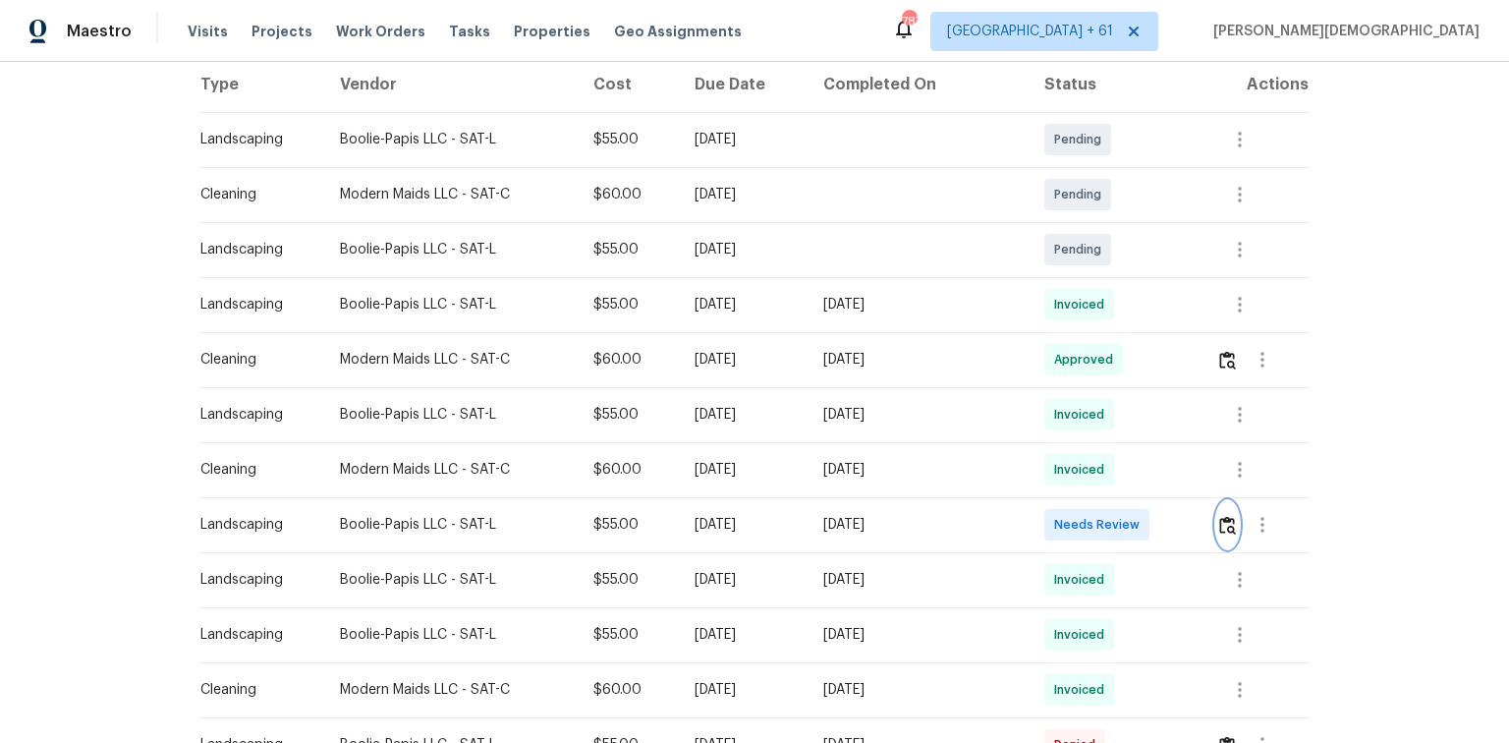
click at [1073, 496] on img "button" at bounding box center [1227, 525] width 17 height 19
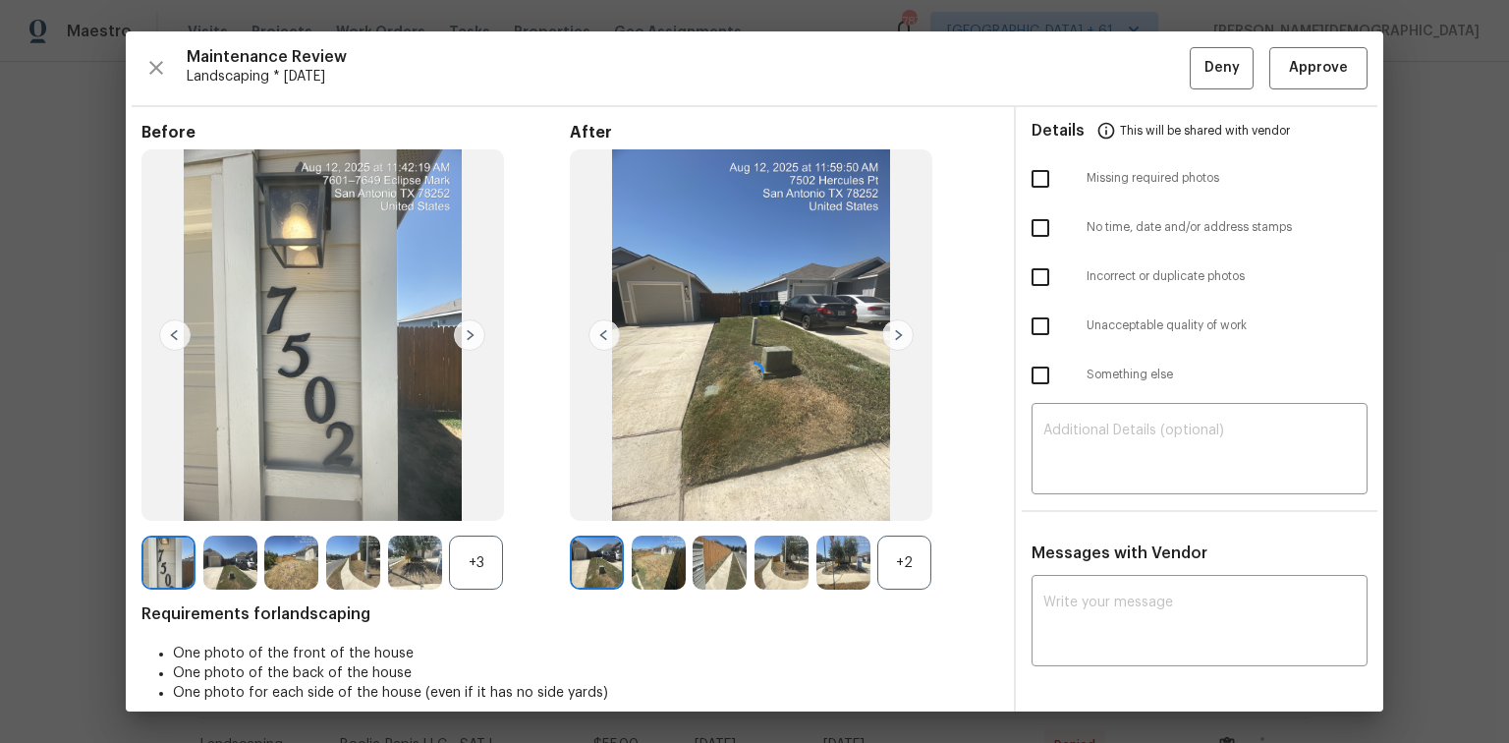
click at [1073, 78] on div at bounding box center [754, 371] width 1257 height 680
click at [1073, 66] on span "Approve" at bounding box center [1318, 68] width 59 height 25
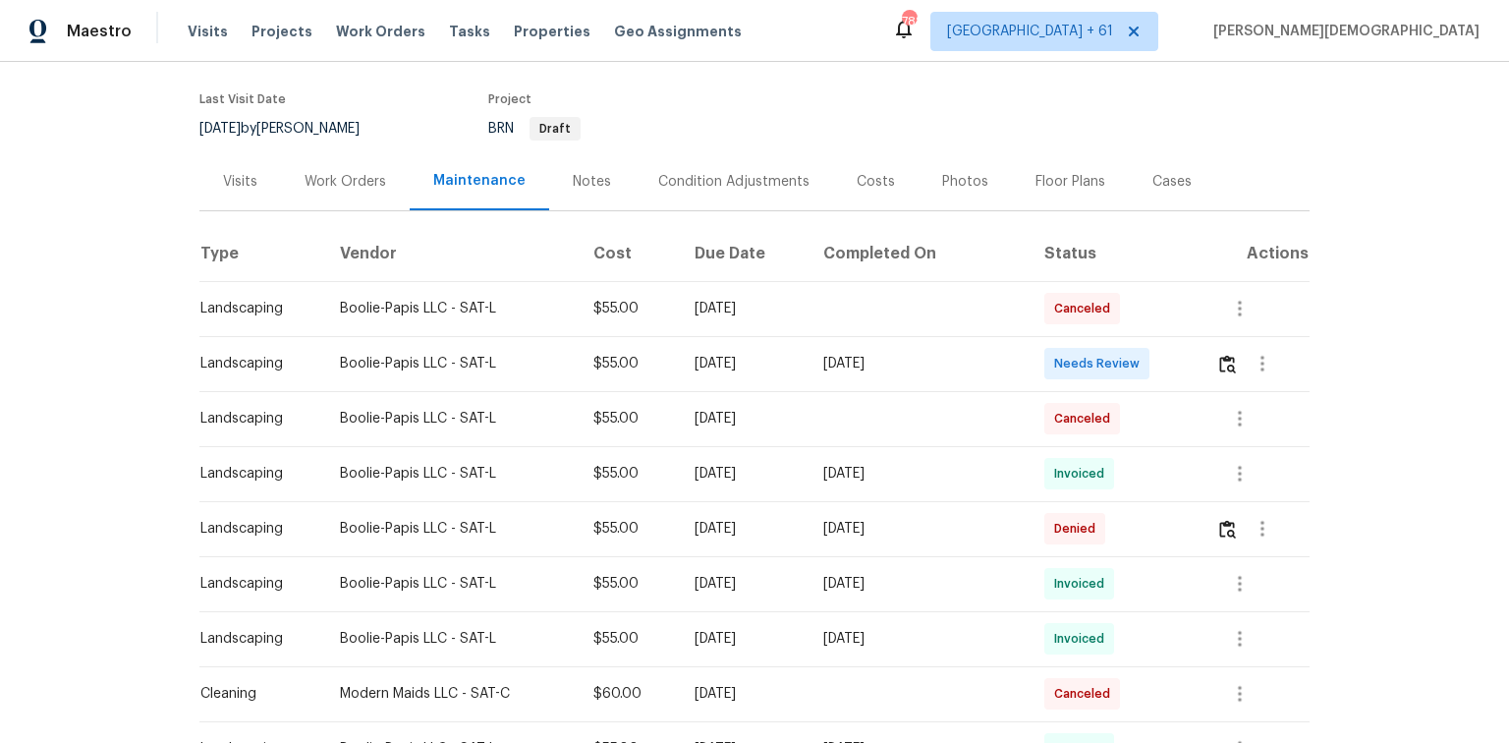
scroll to position [314, 0]
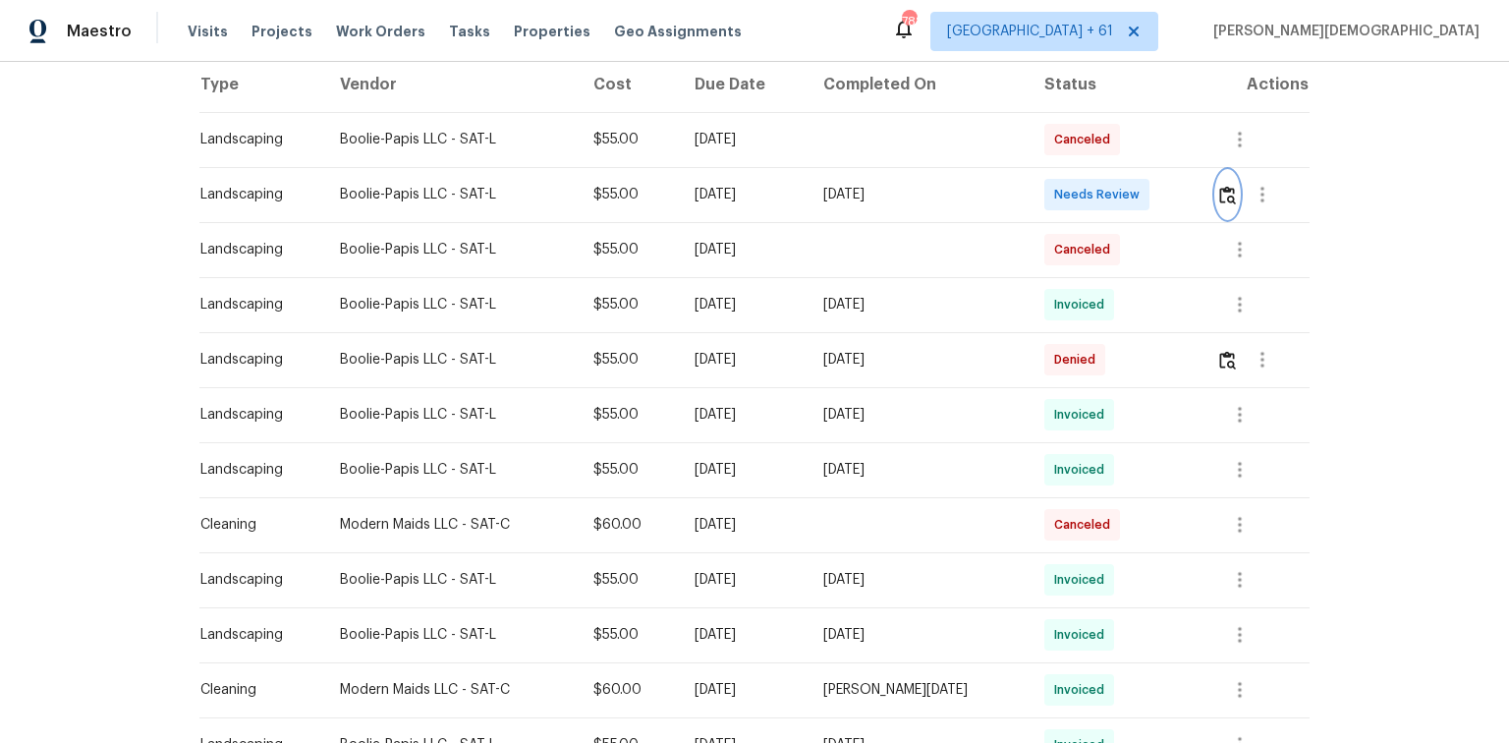
click at [1073, 186] on img "button" at bounding box center [1227, 195] width 17 height 19
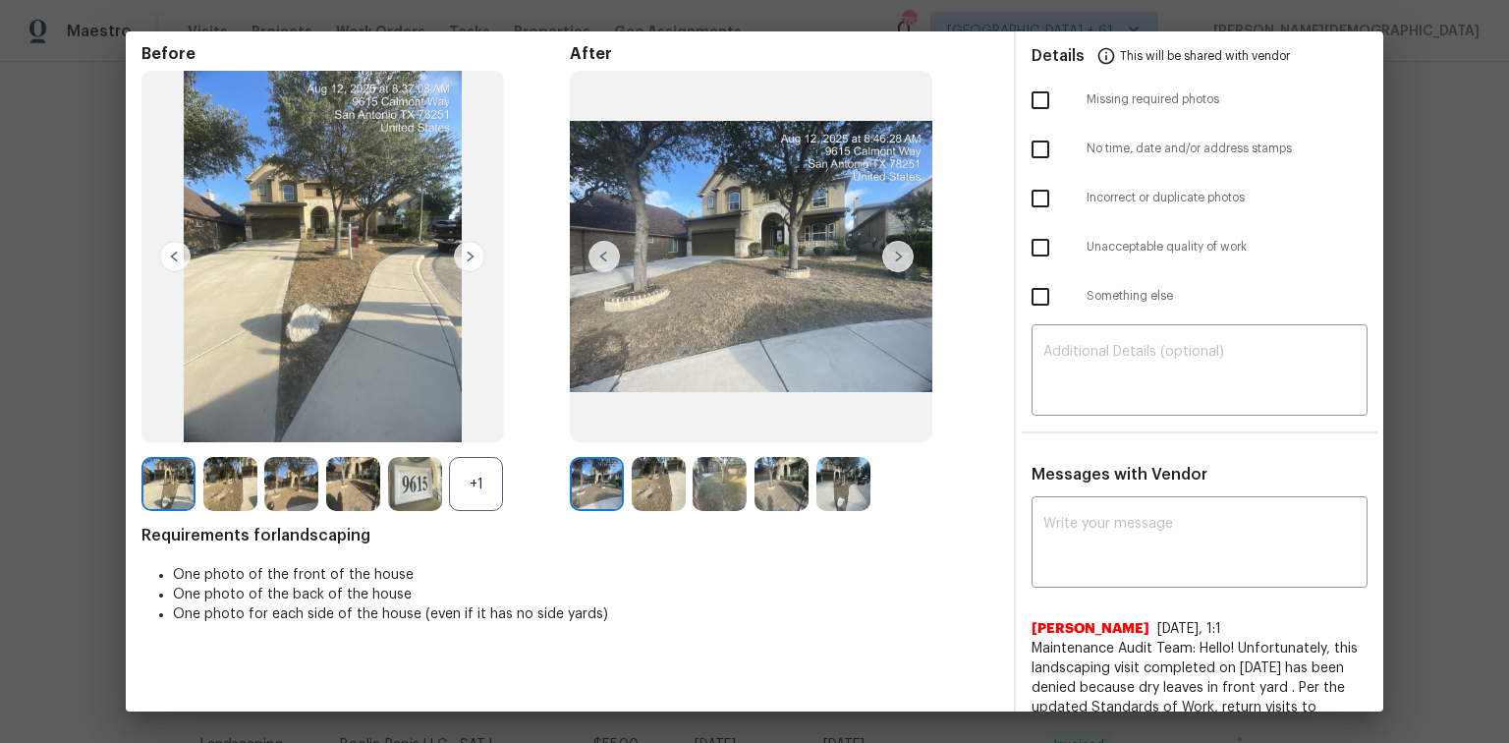
scroll to position [0, 0]
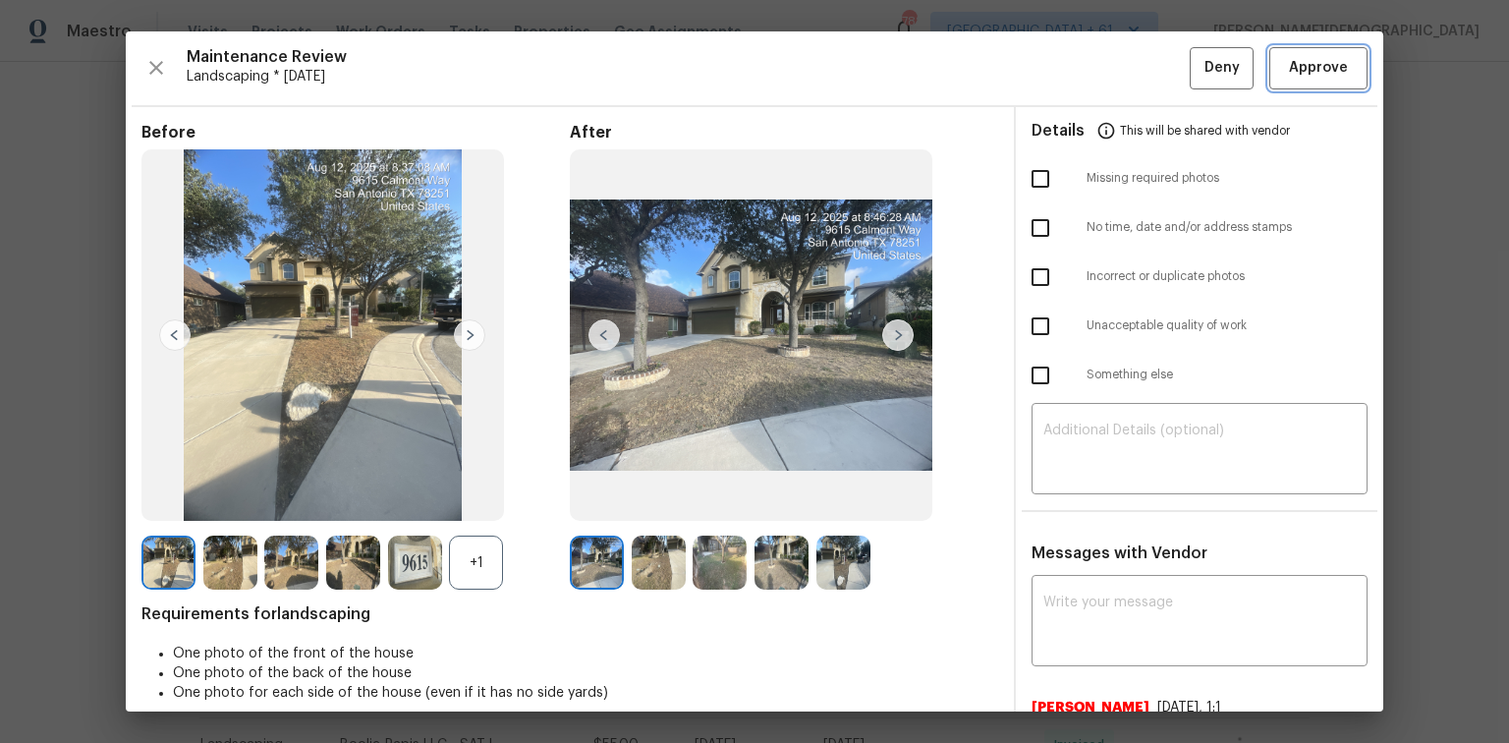
click at [1073, 75] on span "Approve" at bounding box center [1318, 68] width 59 height 25
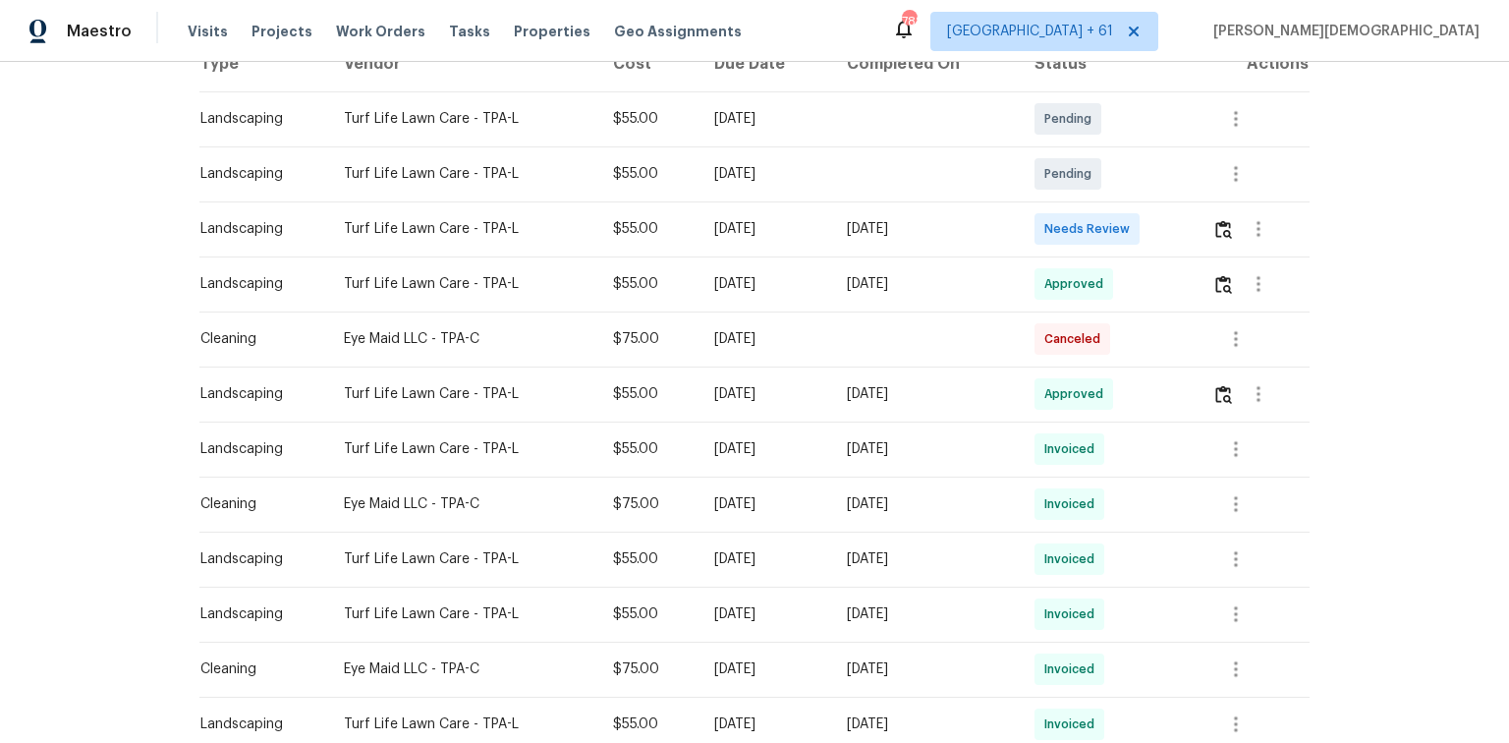
scroll to position [314, 0]
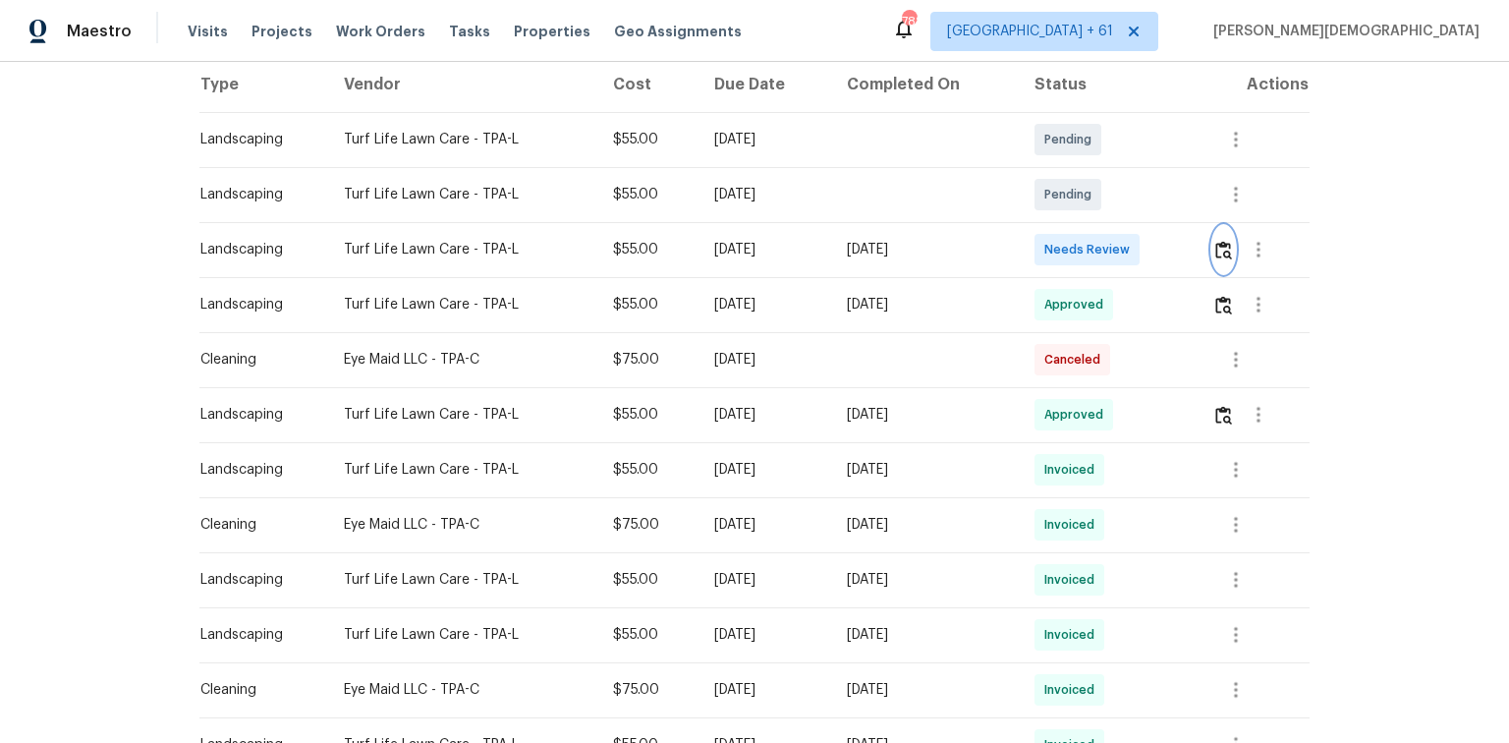
click at [1225, 253] on button "button" at bounding box center [1223, 249] width 23 height 47
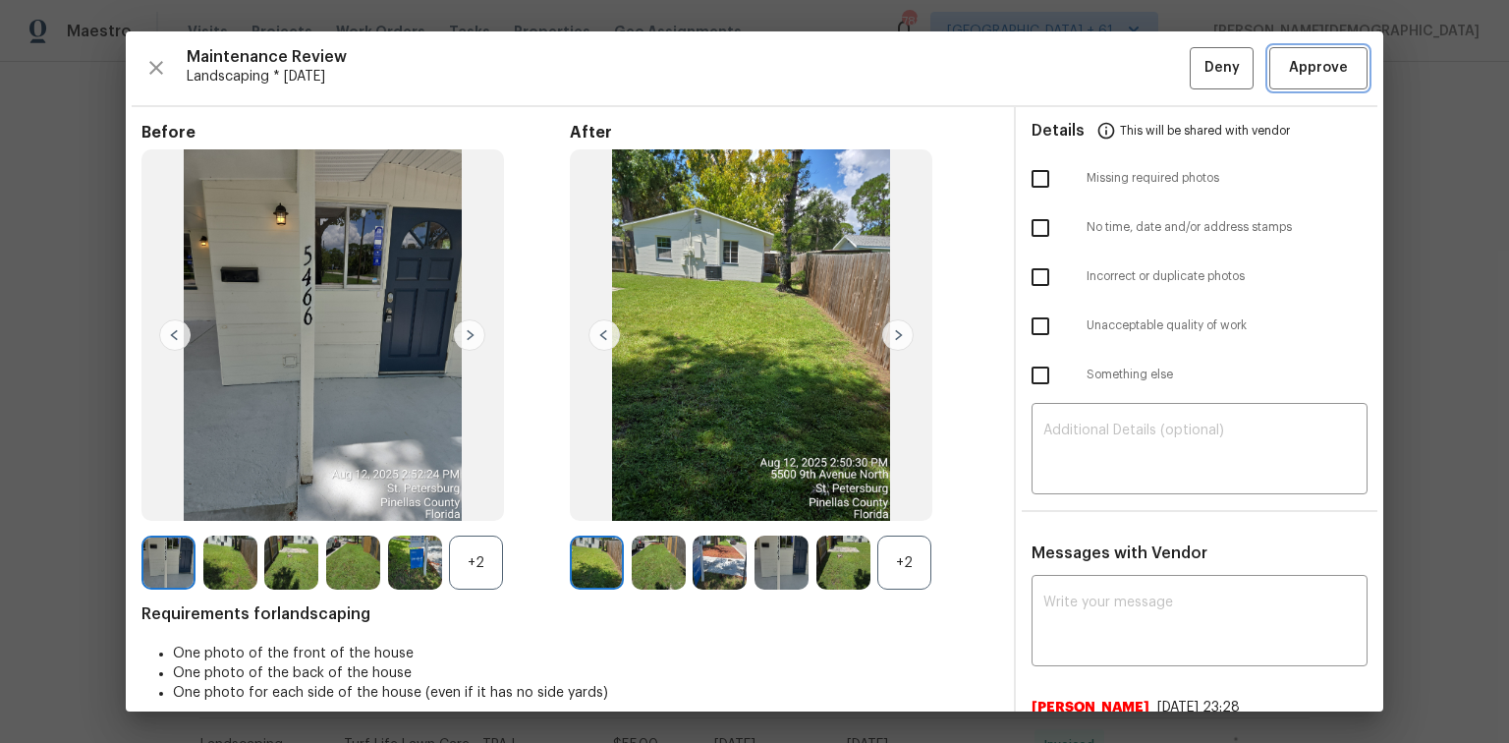
click at [1355, 79] on button "Approve" at bounding box center [1318, 68] width 98 height 42
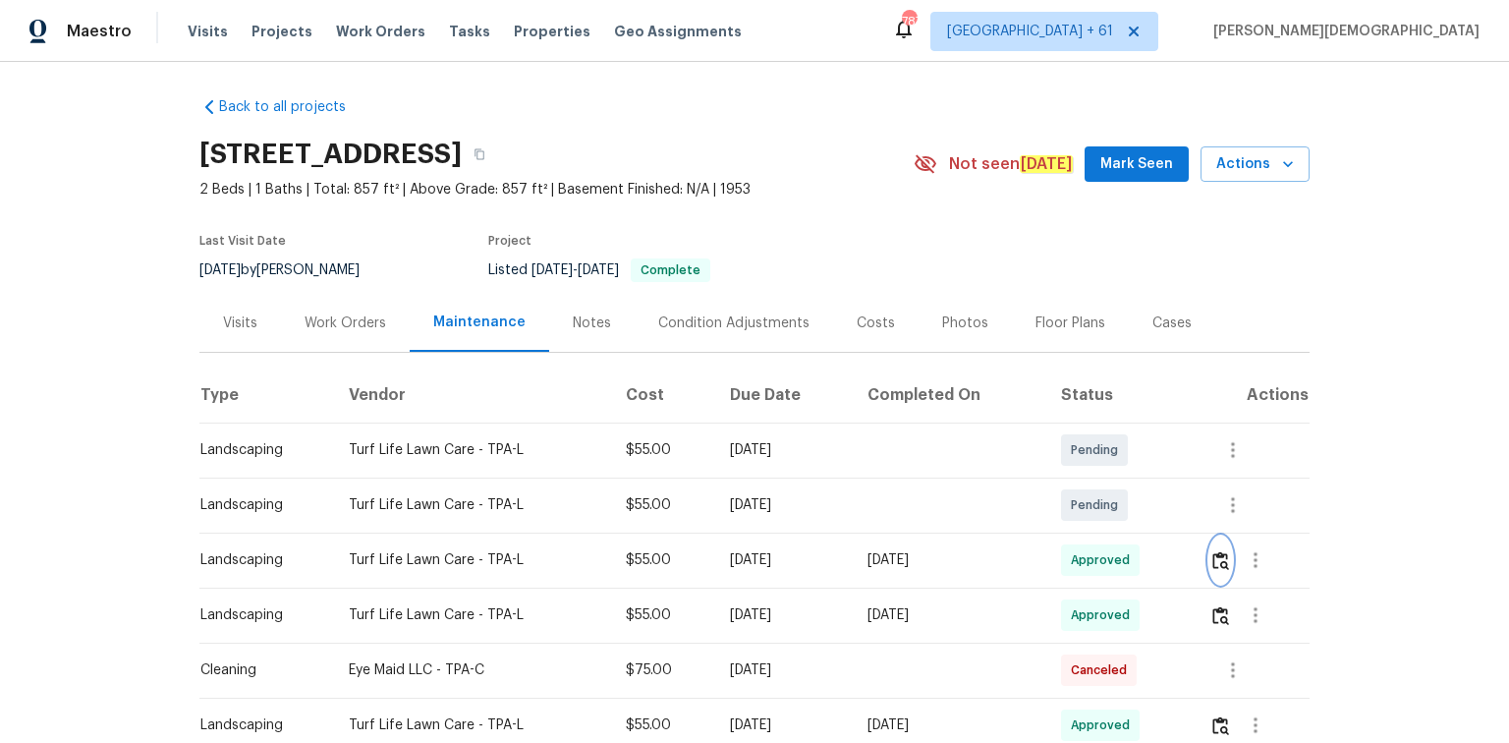
scroll to position [0, 0]
